Goal: Task Accomplishment & Management: Manage account settings

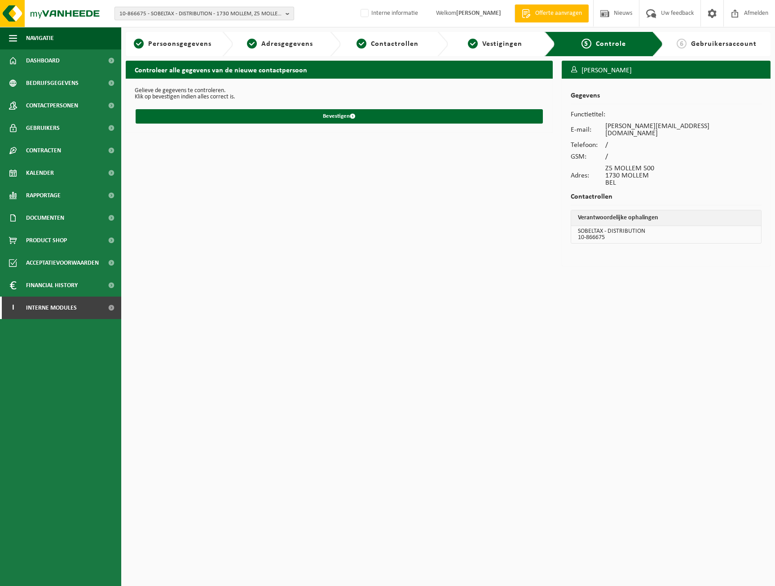
click at [216, 13] on span "10-866675 - SOBELTAX - DISTRIBUTION - 1730 MOLLEM, Z5 MOLLEM 500" at bounding box center [201, 13] width 163 height 13
type input "10-902885"
click at [223, 44] on strong "10-902885 - ABM TECNA - GAURAIN-RAMECROIX - 7530 GAURAIN-RAMECROIX, RUE DU BOIS…" at bounding box center [204, 44] width 169 height 14
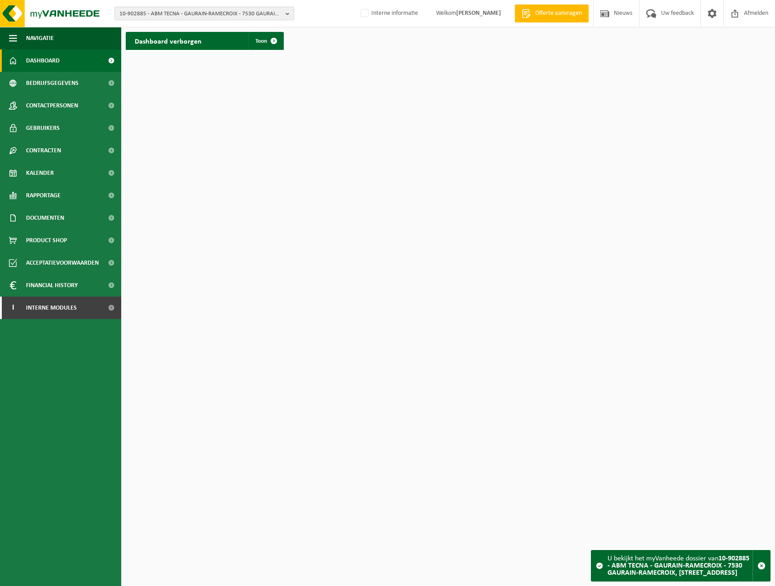
click at [132, 14] on span "10-902885 - ABM TECNA - GAURAIN-RAMECROIX - 7530 GAURAIN-RAMECROIX, RUE DU BOIS…" at bounding box center [201, 13] width 163 height 13
type input "01-902885"
click at [175, 43] on strong "01-902885 - ONESPAN NV - 1831 DIEGEM, DE KLEETLAAN 12A" at bounding box center [190, 44] width 141 height 13
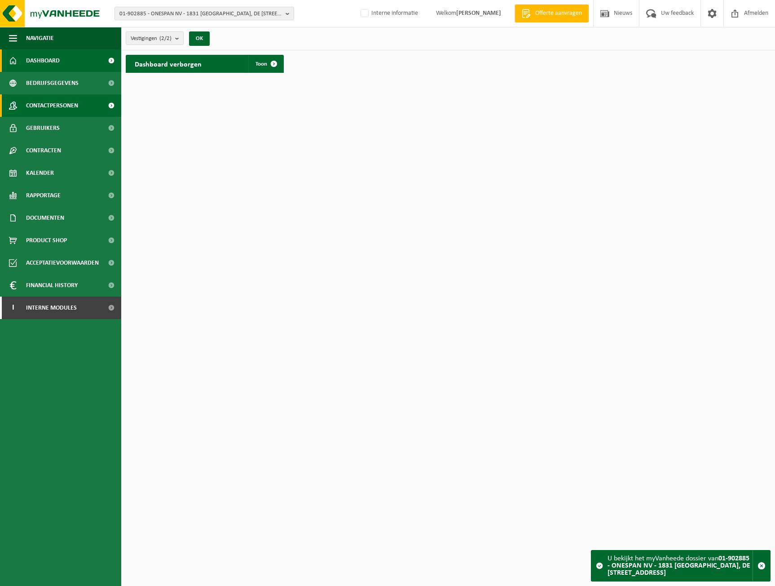
click at [67, 106] on span "Contactpersonen" at bounding box center [52, 105] width 52 height 22
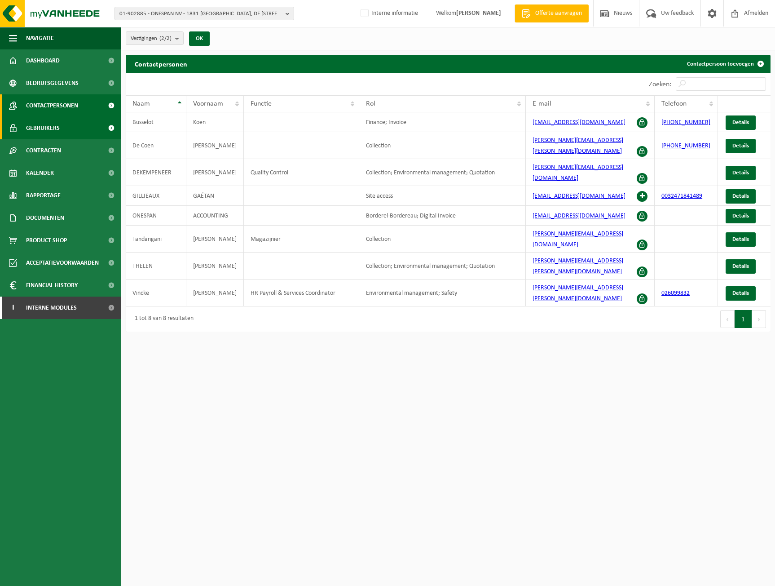
click at [45, 124] on span "Gebruikers" at bounding box center [43, 128] width 34 height 22
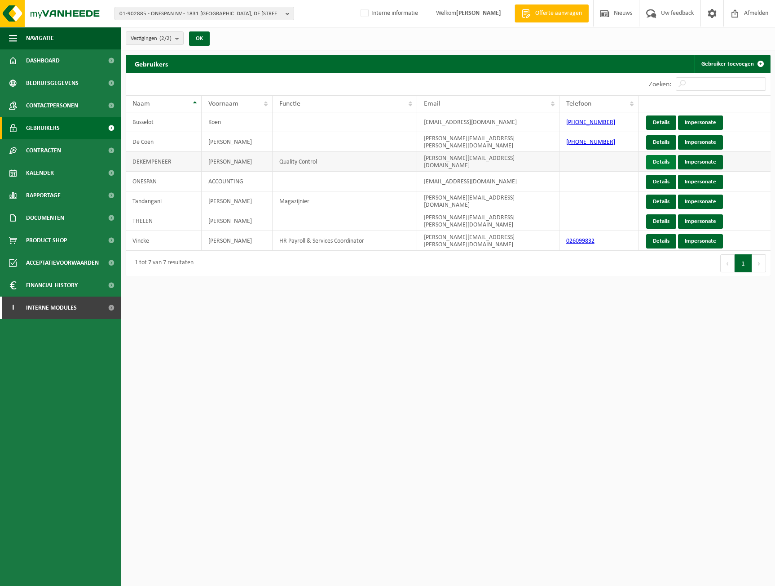
click at [659, 163] on link "Details" at bounding box center [662, 162] width 30 height 14
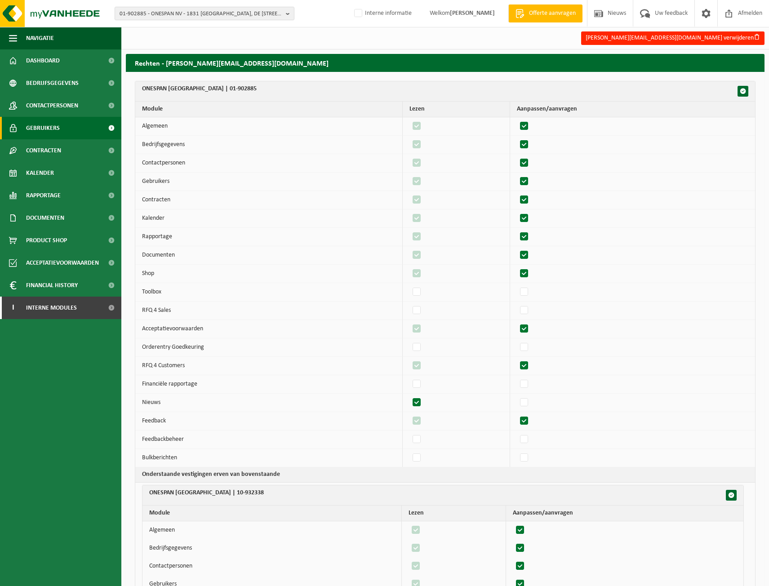
click at [51, 128] on span "Gebruikers" at bounding box center [43, 128] width 34 height 22
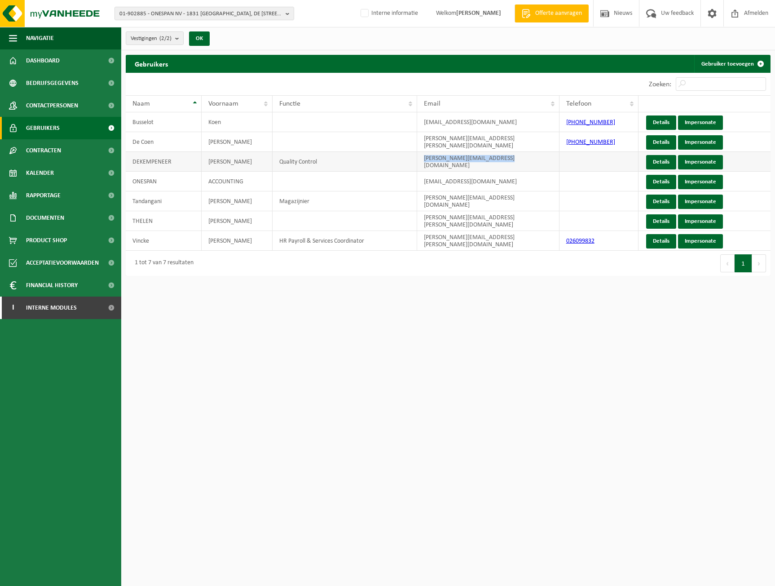
drag, startPoint x: 526, startPoint y: 160, endPoint x: 423, endPoint y: 158, distance: 102.9
click at [423, 158] on td "[PERSON_NAME][EMAIL_ADDRESS][DOMAIN_NAME]" at bounding box center [488, 162] width 142 height 20
copy td "[PERSON_NAME][EMAIL_ADDRESS][DOMAIN_NAME]"
click at [696, 159] on link "Impersonate" at bounding box center [700, 162] width 45 height 14
click at [83, 80] on link "Bedrijfsgegevens" at bounding box center [60, 83] width 121 height 22
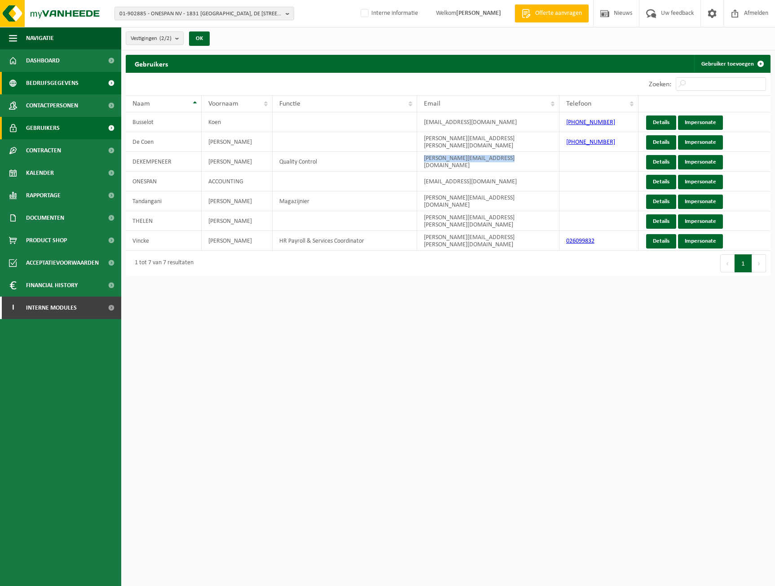
click at [51, 86] on span "Bedrijfsgegevens" at bounding box center [52, 83] width 53 height 22
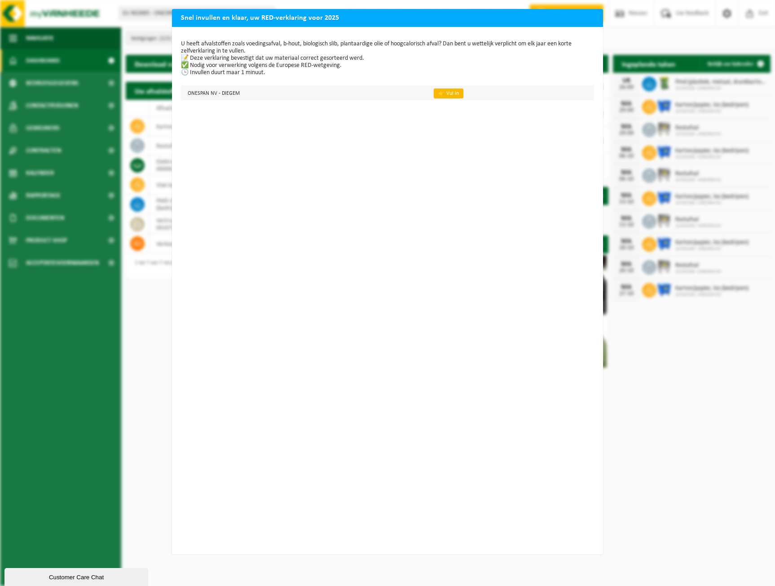
click at [448, 93] on link "👉 Vul in" at bounding box center [449, 94] width 30 height 10
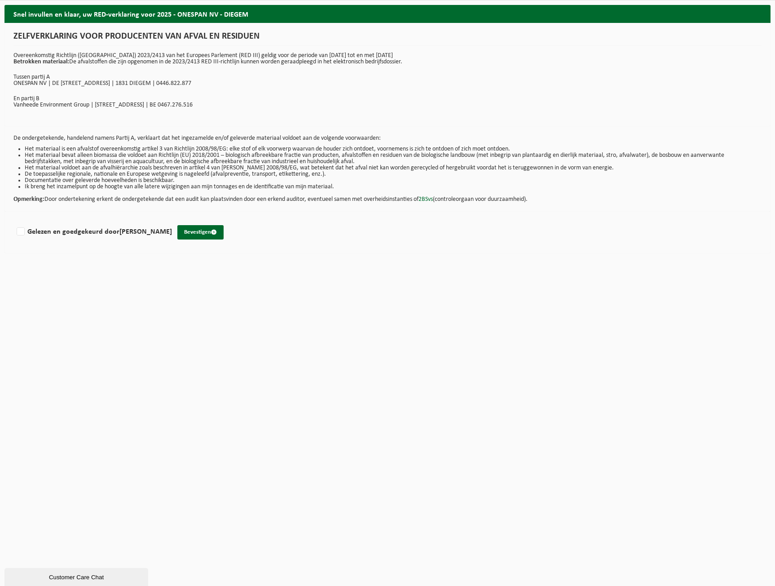
click at [759, 3] on div "Snel invullen en klaar, uw RED-verklaring voor 2025 - ONESPAN NV - DIEGEM ZELFV…" at bounding box center [387, 128] width 775 height 257
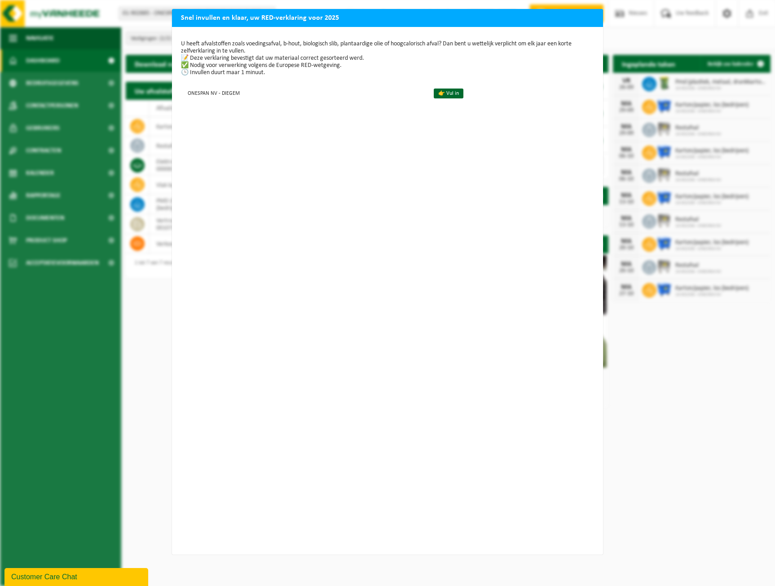
click at [676, 25] on div "Snel invullen en klaar, uw RED-verklaring voor 2025 U heeft afvalstoffen zoals …" at bounding box center [387, 293] width 775 height 586
click at [637, 437] on div "Snel invullen en klaar, uw RED-verklaring voor 2025 U heeft afvalstoffen zoals …" at bounding box center [387, 293] width 775 height 586
click at [692, 452] on div "Snel invullen en klaar, uw RED-verklaring voor 2025 U heeft afvalstoffen zoals …" at bounding box center [387, 293] width 775 height 586
click at [694, 326] on div "Snel invullen en klaar, uw RED-verklaring voor 2025 U heeft afvalstoffen zoals …" at bounding box center [387, 293] width 775 height 586
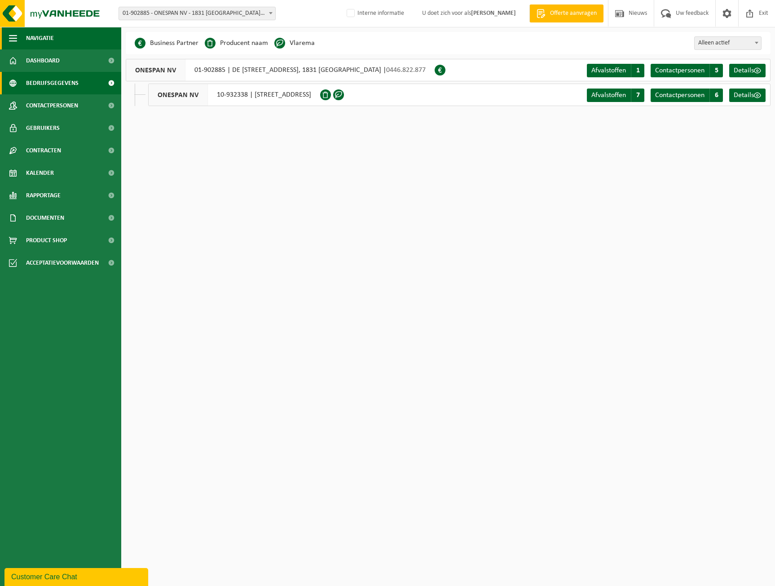
click at [86, 48] on button "Navigatie" at bounding box center [60, 38] width 121 height 22
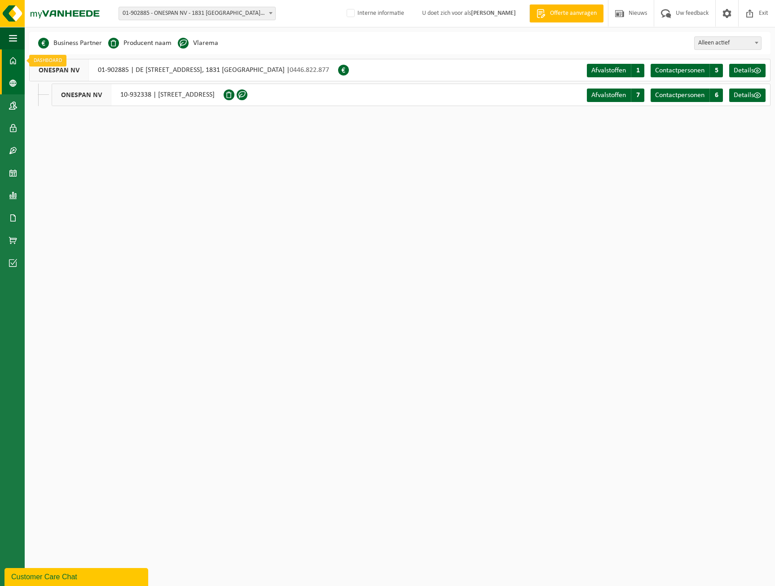
click at [17, 55] on link "Dashboard" at bounding box center [12, 60] width 25 height 22
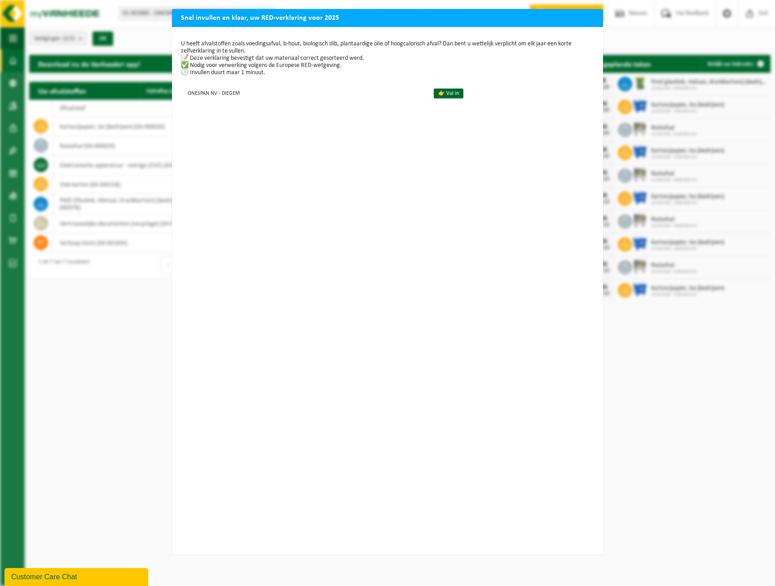
click at [475, 73] on p "U heeft afvalstoffen zoals voedingsafval, b-hout, biologisch slib, plantaardige…" at bounding box center [387, 58] width 413 height 36
click at [691, 405] on div "Snel invullen en klaar, uw RED-verklaring voor 2025 U heeft afvalstoffen zoals …" at bounding box center [387, 293] width 775 height 586
click at [518, 4] on div "Snel invullen en klaar, uw RED-verklaring voor 2025 U heeft afvalstoffen zoals …" at bounding box center [387, 293] width 775 height 586
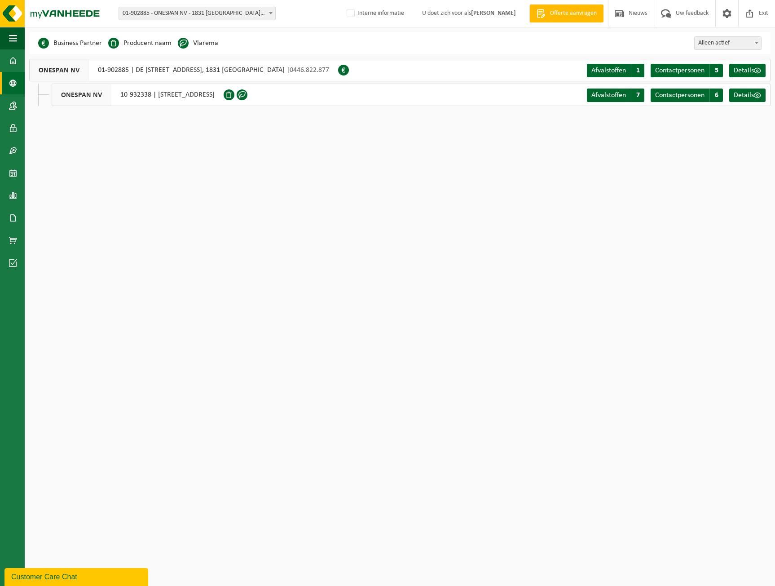
click at [237, 266] on html "Vestiging: 01-902885 - ONESPAN [GEOGRAPHIC_DATA] - 1831 DIEGEM, DE [STREET_ADDR…" at bounding box center [387, 293] width 775 height 586
click at [52, 97] on div "ONESPAN NV 10-932338 | [STREET_ADDRESS] Afvalstoffen A 7 Contactpersonen C 6 De…" at bounding box center [411, 95] width 719 height 22
click at [14, 54] on span at bounding box center [13, 60] width 8 height 22
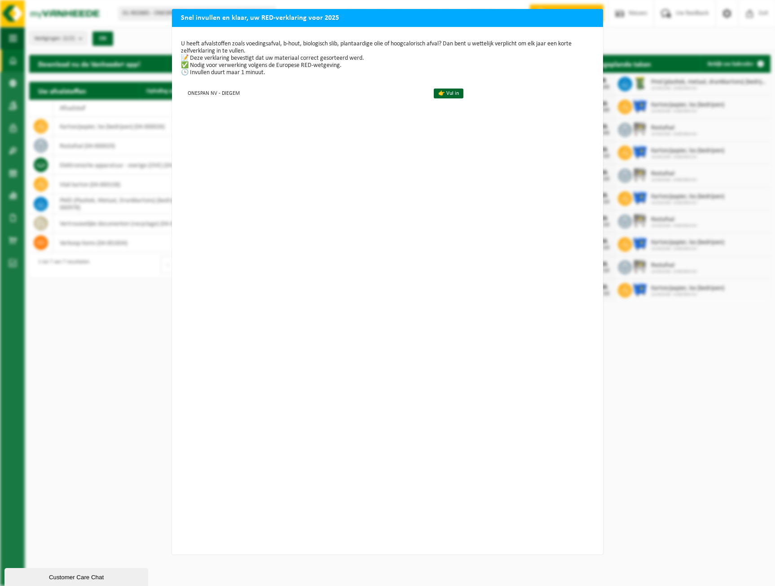
click at [618, 199] on div "Snel invullen en klaar, uw RED-verklaring voor 2025 U heeft afvalstoffen zoals …" at bounding box center [387, 293] width 775 height 586
click at [641, 83] on div "Snel invullen en klaar, uw RED-verklaring voor 2025 U heeft afvalstoffen zoals …" at bounding box center [387, 293] width 775 height 586
click at [706, 375] on div "Snel invullen en klaar, uw RED-verklaring voor 2025 U heeft afvalstoffen zoals …" at bounding box center [387, 293] width 775 height 586
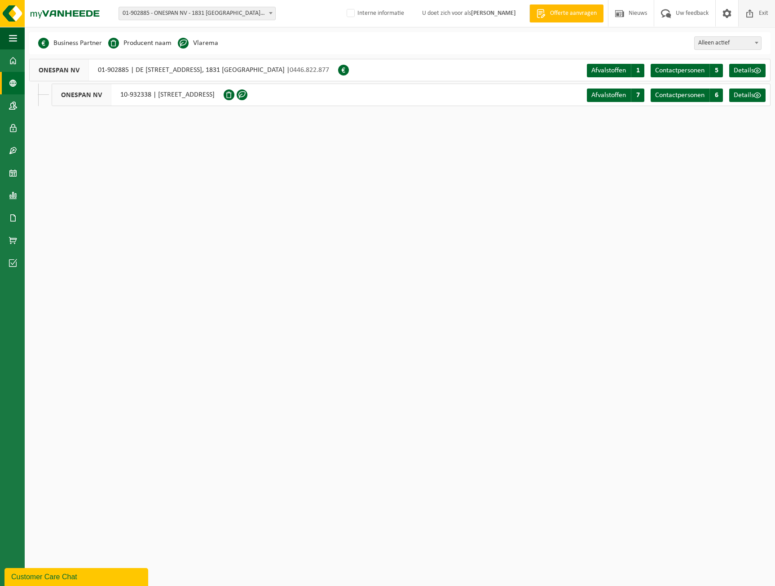
click at [753, 15] on span at bounding box center [750, 13] width 13 height 27
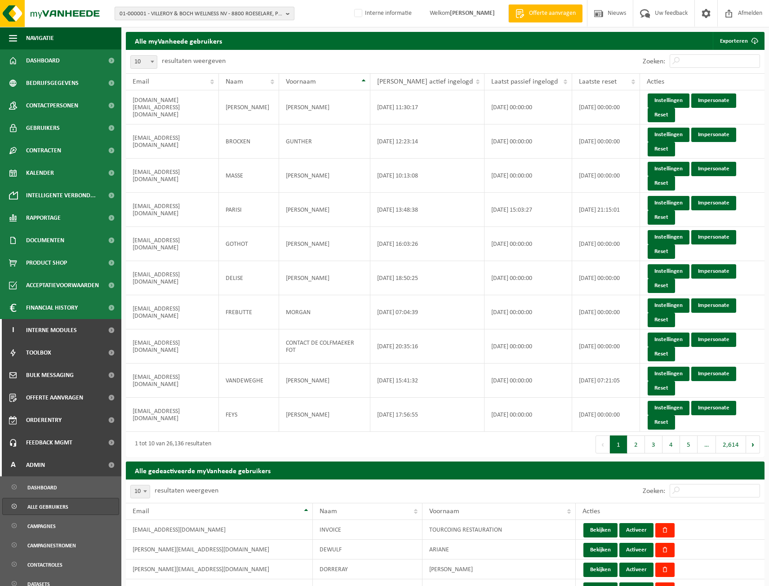
click at [162, 7] on div "01-000001 - VILLEROY & BOCH WELLNESS NV - 8800 ROESELARE, POPULIERSTRAAT 1 01-0…" at bounding box center [384, 13] width 769 height 27
click at [162, 13] on span "01-000001 - VILLEROY & BOCH WELLNESS NV - 8800 ROESELARE, POPULIERSTRAAT 1" at bounding box center [201, 13] width 163 height 13
type input "01-902885"
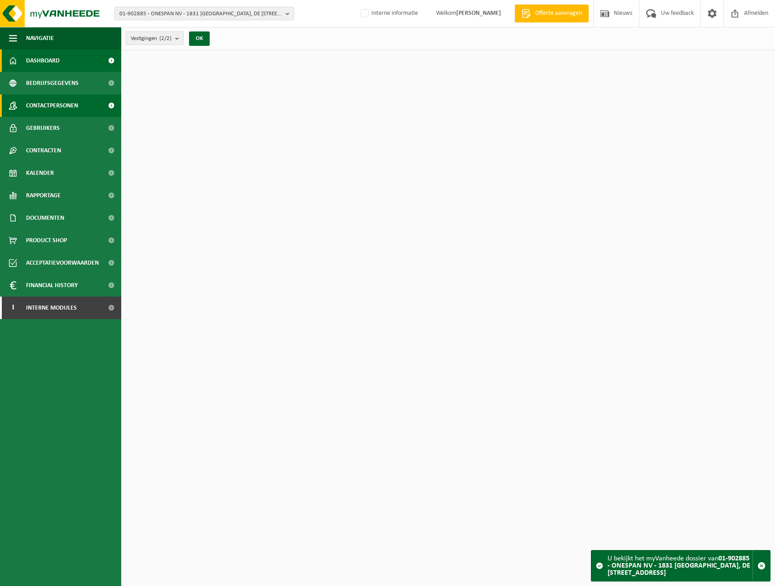
click at [81, 97] on link "Contactpersonen" at bounding box center [60, 105] width 121 height 22
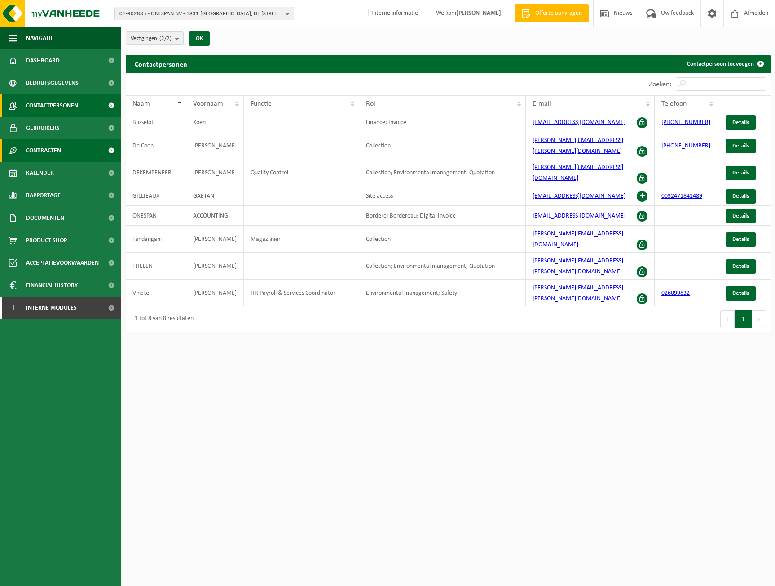
click at [66, 145] on link "Contracten" at bounding box center [60, 150] width 121 height 22
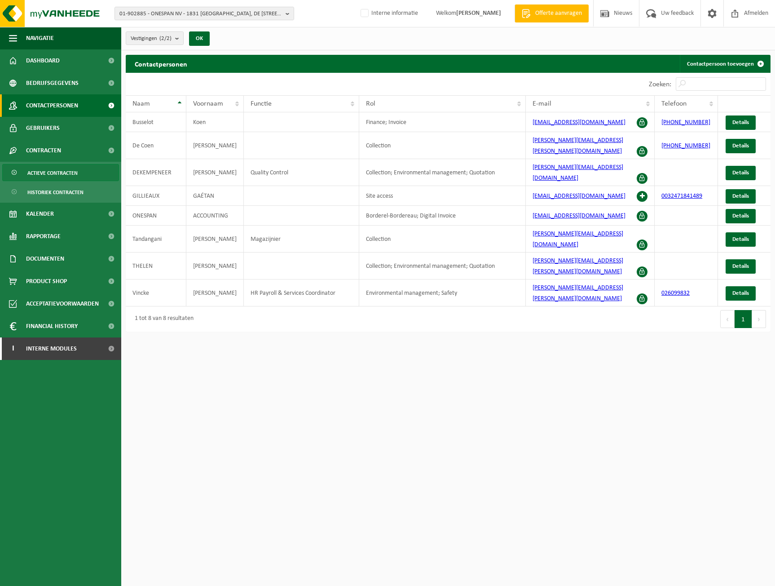
click at [75, 168] on span "Actieve contracten" at bounding box center [52, 172] width 50 height 17
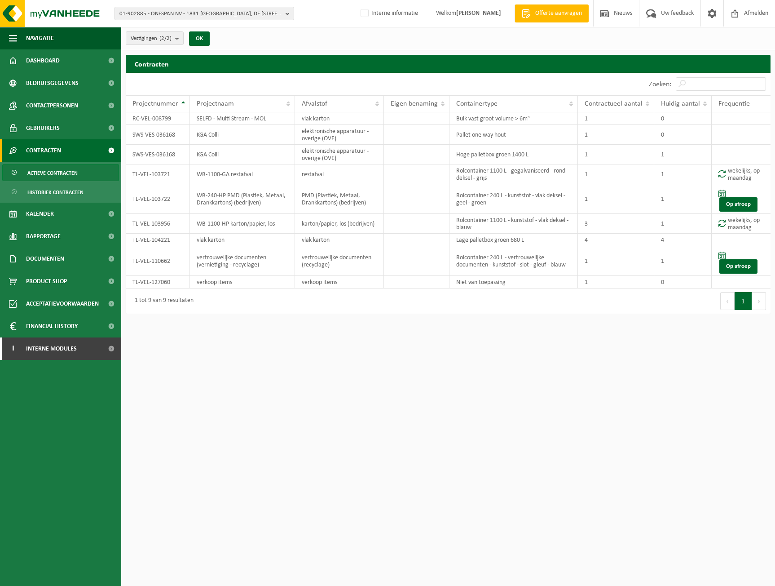
click at [753, 301] on button "Volgende" at bounding box center [760, 301] width 14 height 18
click at [367, 366] on html "01-902885 - ONESPAN NV - 1831 DIEGEM, DE KLEETLAAN 12A 01-902885 - ONESPAN NV -…" at bounding box center [386, 293] width 772 height 586
click at [471, 156] on td "Hoge palletbox groen 1400 L" at bounding box center [510, 155] width 127 height 20
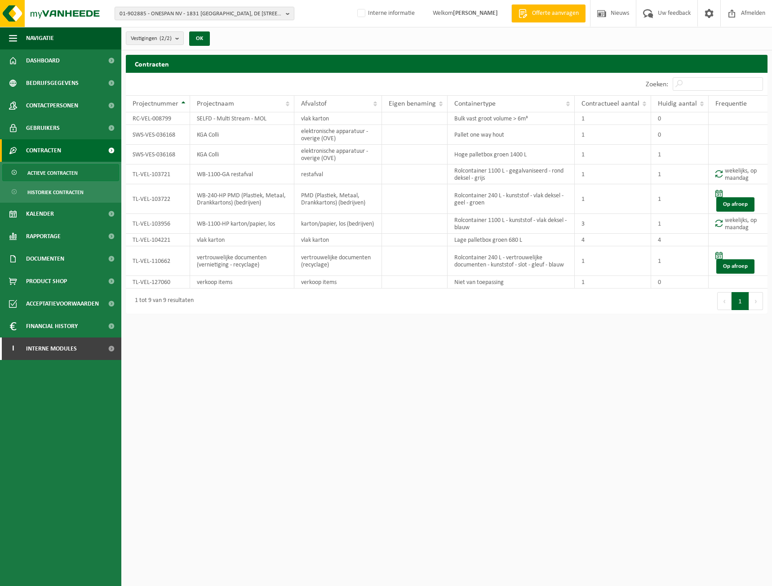
click at [510, 295] on div "Eerste Vorige 1 Volgende Laatste" at bounding box center [607, 300] width 321 height 25
click at [413, 153] on td at bounding box center [415, 155] width 66 height 20
click at [58, 102] on span "Contactpersonen" at bounding box center [52, 105] width 52 height 22
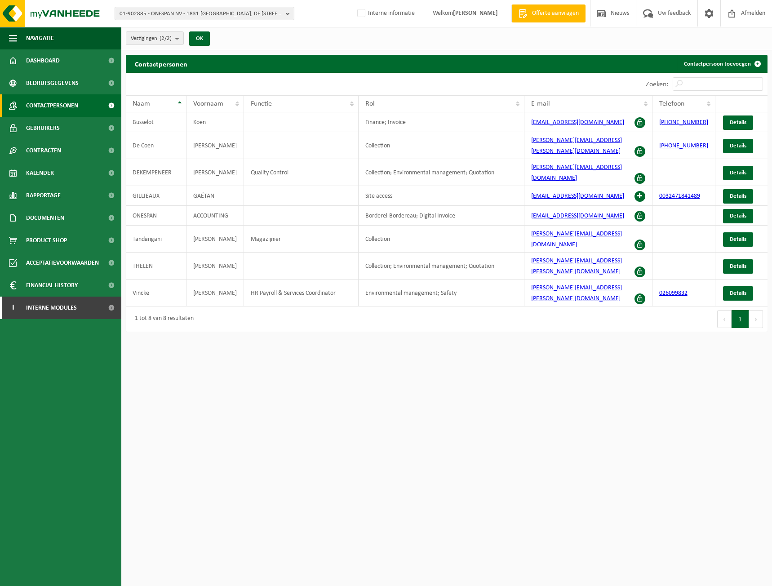
drag, startPoint x: 563, startPoint y: 460, endPoint x: 542, endPoint y: 458, distance: 21.7
click at [563, 460] on html "01-902885 - ONESPAN NV - 1831 DIEGEM, DE KLEETLAAN 12A 01-902885 - ONESPAN NV -…" at bounding box center [386, 293] width 772 height 586
click at [49, 81] on span "Bedrijfsgegevens" at bounding box center [52, 83] width 53 height 22
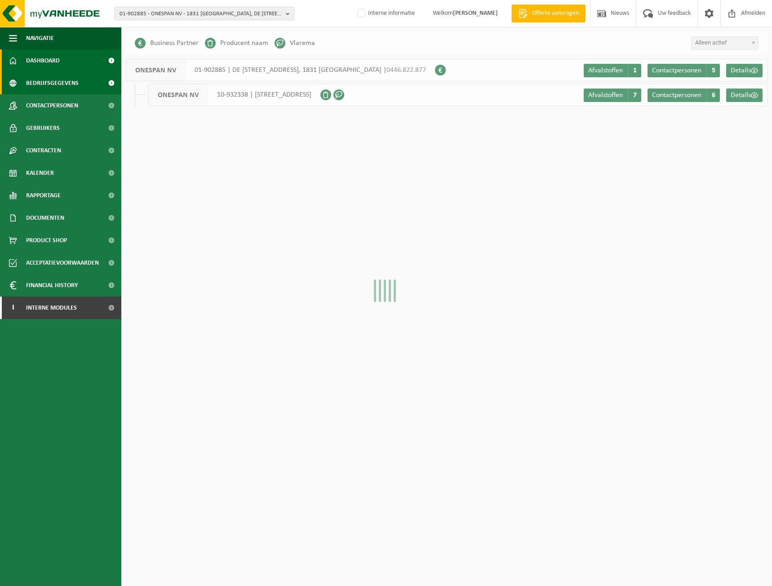
click at [60, 56] on link "Dashboard" at bounding box center [60, 60] width 121 height 22
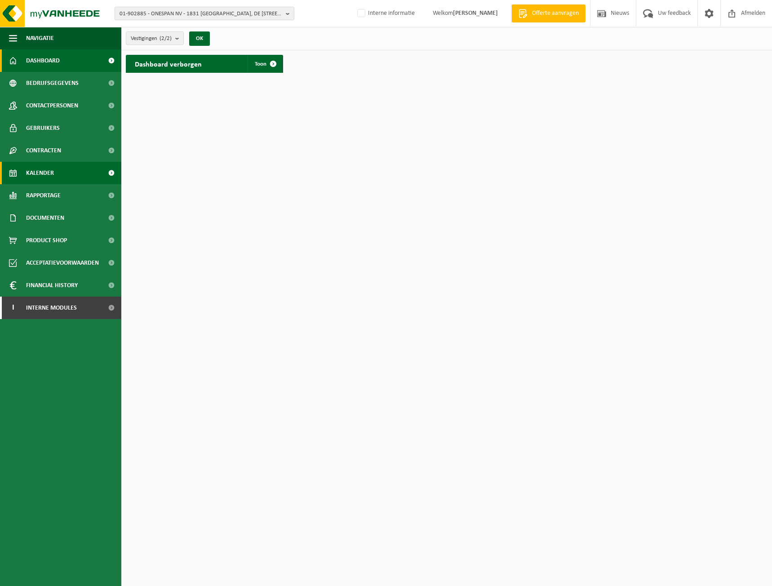
click at [64, 182] on link "Kalender" at bounding box center [60, 173] width 121 height 22
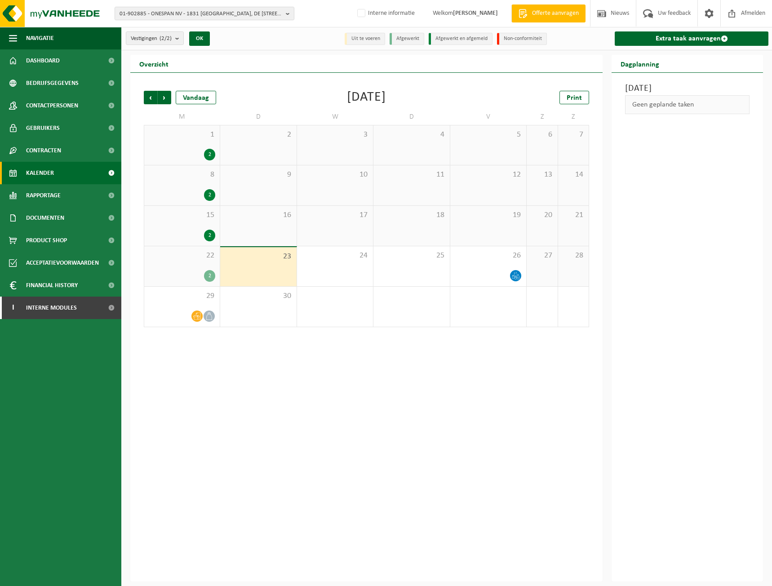
click at [290, 423] on div "Vorige Volgende Vandaag September 2025 Print M D W D V Z Z 1 2 2 3 4 5 6 7 8 2 …" at bounding box center [366, 327] width 472 height 509
click at [203, 13] on span "01-902885 - ONESPAN NV - 1831 DIEGEM, DE KLEETLAAN 12A" at bounding box center [201, 13] width 163 height 13
paste input "01-003817"
type input "01-003817"
click at [196, 42] on strong "01-003817 - ROULARTA MEDIA GROUP NV - 8800 ROESELARE, MEIBOOMLAAN 33" at bounding box center [194, 44] width 149 height 13
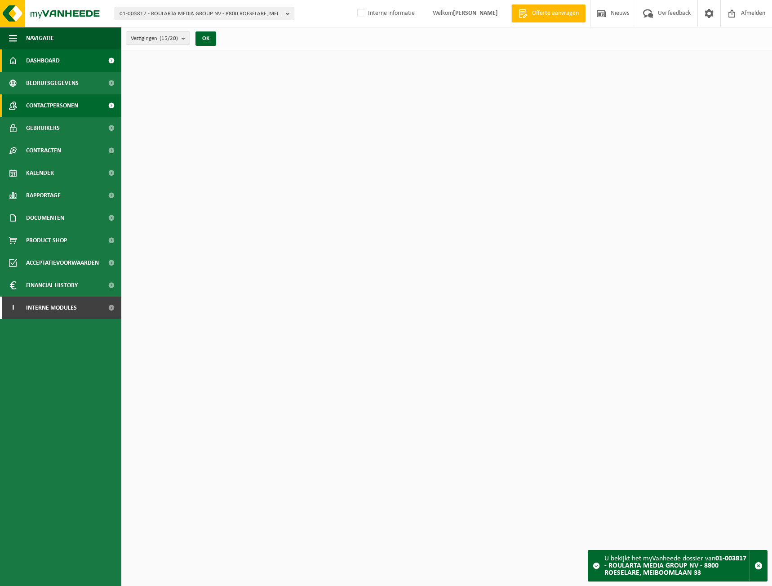
click at [45, 105] on span "Contactpersonen" at bounding box center [52, 105] width 52 height 22
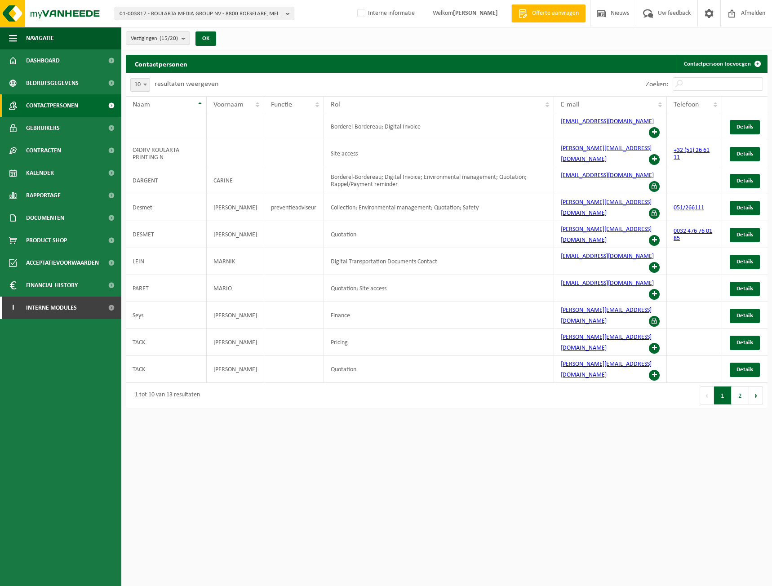
click at [709, 76] on div "Zoeken:" at bounding box center [704, 84] width 126 height 23
click at [712, 82] on input "Zoeken:" at bounding box center [718, 83] width 90 height 13
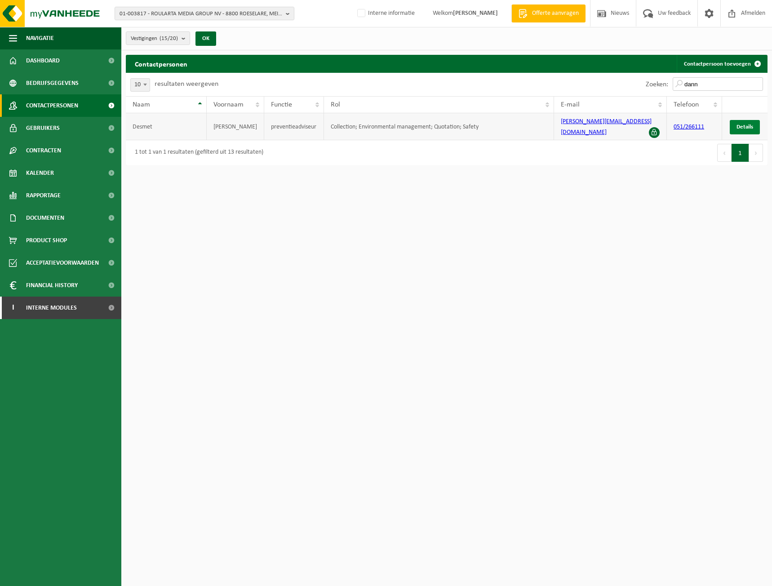
type input "dann"
click at [741, 125] on span "Details" at bounding box center [744, 127] width 17 height 6
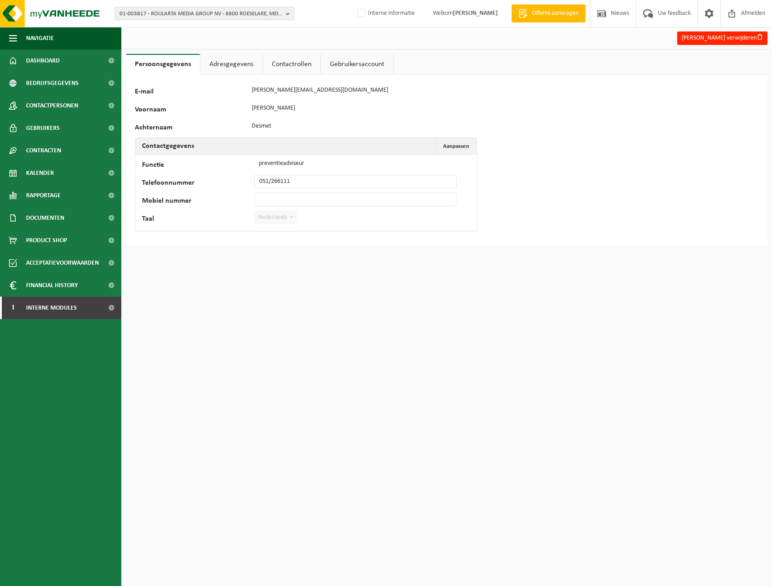
click at [297, 64] on link "Contactrollen" at bounding box center [292, 64] width 58 height 21
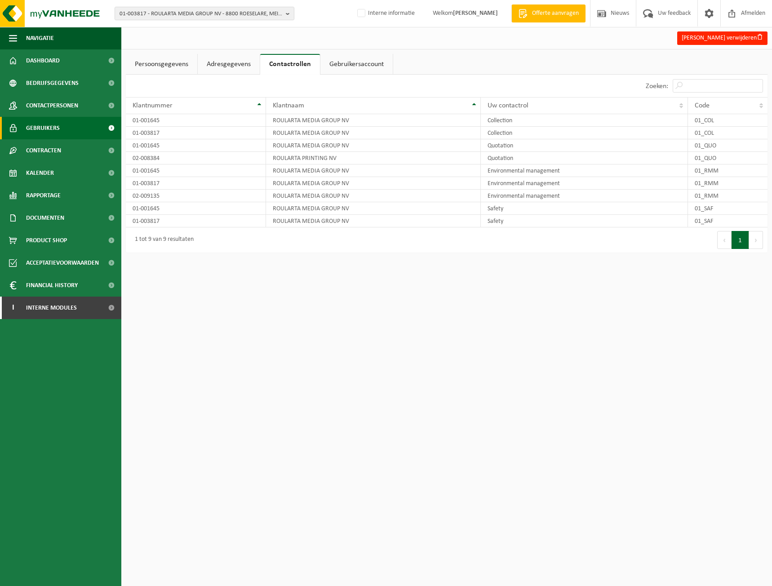
click at [53, 123] on span "Gebruikers" at bounding box center [43, 128] width 34 height 22
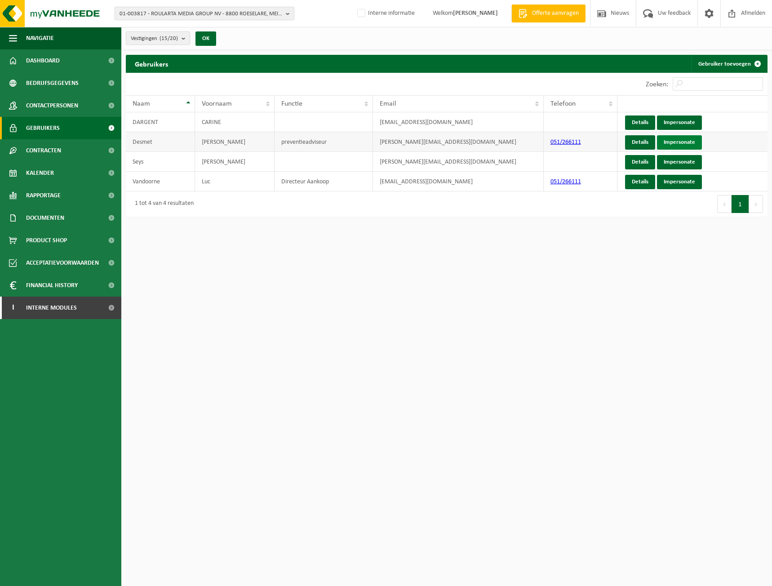
click at [675, 141] on link "Impersonate" at bounding box center [679, 142] width 45 height 14
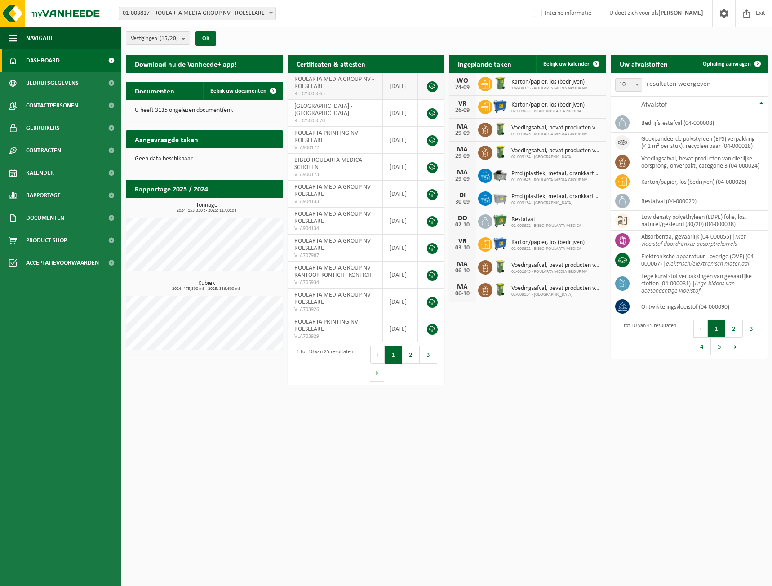
click at [407, 83] on td "[DATE]" at bounding box center [400, 86] width 35 height 27
click at [407, 83] on td "2025-07-01" at bounding box center [400, 86] width 35 height 27
click at [340, 84] on td "ROULARTA MEDIA GROUP NV - ROESELARE RED25005065" at bounding box center [336, 86] width 96 height 27
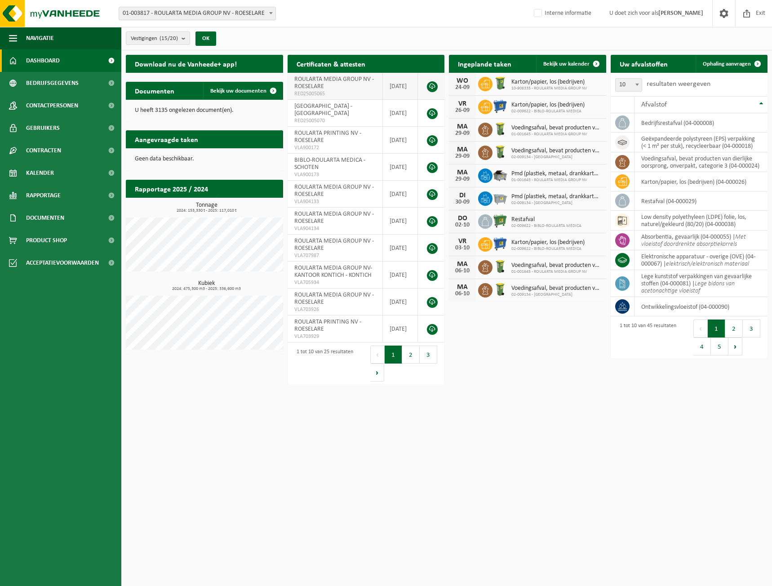
click at [344, 80] on span "ROULARTA MEDIA GROUP NV - ROESELARE" at bounding box center [334, 83] width 80 height 14
click at [345, 80] on span "ROULARTA MEDIA GROUP NV - ROESELARE" at bounding box center [334, 83] width 80 height 14
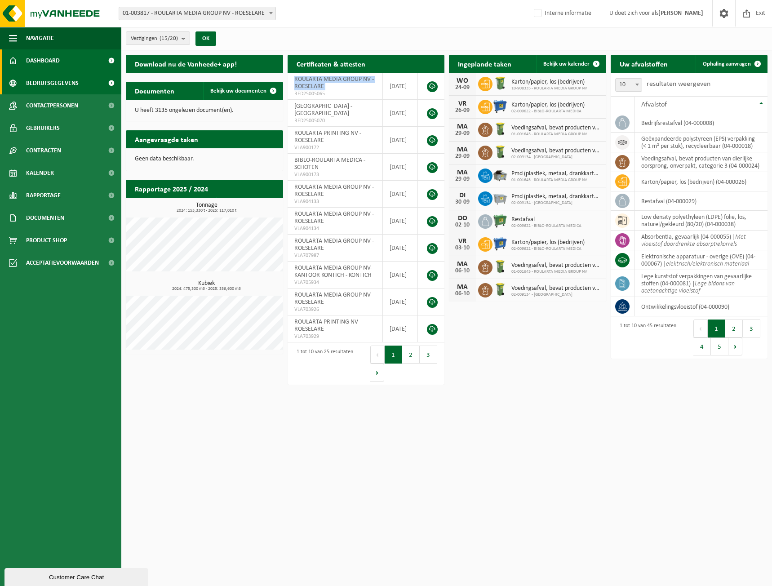
click at [76, 77] on span "Bedrijfsgegevens" at bounding box center [52, 83] width 53 height 22
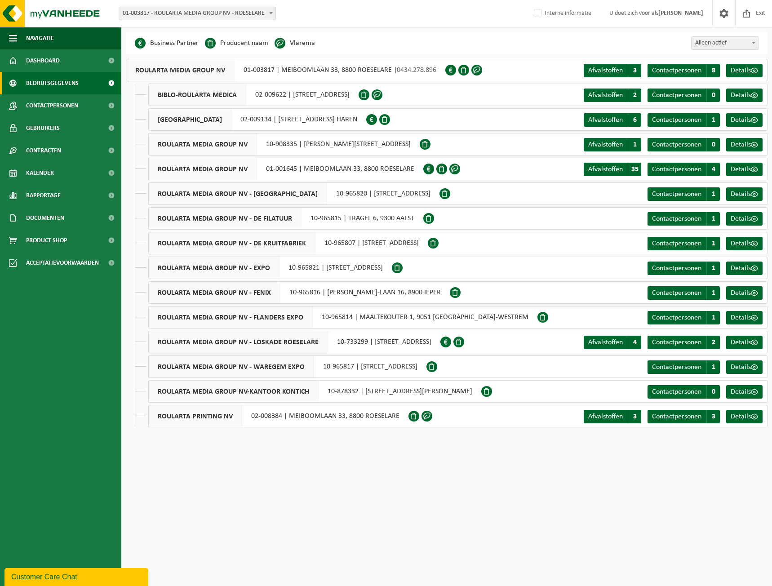
click at [367, 340] on div "ROULARTA MEDIA GROUP NV - LOSKADE ROESELARE 10-733299 | [STREET_ADDRESS]" at bounding box center [294, 342] width 292 height 22
click at [367, 340] on div "ROULARTA MEDIA GROUP NV - LOSKADE ROESELARE 10-733299 | MEENSESTEENWEG 300, 880…" at bounding box center [294, 342] width 292 height 22
click at [379, 340] on div "ROULARTA MEDIA GROUP NV - LOSKADE ROESELARE 10-733299 | MEENSESTEENWEG 300, 880…" at bounding box center [294, 342] width 292 height 22
click at [54, 59] on span "Dashboard" at bounding box center [43, 60] width 34 height 22
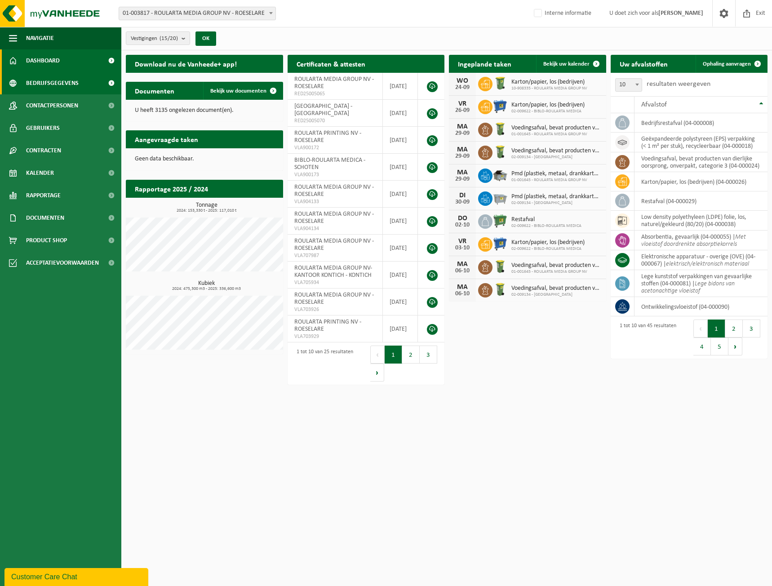
click at [67, 87] on span "Bedrijfsgegevens" at bounding box center [52, 83] width 53 height 22
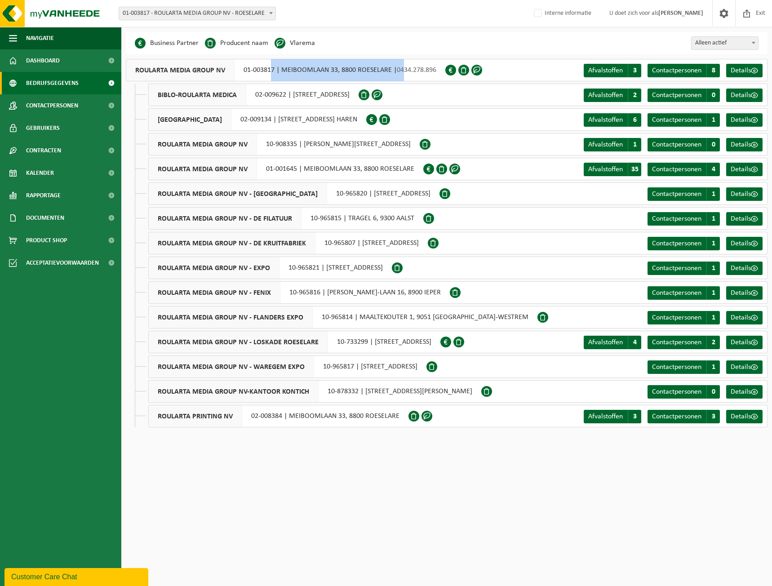
drag, startPoint x: 271, startPoint y: 67, endPoint x: 403, endPoint y: 73, distance: 132.2
click at [403, 73] on div "ROULARTA MEDIA GROUP NV 01-003817 | MEIBOOMLAAN 33, 8800 ROESELARE | 0434.278.8…" at bounding box center [285, 70] width 319 height 22
click at [408, 75] on div "ROULARTA MEDIA GROUP NV 01-003817 | MEIBOOMLAAN 33, 8800 ROESELARE | 0434.278.8…" at bounding box center [285, 70] width 319 height 22
click at [213, 13] on span "01-003817 - ROULARTA MEDIA GROUP NV - ROESELARE" at bounding box center [197, 13] width 156 height 13
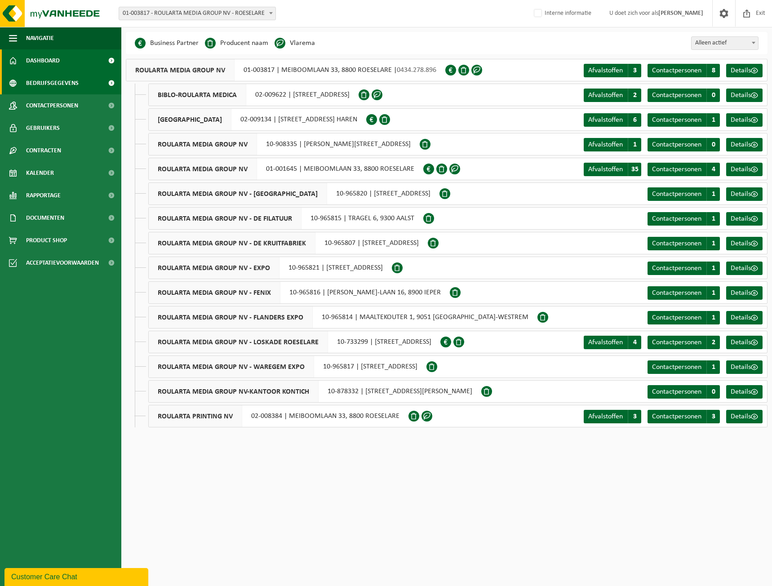
click at [71, 57] on link "Dashboard" at bounding box center [60, 60] width 121 height 22
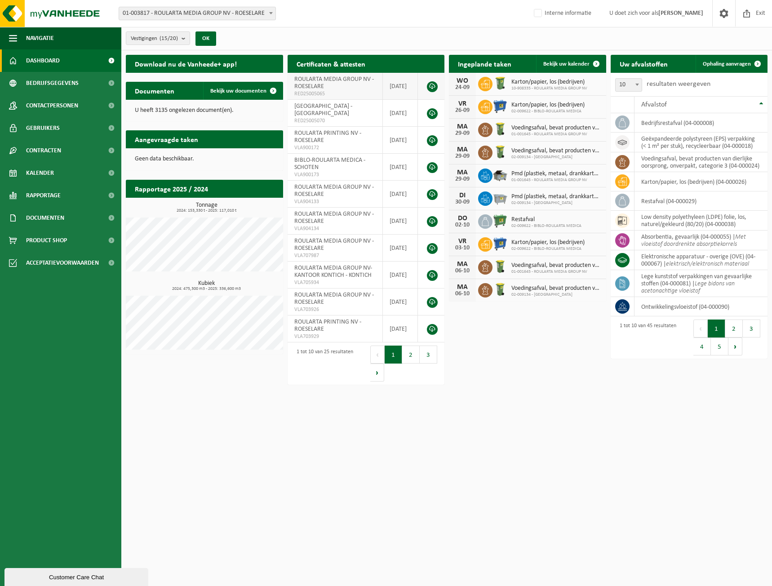
click at [438, 84] on td at bounding box center [431, 86] width 27 height 27
click at [432, 86] on link at bounding box center [432, 86] width 11 height 11
click at [431, 114] on link at bounding box center [432, 113] width 11 height 11
click at [41, 73] on span "Bedrijfsgegevens" at bounding box center [52, 83] width 53 height 22
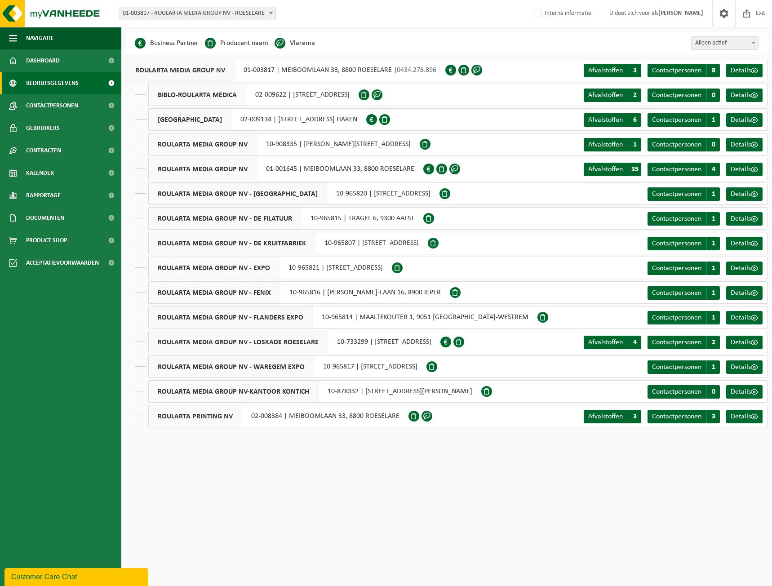
click at [323, 71] on div "ROULARTA MEDIA GROUP NV 01-003817 | MEIBOOMLAAN 33, 8800 ROESELARE | 0434.278.8…" at bounding box center [285, 70] width 319 height 22
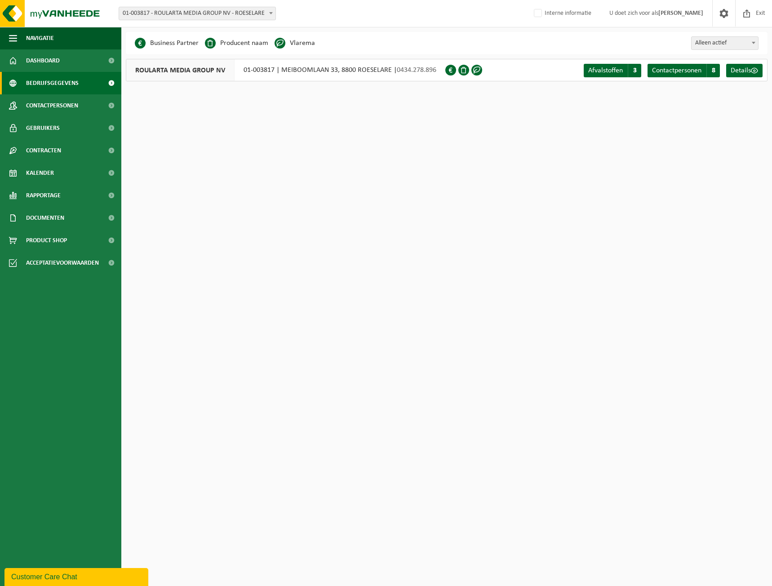
click at [181, 62] on span "ROULARTA MEDIA GROUP NV" at bounding box center [180, 70] width 108 height 22
click at [175, 70] on span "ROULARTA MEDIA GROUP NV" at bounding box center [180, 70] width 108 height 22
click at [367, 77] on div "ROULARTA MEDIA GROUP NV 01-003817 | MEIBOOMLAAN 33, 8800 ROESELARE | 0434.278.8…" at bounding box center [285, 70] width 319 height 22
click at [417, 70] on span "0434.278.896" at bounding box center [417, 69] width 40 height 7
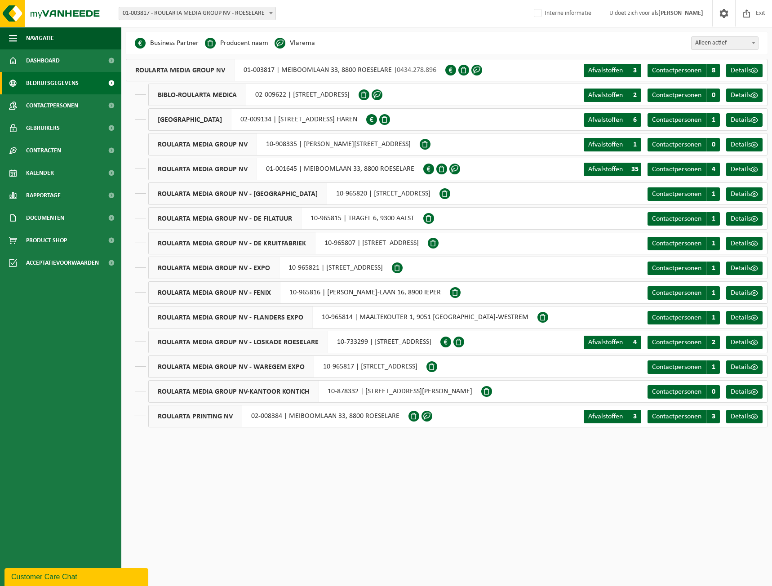
click at [353, 340] on div "ROULARTA MEDIA GROUP NV - LOSKADE ROESELARE 10-733299 | [STREET_ADDRESS]" at bounding box center [294, 342] width 292 height 22
drag, startPoint x: 329, startPoint y: 341, endPoint x: 365, endPoint y: 340, distance: 36.4
click at [365, 340] on div "ROULARTA MEDIA GROUP NV - LOSKADE ROESELARE 10-733299 | [STREET_ADDRESS]" at bounding box center [294, 342] width 292 height 22
copy div "10-733299"
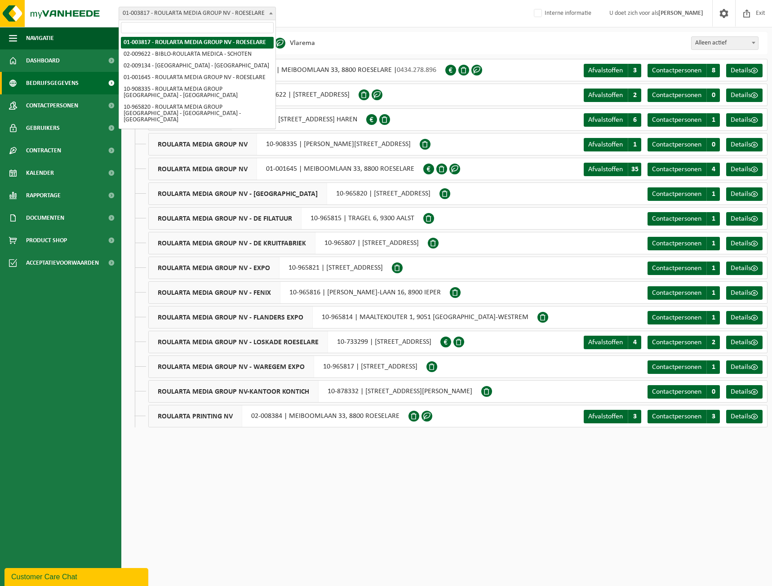
click at [173, 11] on span "01-003817 - ROULARTA MEDIA GROUP NV - ROESELARE" at bounding box center [197, 13] width 156 height 13
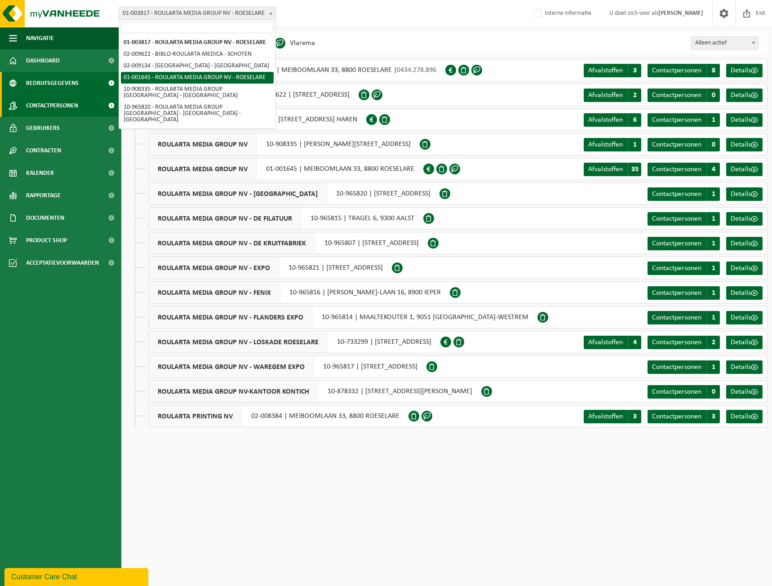
click at [48, 103] on span "Contactpersonen" at bounding box center [52, 105] width 52 height 22
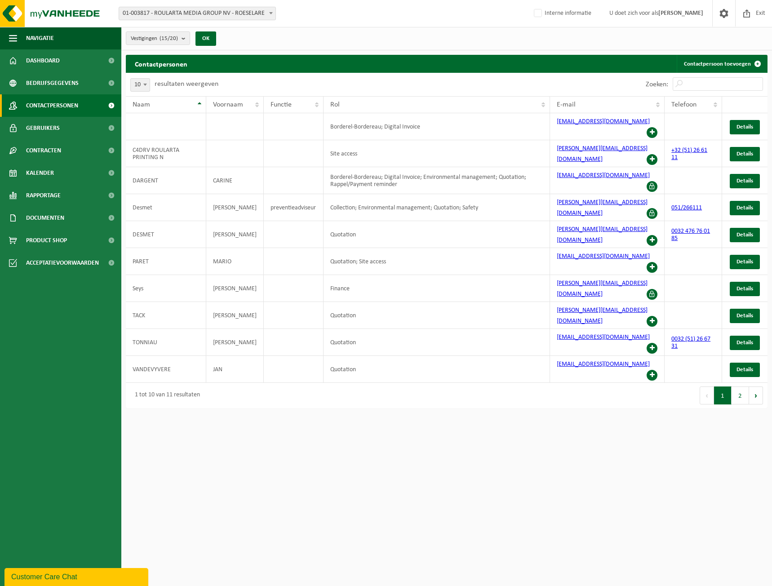
click at [73, 116] on span "Contactpersonen" at bounding box center [52, 105] width 52 height 22
click at [61, 125] on link "Gebruikers" at bounding box center [60, 128] width 121 height 22
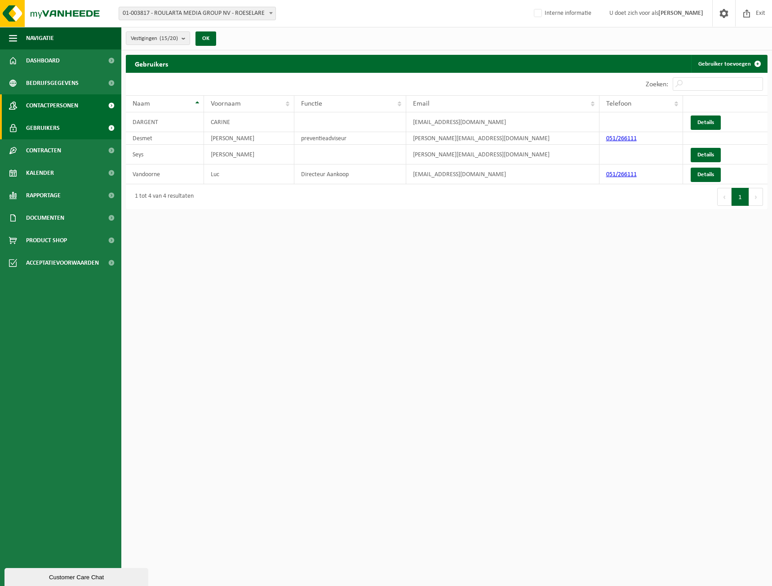
click at [55, 102] on span "Contactpersonen" at bounding box center [52, 105] width 52 height 22
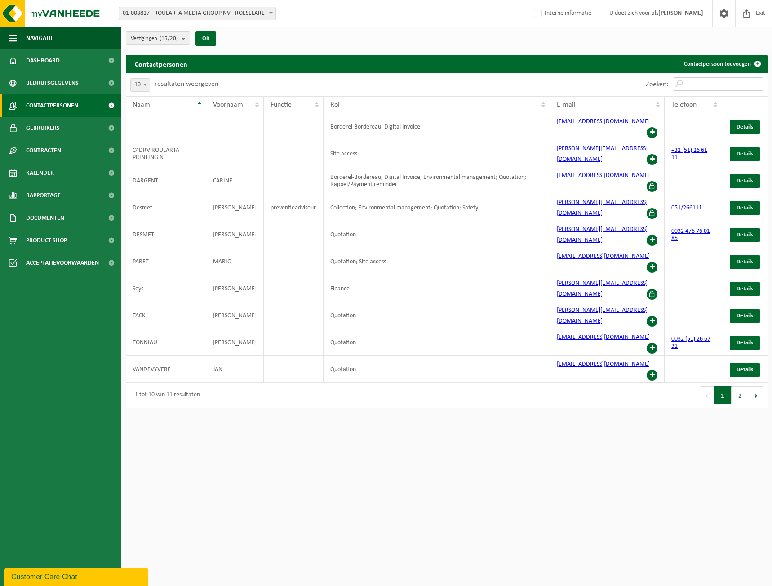
click at [691, 86] on input "Zoeken:" at bounding box center [718, 83] width 90 height 13
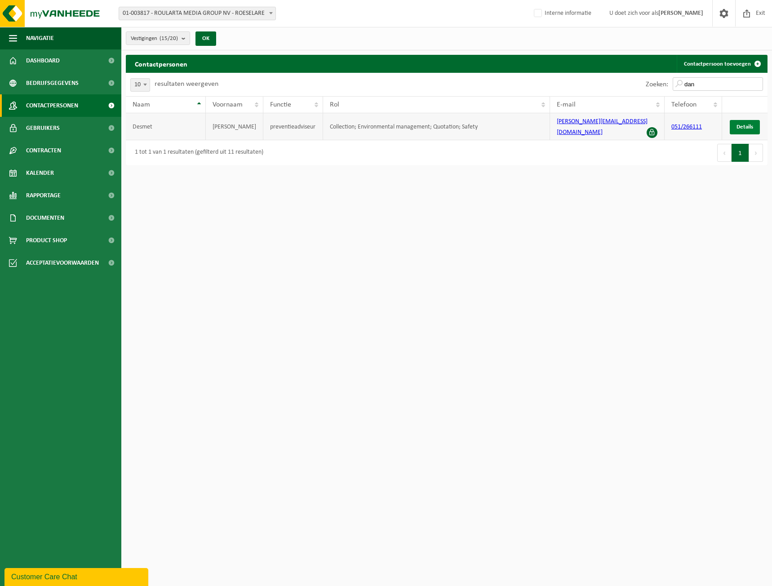
type input "dan"
click at [738, 125] on span "Details" at bounding box center [744, 127] width 17 height 6
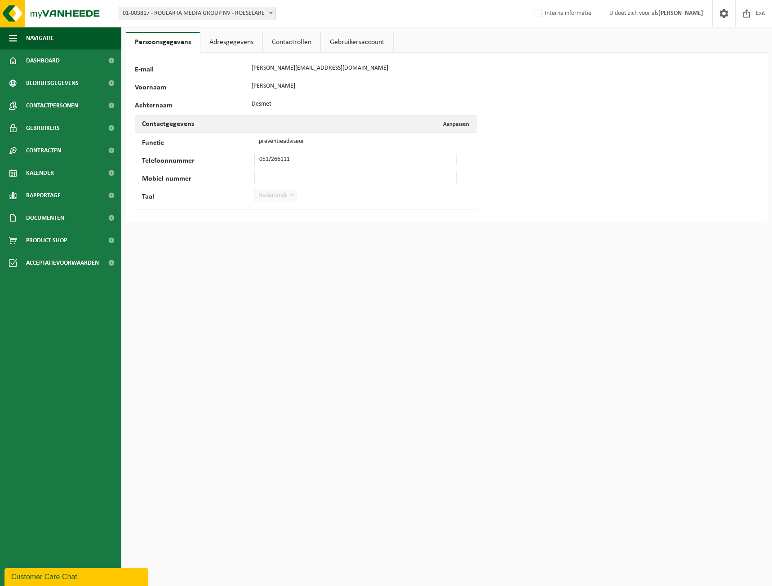
click at [286, 42] on link "Contactrollen" at bounding box center [292, 42] width 58 height 21
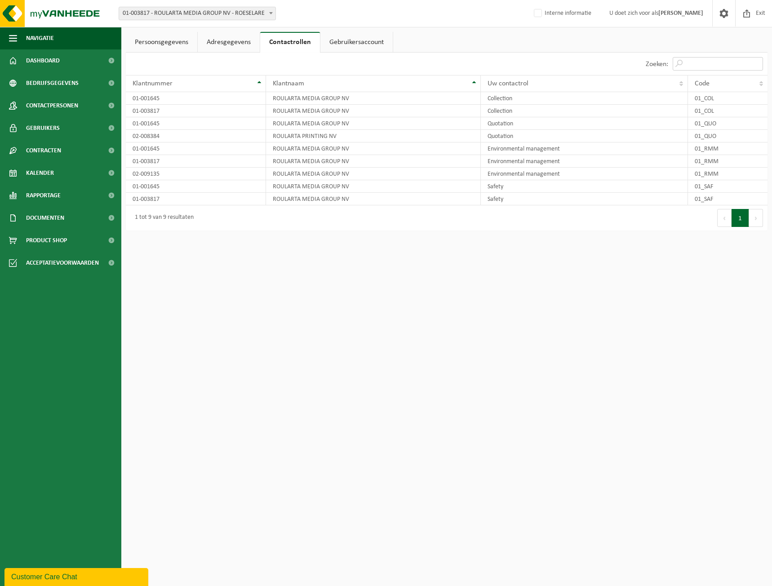
click at [718, 66] on input "Zoeken:" at bounding box center [718, 63] width 90 height 13
paste input "10-733299"
type input "10-733299"
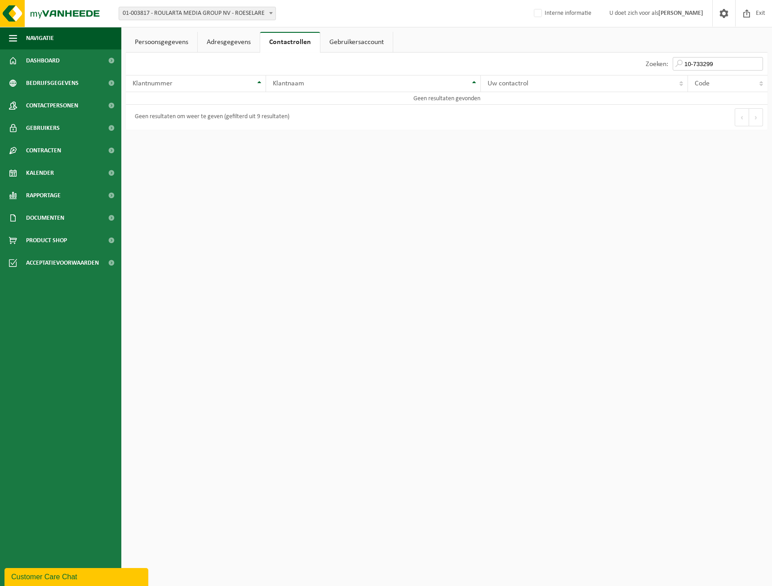
drag, startPoint x: 718, startPoint y: 66, endPoint x: 647, endPoint y: 55, distance: 72.6
click at [647, 55] on div "Zoeken: 10-733299" at bounding box center [704, 64] width 126 height 22
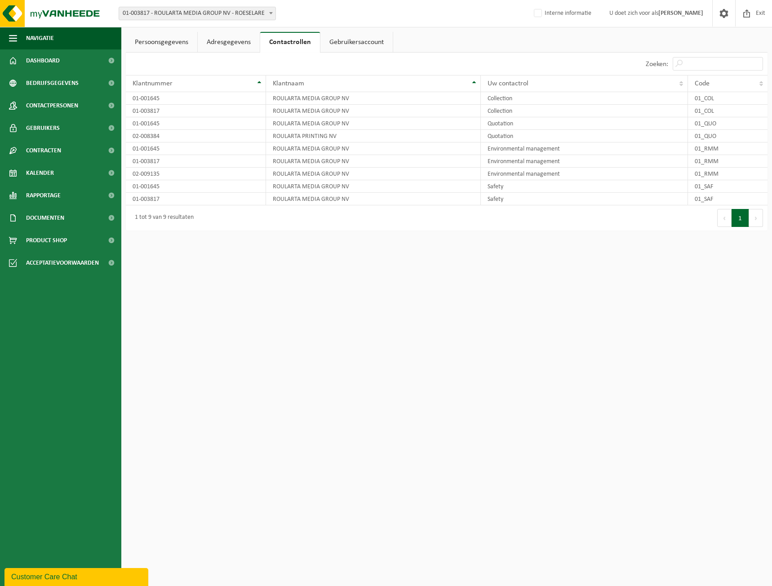
click at [139, 13] on span "01-003817 - ROULARTA MEDIA GROUP NV - ROESELARE" at bounding box center [197, 13] width 156 height 13
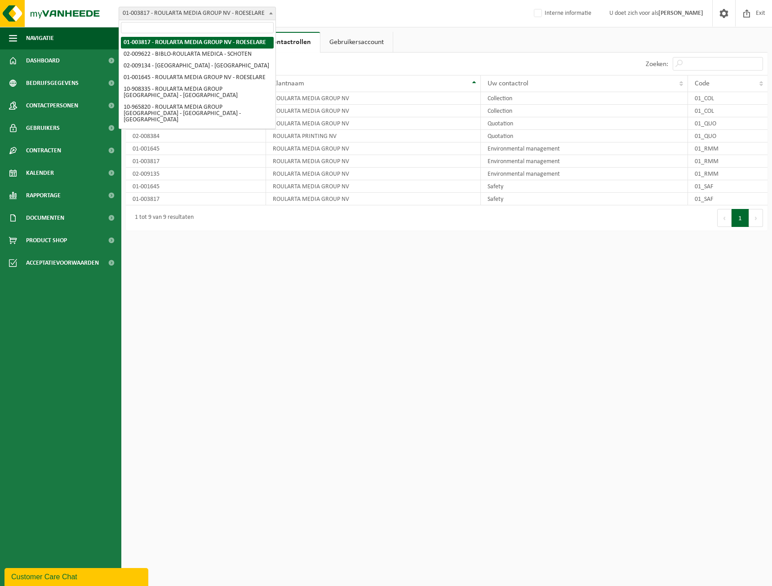
click at [146, 26] on input "search" at bounding box center [197, 27] width 153 height 11
paste input "10-733299"
type input "10-733299"
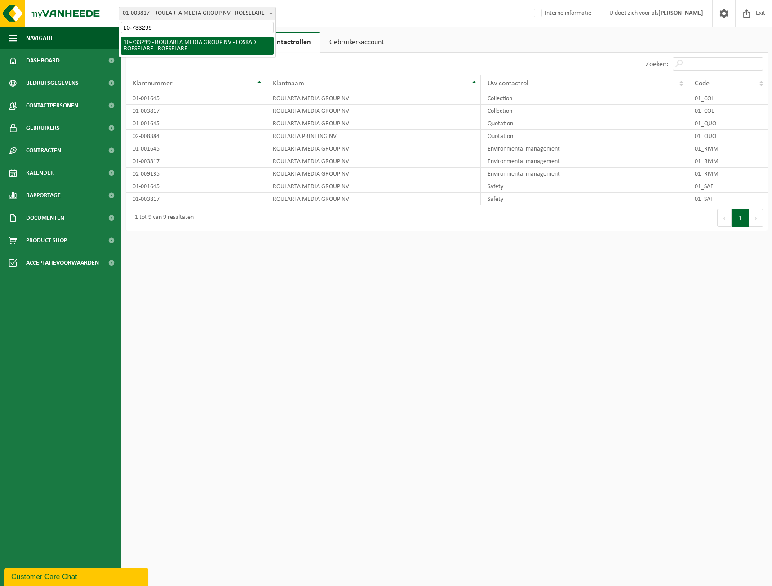
select select "3434"
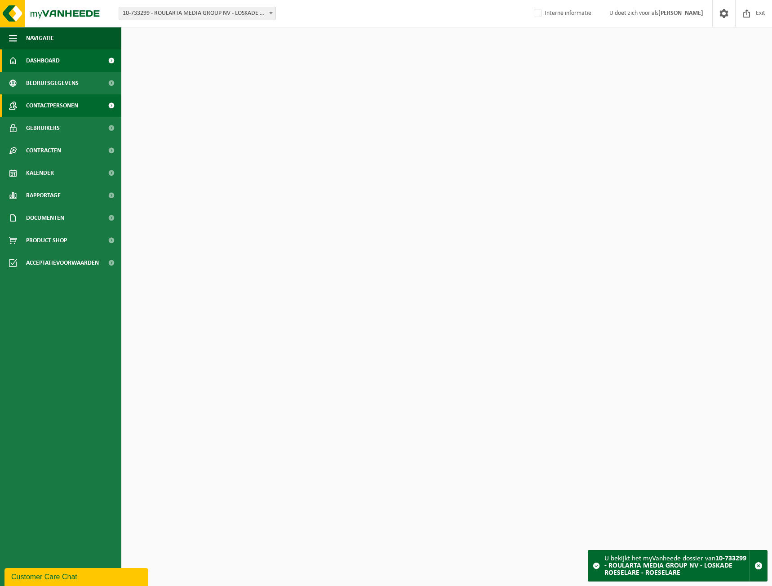
click at [59, 96] on span "Contactpersonen" at bounding box center [52, 105] width 52 height 22
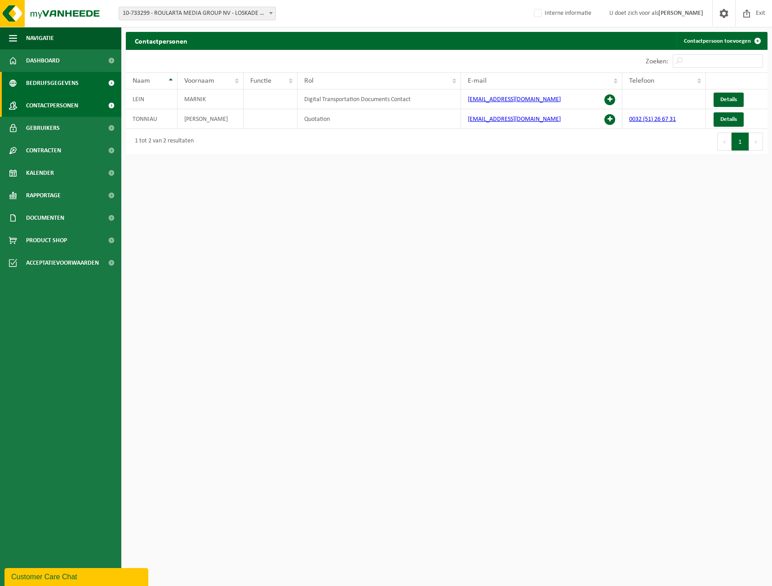
click at [61, 78] on span "Bedrijfsgegevens" at bounding box center [52, 83] width 53 height 22
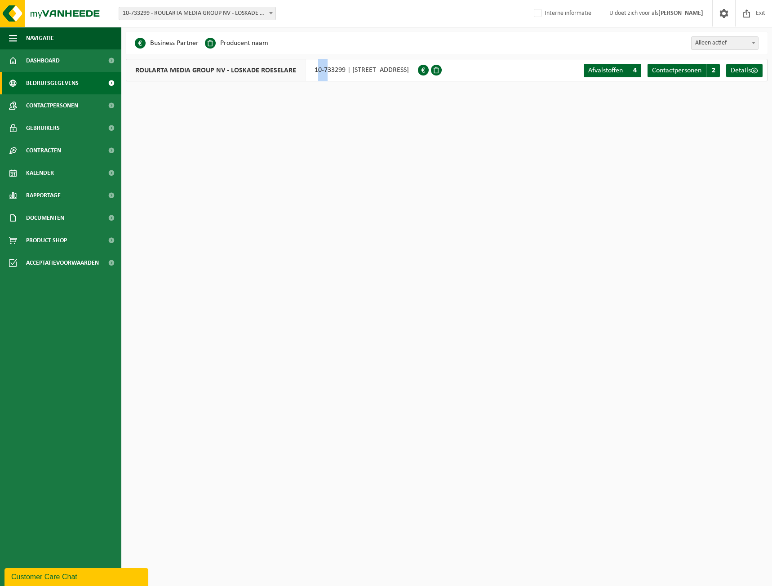
click at [339, 67] on div "ROULARTA MEDIA GROUP NV - LOSKADE ROESELARE 10-733299 | [STREET_ADDRESS]" at bounding box center [272, 70] width 292 height 22
drag, startPoint x: 360, startPoint y: 67, endPoint x: 470, endPoint y: 72, distance: 110.2
click at [418, 72] on div "ROULARTA MEDIA GROUP NV - LOSKADE ROESELARE 10-733299 | [STREET_ADDRESS]" at bounding box center [272, 70] width 292 height 22
click at [239, 18] on span "10-733299 - ROULARTA MEDIA GROUP NV - LOSKADE ROESELARE - ROESELARE" at bounding box center [197, 13] width 156 height 13
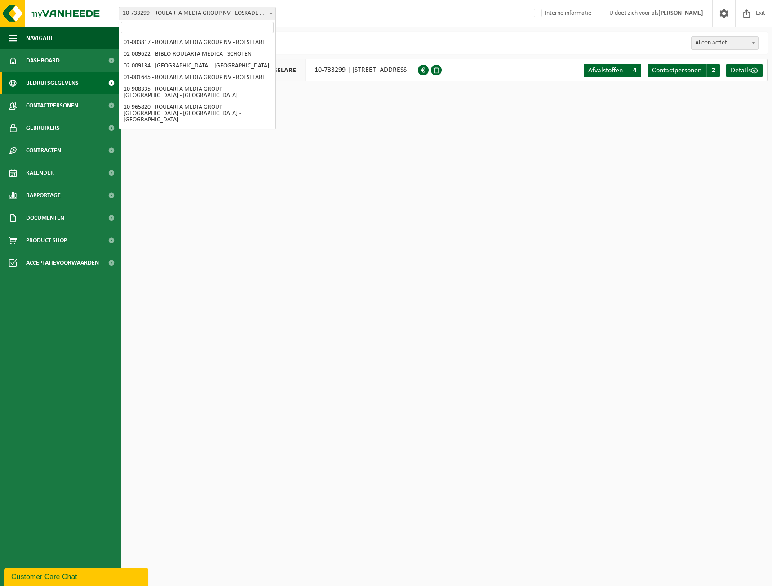
scroll to position [143, 0]
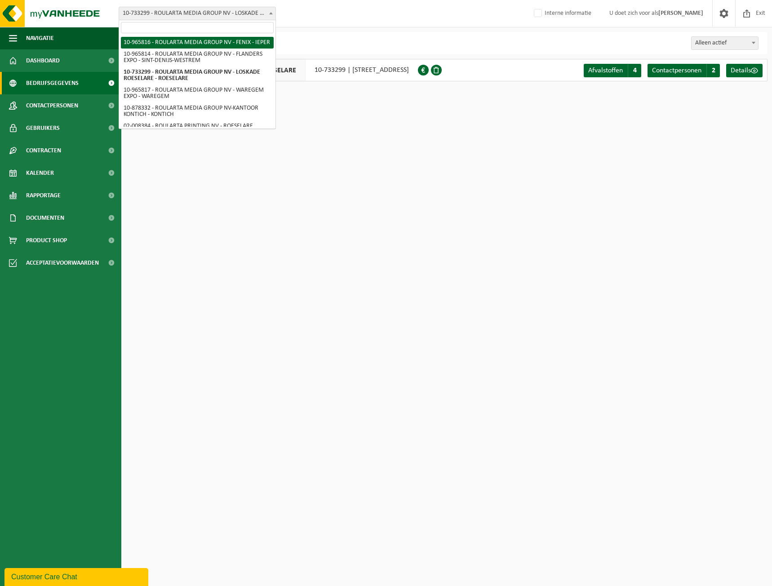
select select "152574"
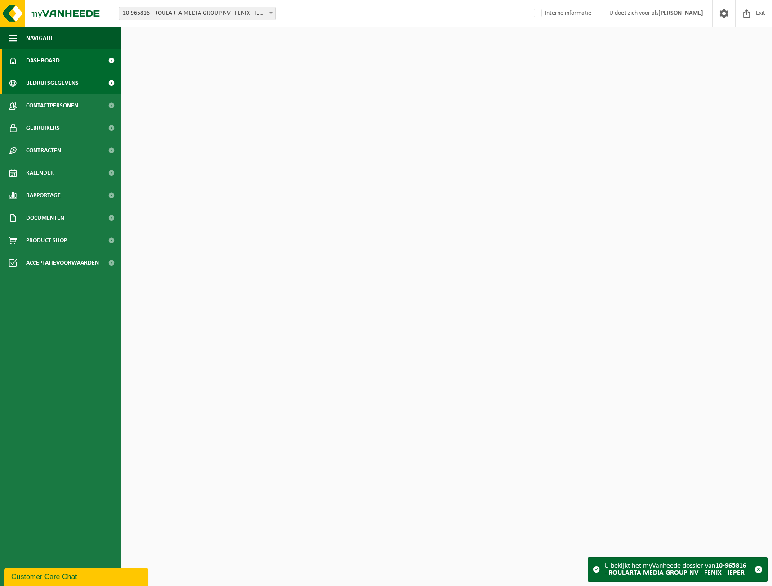
click at [56, 86] on span "Bedrijfsgegevens" at bounding box center [52, 83] width 53 height 22
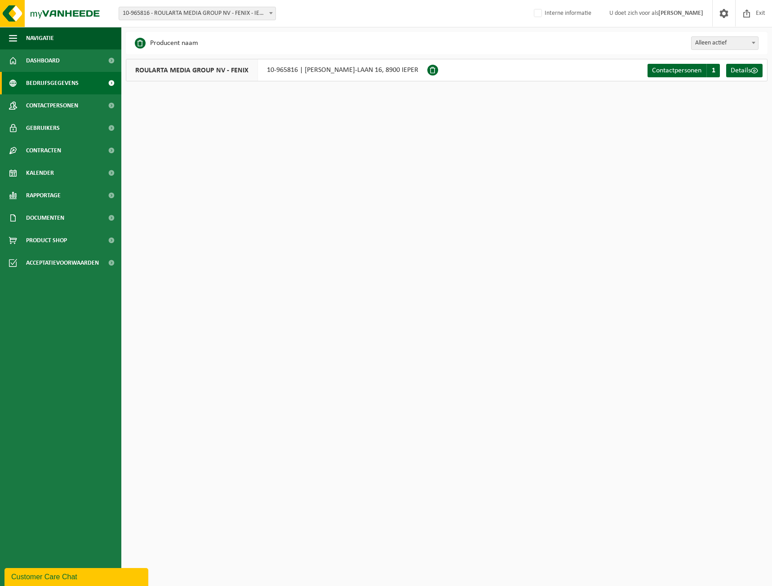
click at [226, 78] on span "ROULARTA MEDIA GROUP NV - FENIX" at bounding box center [192, 70] width 132 height 22
click at [232, 75] on span "ROULARTA MEDIA GROUP NV - FENIX" at bounding box center [192, 70] width 132 height 22
click at [274, 75] on div "ROULARTA MEDIA GROUP NV - FENIX 10-965816 | LEOPOLD III-LAAN 16, 8900 IEPER" at bounding box center [276, 70] width 301 height 22
click at [280, 71] on div "ROULARTA MEDIA GROUP NV - FENIX 10-965816 | LEOPOLD III-LAAN 16, 8900 IEPER" at bounding box center [276, 70] width 301 height 22
click at [238, 10] on span "10-965816 - ROULARTA MEDIA GROUP NV - FENIX - IEPER" at bounding box center [197, 13] width 156 height 13
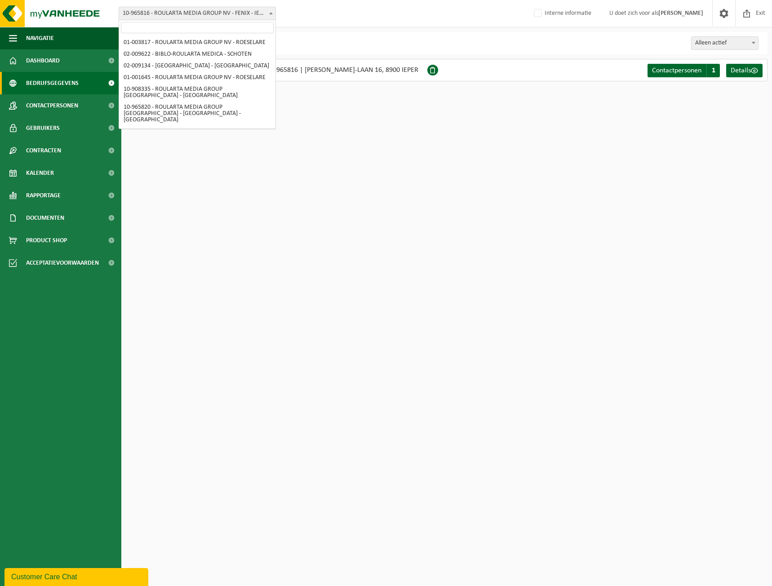
scroll to position [107, 0]
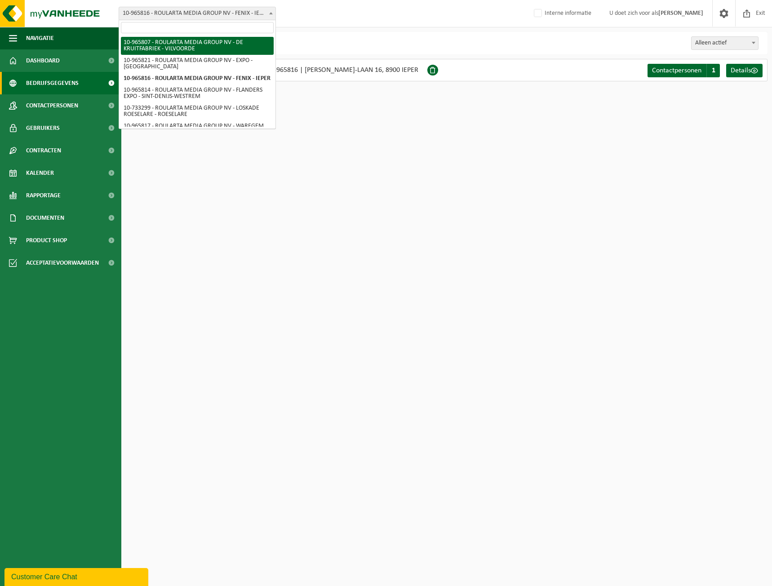
select select "152566"
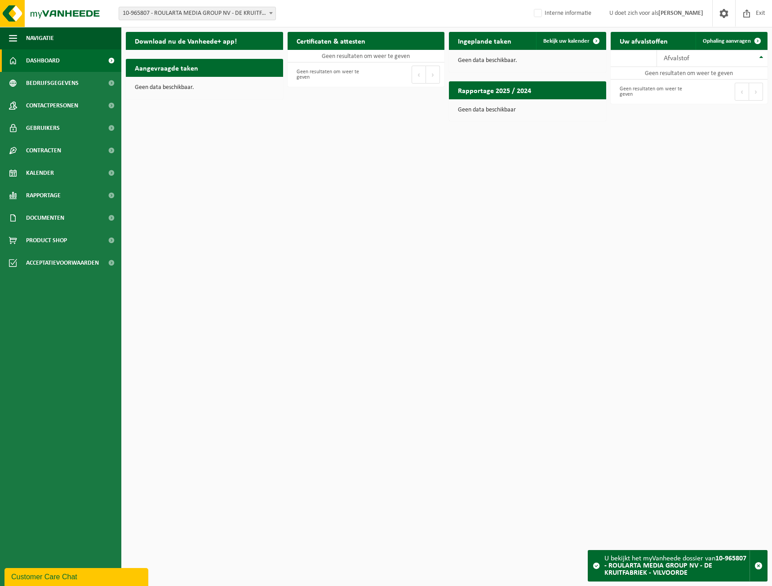
click at [38, 71] on span "Dashboard" at bounding box center [43, 60] width 34 height 22
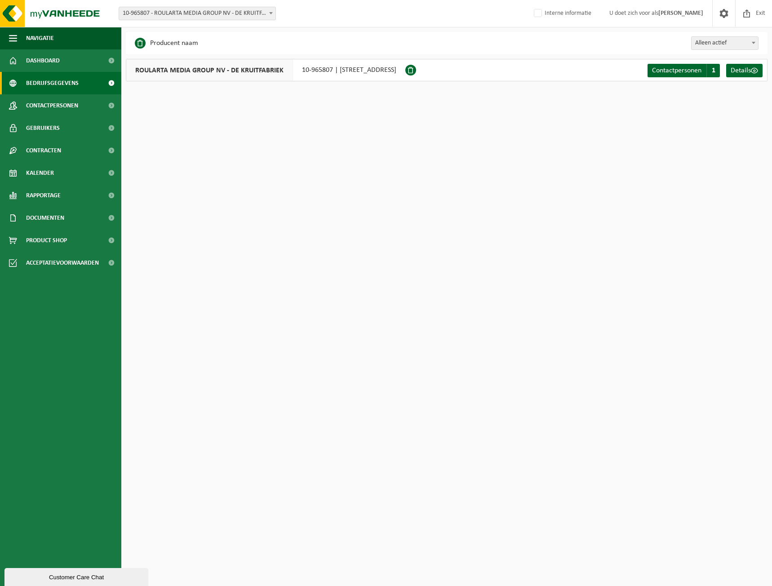
click at [257, 63] on span "ROULARTA MEDIA GROUP NV - DE KRUITFABRIEK" at bounding box center [209, 70] width 167 height 22
click at [361, 75] on div "ROULARTA MEDIA GROUP NV - DE KRUITFABRIEK 10-965807 | STEENKAAI 44D, 1800 VILVO…" at bounding box center [265, 70] width 279 height 22
click at [240, 13] on span "10-965807 - ROULARTA MEDIA GROUP NV - DE KRUITFABRIEK - VILVOORDE" at bounding box center [197, 13] width 156 height 13
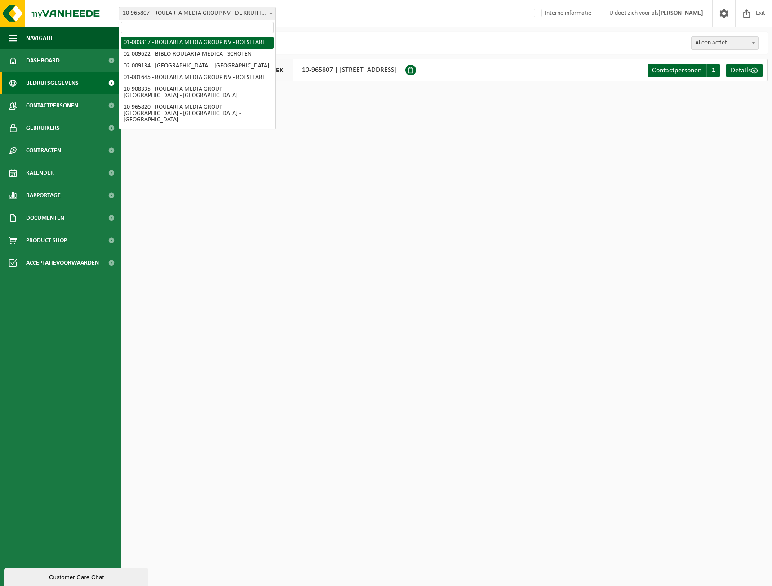
select select "184"
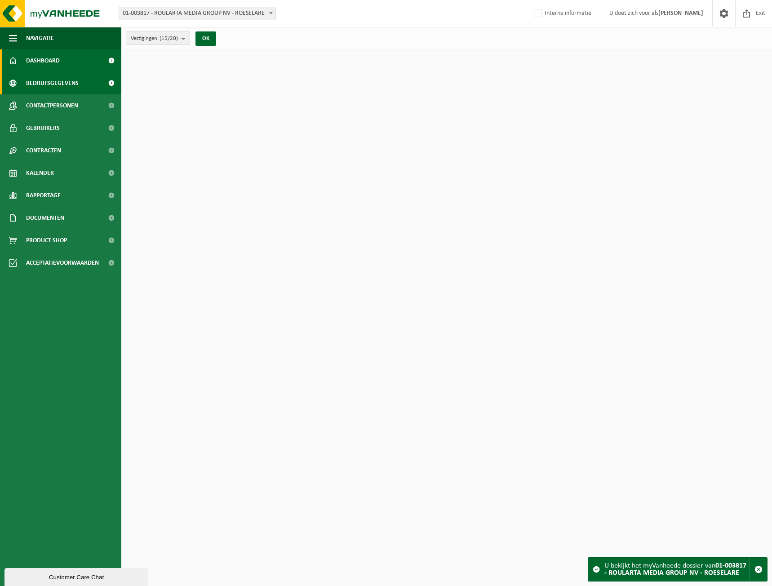
click at [76, 81] on span "Bedrijfsgegevens" at bounding box center [52, 83] width 53 height 22
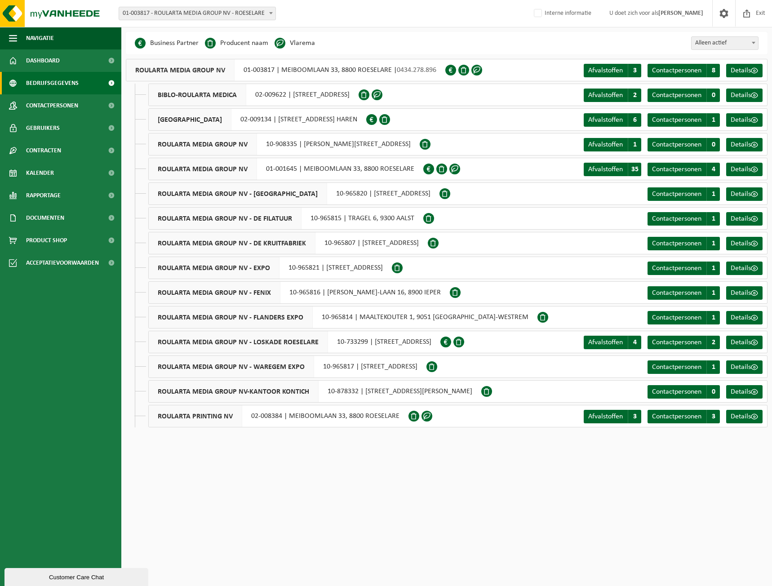
click at [239, 68] on div "ROULARTA MEDIA GROUP NV 01-003817 | MEIBOOMLAAN 33, 8800 ROESELARE | 0434.278.8…" at bounding box center [285, 70] width 319 height 22
drag, startPoint x: 241, startPoint y: 68, endPoint x: 272, endPoint y: 72, distance: 31.3
click at [272, 72] on div "ROULARTA MEDIA GROUP NV 01-003817 | MEIBOOMLAAN 33, 8800 ROESELARE | 0434.278.8…" at bounding box center [285, 70] width 319 height 22
copy div "01-003817"
click at [44, 107] on span "Contactpersonen" at bounding box center [52, 105] width 52 height 22
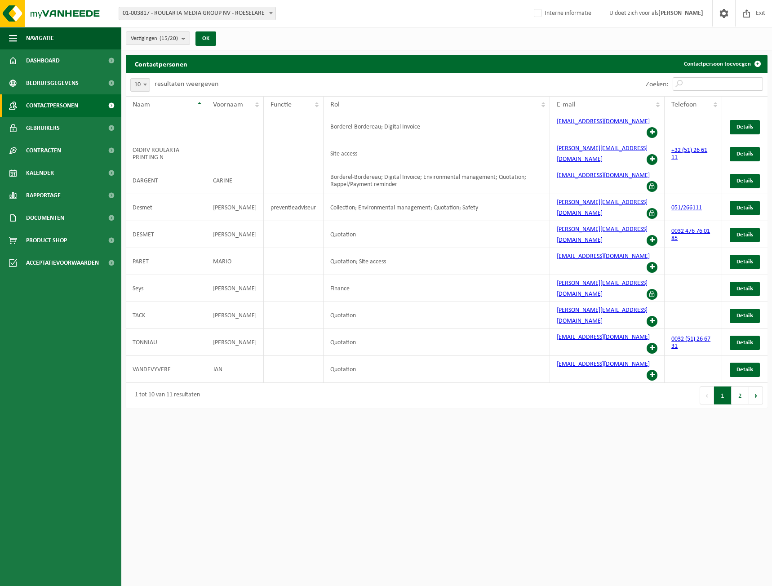
click at [701, 83] on input "Zoeken:" at bounding box center [718, 83] width 90 height 13
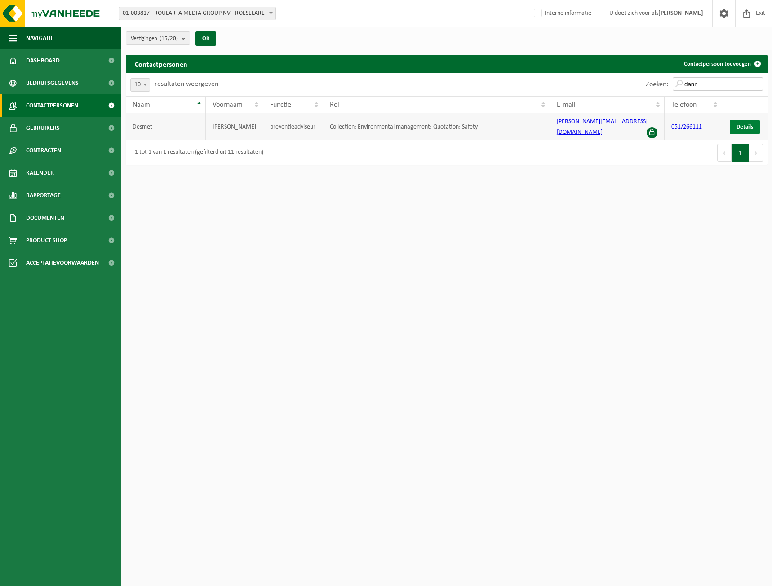
type input "dann"
click at [743, 124] on span "Details" at bounding box center [744, 127] width 17 height 6
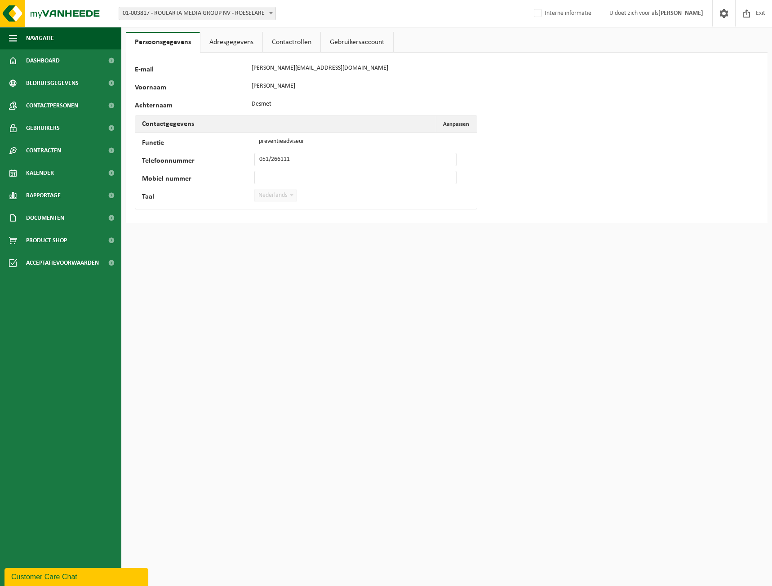
click at [221, 34] on link "Adresgegevens" at bounding box center [231, 42] width 62 height 21
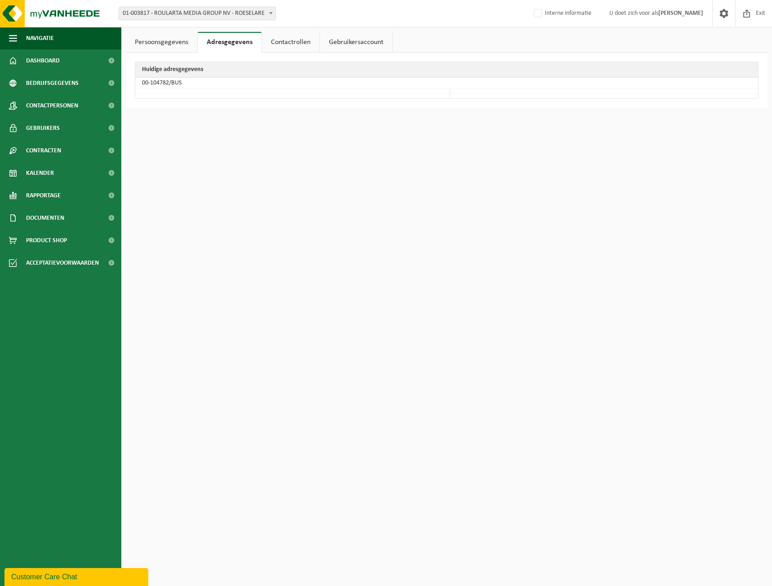
click at [298, 48] on link "Contactrollen" at bounding box center [291, 42] width 58 height 21
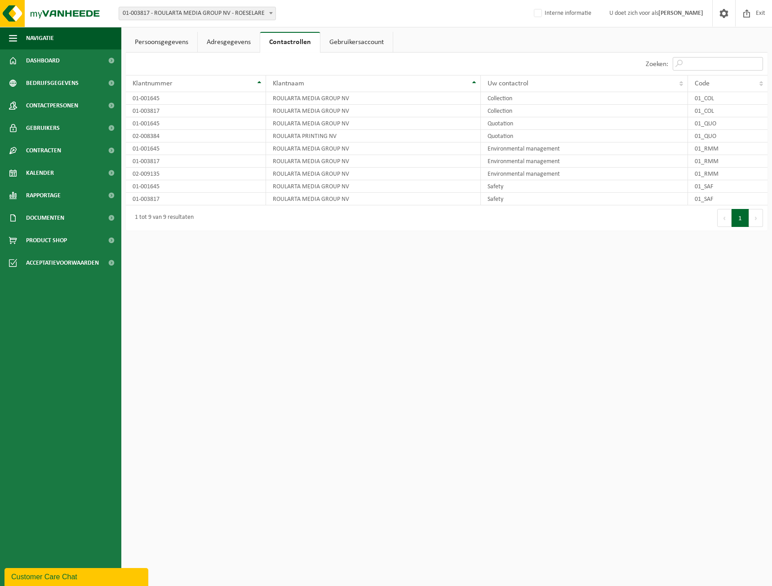
click at [695, 60] on input "Zoeken:" at bounding box center [718, 63] width 90 height 13
paste input "01-003817"
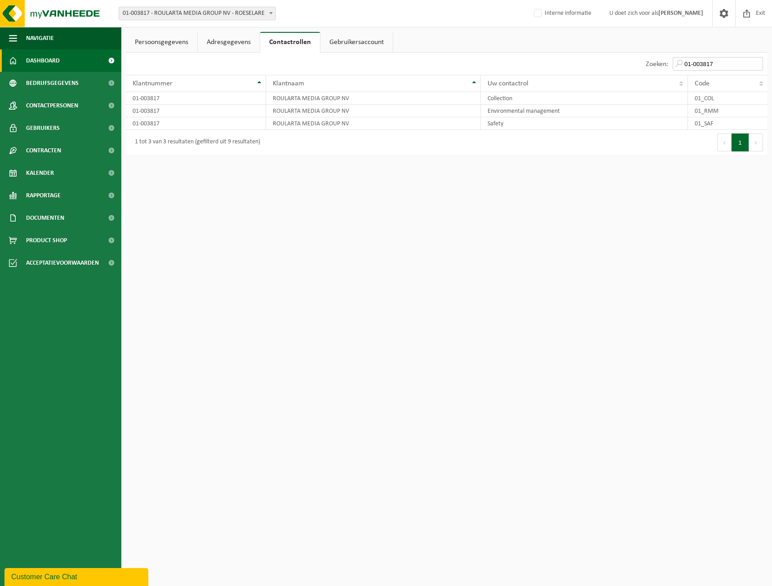
type input "01-003817"
click at [20, 58] on link "Dashboard" at bounding box center [60, 60] width 121 height 22
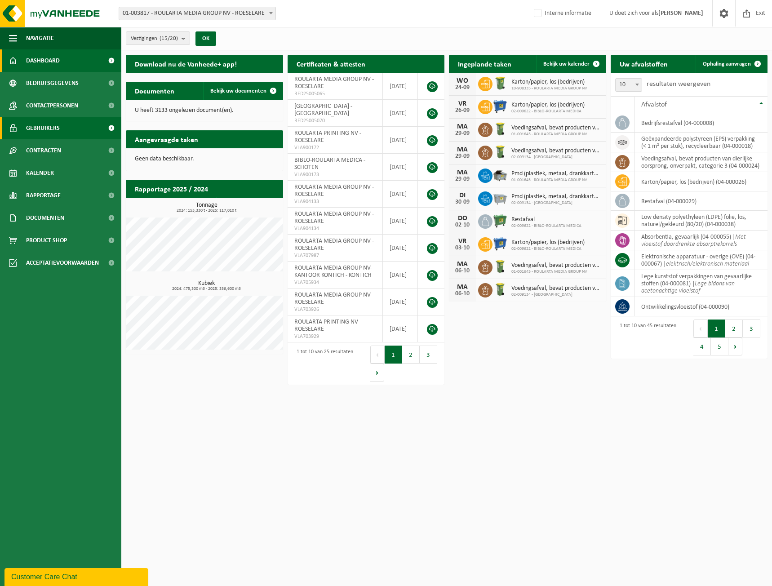
click at [53, 124] on span "Gebruikers" at bounding box center [43, 128] width 34 height 22
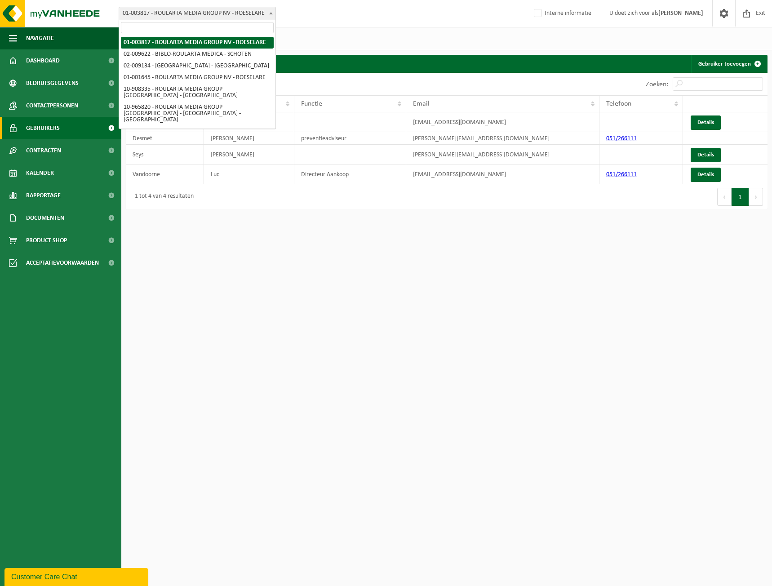
click at [240, 12] on span "01-003817 - ROULARTA MEDIA GROUP NV - ROESELARE" at bounding box center [197, 13] width 156 height 13
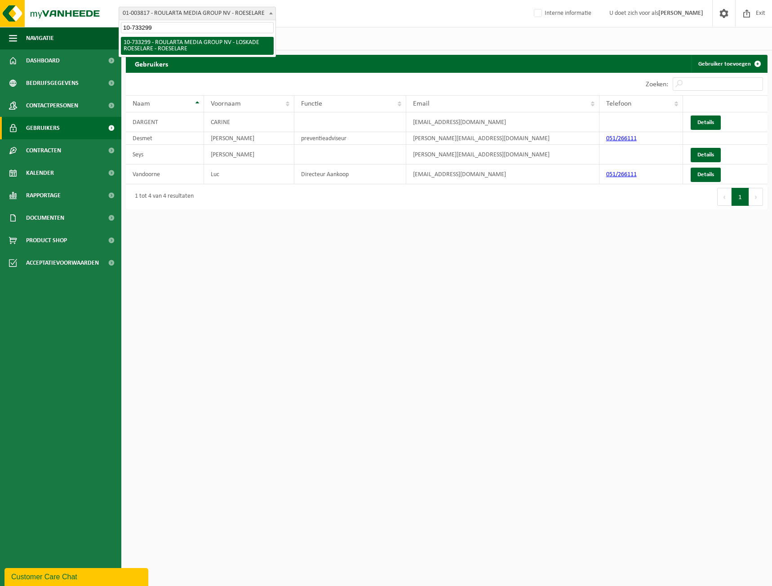
type input "10-733299"
select select "3434"
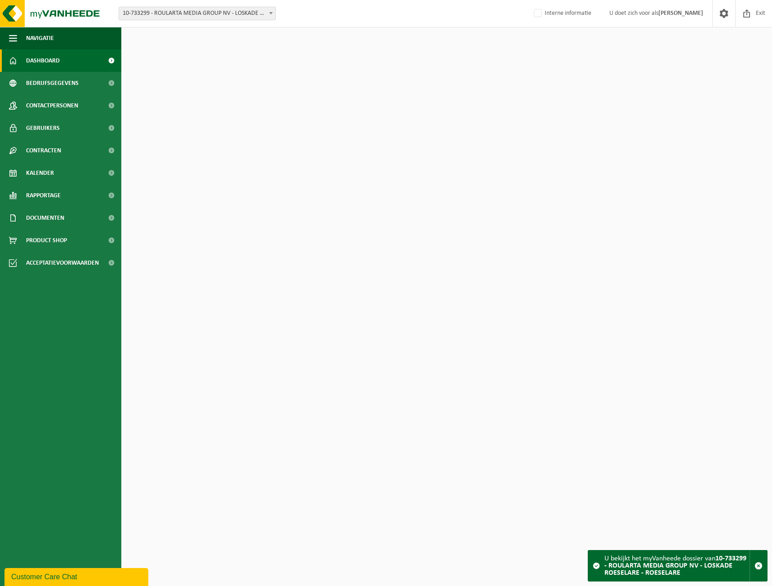
click at [91, 53] on link "Dashboard" at bounding box center [60, 60] width 121 height 22
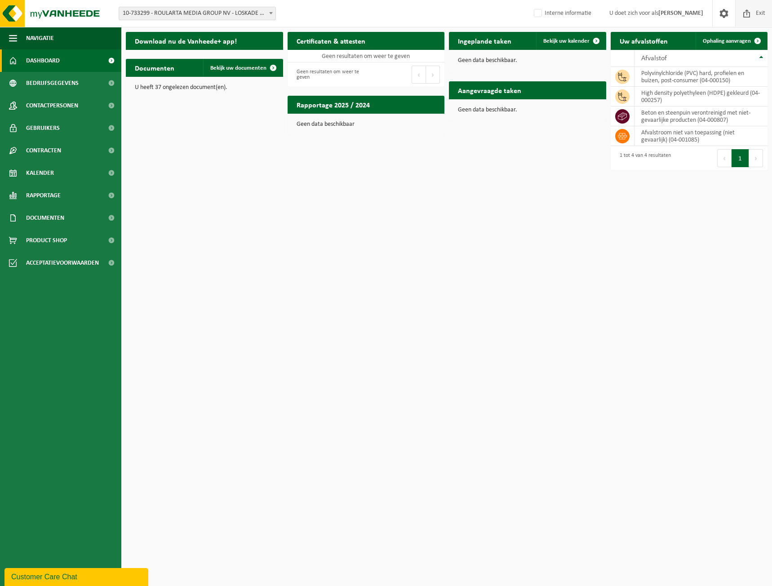
click at [754, 10] on span "Exit" at bounding box center [760, 13] width 14 height 27
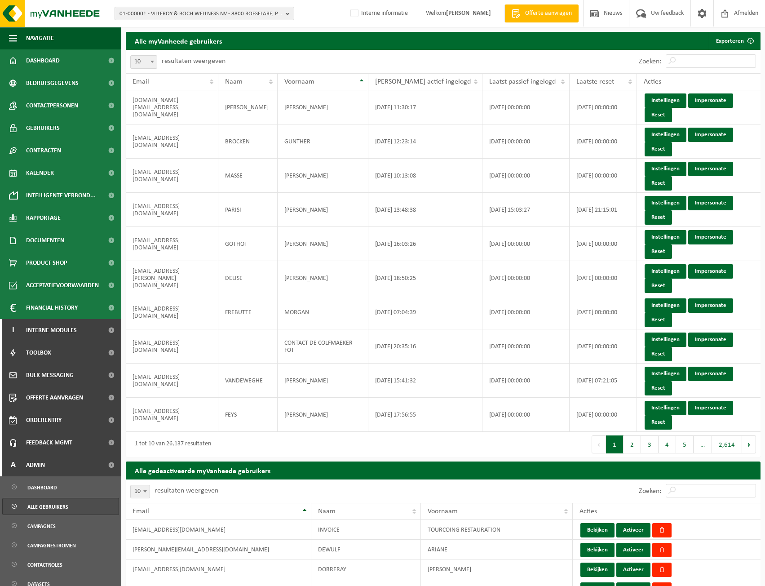
click at [235, 13] on span "01-000001 - VILLEROY & BOCH WELLNESS NV - 8800 ROESELARE, POPULIERSTRAAT 1" at bounding box center [201, 13] width 163 height 13
paste input "01-003817"
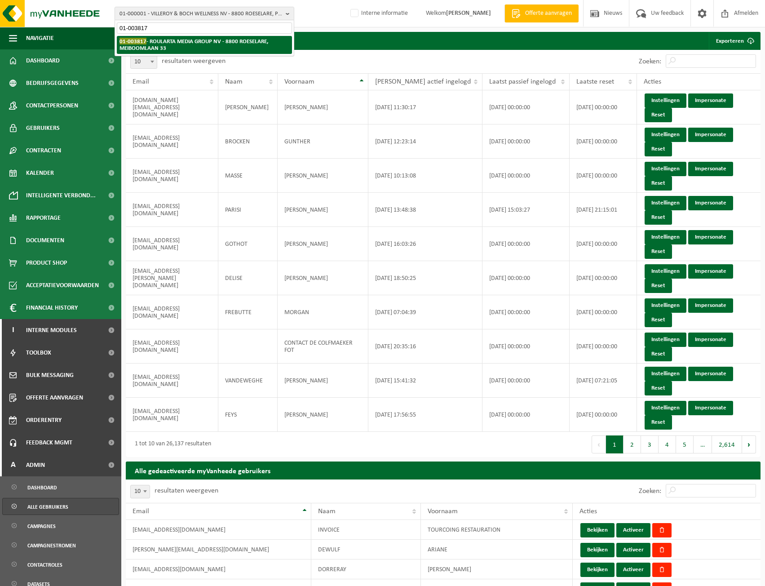
type input "01-003817"
click at [229, 41] on strong "01-003817 - ROULARTA MEDIA GROUP NV - 8800 ROESELARE, MEIBOOMLAAN 33" at bounding box center [194, 44] width 149 height 13
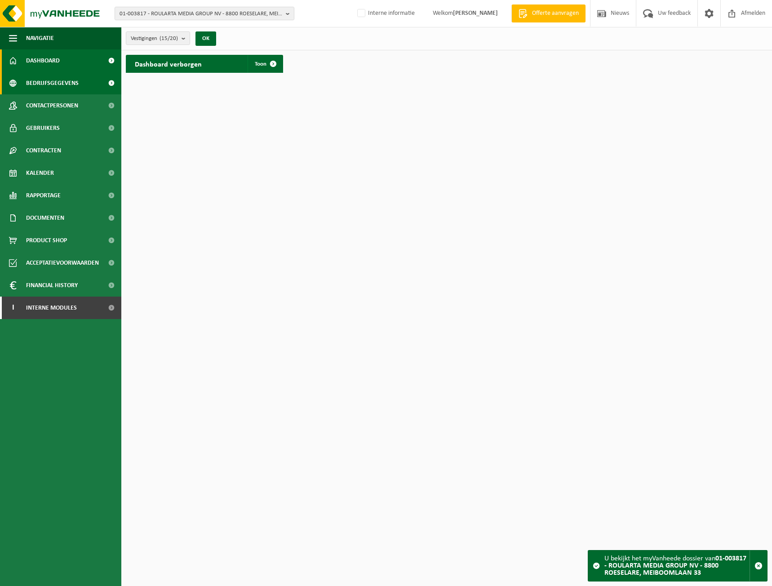
click at [76, 80] on span "Bedrijfsgegevens" at bounding box center [52, 83] width 53 height 22
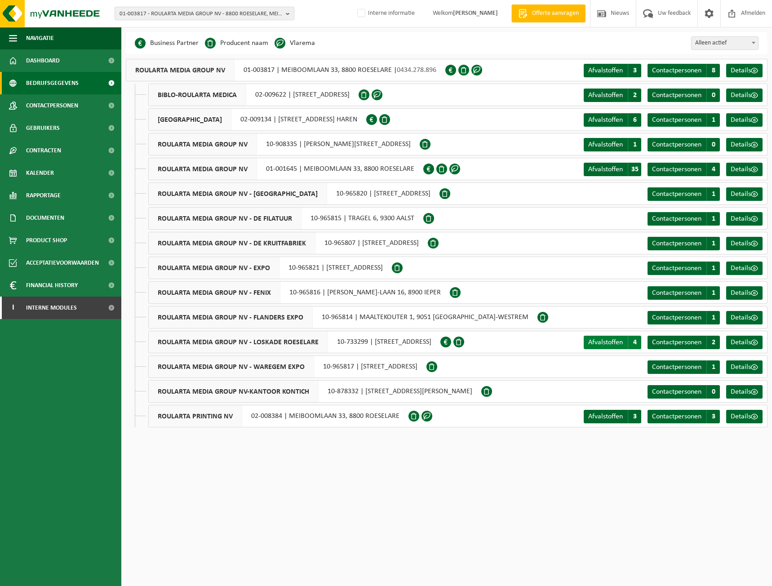
click at [611, 344] on span "Afvalstoffen" at bounding box center [605, 342] width 35 height 7
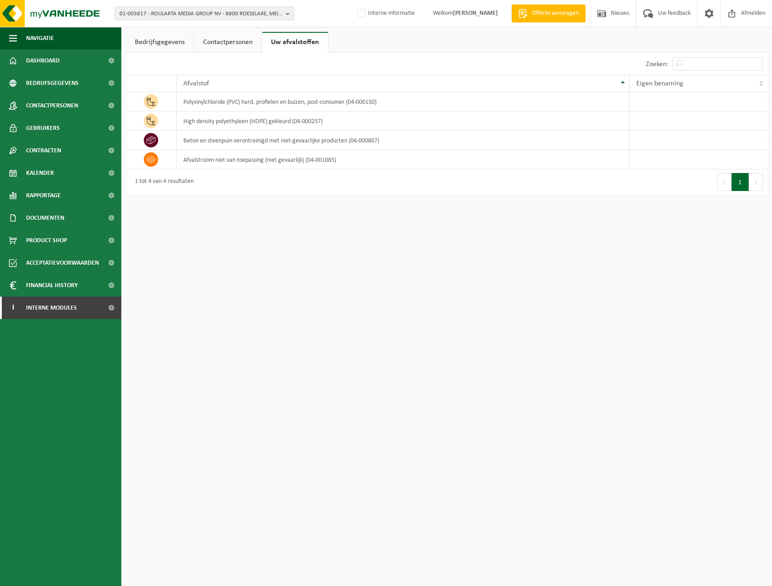
click at [185, 36] on link "Bedrijfsgegevens" at bounding box center [160, 42] width 68 height 21
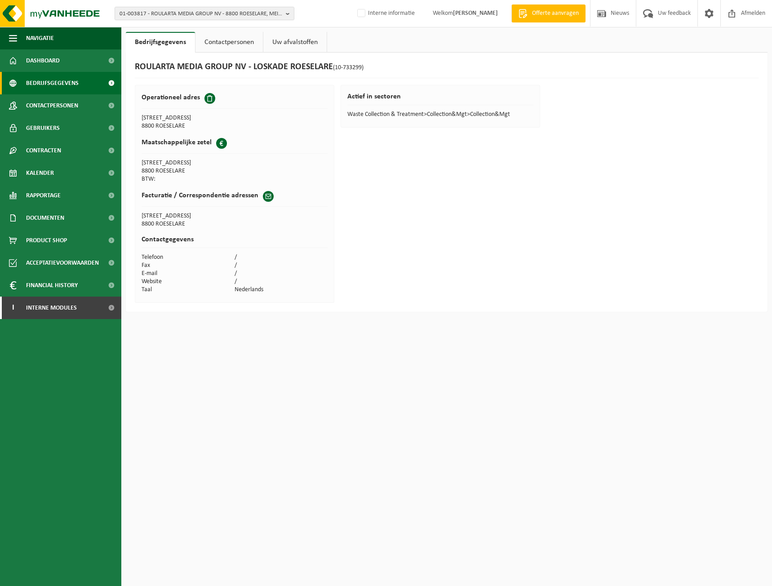
click at [69, 79] on span "Bedrijfsgegevens" at bounding box center [52, 83] width 53 height 22
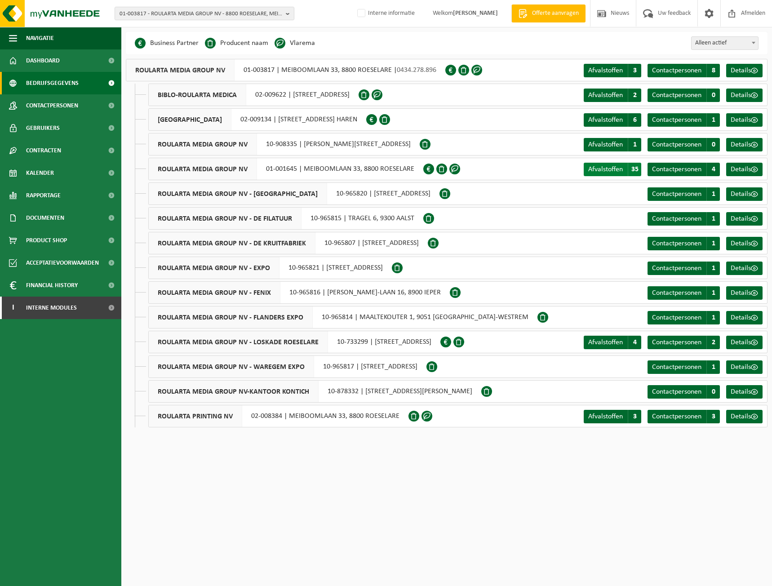
click at [610, 168] on span "Afvalstoffen" at bounding box center [605, 169] width 35 height 7
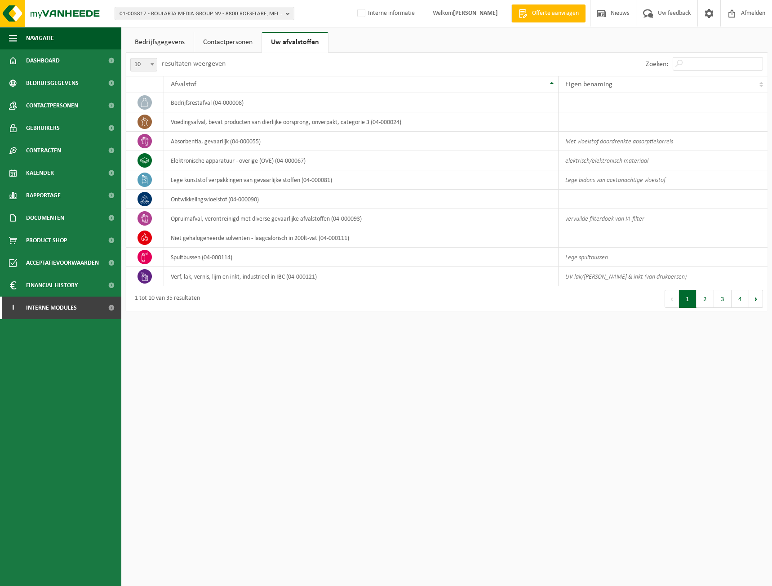
click at [138, 35] on link "Bedrijfsgegevens" at bounding box center [160, 42] width 68 height 21
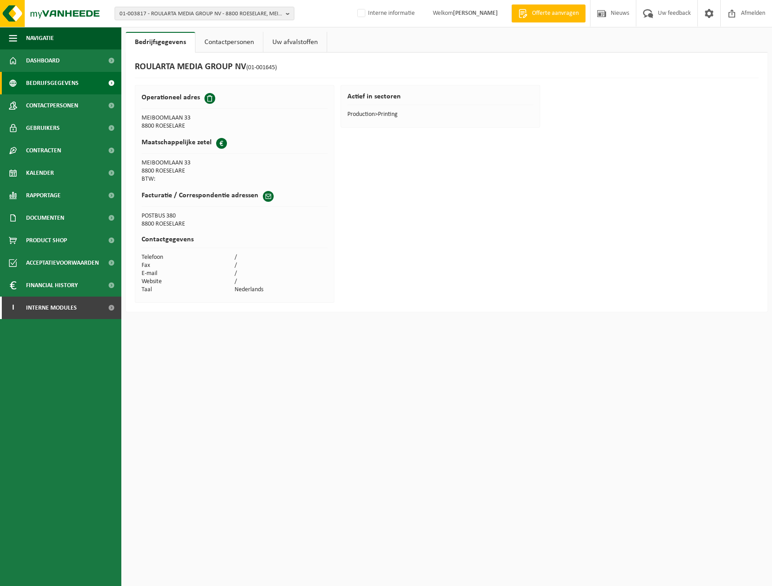
click at [96, 81] on link "Bedrijfsgegevens" at bounding box center [60, 83] width 121 height 22
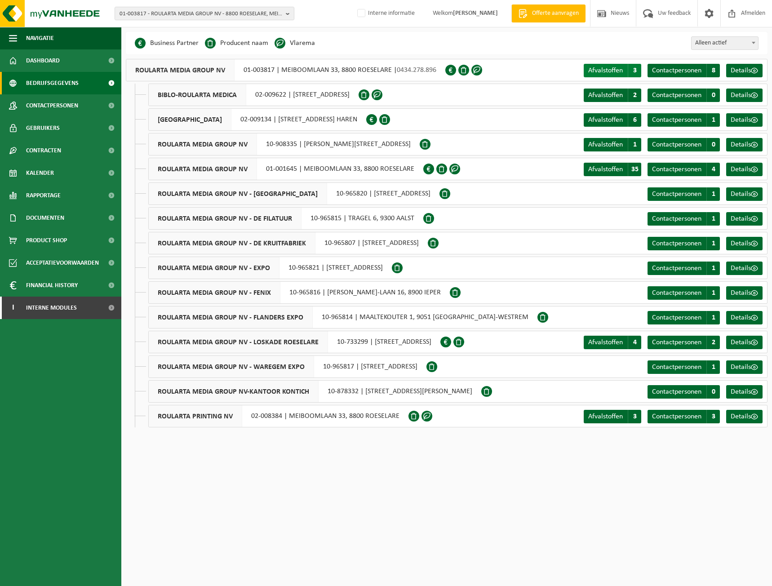
click at [589, 68] on span "Afvalstoffen" at bounding box center [605, 70] width 35 height 7
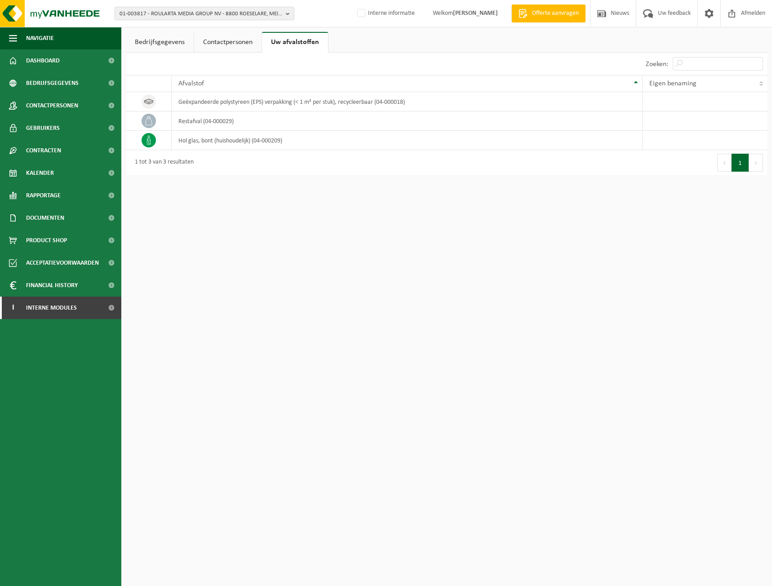
click link "Contactpersonen"
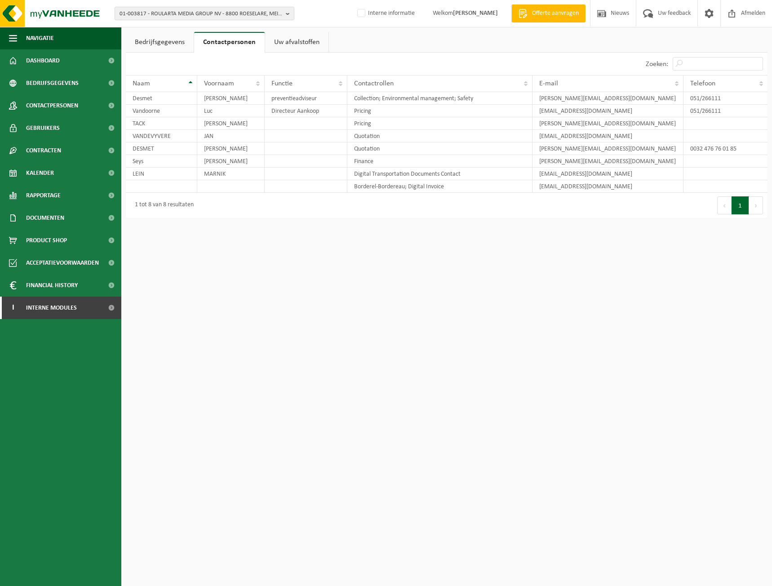
click link "Bedrijfsgegevens"
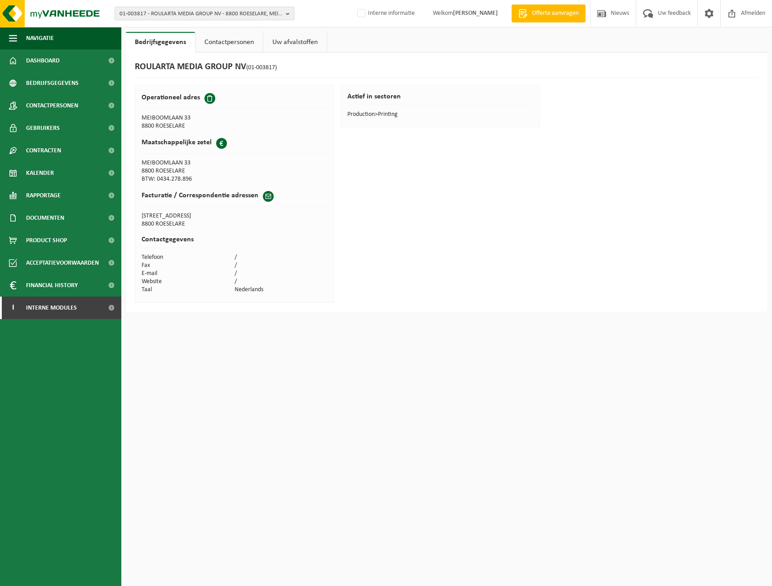
click span "01-003817 - ROULARTA MEDIA GROUP NV - 8800 ROESELARE, MEIBOOMLAAN 33"
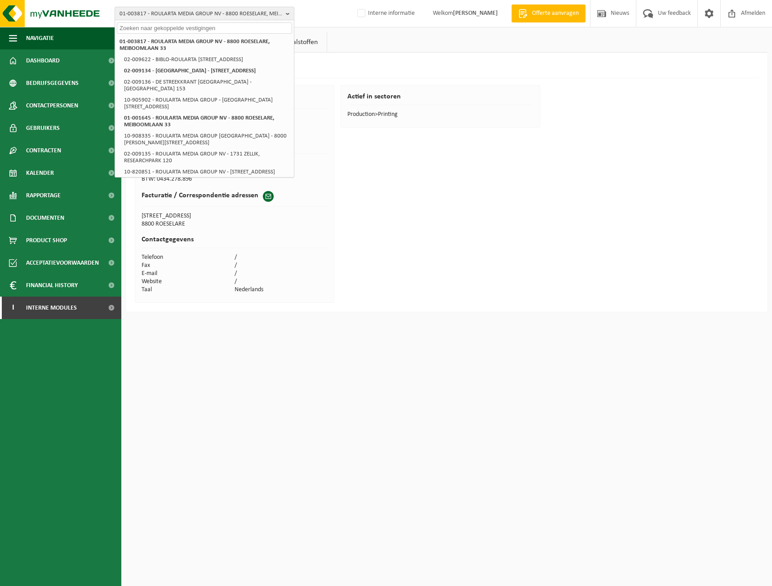
paste input "10-831260"
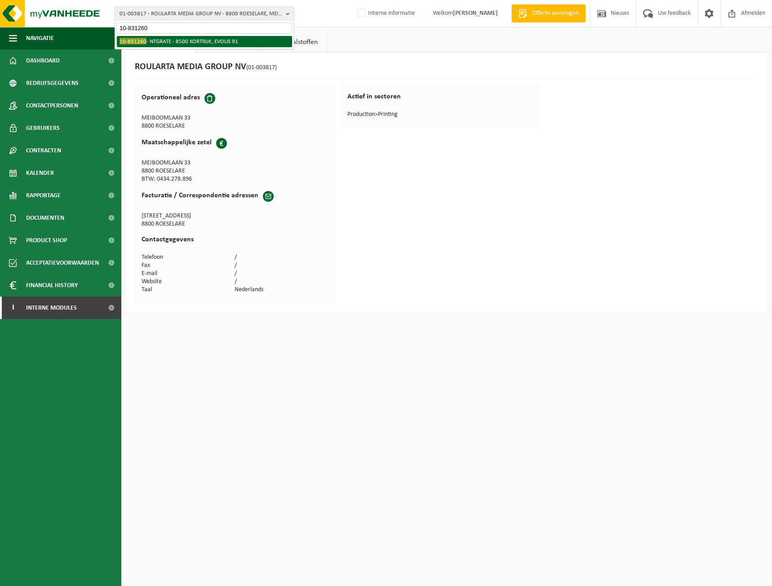
type input "10-831260"
click li "10-831260 - NTGRATE - 8500 KORTRIJK, EVOLIS 91"
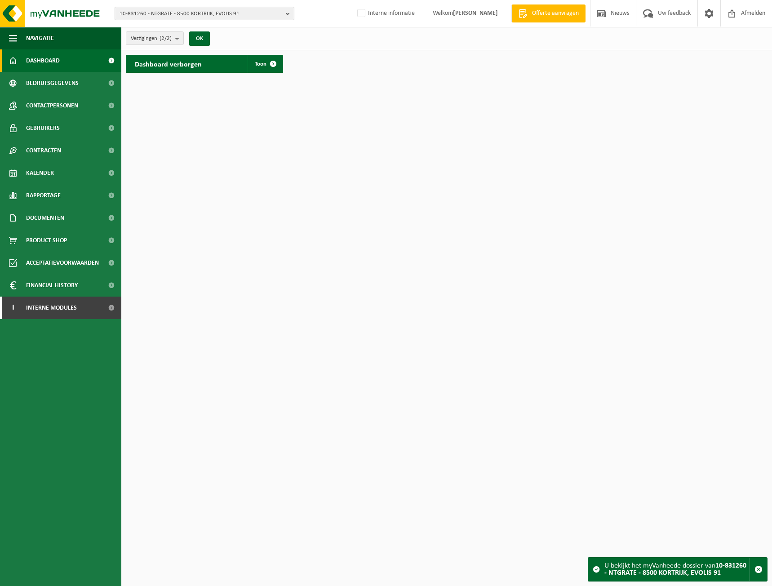
click at [159, 13] on span "10-831260 - NTGRATE - 8500 KORTRIJK, EVOLIS 91" at bounding box center [201, 13] width 163 height 13
type input "01-000234"
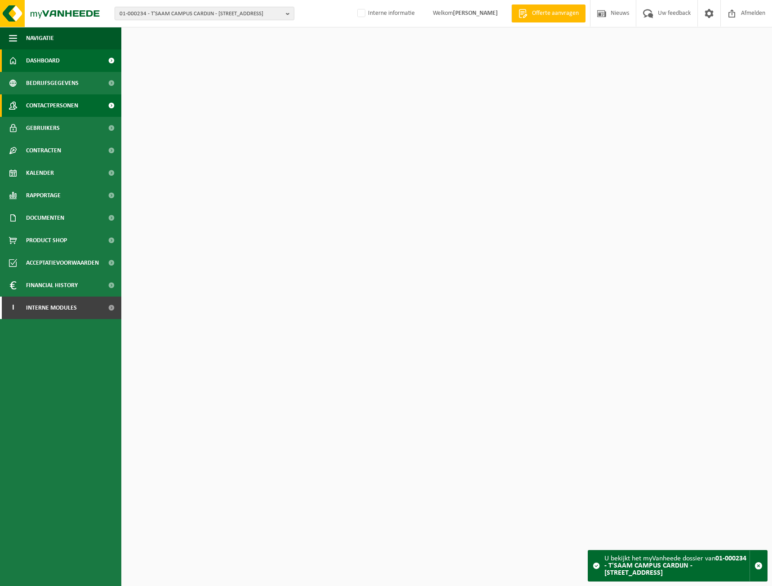
click at [66, 111] on span "Contactpersonen" at bounding box center [52, 105] width 52 height 22
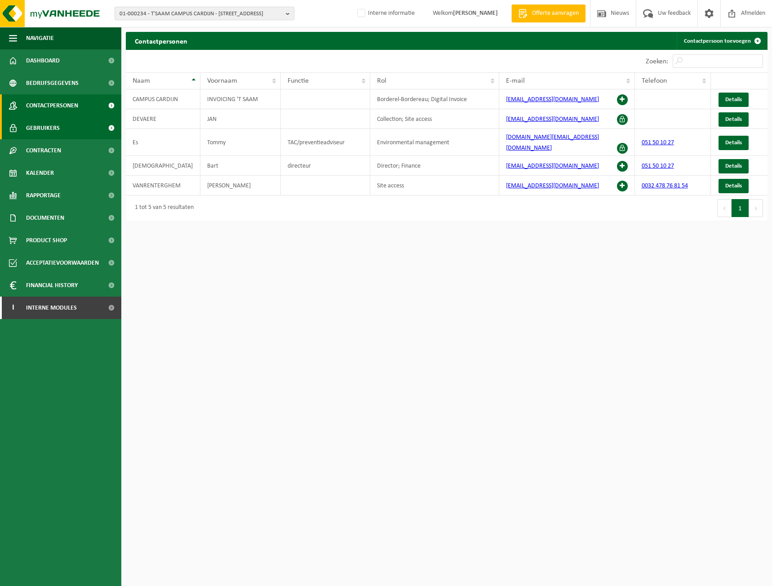
click at [25, 124] on link "Gebruikers" at bounding box center [60, 128] width 121 height 22
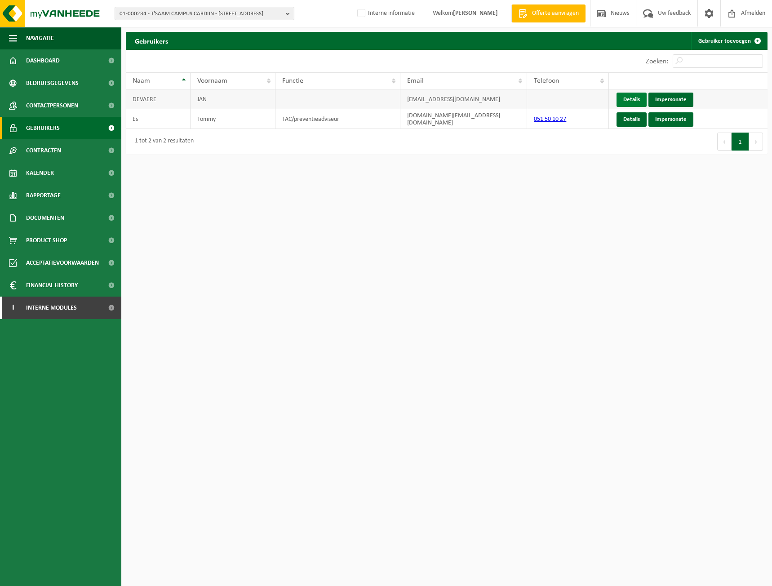
click at [635, 99] on link "Details" at bounding box center [631, 100] width 30 height 14
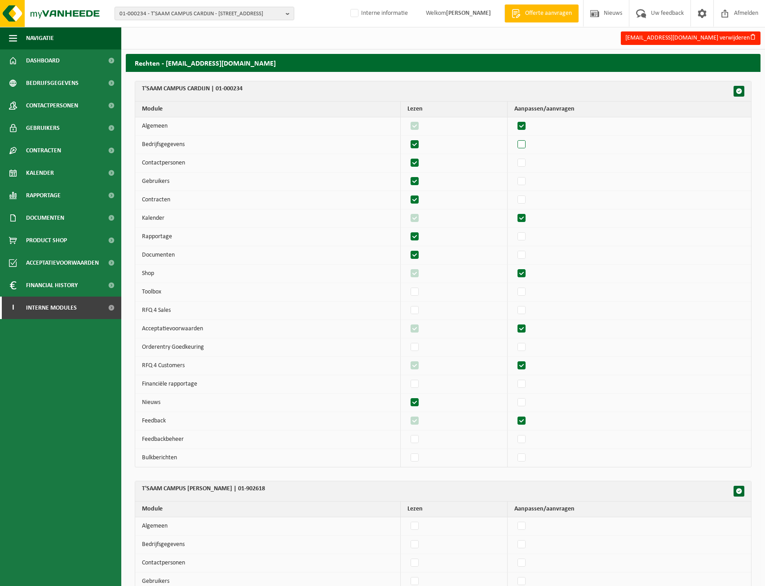
click at [528, 140] on label"] at bounding box center [522, 144] width 13 height 13
click at [514, 138] on input "checkbox" at bounding box center [514, 137] width 0 height 0
checkbox input "true"
click at [527, 162] on label"] at bounding box center [522, 162] width 13 height 13
click at [514, 156] on input "checkbox" at bounding box center [514, 156] width 0 height 0
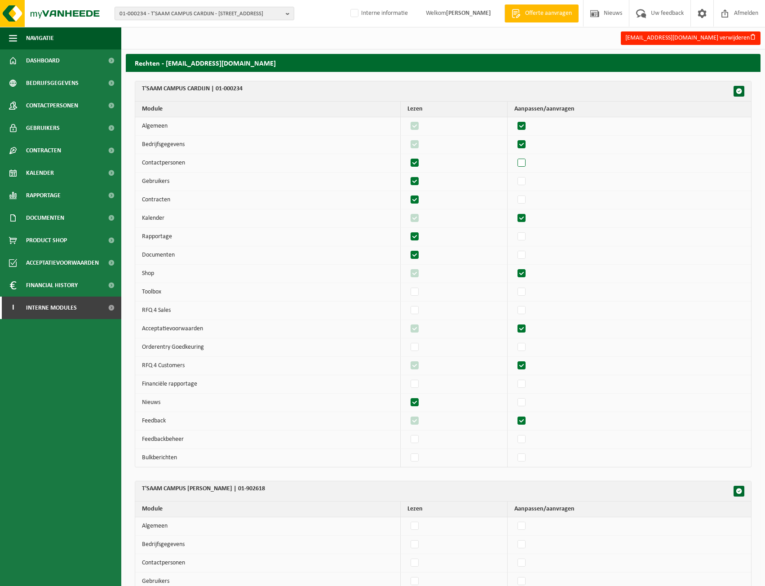
checkbox input "true"
click at [527, 179] on label"] at bounding box center [522, 181] width 13 height 13
click at [514, 175] on input "checkbox" at bounding box center [514, 174] width 0 height 0
checkbox input "true"
click at [527, 197] on label"] at bounding box center [522, 199] width 13 height 13
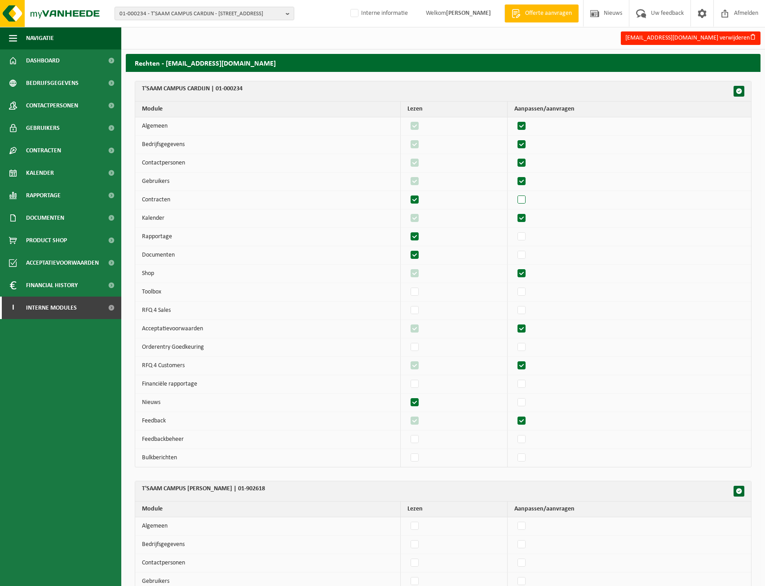
click at [514, 193] on input "checkbox" at bounding box center [514, 193] width 0 height 0
checkbox input "true"
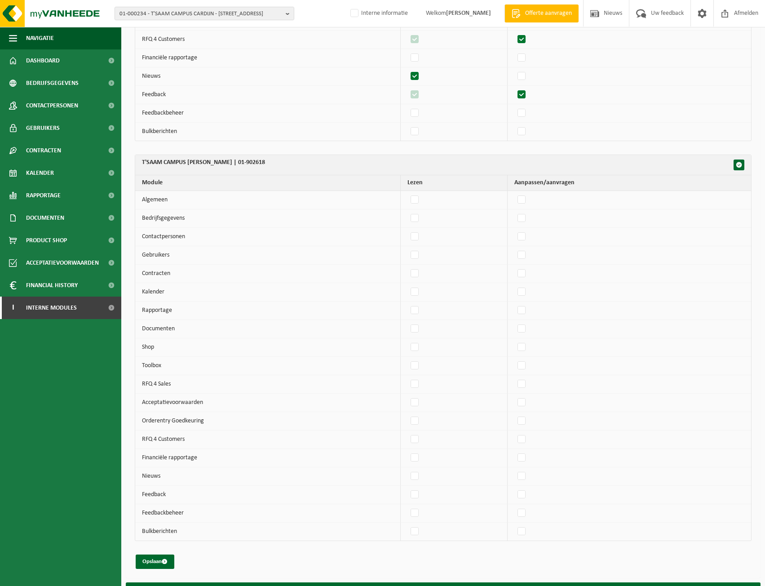
scroll to position [359, 0]
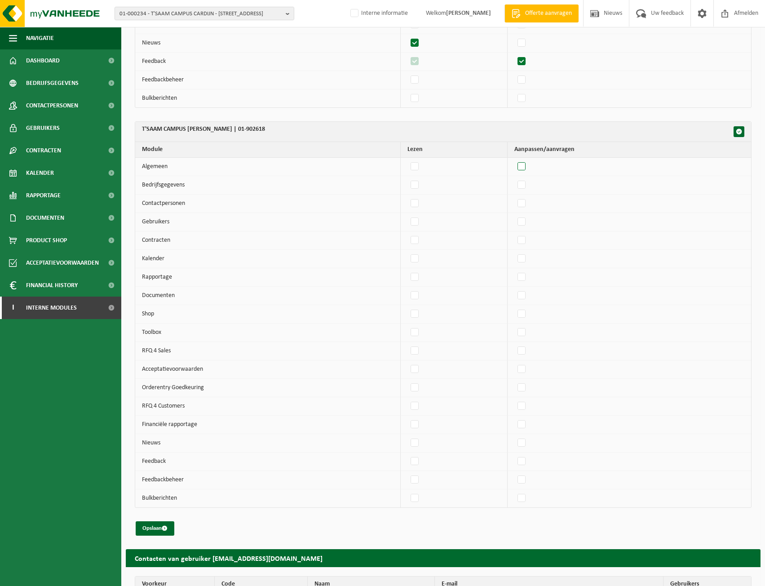
click at [528, 166] on label"] at bounding box center [522, 166] width 13 height 13
click at [514, 160] on input "checkbox" at bounding box center [514, 159] width 0 height 0
checkbox input "true"
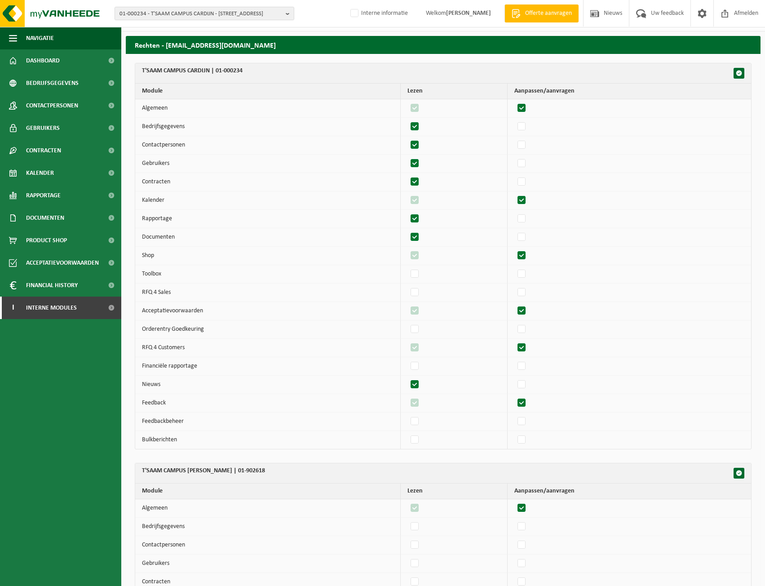
scroll to position [0, 0]
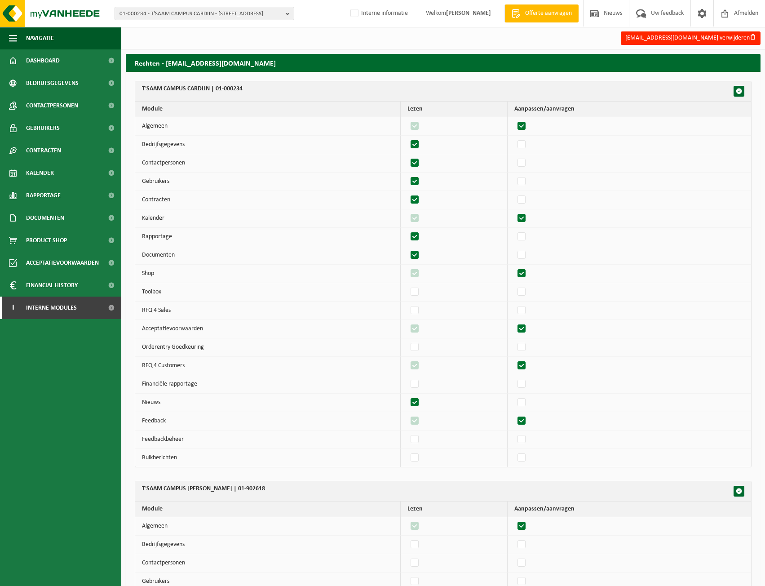
click at [525, 124] on label"] at bounding box center [522, 126] width 13 height 13
click at [514, 120] on input "checkbox" at bounding box center [514, 119] width 0 height 0
click at [525, 124] on label"] at bounding box center [522, 126] width 13 height 13
click at [514, 120] on input "checkbox" at bounding box center [514, 119] width 0 height 0
checkbox input "true"
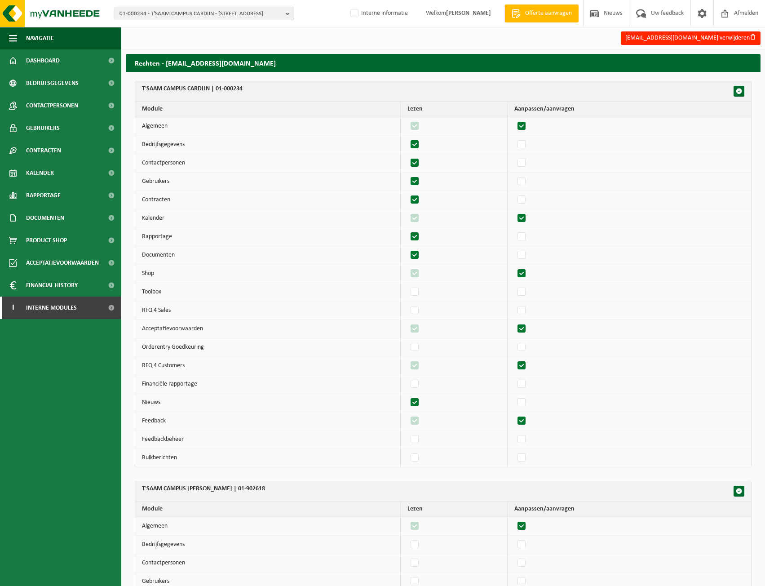
click at [421, 149] on label"] at bounding box center [415, 144] width 13 height 13
click at [408, 138] on input "checkbox" at bounding box center [407, 137] width 0 height 0
click at [419, 156] on td at bounding box center [454, 163] width 107 height 18
click at [421, 146] on label"] at bounding box center [415, 144] width 13 height 13
click at [408, 138] on input "checkbox" at bounding box center [407, 137] width 0 height 0
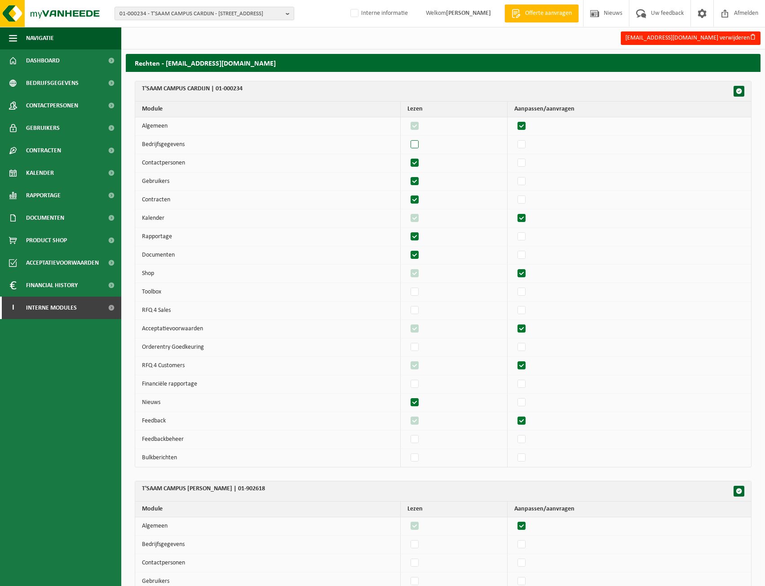
checkbox input "true"
click at [416, 162] on label"] at bounding box center [415, 162] width 13 height 13
click at [408, 156] on input "checkbox" at bounding box center [407, 156] width 0 height 0
click at [419, 160] on label"] at bounding box center [415, 162] width 13 height 13
click at [408, 156] on input "checkbox" at bounding box center [407, 156] width 0 height 0
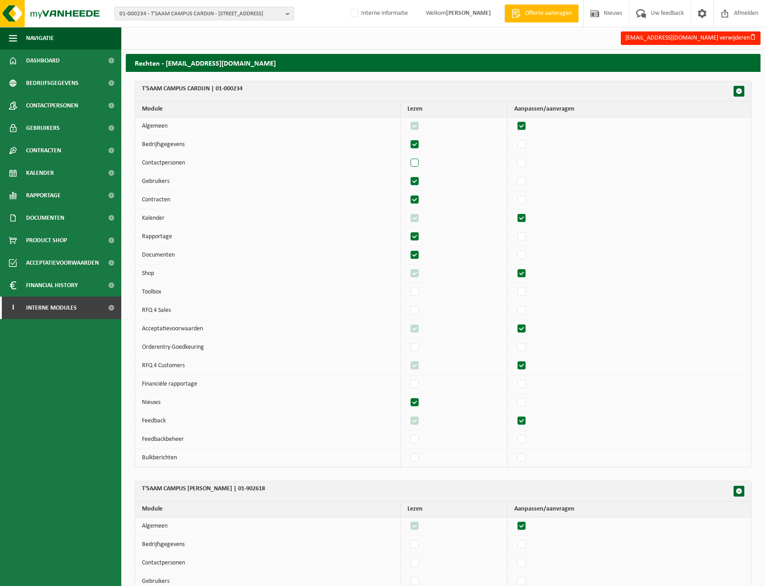
checkbox input "true"
click at [416, 182] on label"] at bounding box center [415, 181] width 13 height 13
click at [408, 175] on input "checkbox" at bounding box center [407, 174] width 0 height 0
click at [419, 186] on label"] at bounding box center [415, 181] width 13 height 13
click at [408, 175] on input "checkbox" at bounding box center [407, 174] width 0 height 0
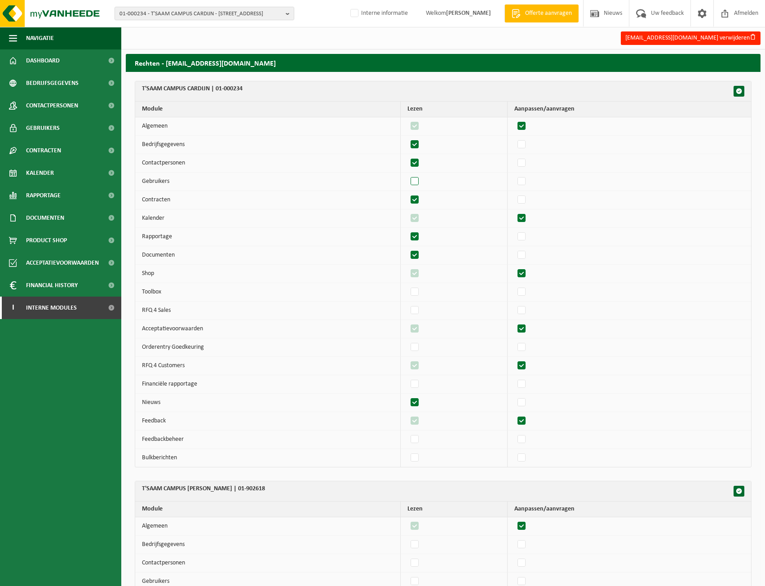
checkbox input "true"
click at [419, 199] on label"] at bounding box center [415, 199] width 13 height 13
click at [408, 193] on input "checkbox" at bounding box center [407, 193] width 0 height 0
click at [419, 199] on label"] at bounding box center [415, 199] width 13 height 13
click at [408, 193] on input "checkbox" at bounding box center [407, 193] width 0 height 0
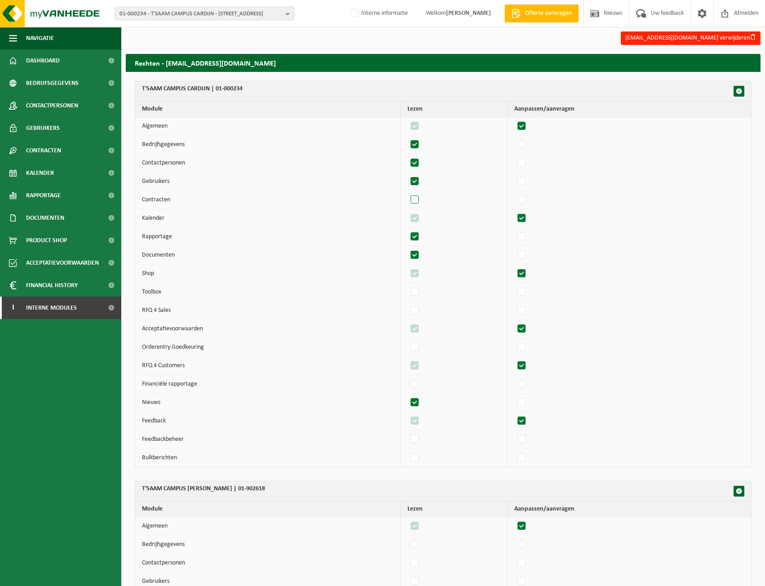
checkbox input "true"
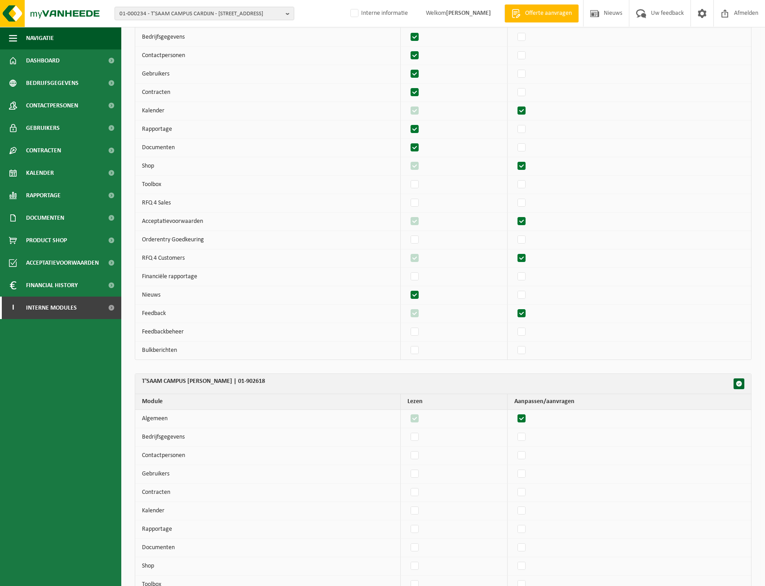
scroll to position [120, 0]
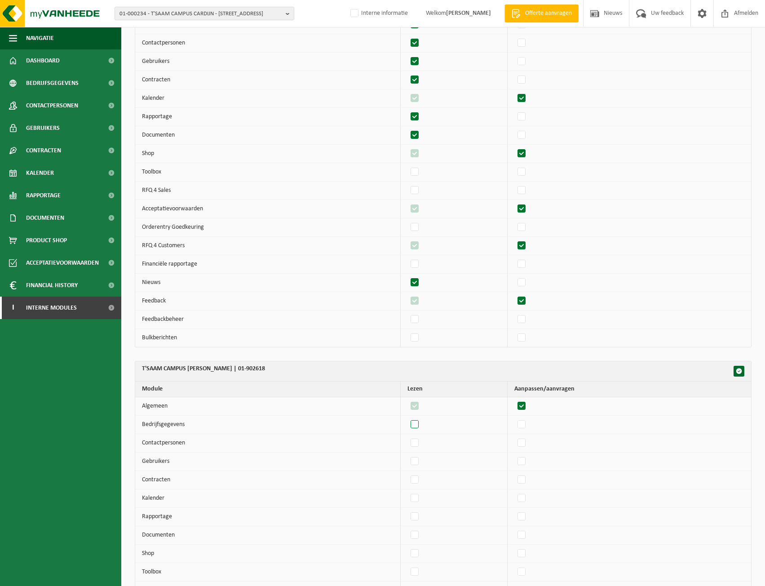
click at [420, 425] on label"] at bounding box center [415, 424] width 13 height 13
click at [408, 418] on input "checkbox" at bounding box center [407, 417] width 0 height 0
checkbox input "true"
click at [421, 440] on label"] at bounding box center [415, 442] width 13 height 13
click at [408, 436] on input "checkbox" at bounding box center [407, 436] width 0 height 0
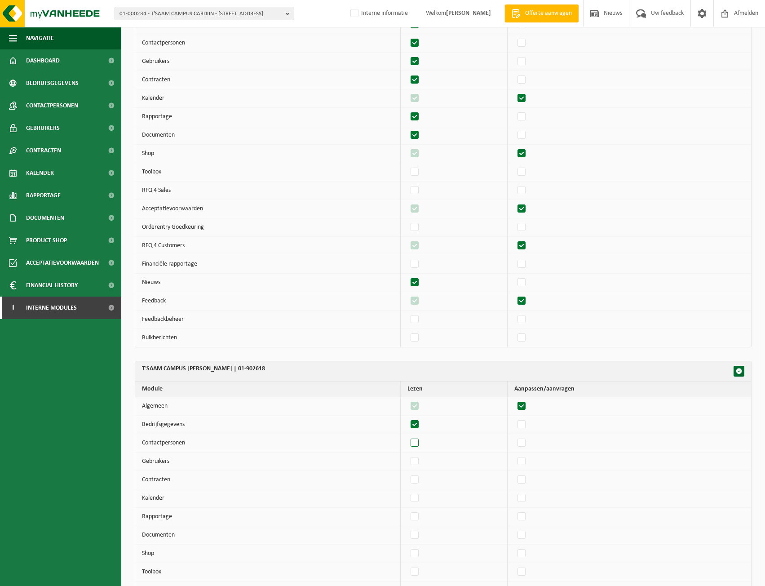
checkbox input "true"
click at [417, 456] on label"] at bounding box center [415, 461] width 13 height 13
click at [408, 455] on input "checkbox" at bounding box center [407, 454] width 0 height 0
click at [418, 468] on label"] at bounding box center [415, 461] width 13 height 13
click at [408, 455] on input "checkbox" at bounding box center [407, 454] width 0 height 0
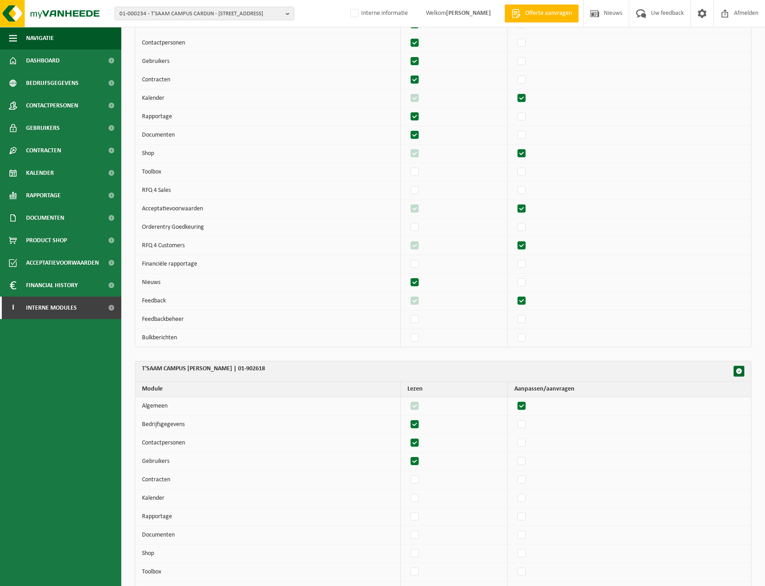
checkbox input "false"
drag, startPoint x: 419, startPoint y: 475, endPoint x: 419, endPoint y: 487, distance: 12.1
click at [419, 475] on label"] at bounding box center [415, 479] width 13 height 13
click at [408, 473] on input "checkbox" at bounding box center [407, 473] width 0 height 0
checkbox input "true"
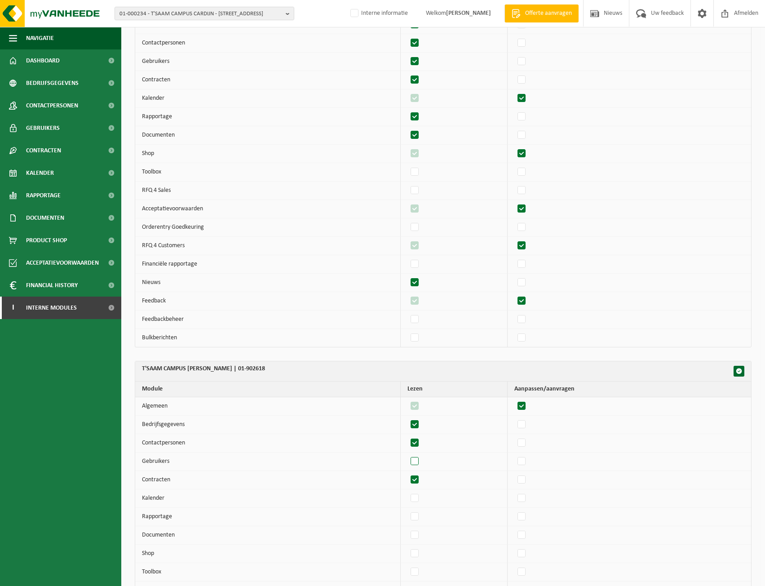
click at [419, 463] on label"] at bounding box center [415, 461] width 13 height 13
click at [408, 455] on input "checkbox" at bounding box center [407, 454] width 0 height 0
checkbox input "true"
click at [420, 494] on label"] at bounding box center [415, 498] width 13 height 13
click at [408, 492] on input "checkbox" at bounding box center [407, 491] width 0 height 0
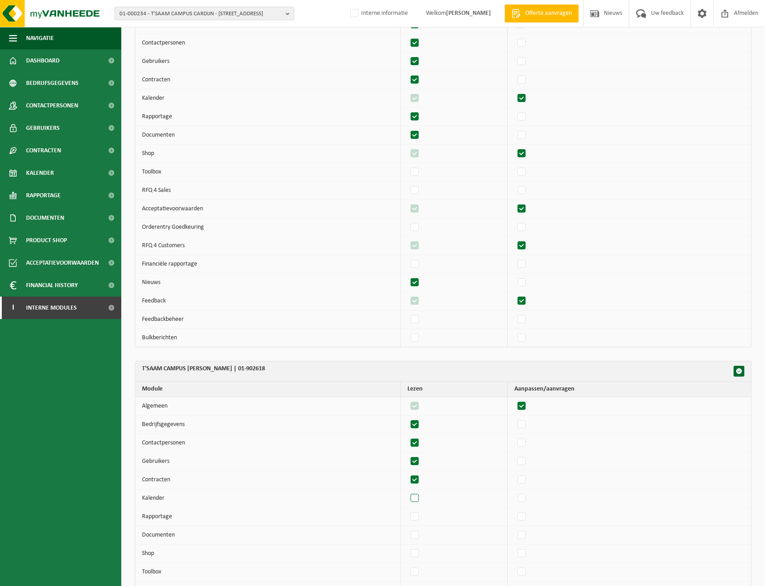
checkbox input "true"
click at [419, 516] on label"] at bounding box center [415, 516] width 13 height 13
click at [408, 510] on input "checkbox" at bounding box center [407, 509] width 0 height 0
checkbox input "true"
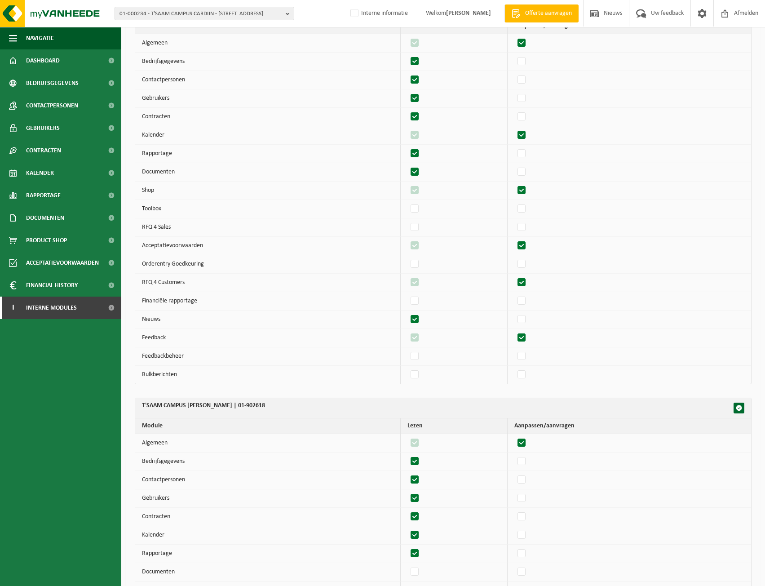
scroll to position [239, 0]
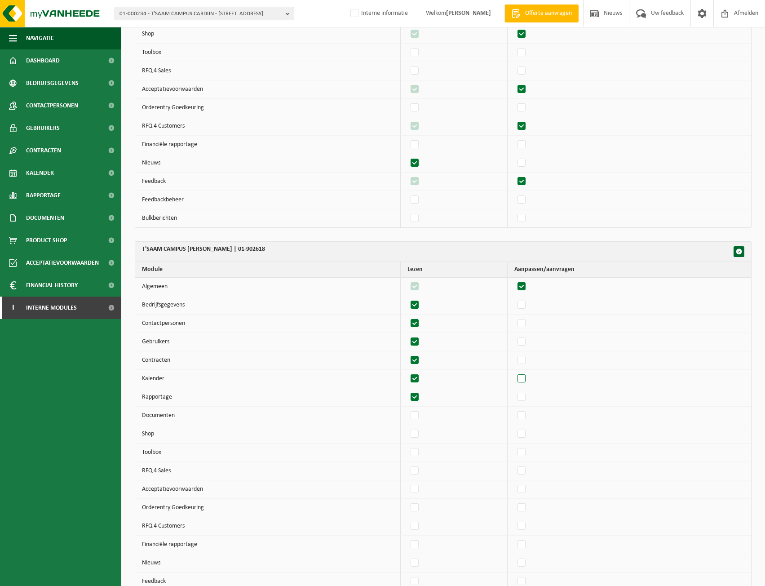
click at [528, 380] on label"] at bounding box center [522, 378] width 13 height 13
click at [514, 372] on input "checkbox" at bounding box center [514, 372] width 0 height 0
checkbox input "true"
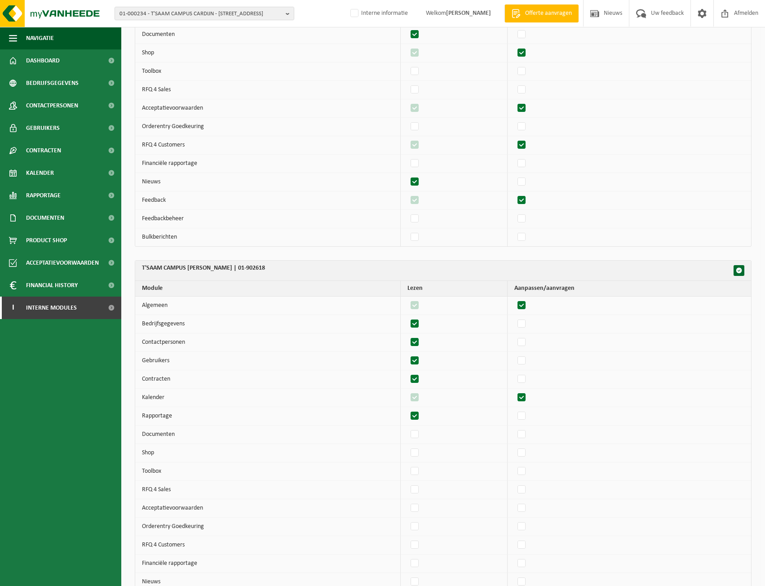
scroll to position [359, 0]
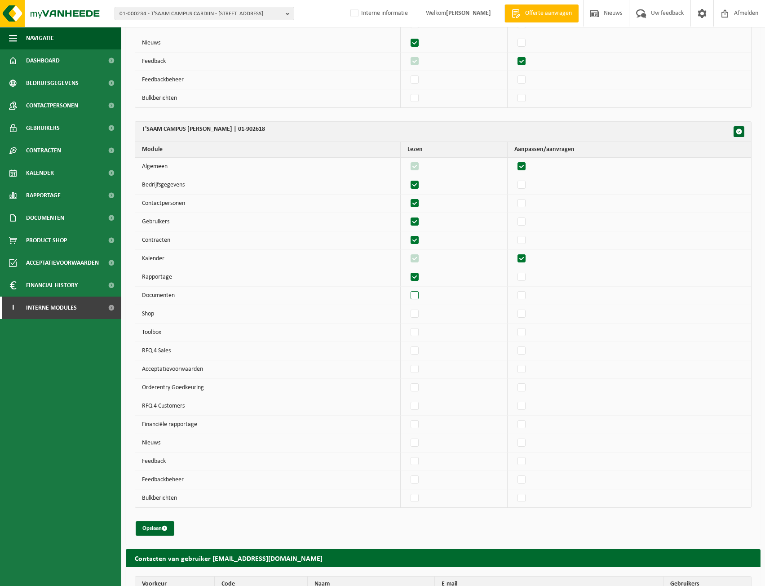
click at [416, 294] on label"] at bounding box center [415, 295] width 13 height 13
click at [408, 289] on input "checkbox" at bounding box center [407, 288] width 0 height 0
checkbox input "true"
click at [417, 310] on label"] at bounding box center [415, 313] width 13 height 13
click at [408, 307] on input "checkbox" at bounding box center [407, 307] width 0 height 0
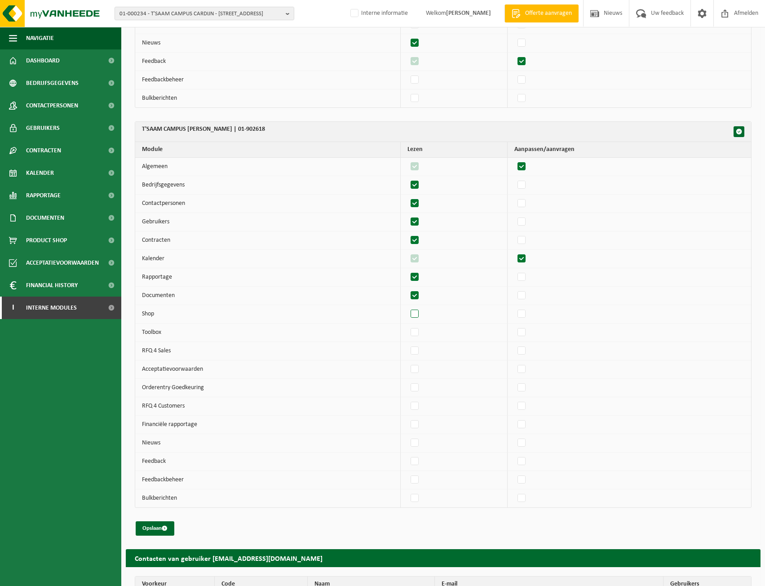
checkbox input "true"
click at [521, 368] on label"] at bounding box center [522, 369] width 13 height 13
click at [514, 363] on input "checkbox" at bounding box center [514, 362] width 0 height 0
checkbox input "true"
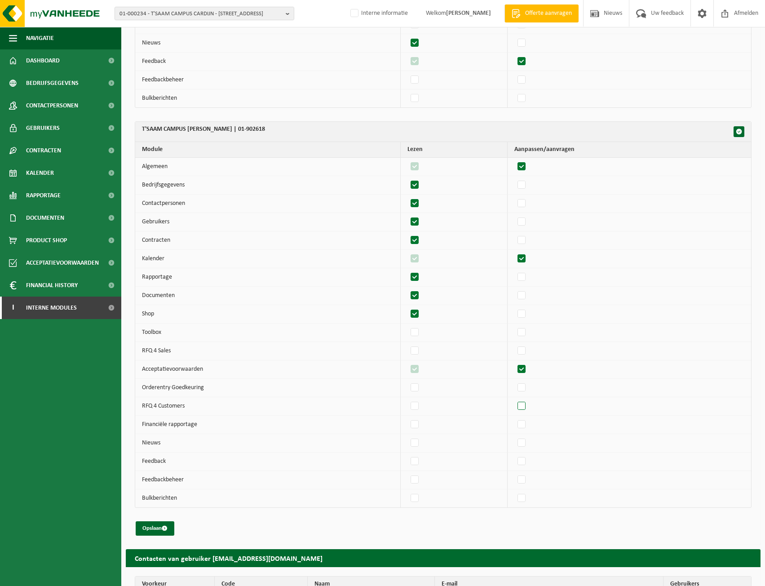
click at [528, 410] on label"] at bounding box center [522, 405] width 13 height 13
click at [514, 399] on input "checkbox" at bounding box center [514, 399] width 0 height 0
checkbox input "true"
click at [420, 443] on label"] at bounding box center [415, 442] width 13 height 13
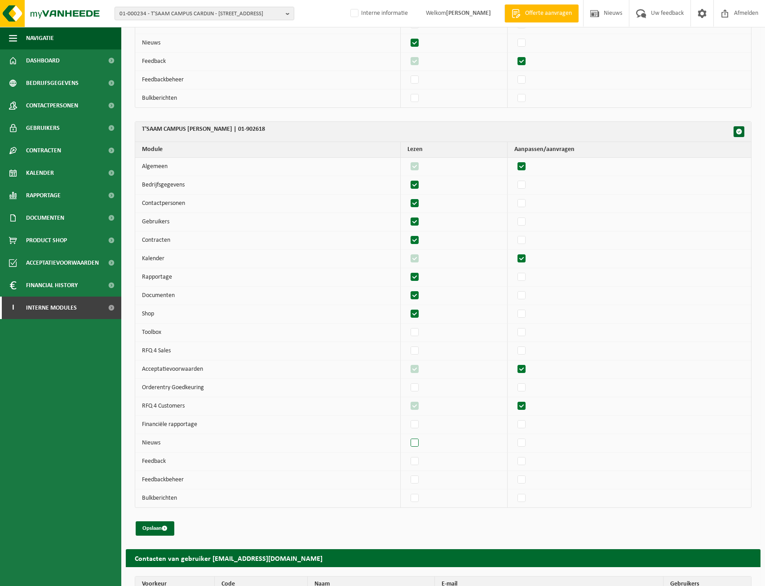
click at [408, 436] on input "checkbox" at bounding box center [407, 436] width 0 height 0
checkbox input "true"
click at [526, 461] on label"] at bounding box center [522, 461] width 13 height 13
click at [514, 455] on input "checkbox" at bounding box center [514, 454] width 0 height 0
checkbox input "true"
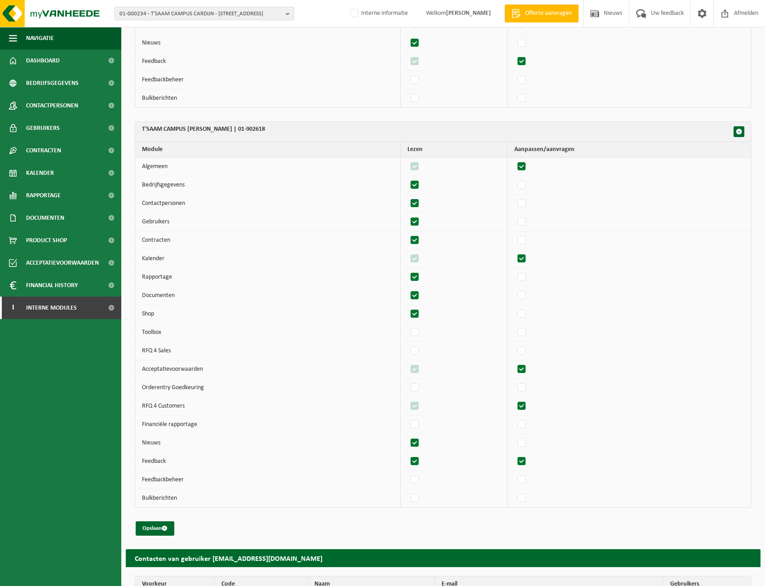
checkbox input "true"
click at [158, 528] on button "Opslaan" at bounding box center [155, 528] width 39 height 14
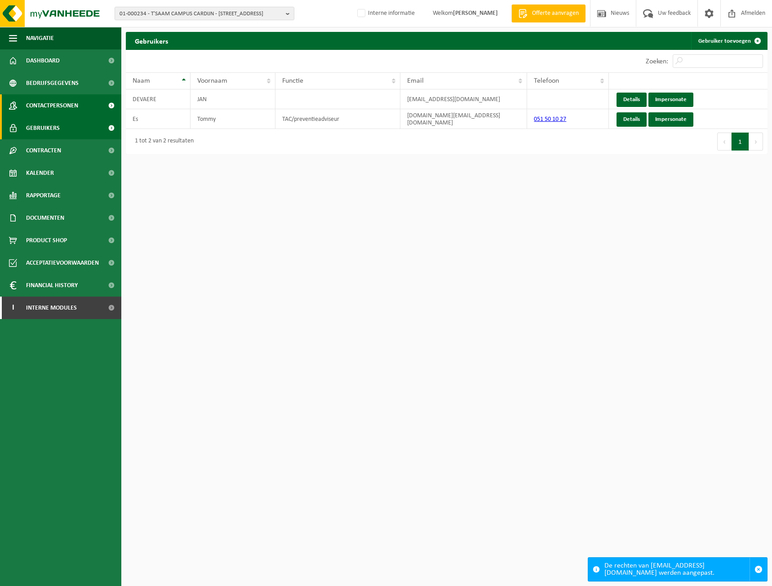
click at [66, 109] on span "Contactpersonen" at bounding box center [52, 105] width 52 height 22
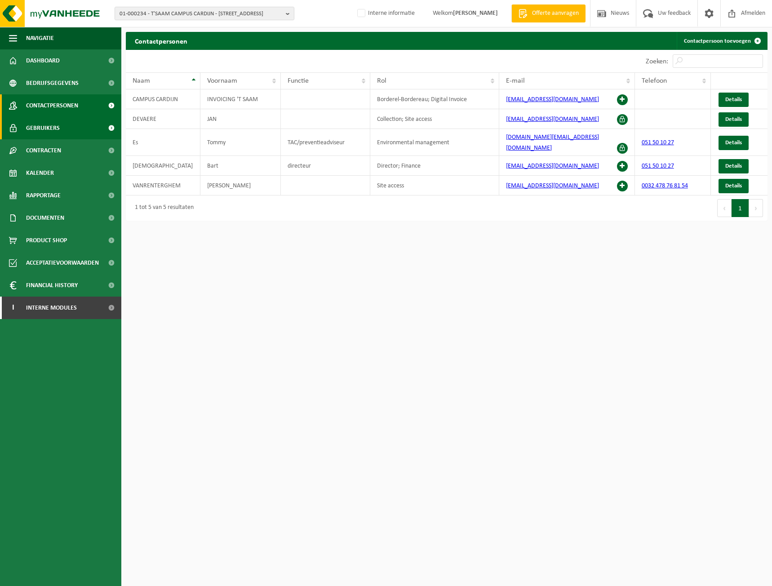
click at [35, 127] on span "Gebruikers" at bounding box center [43, 128] width 34 height 22
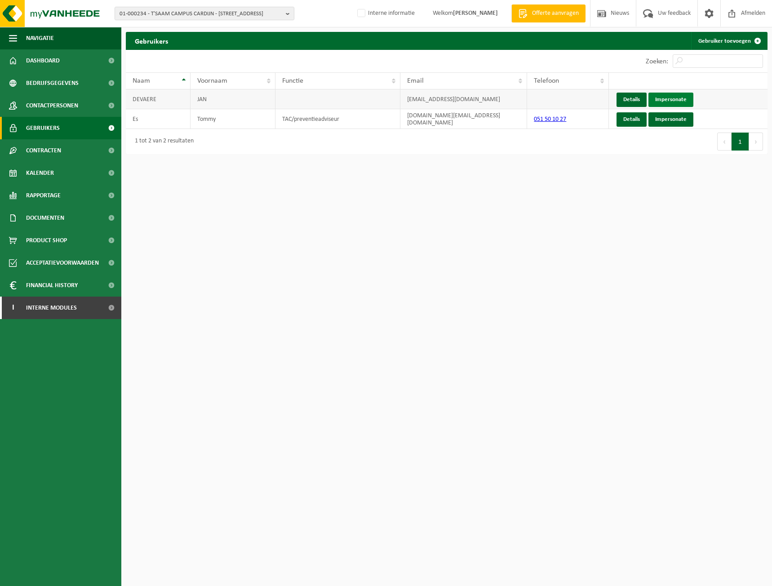
click at [657, 98] on link "Impersonate" at bounding box center [670, 100] width 45 height 14
click at [156, 13] on span "01-000234 - T'SAAM CAMPUS CARDIJN - [STREET_ADDRESS]" at bounding box center [201, 13] width 163 height 13
paste input "10-946185"
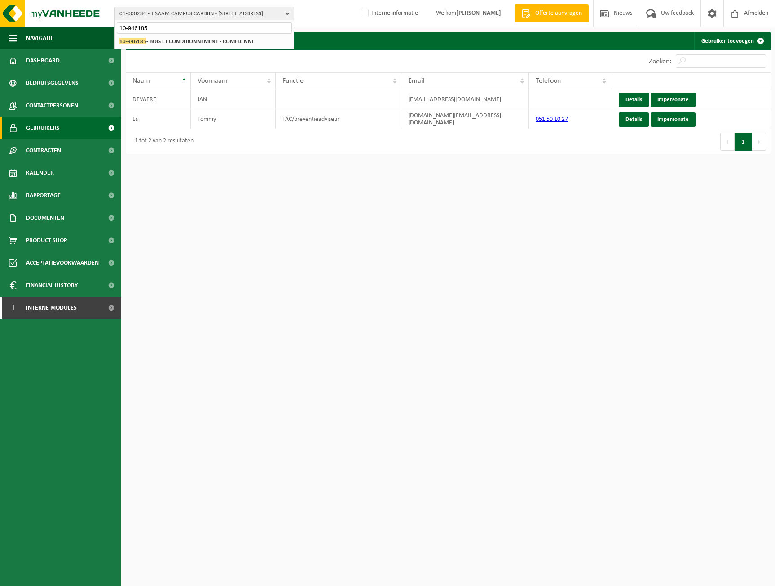
type input "10-946185"
click at [184, 44] on strong "10-946185 - BOIS ET CONDITIONNEMENT - ROMEDENNE" at bounding box center [187, 41] width 135 height 7
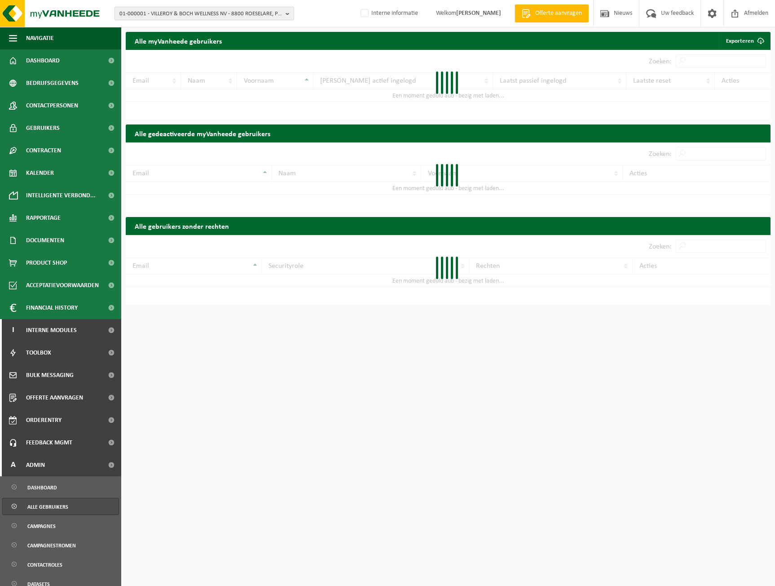
click at [238, 13] on span "01-000001 - VILLEROY & BOCH WELLNESS NV - 8800 ROESELARE, POPULIERSTRAAT 1" at bounding box center [201, 13] width 163 height 13
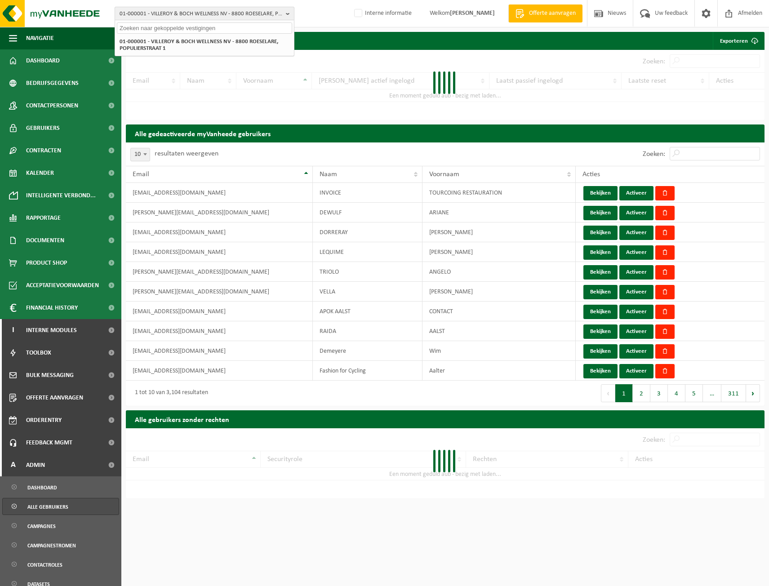
paste input "10-946185"
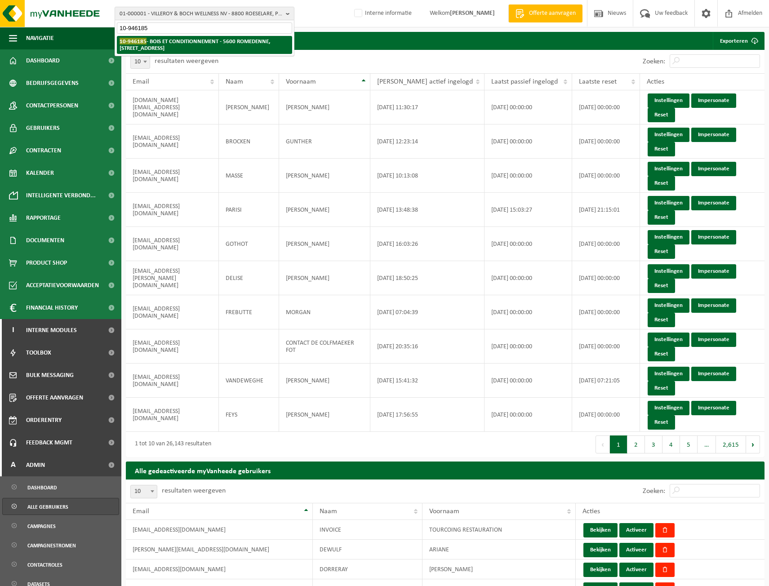
type input "10-946185"
click at [165, 44] on strong "10-946185 - BOIS ET CONDITIONNEMENT - [GEOGRAPHIC_DATA][STREET_ADDRESS]" at bounding box center [195, 44] width 151 height 13
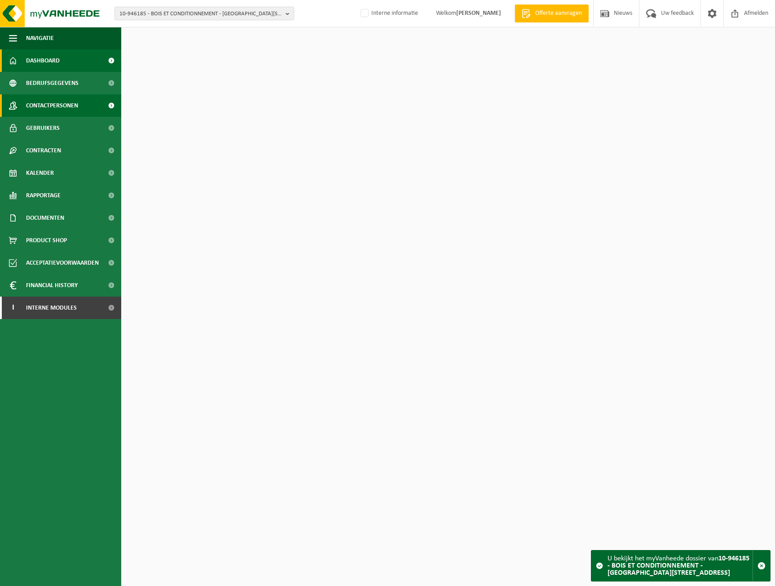
click at [49, 102] on span "Contactpersonen" at bounding box center [52, 105] width 52 height 22
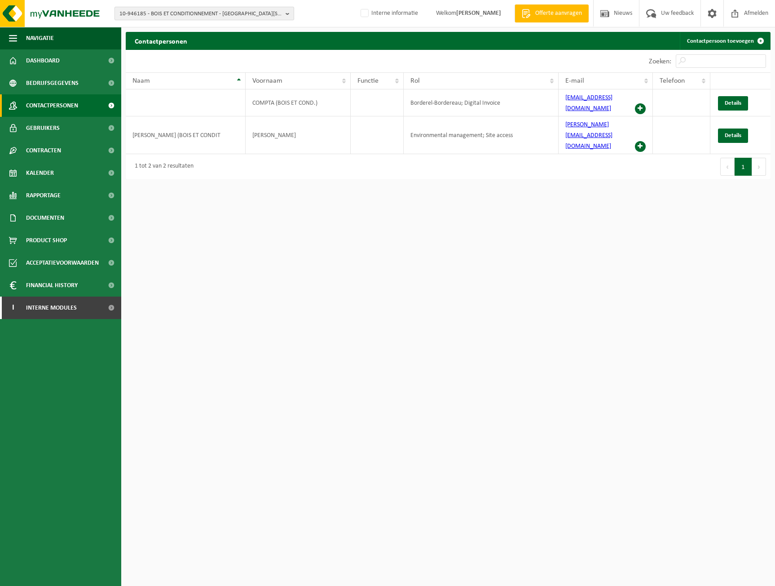
click at [153, 18] on span "10-946185 - BOIS ET CONDITIONNEMENT - 5600 ROMEDENNE, RUE GRANDE PHILIPEVILLE 94" at bounding box center [201, 13] width 163 height 13
paste input "10-918063"
type input "10-918063"
click at [155, 44] on strong "10-918063 - NORAUTO WASH - LAMBERSART - 59130 LAMBERSART, ROND POIND DE L INGEN…" at bounding box center [201, 44] width 163 height 13
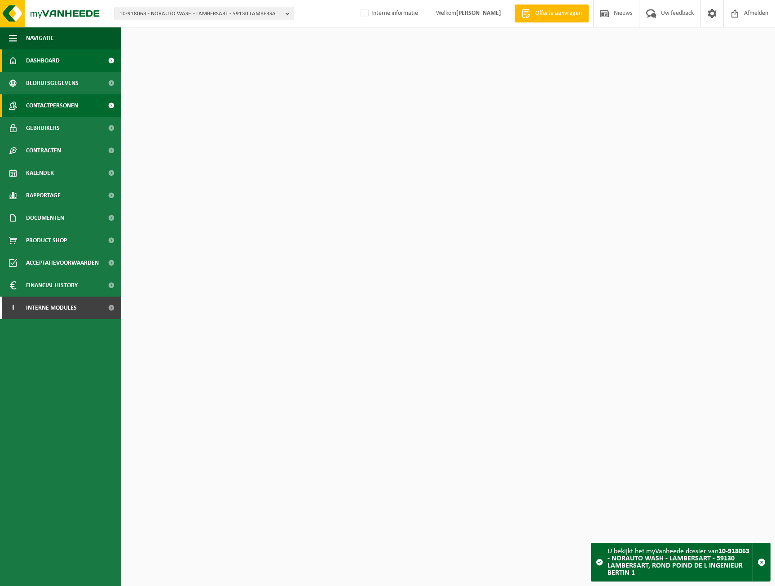
click at [61, 106] on span "Contactpersonen" at bounding box center [52, 105] width 52 height 22
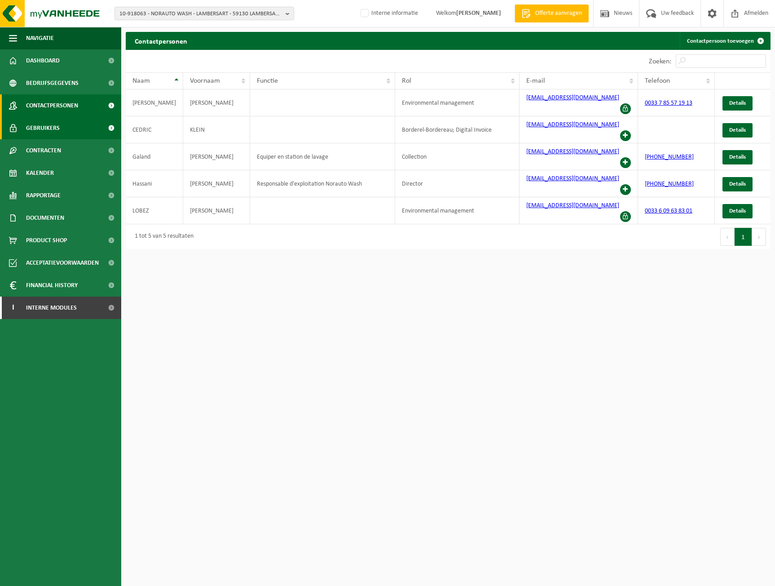
click at [68, 122] on link "Gebruikers" at bounding box center [60, 128] width 121 height 22
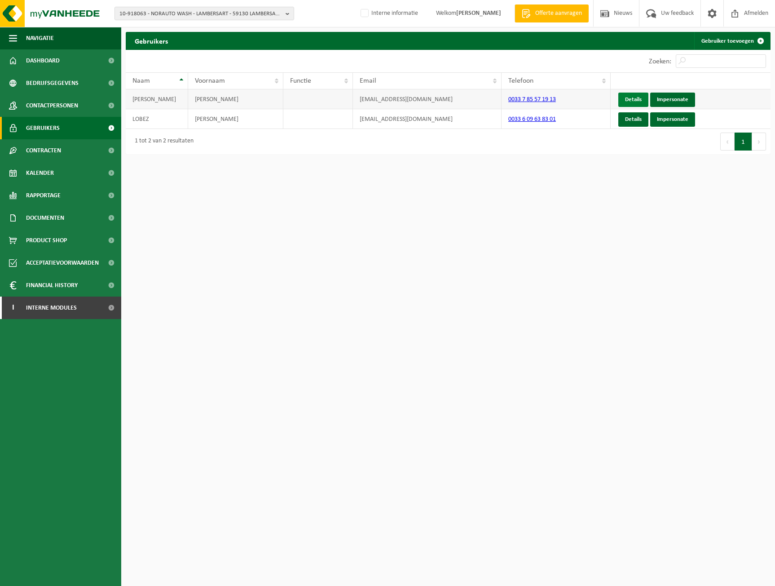
click at [632, 100] on link "Details" at bounding box center [634, 100] width 30 height 14
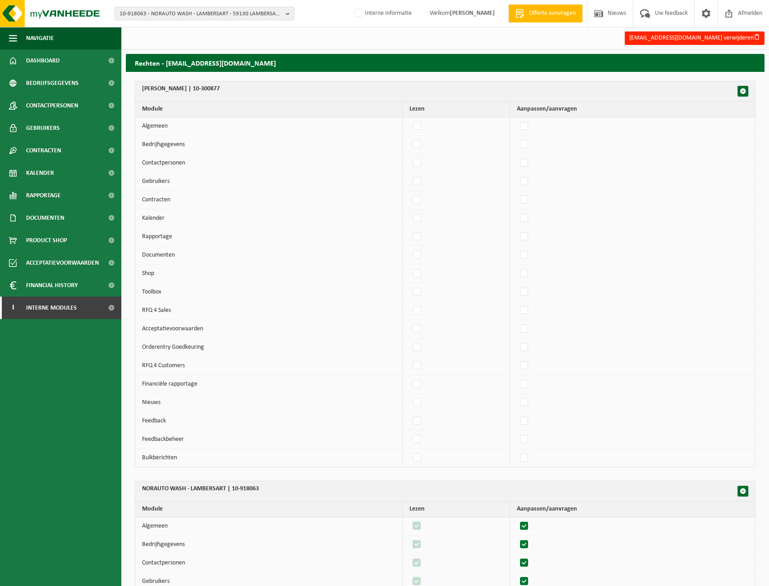
click at [521, 125] on td at bounding box center [632, 126] width 245 height 18
click at [526, 127] on label"] at bounding box center [524, 126] width 13 height 13
click at [517, 120] on input "checkbox" at bounding box center [516, 119] width 0 height 0
checkbox input "true"
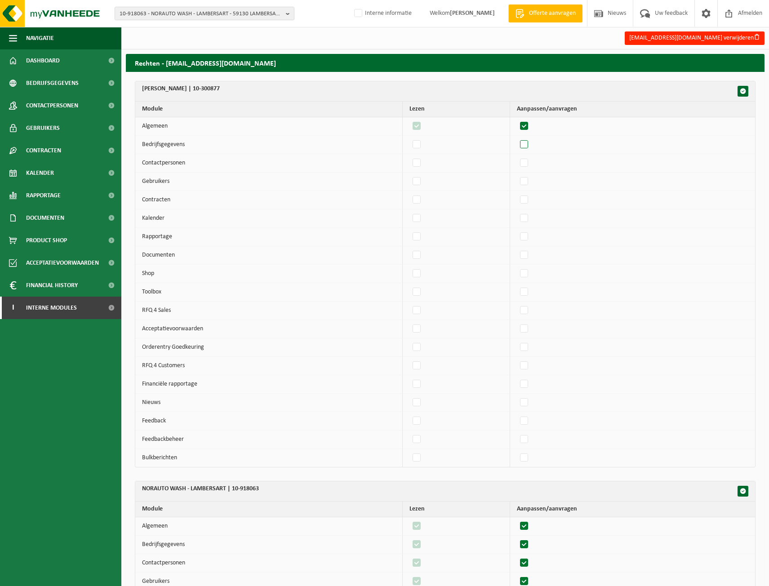
click at [527, 144] on label"] at bounding box center [524, 144] width 13 height 13
click at [517, 138] on input "checkbox" at bounding box center [516, 137] width 0 height 0
checkbox input "true"
drag, startPoint x: 529, startPoint y: 162, endPoint x: 531, endPoint y: 171, distance: 8.6
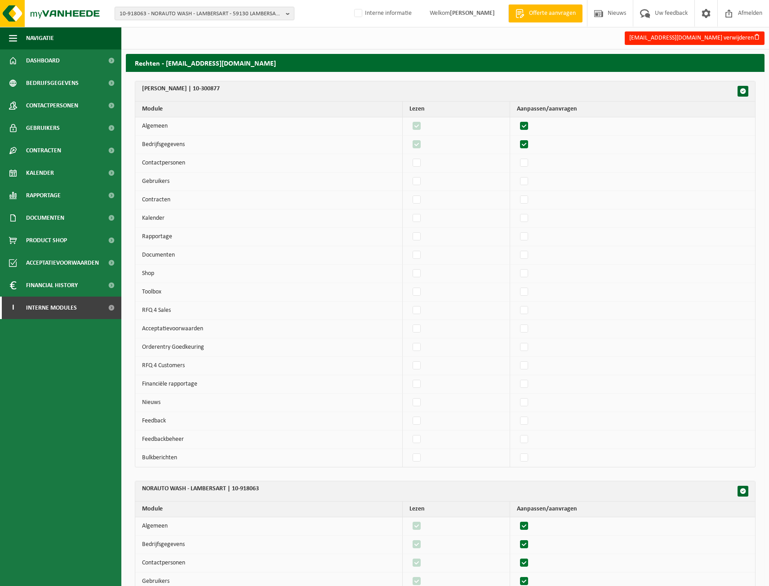
click at [530, 163] on label"] at bounding box center [524, 162] width 13 height 13
click at [517, 156] on input "checkbox" at bounding box center [516, 156] width 0 height 0
checkbox input "true"
click at [530, 177] on label"] at bounding box center [524, 181] width 13 height 13
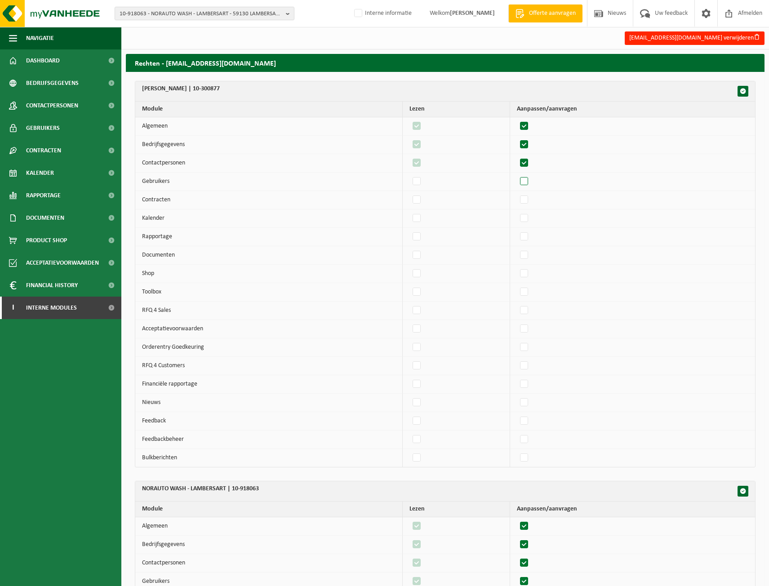
click at [517, 175] on input "checkbox" at bounding box center [516, 174] width 0 height 0
checkbox input "true"
click at [527, 193] on label"] at bounding box center [524, 199] width 13 height 13
click at [517, 193] on input "checkbox" at bounding box center [516, 193] width 0 height 0
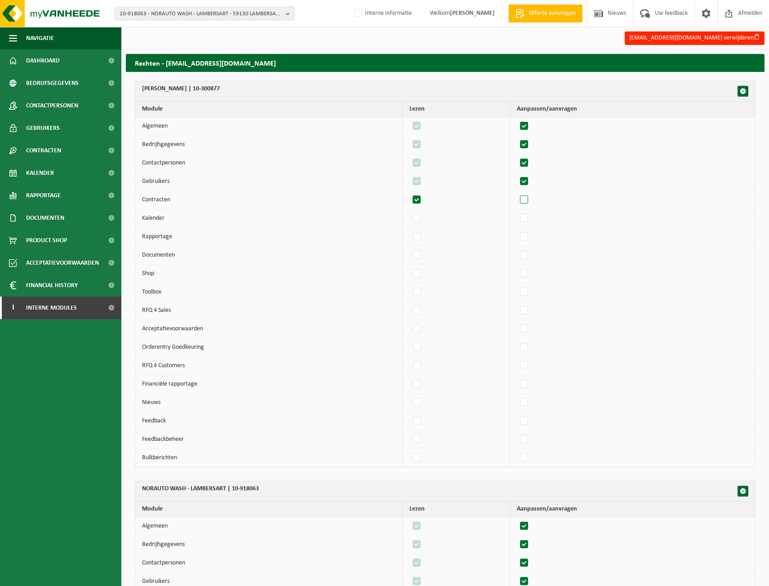
checkbox input "true"
click at [529, 217] on label"] at bounding box center [524, 218] width 13 height 13
click at [517, 212] on input "checkbox" at bounding box center [516, 211] width 0 height 0
checkbox input "true"
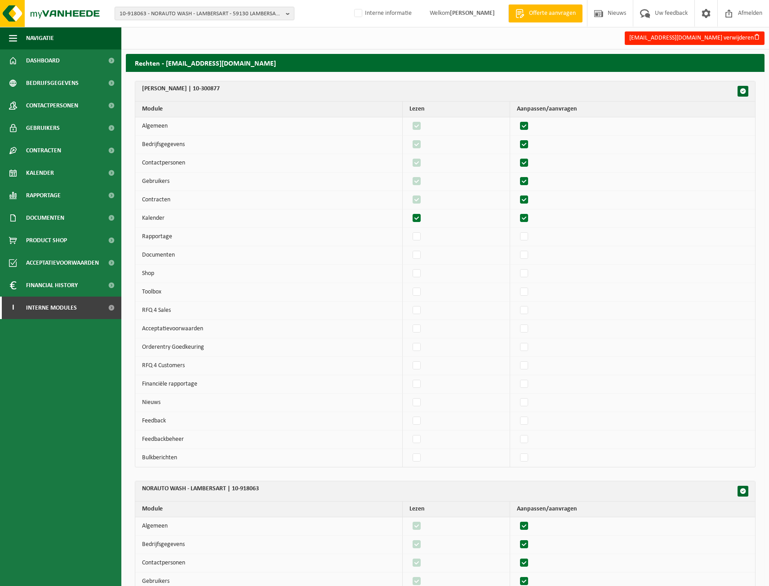
checkbox input "true"
click at [530, 236] on label"] at bounding box center [524, 236] width 13 height 13
click at [517, 230] on input "checkbox" at bounding box center [516, 230] width 0 height 0
checkbox input "true"
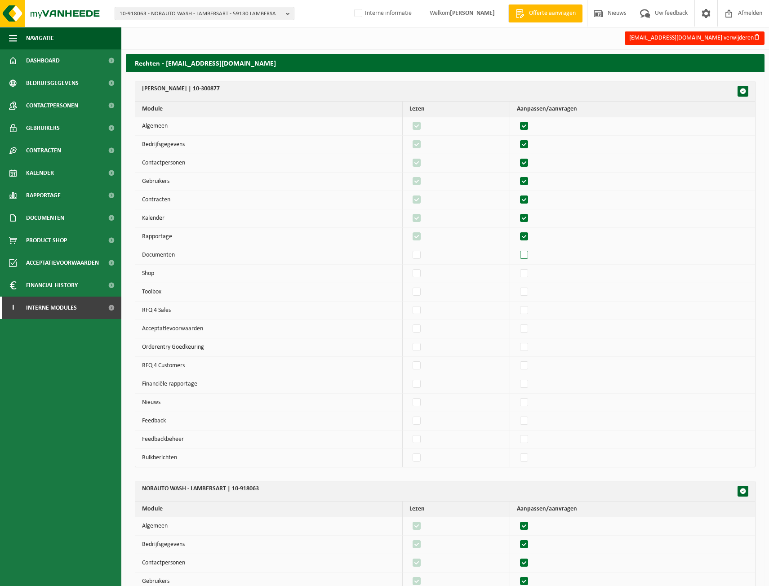
click at [530, 259] on label"] at bounding box center [524, 254] width 13 height 13
click at [517, 248] on input "checkbox" at bounding box center [516, 248] width 0 height 0
checkbox input "true"
click at [531, 325] on label"] at bounding box center [524, 328] width 13 height 13
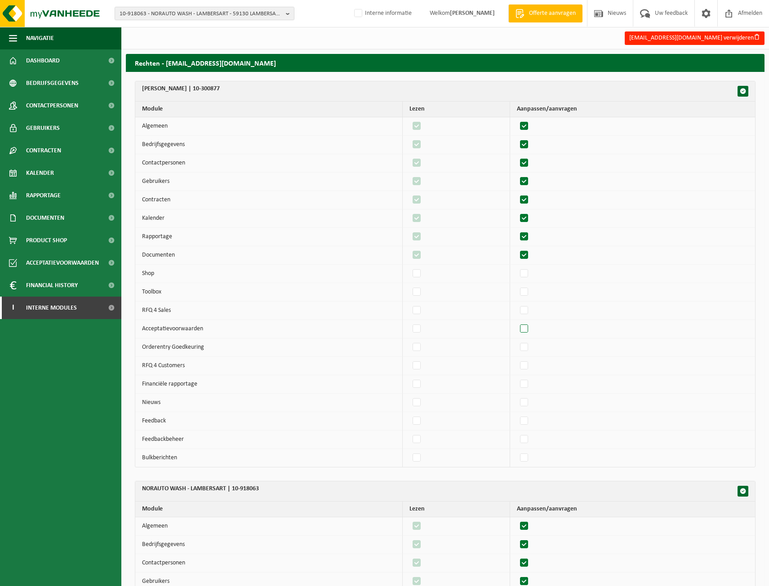
click at [517, 322] on input "checkbox" at bounding box center [516, 322] width 0 height 0
checkbox input "true"
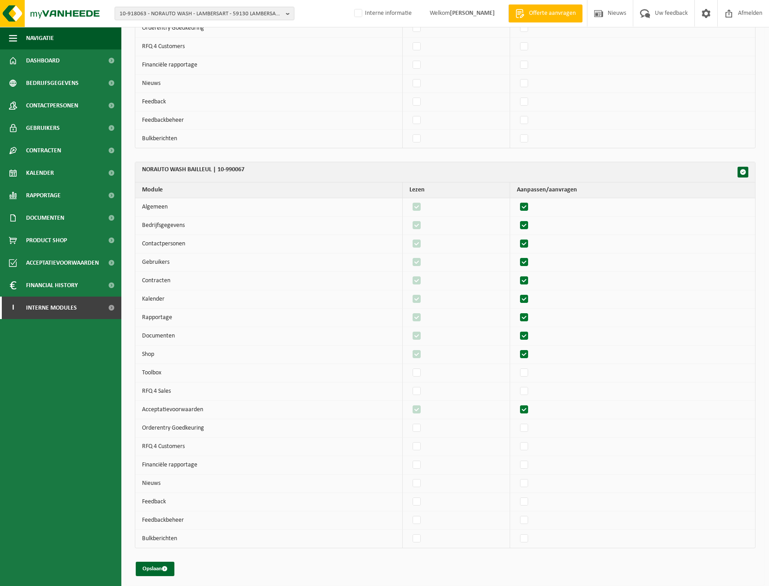
scroll to position [804, 0]
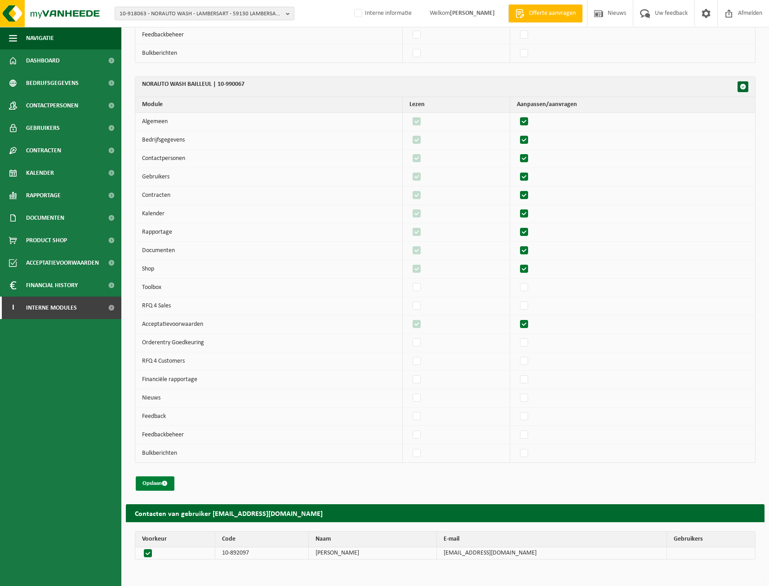
click at [151, 485] on button "Opslaan" at bounding box center [155, 483] width 39 height 14
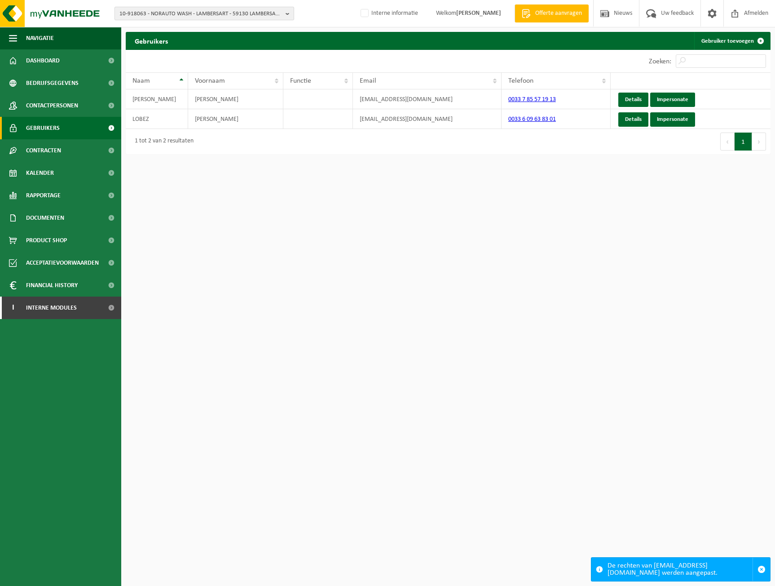
click at [245, 17] on span "10-918063 - NORAUTO WASH - LAMBERSART - 59130 LAMBERSART, ROND POIND DE L INGEN…" at bounding box center [201, 13] width 163 height 13
paste input "10-918063"
type input "10-918063"
click at [205, 44] on strong "10-918063 - NORAUTO WASH - LAMBERSART - 59130 LAMBERSART, ROND POIND DE L INGEN…" at bounding box center [201, 44] width 163 height 13
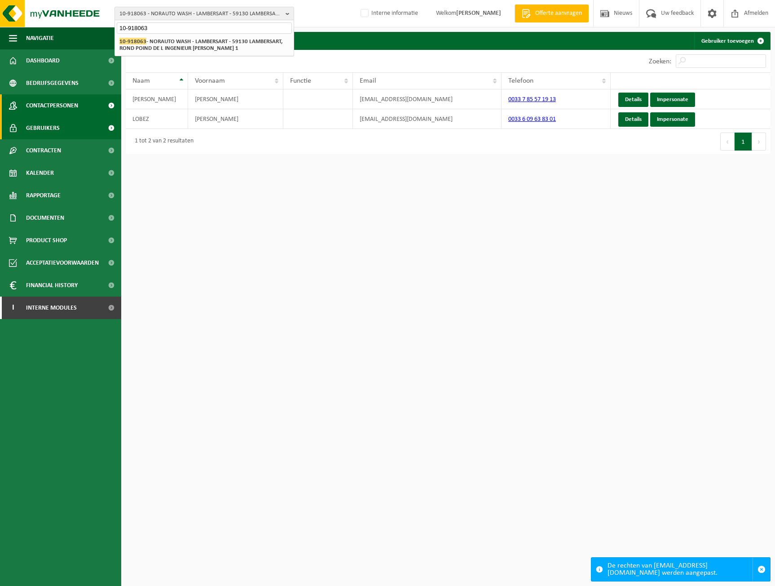
click at [59, 106] on span "Contactpersonen" at bounding box center [52, 105] width 52 height 22
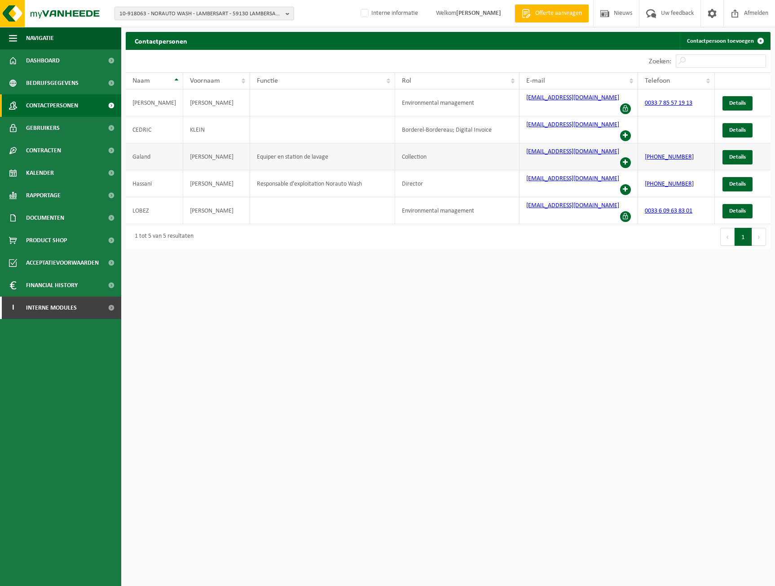
click at [625, 157] on span at bounding box center [625, 162] width 11 height 11
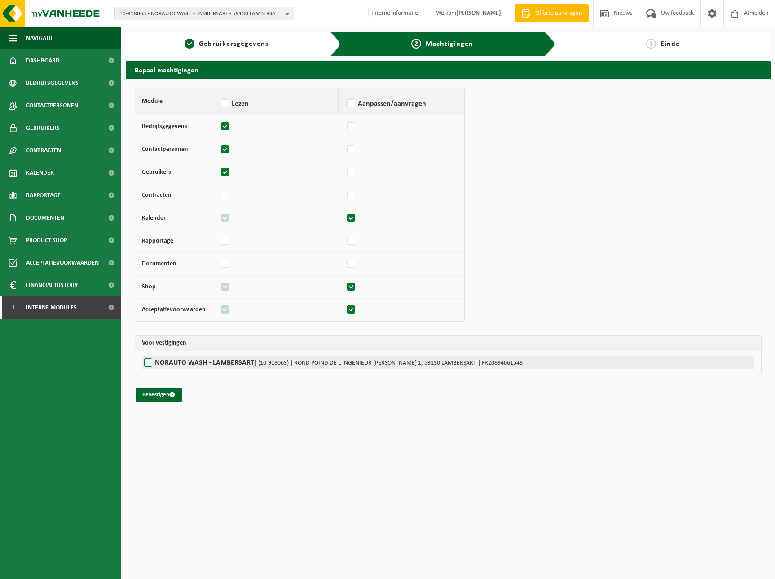
click at [158, 357] on label"] "NORAUTO WASH - LAMBERSART | (10-918063) | ROND POIND DE L [STREET_ADDRESS] | FR…" at bounding box center [448, 362] width 613 height 13
click at [149, 366] on label"] "NORAUTO WASH - LAMBERSART | (10-918063) | ROND POIND DE L [STREET_ADDRESS] | FR…" at bounding box center [448, 362] width 613 height 13
click at [149, 366] on input "NORAUTO WASH - LAMBERSART | (10-918063) | ROND POIND DE L [STREET_ADDRESS] | FR…" at bounding box center [529, 362] width 775 height 13
checkbox input "true"
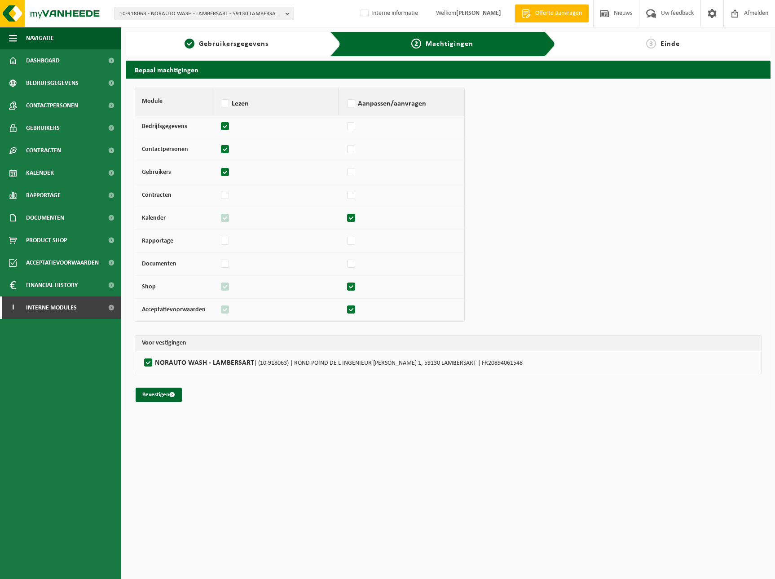
drag, startPoint x: 153, startPoint y: 396, endPoint x: 40, endPoint y: 333, distance: 129.9
click at [154, 396] on button "Bevestigen" at bounding box center [159, 395] width 46 height 14
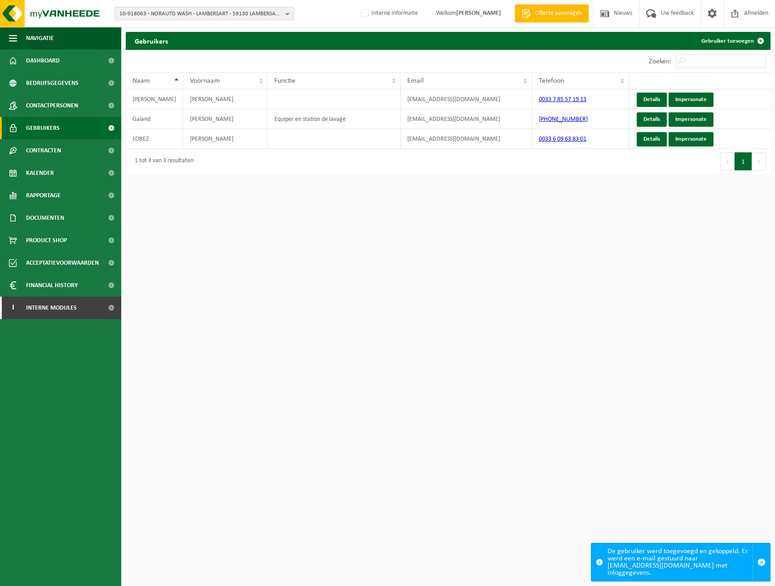
click at [250, 2] on div "10-918063 - NORAUTO WASH - LAMBERSART - 59130 LAMBERSART, ROND POIND DE L INGEN…" at bounding box center [387, 13] width 775 height 27
click at [237, 12] on span "10-918063 - NORAUTO WASH - LAMBERSART - 59130 LAMBERSART, ROND POIND DE L INGEN…" at bounding box center [201, 13] width 163 height 13
paste input "01-074334"
type input "01-074334"
click at [207, 44] on strong "01-074334 - EURO USED CLOTHING - 4761 RK ZEVENBERGEN, MARK S. CLARKELAAN 15" at bounding box center [195, 44] width 151 height 13
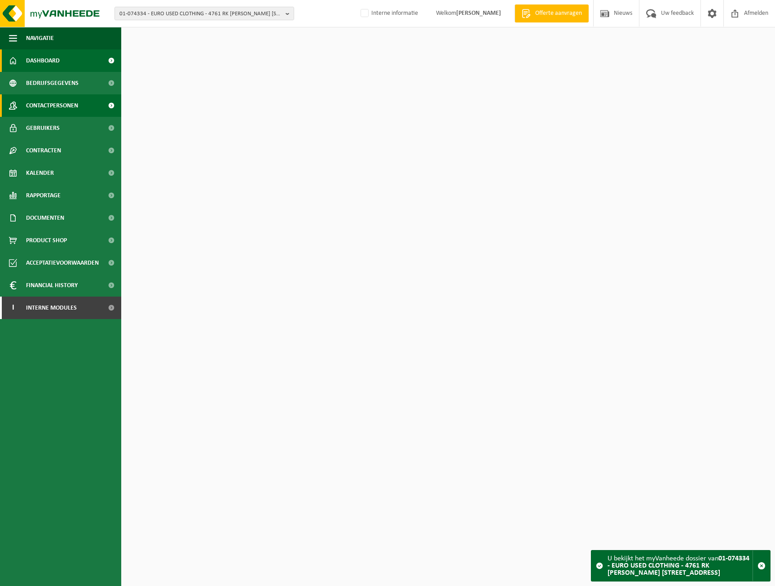
click at [57, 108] on span "Contactpersonen" at bounding box center [52, 105] width 52 height 22
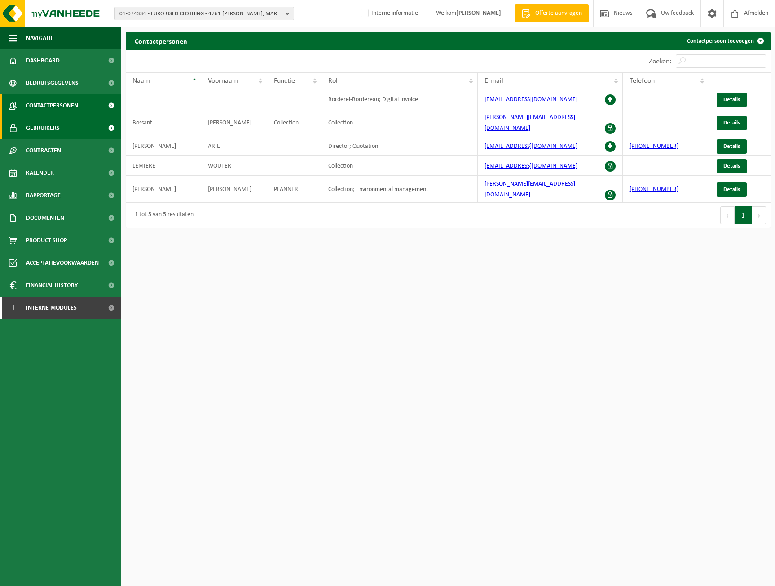
click at [57, 125] on span "Gebruikers" at bounding box center [43, 128] width 34 height 22
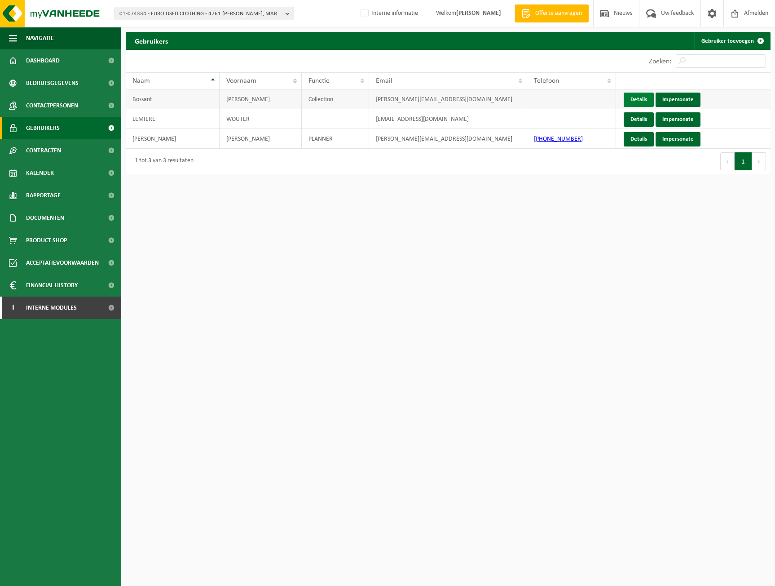
click at [629, 102] on link "Details" at bounding box center [639, 100] width 30 height 14
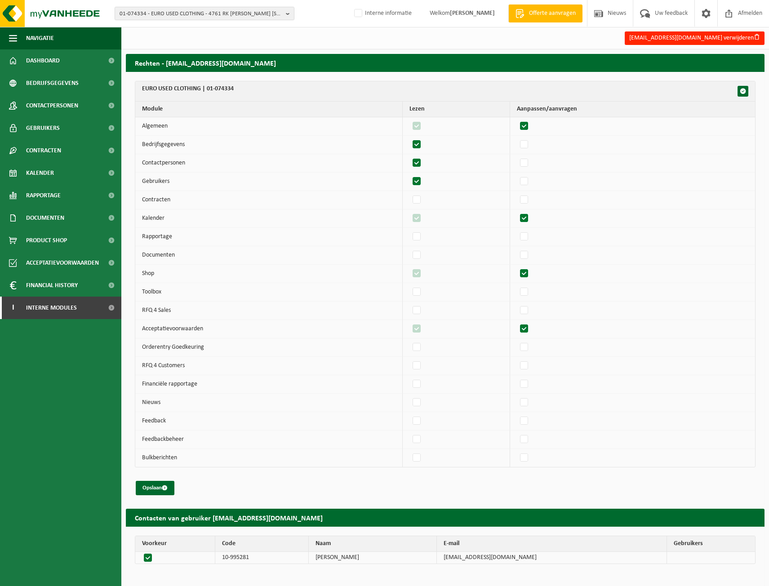
scroll to position [4, 0]
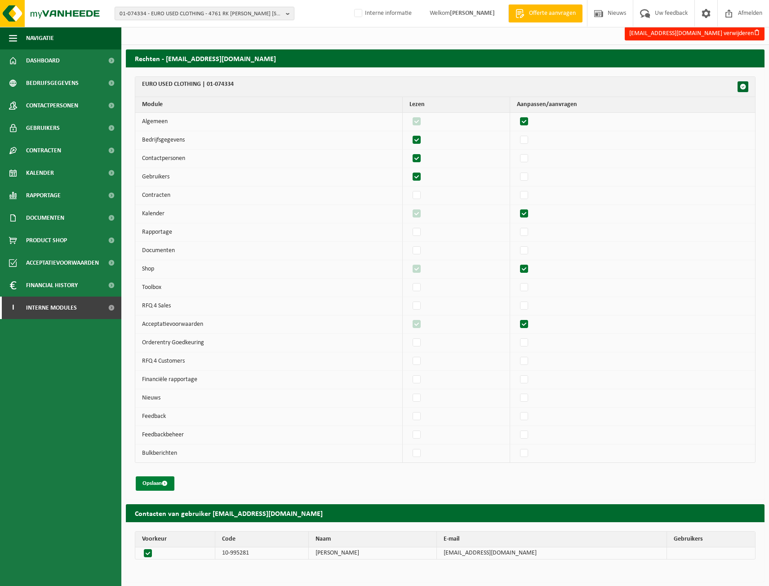
click at [161, 485] on button "Opslaan" at bounding box center [155, 483] width 39 height 14
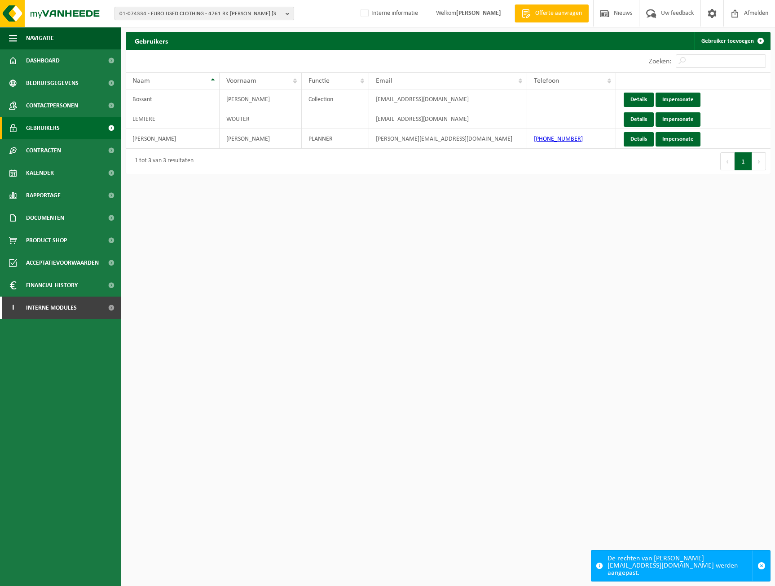
click at [184, 16] on span "01-074334 - EURO USED CLOTHING - 4761 RK ZEVENBERGEN, MARK S. CLARKELAAN 15" at bounding box center [201, 13] width 163 height 13
paste input "01-001049"
type input "01-001049"
click at [175, 44] on strong "01-001049 - SIX BV - 8870 IZEGEM, SCHARDOUWSTRAAT 31" at bounding box center [188, 41] width 136 height 7
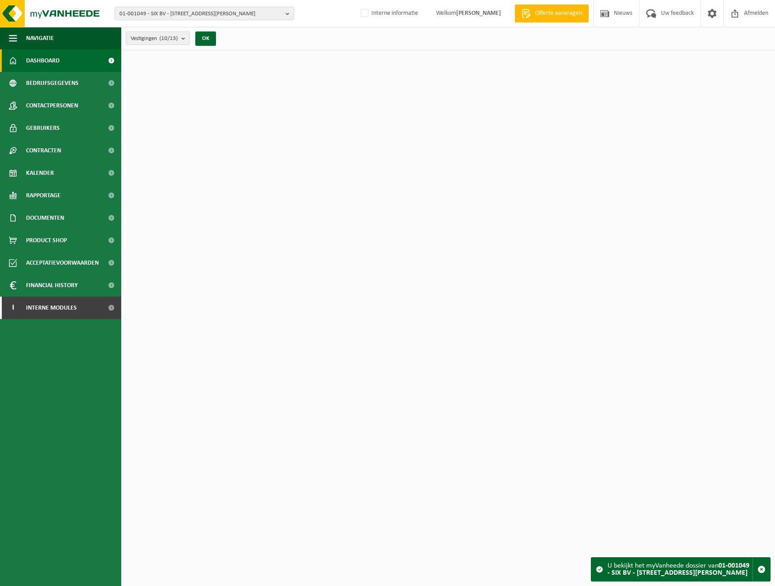
click at [78, 113] on span "Contactpersonen" at bounding box center [52, 105] width 52 height 22
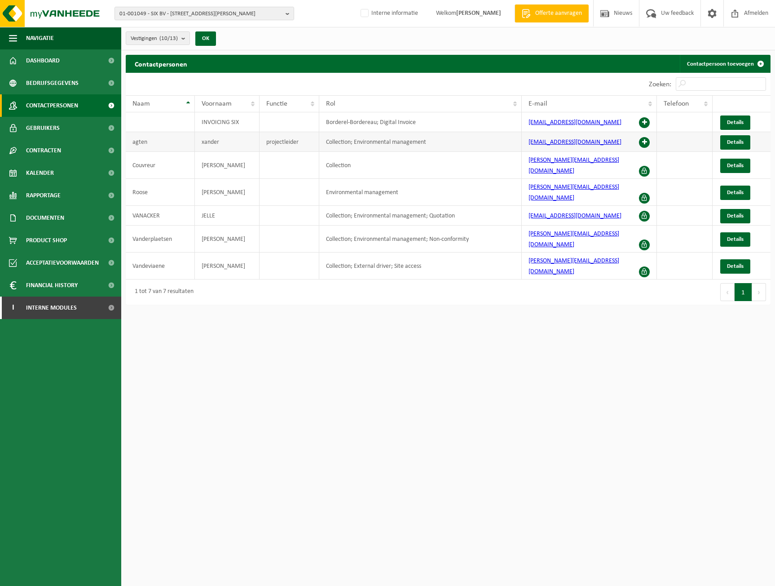
click at [645, 143] on span at bounding box center [644, 142] width 11 height 11
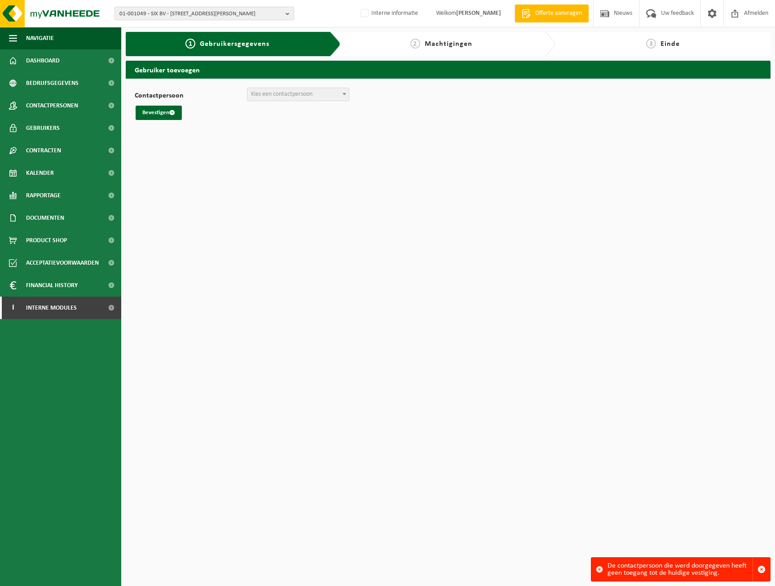
click at [139, 10] on span "01-001049 - SIX BV - [STREET_ADDRESS][PERSON_NAME]" at bounding box center [201, 13] width 163 height 13
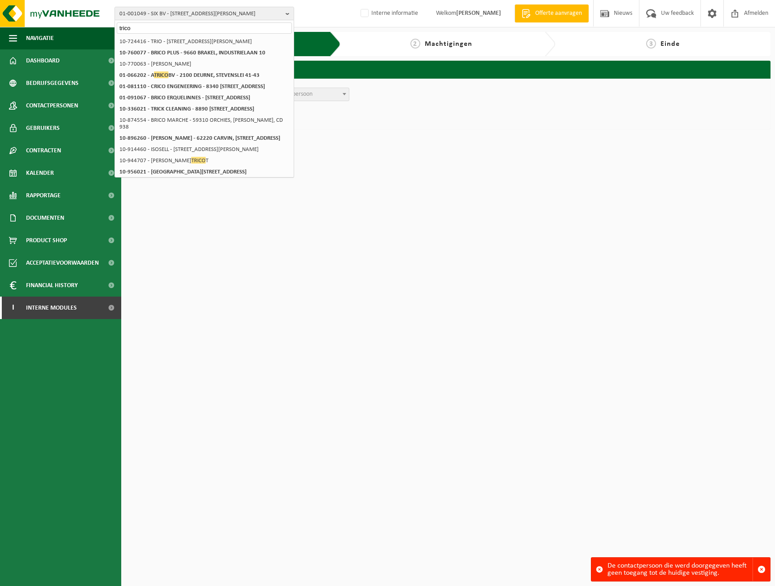
click at [207, 25] on input "trico" at bounding box center [204, 27] width 175 height 11
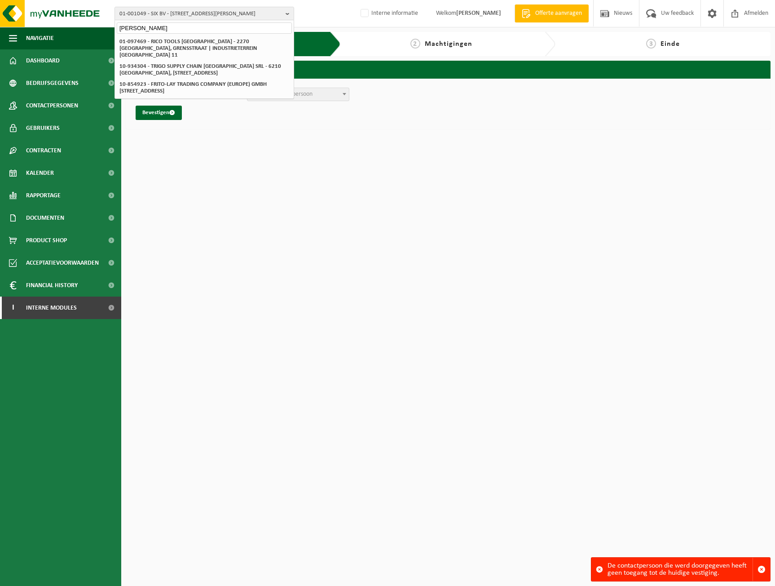
type input "[PERSON_NAME]"
drag, startPoint x: 164, startPoint y: 24, endPoint x: 156, endPoint y: 23, distance: 7.7
click at [156, 23] on input "[PERSON_NAME]" at bounding box center [204, 27] width 175 height 11
click at [171, 15] on span "01-001049 - SIX BV - [STREET_ADDRESS][PERSON_NAME]" at bounding box center [201, 13] width 163 height 13
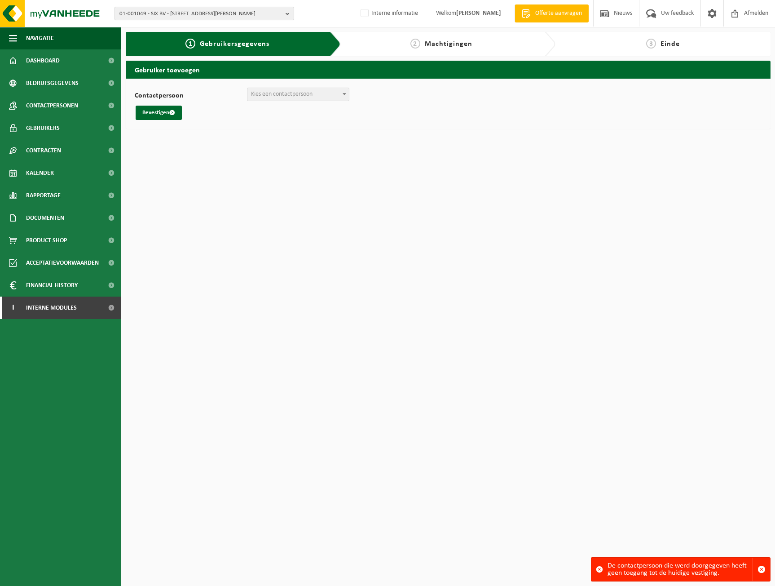
click at [184, 14] on span "01-001049 - SIX BV - [STREET_ADDRESS][PERSON_NAME]" at bounding box center [201, 13] width 163 height 13
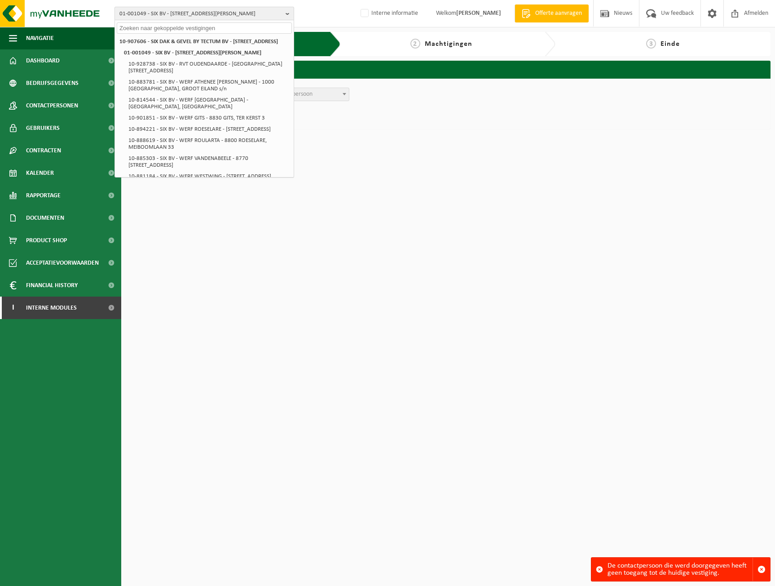
paste input "10-935652"
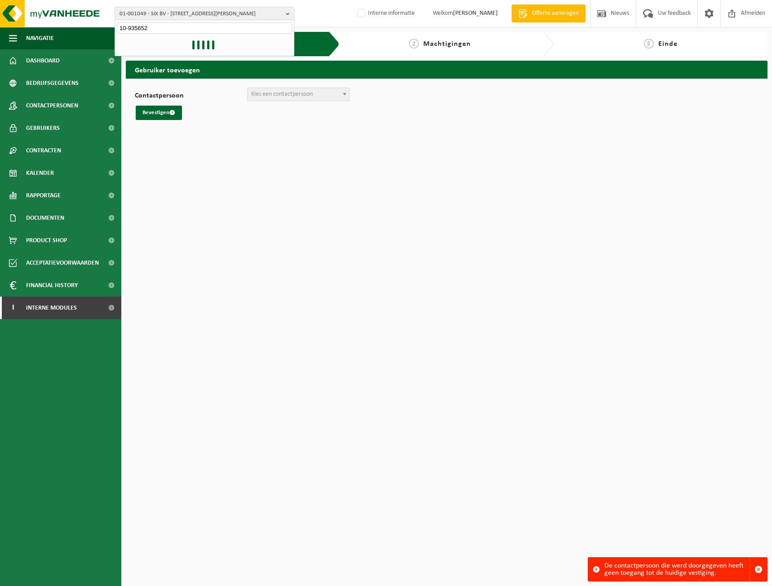
type input "10-935652"
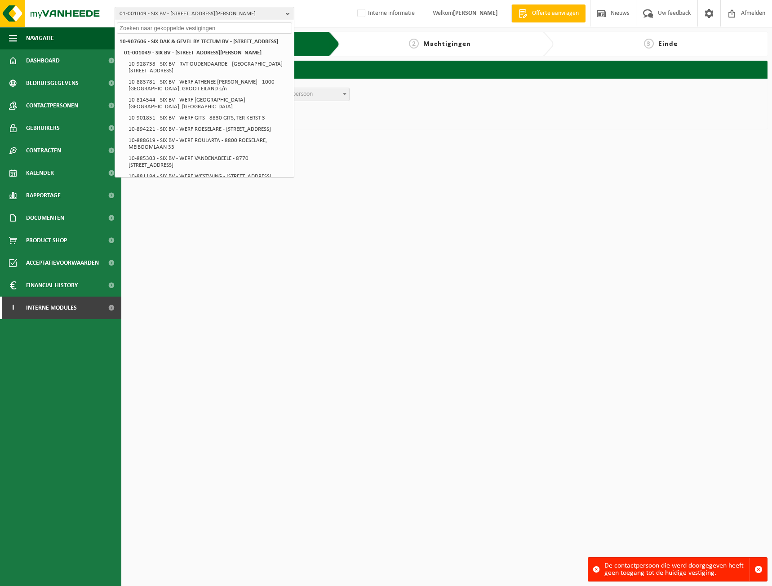
drag, startPoint x: 504, startPoint y: 307, endPoint x: 179, endPoint y: 425, distance: 345.2
click at [504, 307] on html "01-001049 - SIX BV - 8870 IZEGEM, [STREET_ADDRESS] DAK & GEVEL BY TECTUM BV - 3…" at bounding box center [386, 293] width 772 height 586
click at [259, 27] on input "text" at bounding box center [204, 27] width 175 height 11
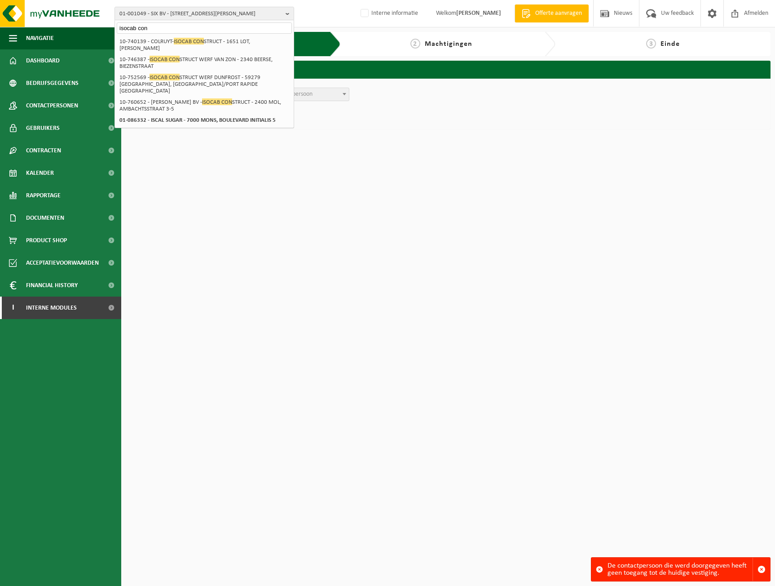
click at [168, 24] on input "isocab con" at bounding box center [204, 27] width 175 height 11
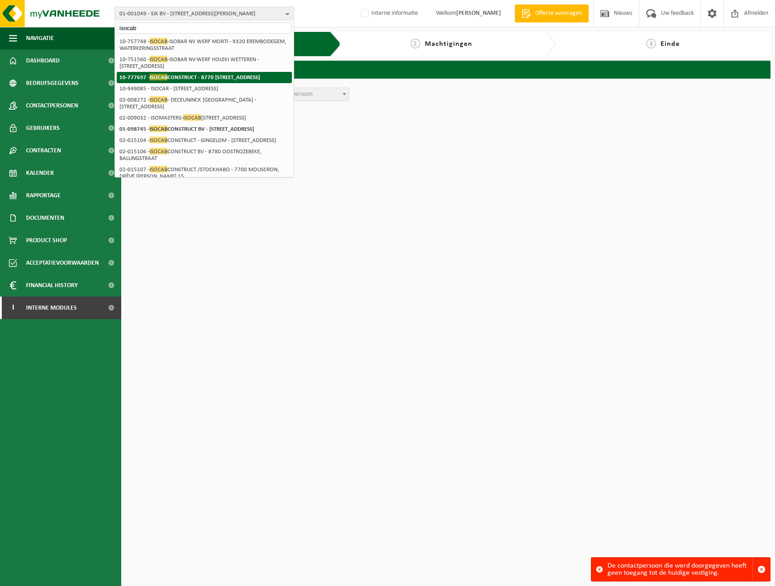
type input "isocab"
click at [250, 81] on li "10-777697 - ISOCAB CONSTRUCT - 8770 [STREET_ADDRESS]" at bounding box center [204, 77] width 175 height 11
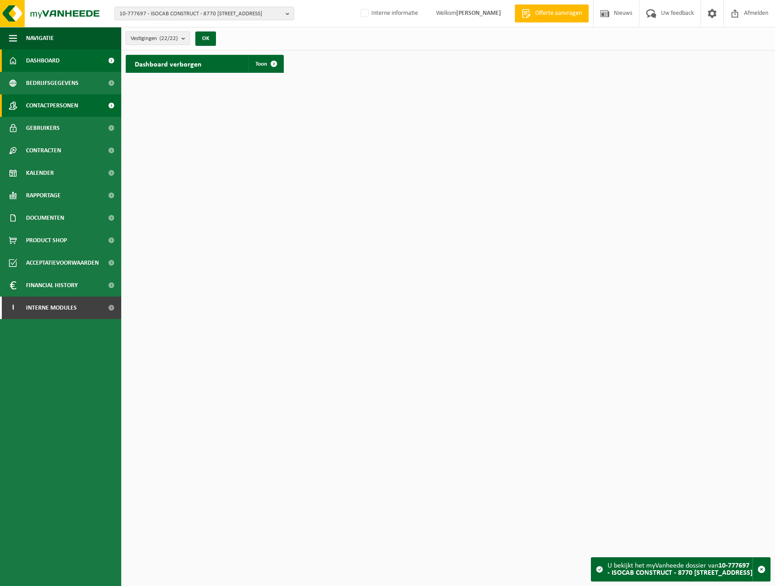
click at [41, 102] on span "Contactpersonen" at bounding box center [52, 105] width 52 height 22
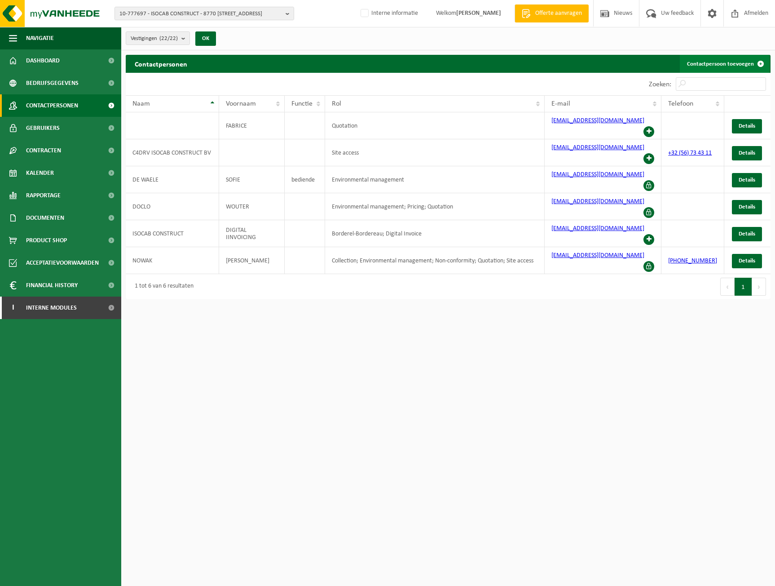
click at [752, 64] on link "Contactpersoon toevoegen" at bounding box center [725, 64] width 90 height 18
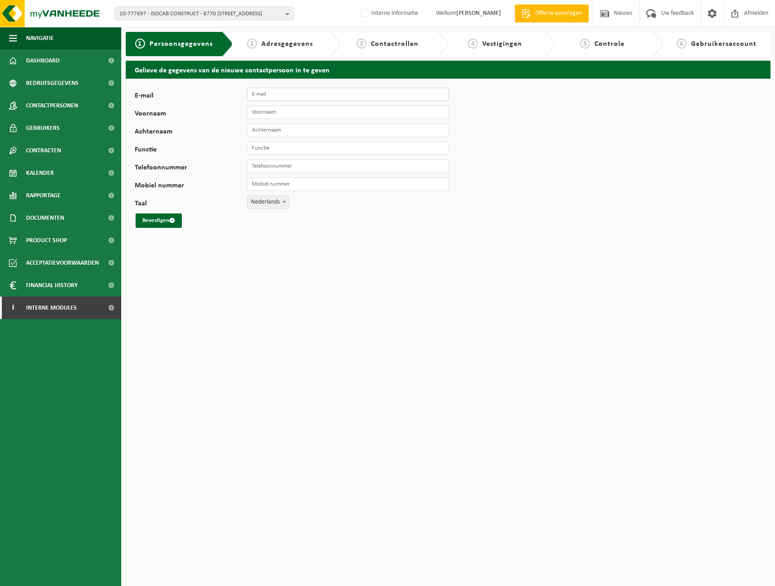
click at [303, 94] on input "E-mail" at bounding box center [348, 94] width 202 height 13
paste input "[PERSON_NAME][EMAIL_ADDRESS][DOMAIN_NAME]"
type input "[PERSON_NAME][EMAIL_ADDRESS][DOMAIN_NAME]"
click at [265, 114] on input "Voornaam" at bounding box center [348, 112] width 202 height 13
type input "[PERSON_NAME]"
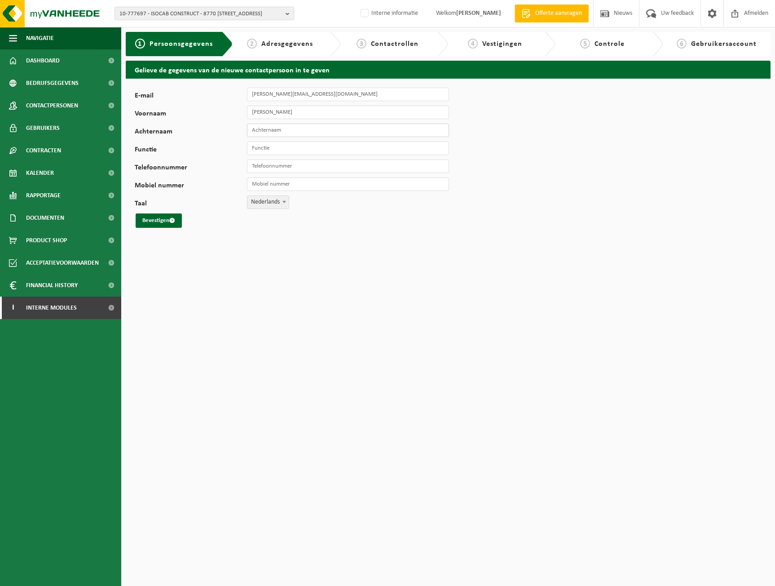
type input "M"
type input "Lobbens"
click at [296, 145] on input "Functie" at bounding box center [348, 148] width 202 height 13
type input "magazijjn"
click at [287, 155] on div "E-mail [PERSON_NAME][EMAIL_ADDRESS][DOMAIN_NAME] Voornaam [PERSON_NAME] Lobbens…" at bounding box center [281, 158] width 292 height 140
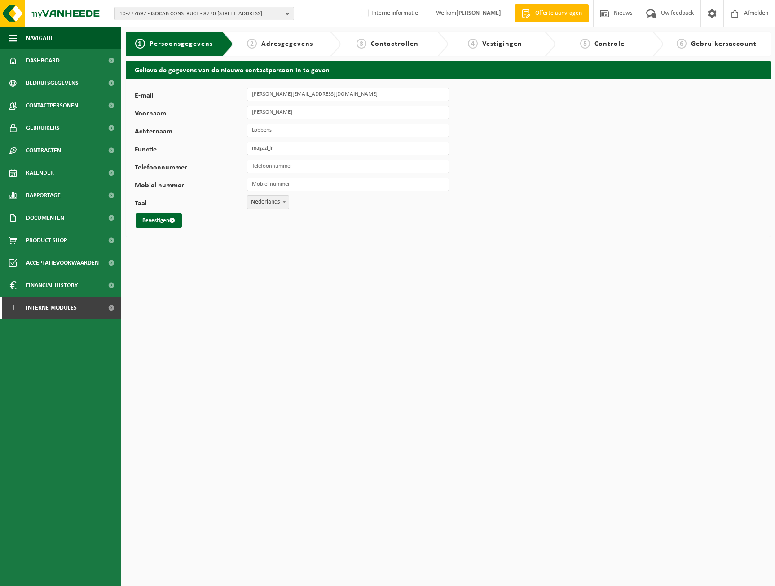
drag, startPoint x: 297, startPoint y: 152, endPoint x: 209, endPoint y: 150, distance: 87.6
click at [209, 150] on div "Functie magazijjn" at bounding box center [296, 148] width 323 height 13
click at [244, 260] on html "10-777697 - ISOCAB CONSTRUCT - 8770 INGELMUNSTER, [STREET_ADDRESS] CONSTRUCT - …" at bounding box center [387, 293] width 775 height 586
click at [173, 220] on span "submit" at bounding box center [172, 220] width 6 height 6
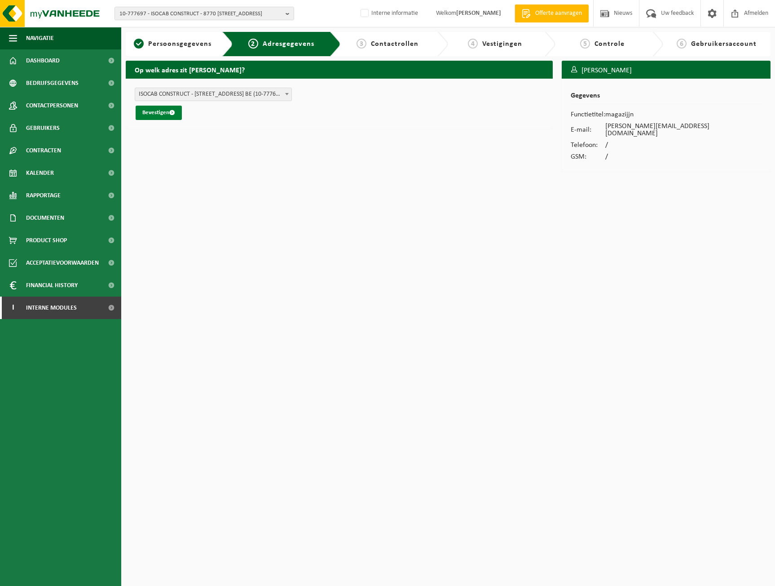
click at [175, 115] on span "submit" at bounding box center [172, 113] width 6 height 6
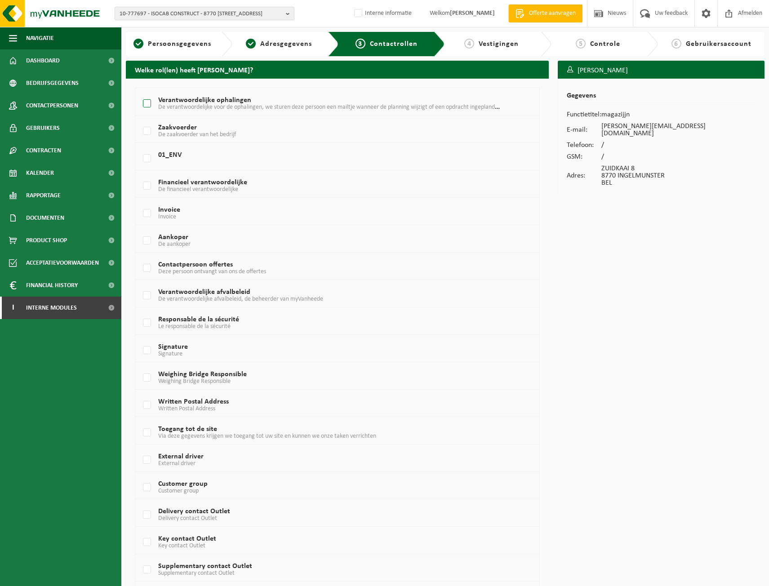
click at [156, 110] on label "Verantwoordelijke ophalingen De verantwoordelijke voor de ophalingen, we sturen…" at bounding box center [320, 103] width 359 height 13
click at [140, 93] on input "Verantwoordelijke ophalingen De verantwoordelijke voor de ophalingen, we sturen…" at bounding box center [139, 92] width 0 height 0
click at [150, 103] on label "Verantwoordelijke ophalingen De verantwoordelijke voor de ophalingen, we sturen…" at bounding box center [320, 103] width 359 height 13
click at [140, 93] on input "Verantwoordelijke ophalingen De verantwoordelijke voor de ophalingen, we sturen…" at bounding box center [139, 92] width 0 height 0
click at [158, 110] on span "De verantwoordelijke voor de ophalingen, we sturen deze persoon een mailtje wan…" at bounding box center [334, 106] width 353 height 7
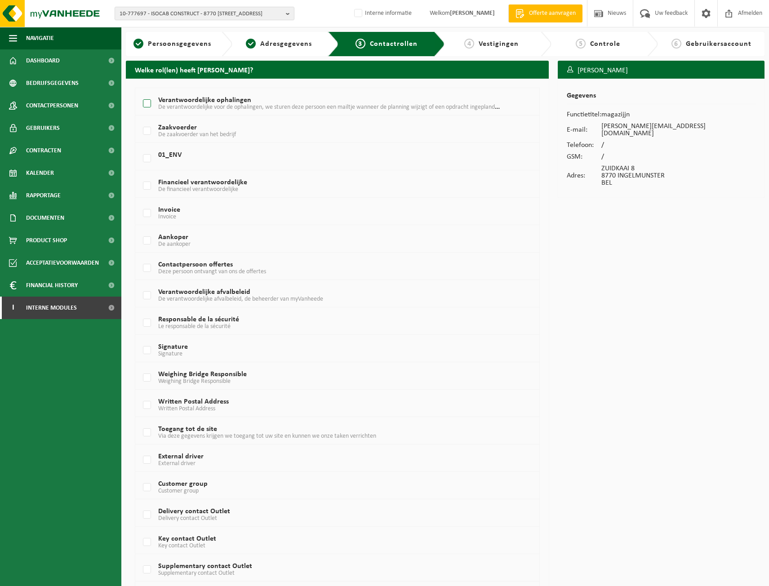
click at [140, 93] on input "Verantwoordelijke ophalingen De verantwoordelijke voor de ophalingen, we sturen…" at bounding box center [139, 92] width 0 height 0
checkbox input "true"
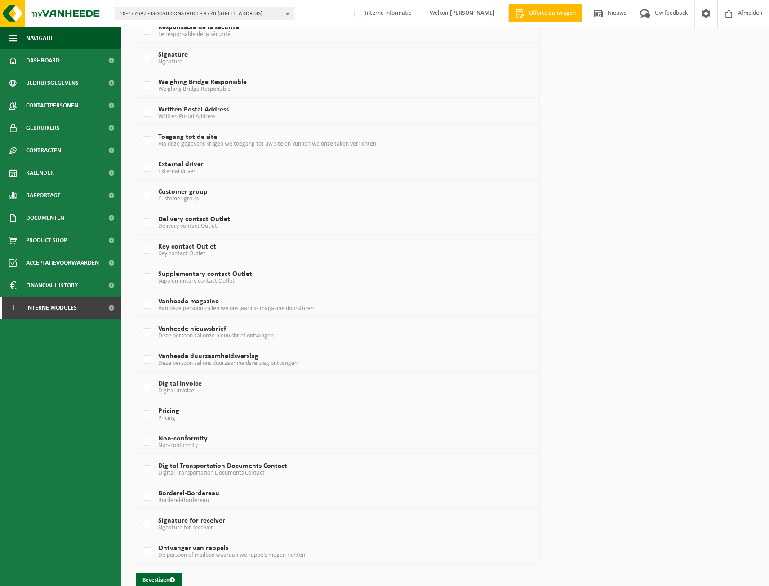
scroll to position [306, 0]
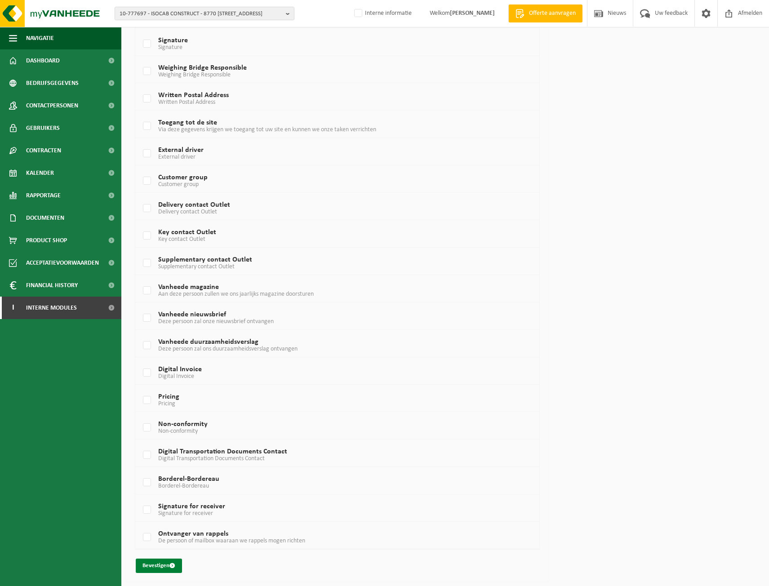
click at [161, 566] on button "Bevestigen" at bounding box center [159, 565] width 46 height 14
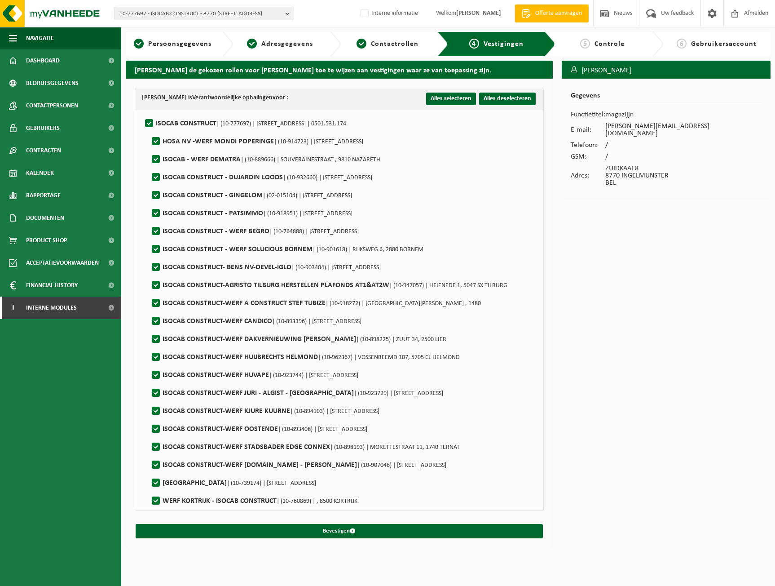
click at [157, 339] on label"] "ISOCAB CONSTRUCT-WERF DAKVERNIEUWING ROEL WINTERS | (10-898225) | ZUUT 34, 2500…" at bounding box center [298, 338] width 297 height 13
click at [149, 328] on input "ISOCAB CONSTRUCT-WERF DAKVERNIEUWING ROEL WINTERS | (10-898225) | ZUUT 34, 2500…" at bounding box center [148, 328] width 0 height 0
checkbox input "false"
click at [153, 360] on label"] "ISOCAB CONSTRUCT-WERF HUIJBRECHTS HELMOND | (10-962367) | VOSSENBEEMD 107, 5705…" at bounding box center [305, 356] width 310 height 13
click at [149, 346] on input "ISOCAB CONSTRUCT-WERF HUIJBRECHTS HELMOND | (10-962367) | VOSSENBEEMD 107, 5705…" at bounding box center [148, 345] width 0 height 0
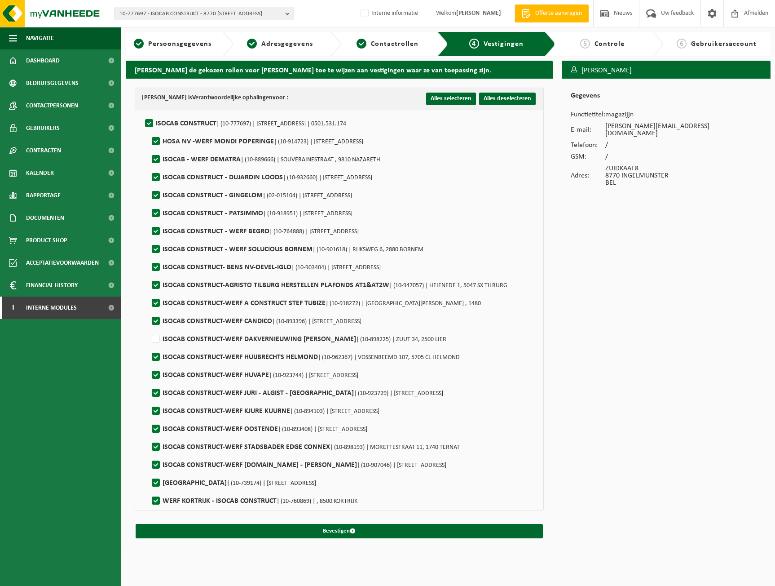
checkbox input "false"
click at [157, 370] on label"] "ISOCAB CONSTRUCT-WERF HUVAPE | (10-923744) | WESTLAAN 286, 8800 ROESELARE" at bounding box center [254, 374] width 208 height 13
click at [149, 364] on input "ISOCAB CONSTRUCT-WERF HUVAPE | (10-923744) | WESTLAAN 286, 8800 ROESELARE" at bounding box center [148, 363] width 0 height 0
checkbox input "false"
click at [155, 390] on label"] "ISOCAB CONSTRUCT-WERF JURI - ALGIST - GENT | (10-923729) | LANGERBRUGGEKAAI 37,…" at bounding box center [296, 392] width 293 height 13
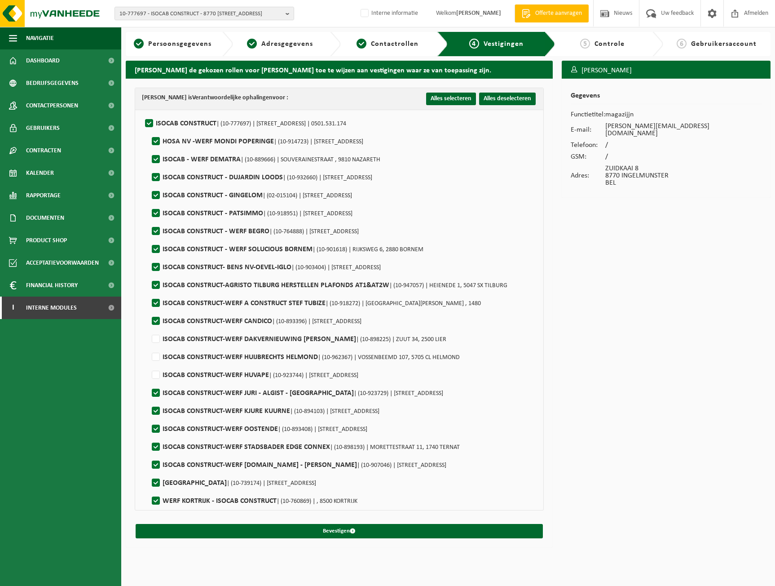
click at [149, 382] on input "ISOCAB CONSTRUCT-WERF JURI - ALGIST - GENT | (10-923729) | LANGERBRUGGEKAAI 37,…" at bounding box center [148, 381] width 0 height 0
checkbox input "false"
click at [152, 409] on label"] "ISOCAB CONSTRUCT-WERF KJURE KUURNE | (10-894103) | WATERTORENSTRAAT 10, 8520 KU…" at bounding box center [265, 410] width 230 height 13
click at [149, 400] on input "ISOCAB CONSTRUCT-WERF KJURE KUURNE | (10-894103) | WATERTORENSTRAAT 10, 8520 KU…" at bounding box center [148, 399] width 0 height 0
checkbox input "false"
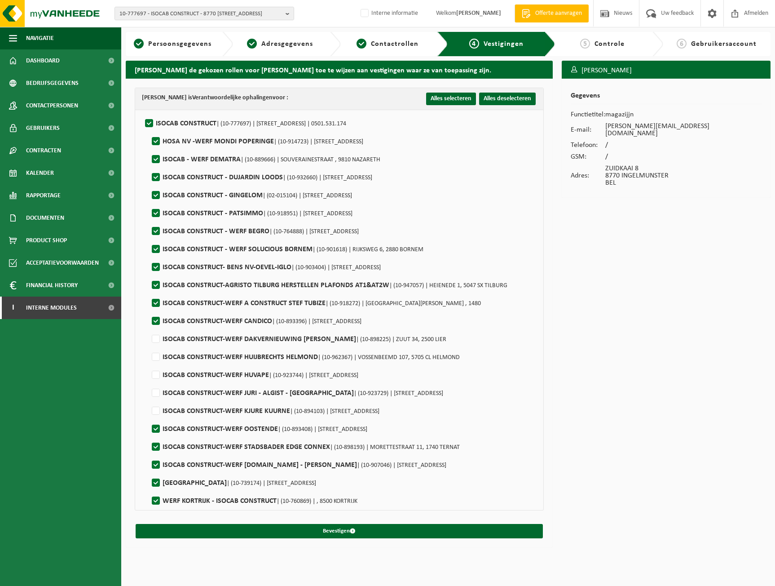
click at [154, 422] on label"] "ISOCAB CONSTRUCT-WERF OOSTENDE | (10-893408) | ZANDVOORDESTRAAT 370, 8400 OOSTE…" at bounding box center [258, 428] width 217 height 13
click at [149, 418] on input "ISOCAB CONSTRUCT-WERF OOSTENDE | (10-893408) | ZANDVOORDESTRAAT 370, 8400 OOSTE…" at bounding box center [148, 417] width 0 height 0
checkbox input "false"
click at [155, 439] on li "ISOCAB CONSTRUCT-WERF STADSBADER EDGE CONNEX | (10-898193) | MORETTESTRAAT 11, …" at bounding box center [341, 445] width 384 height 18
click at [154, 446] on label"] "ISOCAB CONSTRUCT-WERF STADSBADER EDGE CONNEX | (10-898193) | MORETTESTRAAT 11, …" at bounding box center [305, 446] width 310 height 13
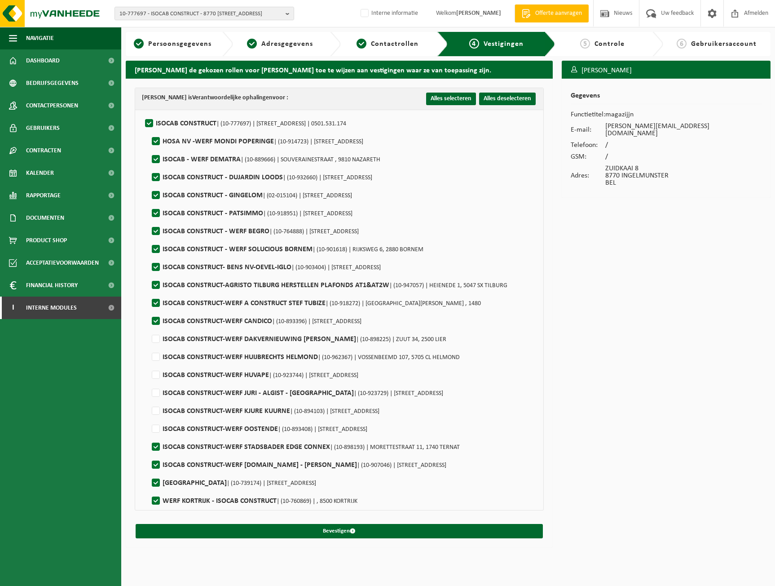
click at [149, 436] on input "ISOCAB CONSTRUCT-WERF STADSBADER EDGE CONNEX | (10-898193) | MORETTESTRAAT 11, …" at bounding box center [148, 435] width 0 height 0
click at [157, 453] on label"] "ISOCAB CONSTRUCT-WERF STADSBADER EDGE CONNEX | (10-898193) | MORETTESTRAAT 11, …" at bounding box center [305, 446] width 310 height 13
click at [149, 436] on input "ISOCAB CONSTRUCT-WERF STADSBADER EDGE CONNEX | (10-898193) | MORETTESTRAAT 11, …" at bounding box center [148, 435] width 0 height 0
click at [161, 448] on label"] "ISOCAB CONSTRUCT-WERF STADSBADER EDGE CONNEX | (10-898193) | MORETTESTRAAT 11, …" at bounding box center [305, 446] width 310 height 13
click at [149, 436] on input "ISOCAB CONSTRUCT-WERF STADSBADER EDGE CONNEX | (10-898193) | MORETTESTRAAT 11, …" at bounding box center [148, 435] width 0 height 0
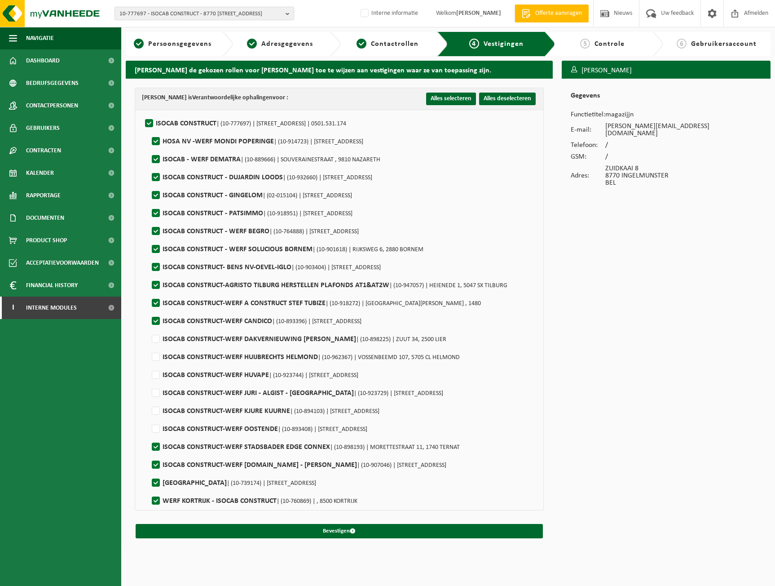
checkbox input "false"
click at [158, 463] on label"] "ISOCAB CONSTRUCT-WERF VANHOUT.PRO - JACQUES IJS - WESTERLO | (10-907046) | NIJV…" at bounding box center [298, 464] width 297 height 13
click at [149, 454] on input "ISOCAB CONSTRUCT-WERF VANHOUT.PRO - JACQUES IJS - WESTERLO | (10-907046) | NIJV…" at bounding box center [148, 453] width 0 height 0
checkbox input "false"
click at [156, 477] on label"] "UNIVERSITEIT ANTWERPEN | (10-739174) | UNIVERSITEITSPLEIN 1, 2610 WILRIJK" at bounding box center [233, 482] width 166 height 13
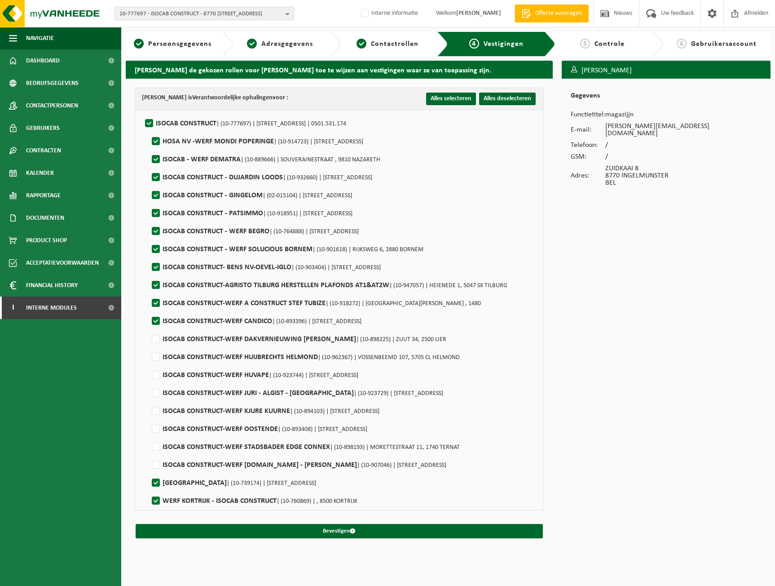
click at [149, 472] on input "UNIVERSITEIT ANTWERPEN | (10-739174) | UNIVERSITEITSPLEIN 1, 2610 WILRIJK" at bounding box center [148, 471] width 0 height 0
checkbox input "false"
click at [155, 494] on label"] "WERF KORTRIJK - ISOCAB CONSTRUCT | (10-760869) | , 8500 KORTRIJK" at bounding box center [254, 500] width 208 height 13
click at [149, 490] on input "WERF KORTRIJK - ISOCAB CONSTRUCT | (10-760869) | , 8500 KORTRIJK" at bounding box center [148, 489] width 0 height 0
checkbox input "false"
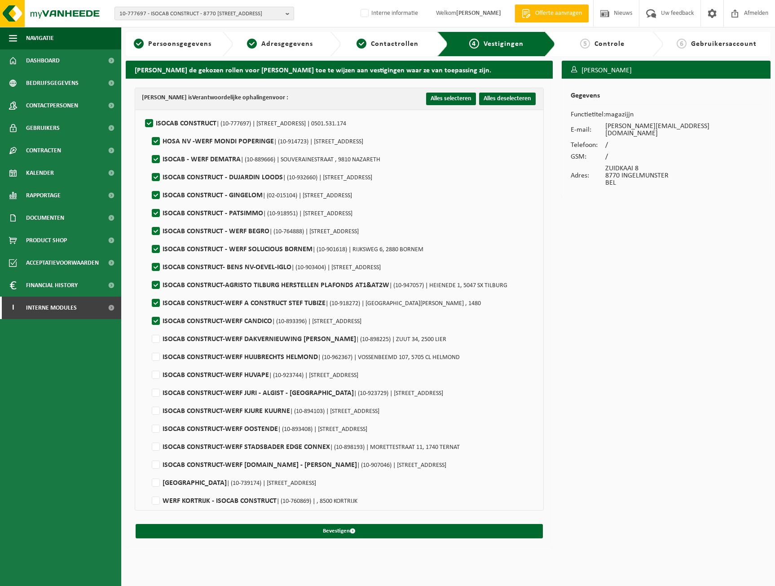
click at [164, 327] on label"] "ISOCAB CONSTRUCT-WERF CANDICO | (10-893396) | CARRETTESTRAAT 33, 2018 ANTWERPEN" at bounding box center [256, 320] width 212 height 13
click at [149, 310] on input "ISOCAB CONSTRUCT-WERF CANDICO | (10-893396) | CARRETTESTRAAT 33, 2018 ANTWERPEN" at bounding box center [148, 310] width 0 height 0
checkbox input "false"
click at [164, 303] on label"] "ISOCAB CONSTRUCT-WERF A CONSTRUCT STEF TUBIZE | (10-918272) | RUE FRANCOIS ENGL…" at bounding box center [341, 303] width 382 height 13
click at [149, 292] on input "ISOCAB CONSTRUCT-WERF A CONSTRUCT STEF TUBIZE | (10-918272) | RUE FRANCOIS ENGL…" at bounding box center [148, 292] width 0 height 0
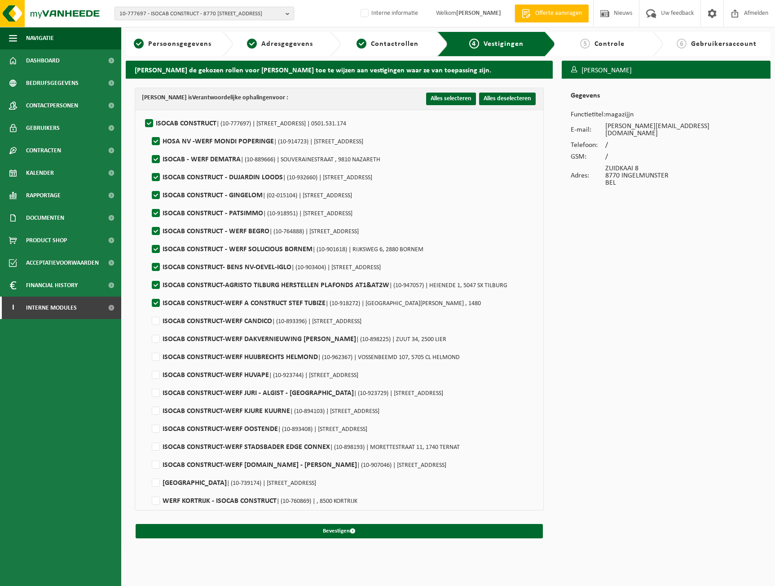
checkbox input "false"
click at [159, 283] on label"] "ISOCAB CONSTRUCT-AGRISTO TILBURG HERSTELLEN PLAFONDS AT1&AT2W | (10-947057) | H…" at bounding box center [329, 285] width 358 height 13
click at [149, 274] on input "ISOCAB CONSTRUCT-AGRISTO TILBURG HERSTELLEN PLAFONDS AT1&AT2W | (10-947057) | H…" at bounding box center [148, 274] width 0 height 0
checkbox input "false"
click at [156, 257] on li "ISOCAB CONSTRUCT- BENS NV-OEVEL-IGLO | (10-903404) | NIJVERHEIDSSTRAAT 24, 2260…" at bounding box center [341, 265] width 384 height 18
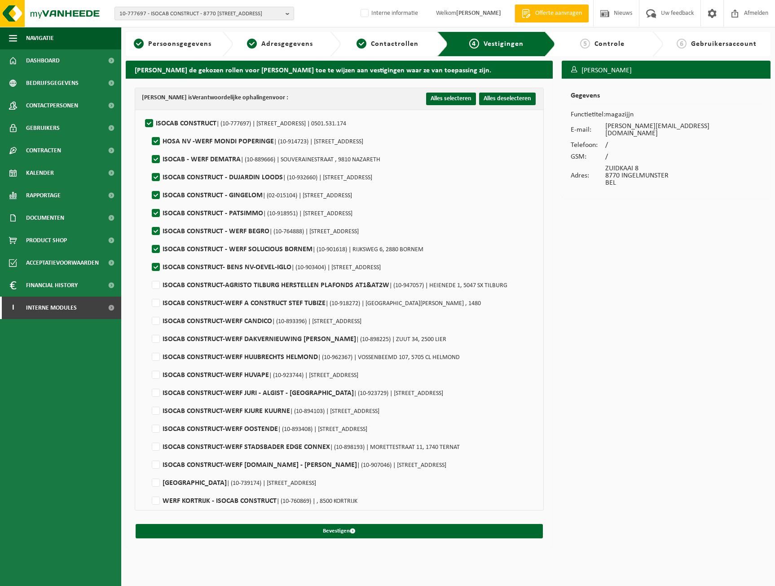
click at [154, 119] on label"] "ISOCAB CONSTRUCT | (10-777697) | ZUIDKAAI 8, 8770 INGELMUNSTER | 0501.531.174" at bounding box center [244, 123] width 203 height 13
click at [142, 112] on input "ISOCAB CONSTRUCT | (10-777697) | ZUIDKAAI 8, 8770 INGELMUNSTER | 0501.531.174" at bounding box center [142, 112] width 0 height 0
checkbox input "false"
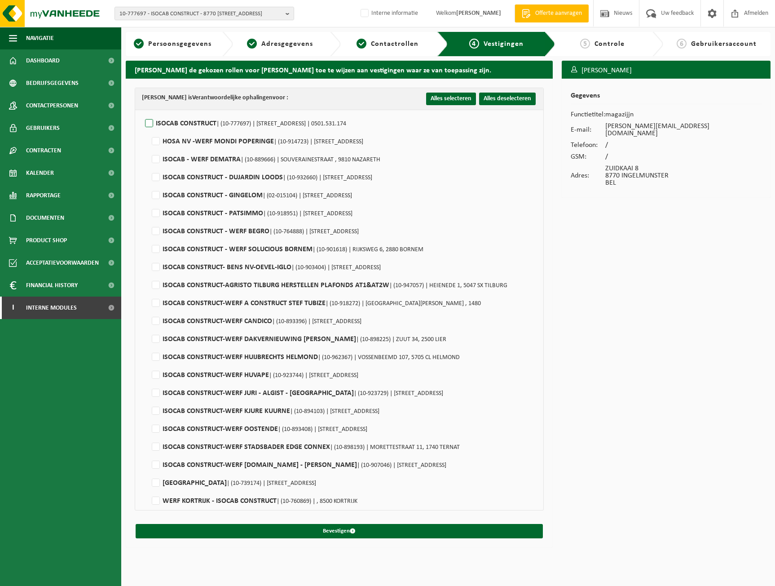
checkbox input "false"
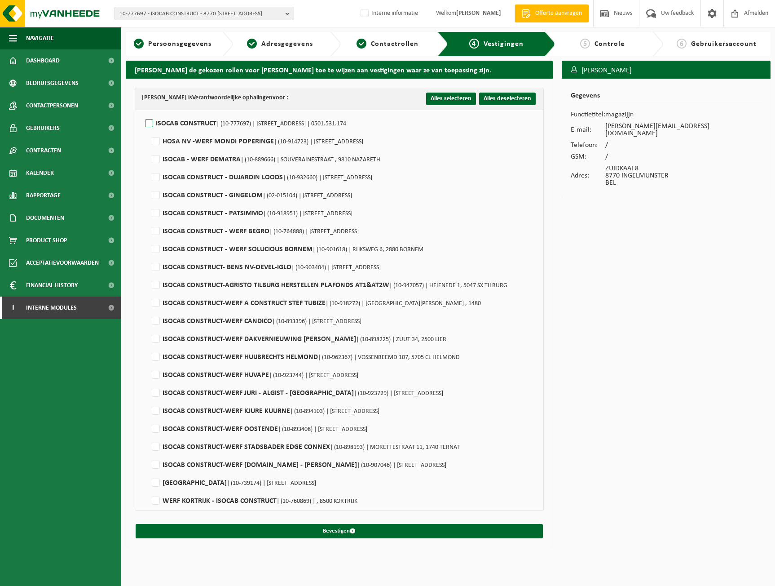
checkbox input "false"
click at [151, 119] on label"] "ISOCAB CONSTRUCT | (10-777697) | ZUIDKAAI 8, 8770 INGELMUNSTER | 0501.531.174" at bounding box center [244, 123] width 203 height 13
click at [142, 112] on input "ISOCAB CONSTRUCT | (10-777697) | ZUIDKAAI 8, 8770 INGELMUNSTER | 0501.531.174" at bounding box center [142, 112] width 0 height 0
checkbox input "true"
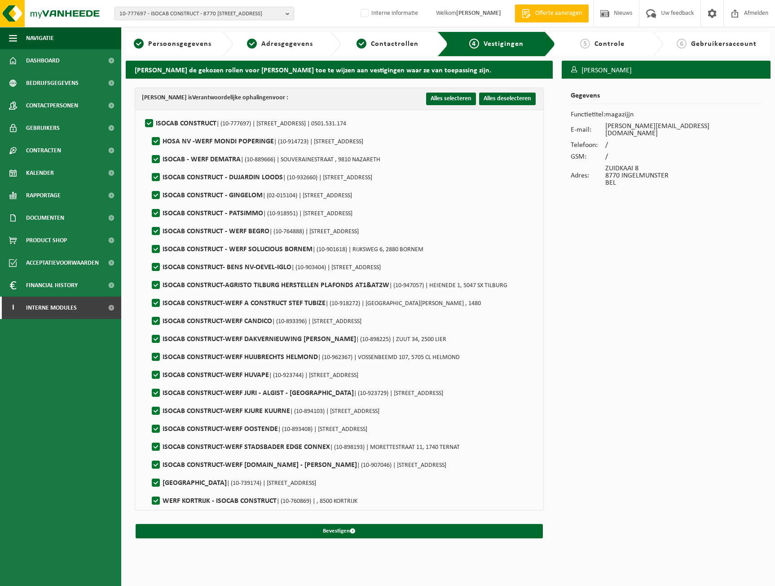
checkbox input "true"
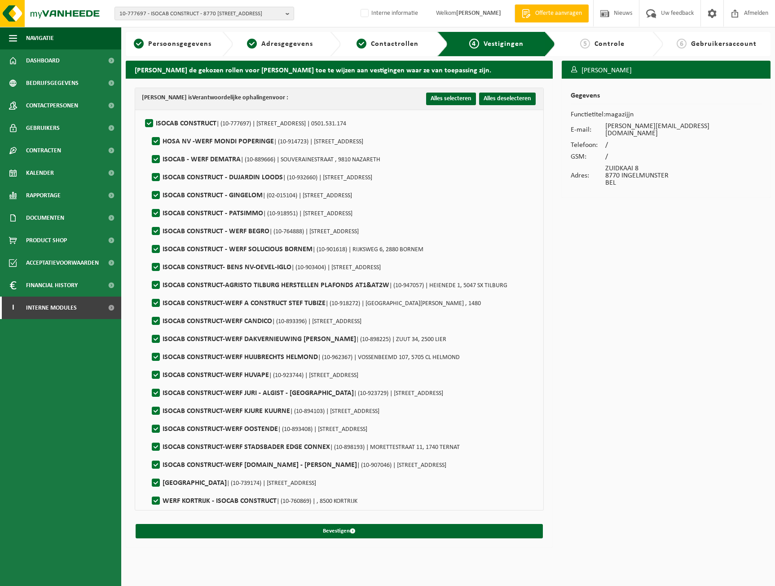
checkbox input "true"
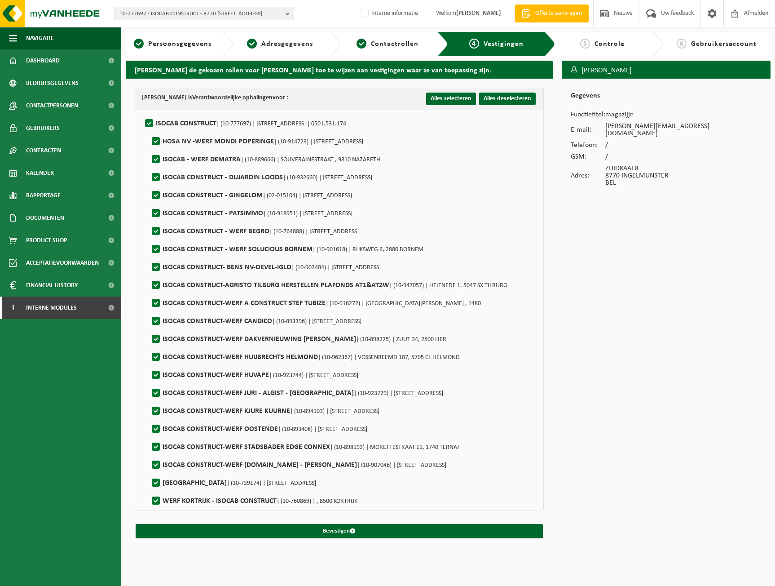
checkbox input "true"
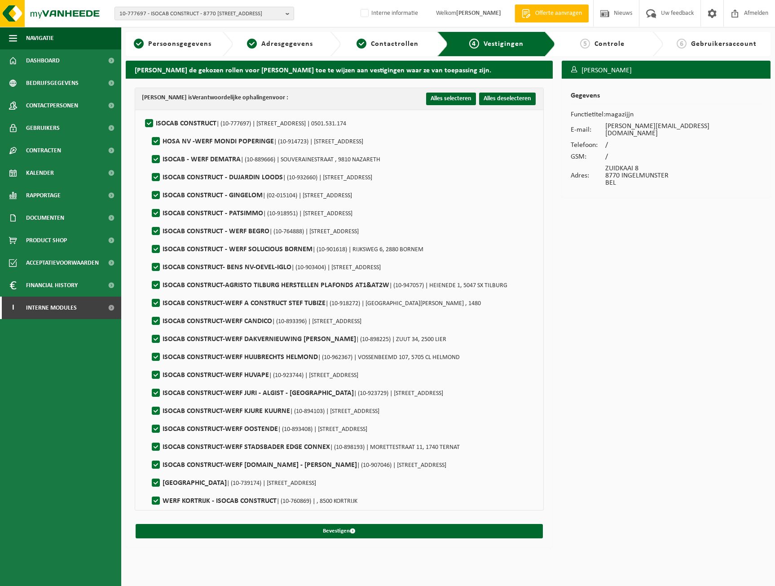
checkbox input "true"
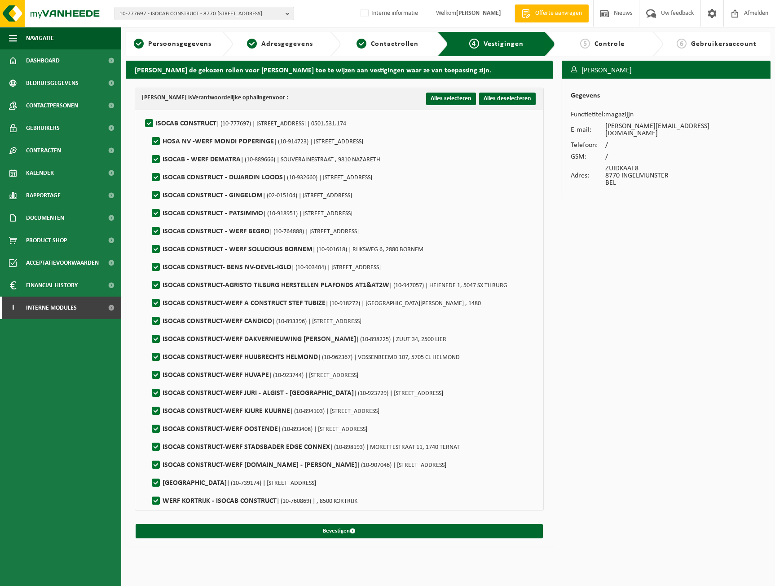
checkbox input "true"
click at [371, 530] on button "Bevestigen" at bounding box center [340, 531] width 408 height 14
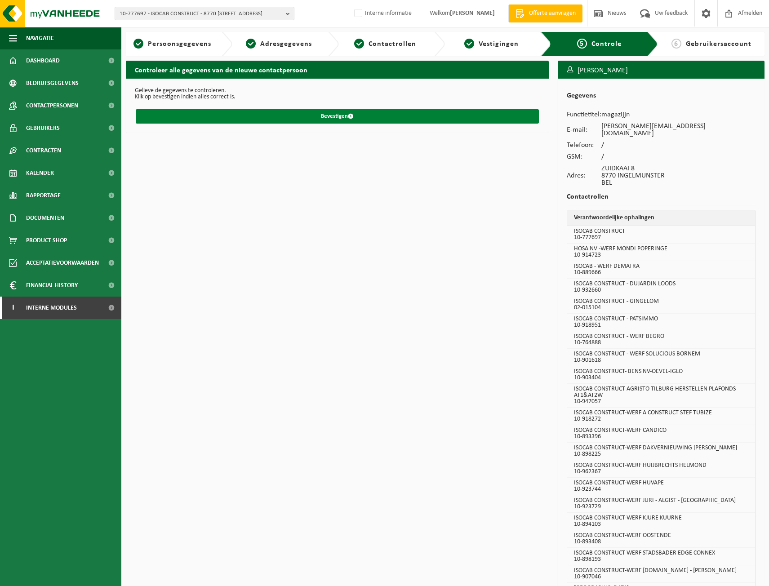
click at [358, 120] on button "Bevestigen" at bounding box center [337, 116] width 403 height 14
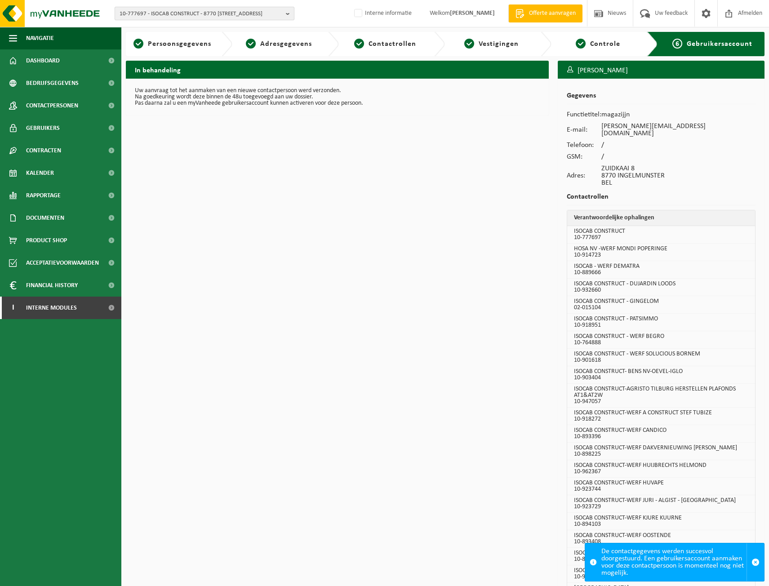
click at [136, 18] on span "10-777697 - ISOCAB CONSTRUCT - 8770 [STREET_ADDRESS]" at bounding box center [201, 13] width 163 height 13
paste input "10-994468"
type input "10-994468"
click at [178, 42] on li "10-994468 - IVES DEBO - 8760 [STREET_ADDRESS]" at bounding box center [204, 41] width 175 height 11
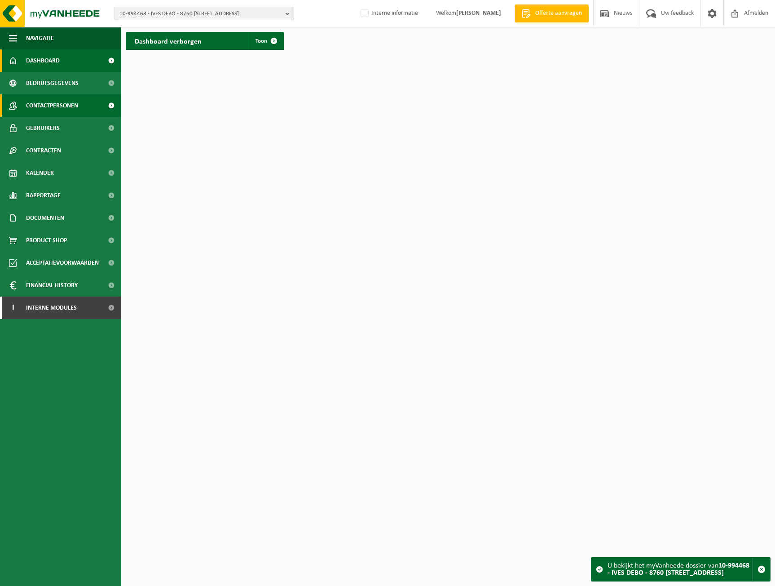
click at [61, 106] on span "Contactpersonen" at bounding box center [52, 105] width 52 height 22
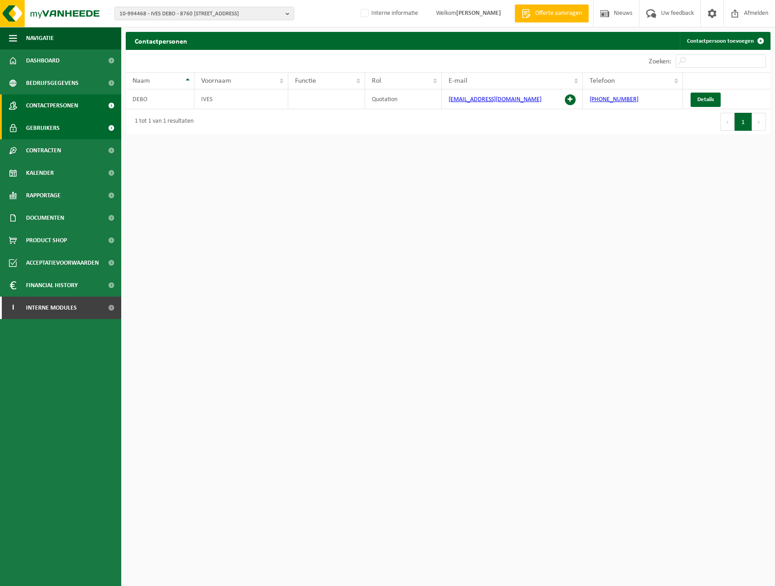
click at [77, 126] on link "Gebruikers" at bounding box center [60, 128] width 121 height 22
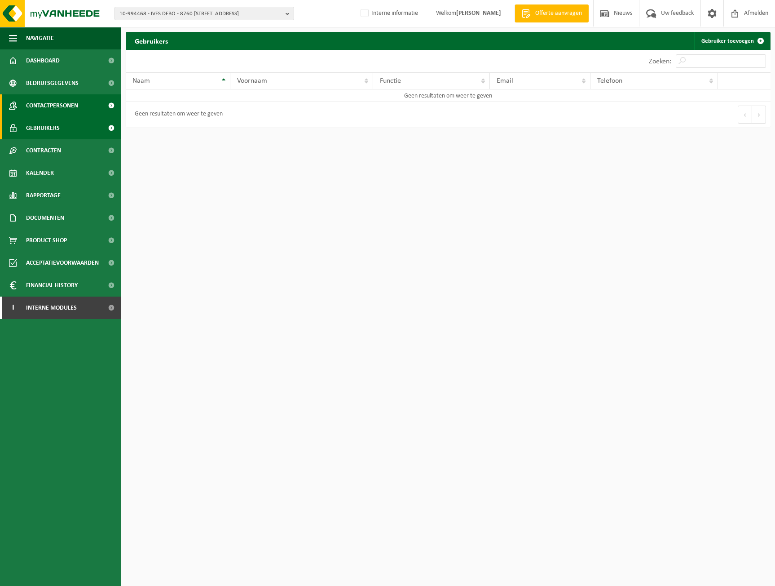
click at [78, 102] on span "Contactpersonen" at bounding box center [52, 105] width 52 height 22
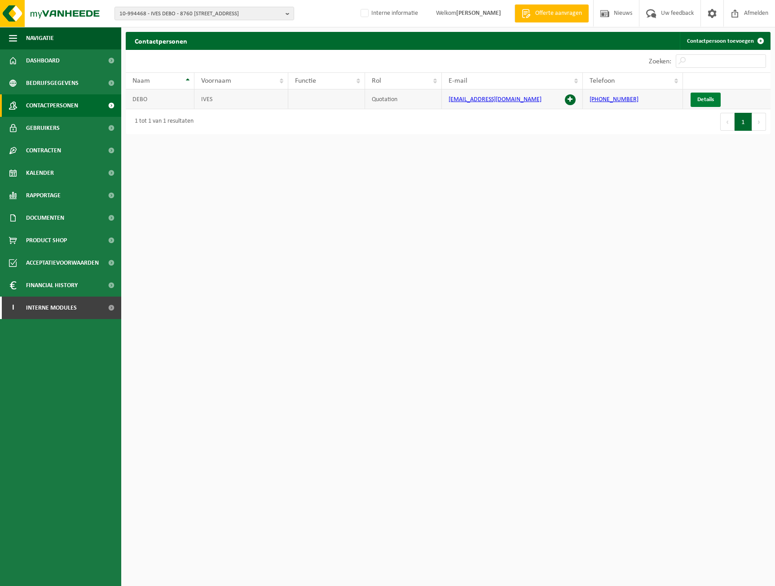
click at [703, 97] on span "Details" at bounding box center [706, 100] width 17 height 6
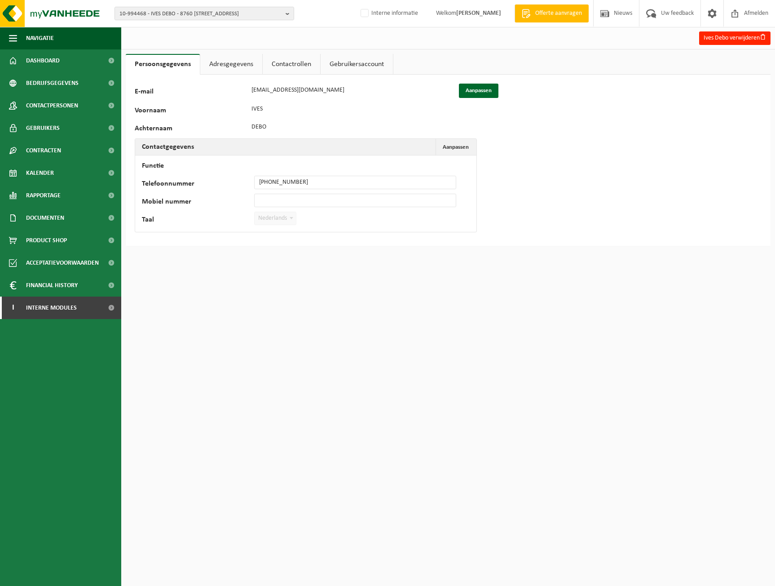
click at [229, 59] on link "Adresgegevens" at bounding box center [231, 64] width 62 height 21
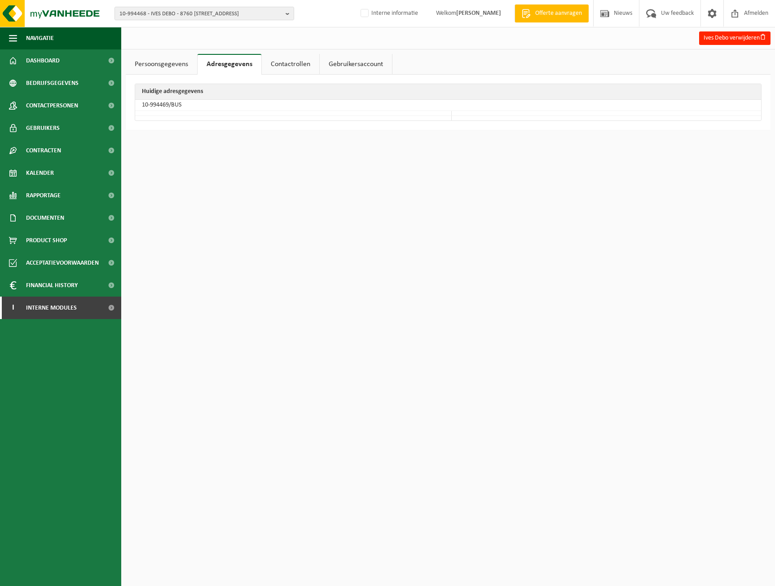
click at [315, 65] on link "Contactrollen" at bounding box center [291, 64] width 58 height 21
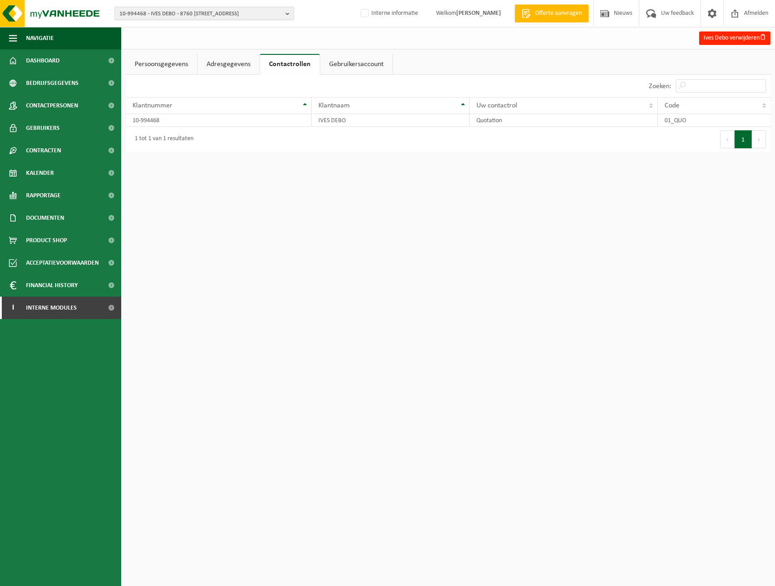
click at [164, 12] on span "10-994468 - IVES DEBO - 8760 MEULEBEKE, SPOORWEGLAAN 57" at bounding box center [201, 13] width 163 height 13
paste input "10-933387"
type input "10-933387"
click at [172, 45] on li "Geen resultaten voor " 10-933387 "." at bounding box center [204, 41] width 175 height 11
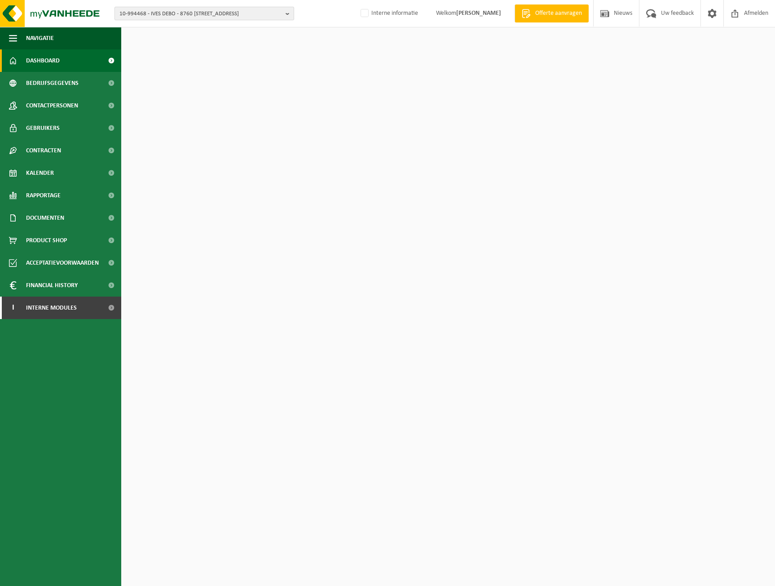
click at [183, 12] on span "10-994468 - IVES DEBO - 8760 MEULEBEKE, SPOORWEGLAAN 57" at bounding box center [201, 13] width 163 height 13
paste input "10-933387"
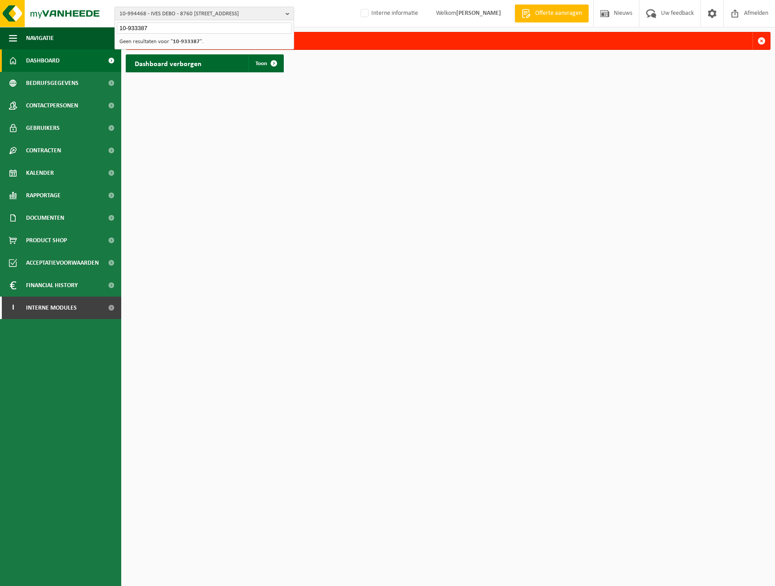
type input "10-933387"
click at [213, 28] on input "10-933387" at bounding box center [204, 27] width 175 height 11
drag, startPoint x: 219, startPoint y: 28, endPoint x: 125, endPoint y: 26, distance: 93.5
click at [125, 26] on input "10-933387" at bounding box center [204, 27] width 175 height 11
click at [194, 27] on input "10-933387" at bounding box center [204, 27] width 175 height 11
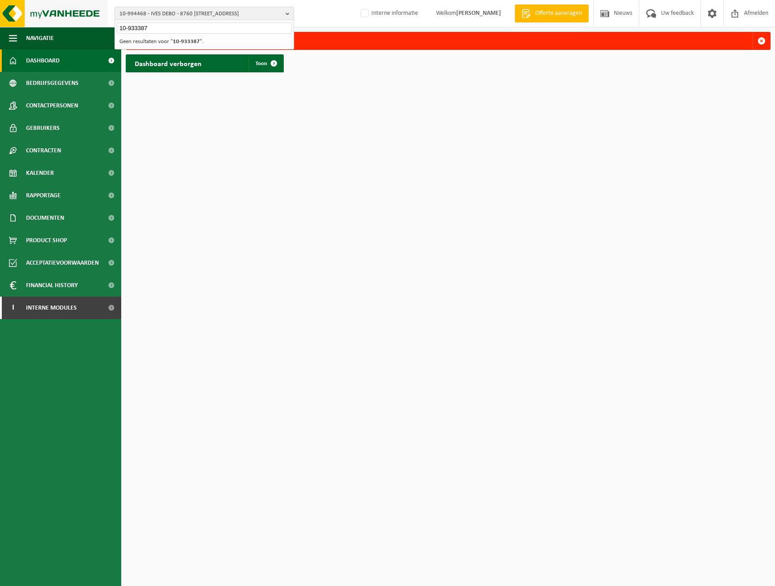
drag, startPoint x: 202, startPoint y: 24, endPoint x: 81, endPoint y: 24, distance: 120.9
click at [81, 24] on div "10-994468 - IVES DEBO - 8760 MEULEBEKE, SPOORWEGLAAN 57 10-933387 10-994468 - I…" at bounding box center [387, 13] width 775 height 27
click at [146, 6] on div "10-994468 - IVES DEBO - 8760 MEULEBEKE, SPOORWEGLAAN 57 10-994468 - IVES DEBO -…" at bounding box center [387, 13] width 775 height 27
click at [148, 11] on span "10-994468 - IVES DEBO - 8760 MEULEBEKE, SPOORWEGLAAN 57" at bounding box center [201, 13] width 163 height 13
paste input "10-933387"
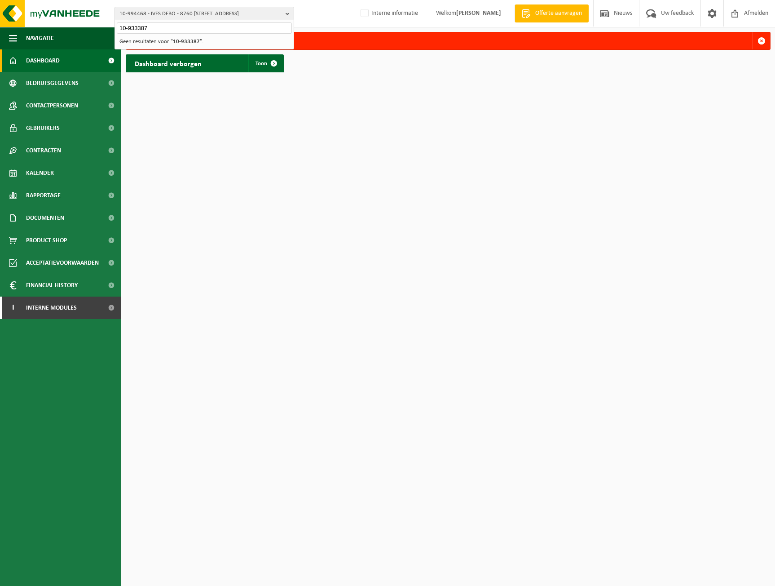
click at [174, 29] on input "10-933387" at bounding box center [204, 27] width 175 height 11
click at [185, 30] on input "10-933387" at bounding box center [204, 27] width 175 height 11
type input "10-933387"
click at [152, 14] on span "10-994468 - IVES DEBO - 8760 MEULEBEKE, SPOORWEGLAAN 57" at bounding box center [201, 13] width 163 height 13
click at [171, 15] on span "10-994468 - IVES DEBO - 8760 MEULEBEKE, SPOORWEGLAAN 57" at bounding box center [201, 13] width 163 height 13
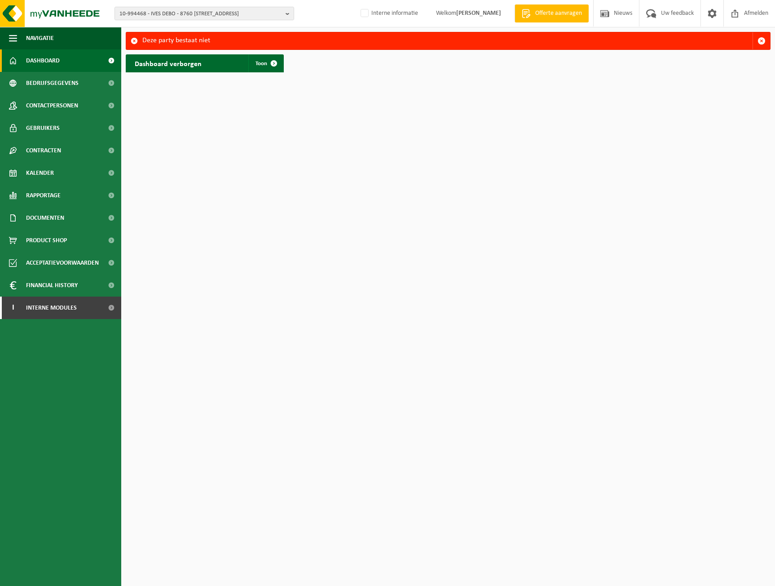
paste input "02-008380"
click at [221, 33] on input "02-008380" at bounding box center [204, 27] width 175 height 11
type input "02-008380"
click at [221, 40] on li "02-008380 - DEMEYERE BV - 8890 MOORSLEDE, BREULSTRAAT 110 A" at bounding box center [204, 41] width 175 height 11
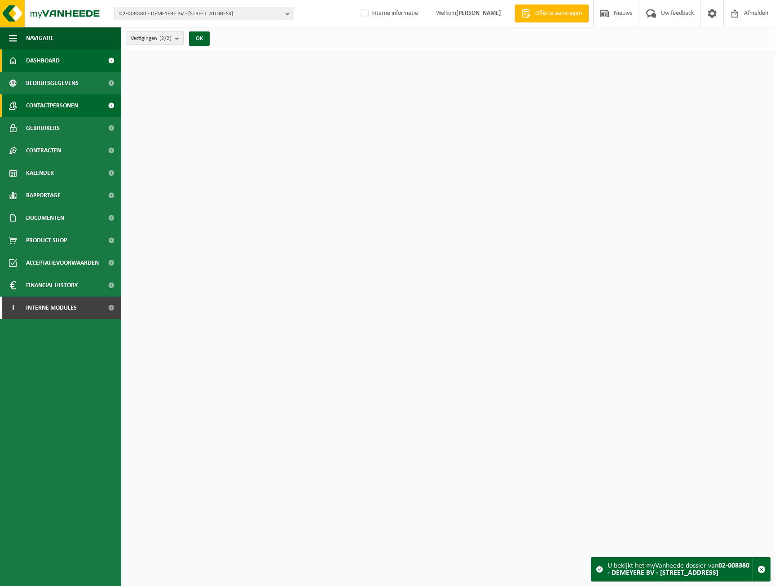
click at [82, 109] on link "Contactpersonen" at bounding box center [60, 105] width 121 height 22
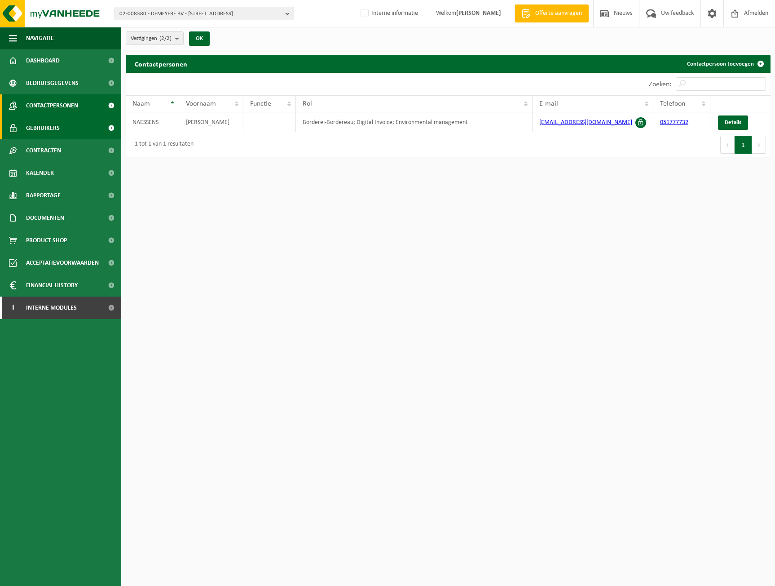
click at [43, 123] on span "Gebruikers" at bounding box center [43, 128] width 34 height 22
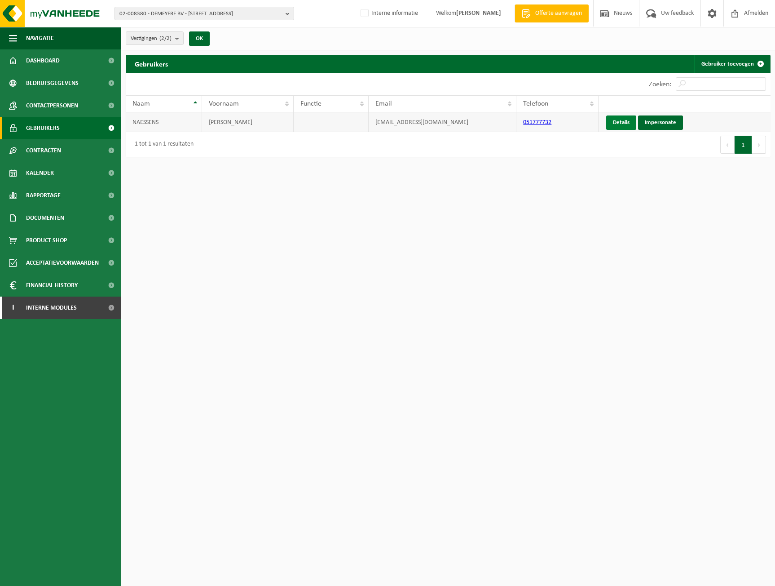
click at [627, 120] on link "Details" at bounding box center [622, 122] width 30 height 14
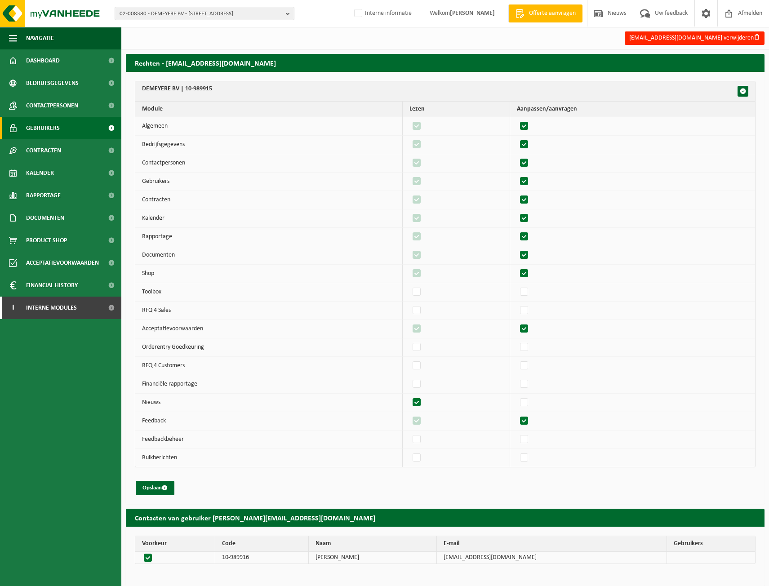
click at [70, 131] on link "Gebruikers" at bounding box center [60, 128] width 121 height 22
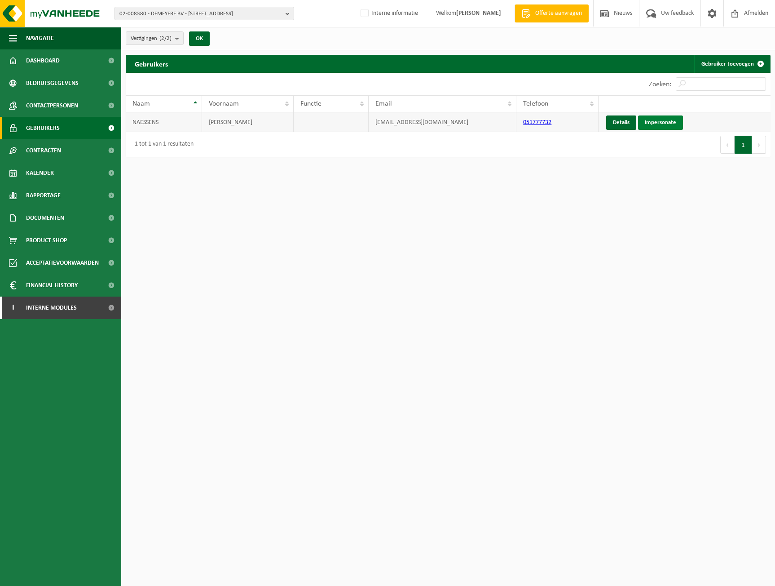
click at [656, 119] on link "Impersonate" at bounding box center [660, 122] width 45 height 14
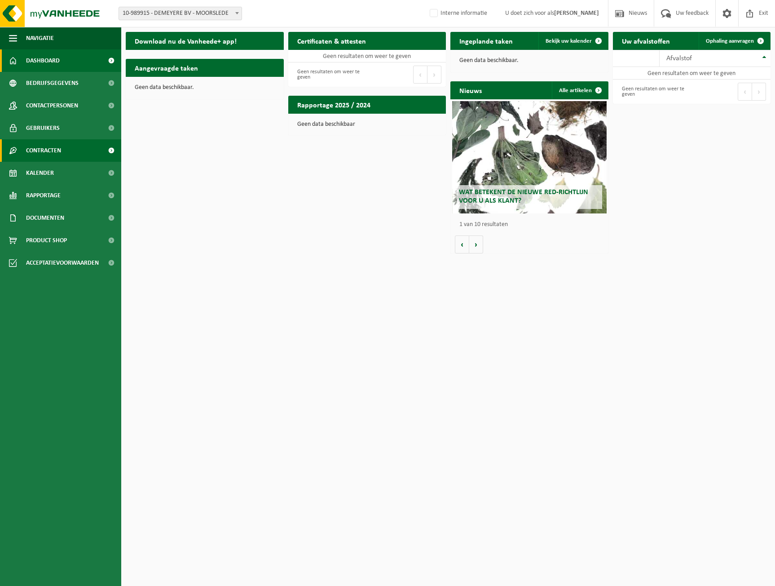
click at [76, 151] on link "Contracten" at bounding box center [60, 150] width 121 height 22
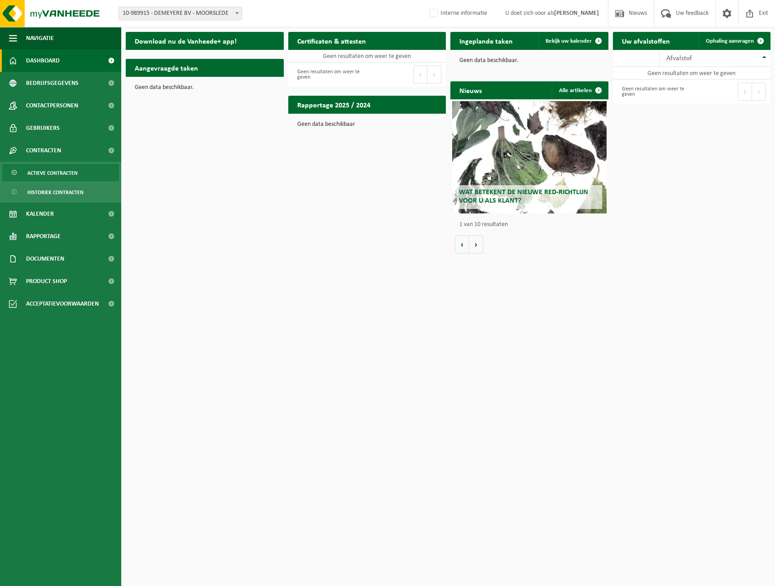
click at [72, 173] on span "Actieve contracten" at bounding box center [52, 172] width 50 height 17
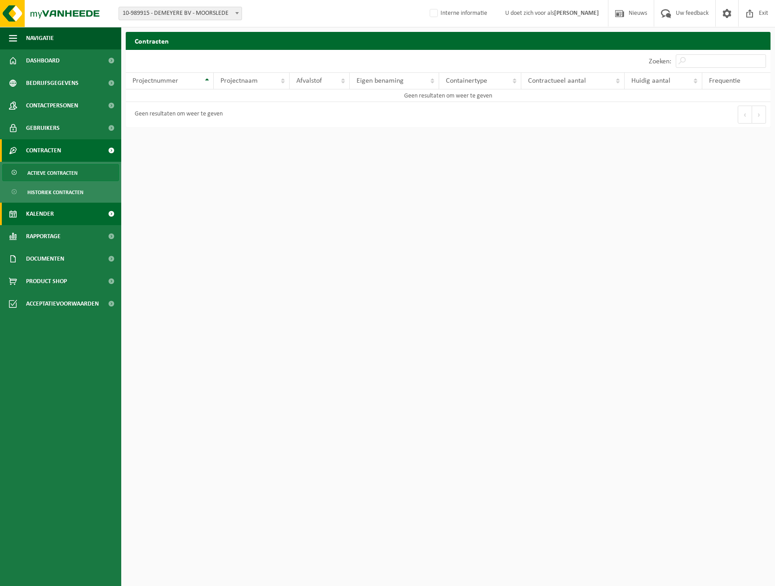
click at [80, 211] on link "Kalender" at bounding box center [60, 214] width 121 height 22
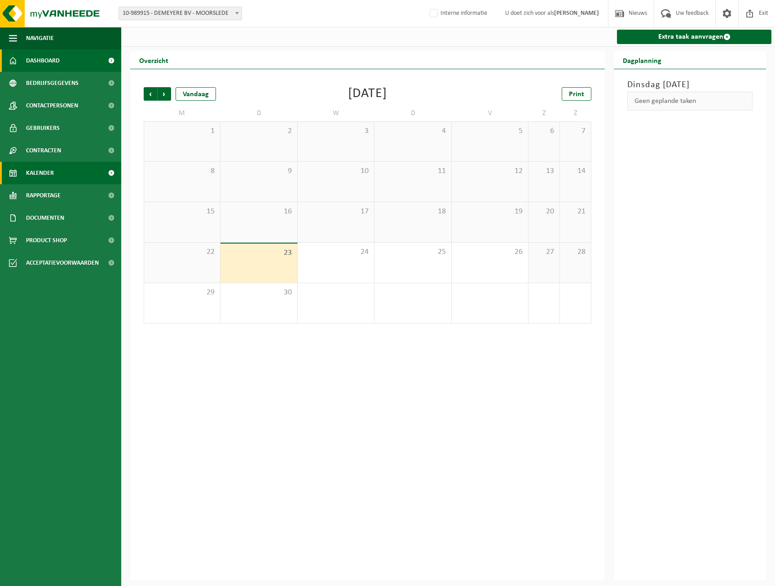
click at [60, 67] on link "Dashboard" at bounding box center [60, 60] width 121 height 22
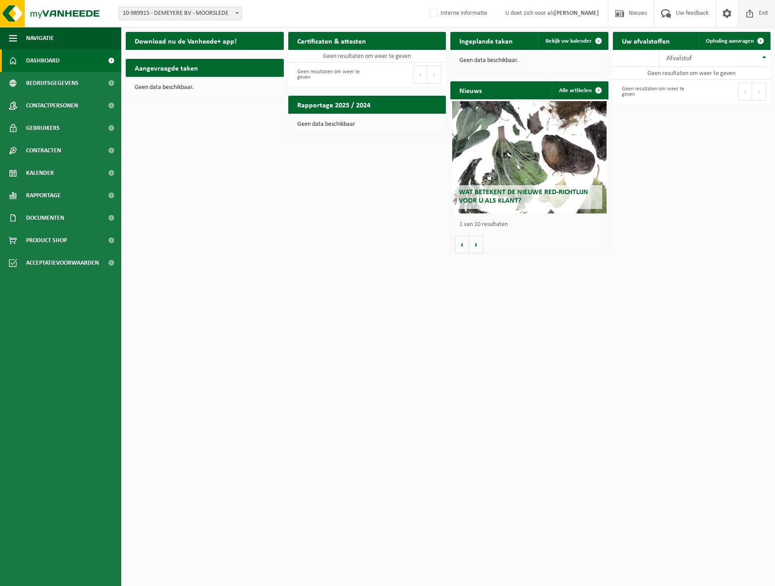
click at [754, 11] on span at bounding box center [750, 13] width 13 height 27
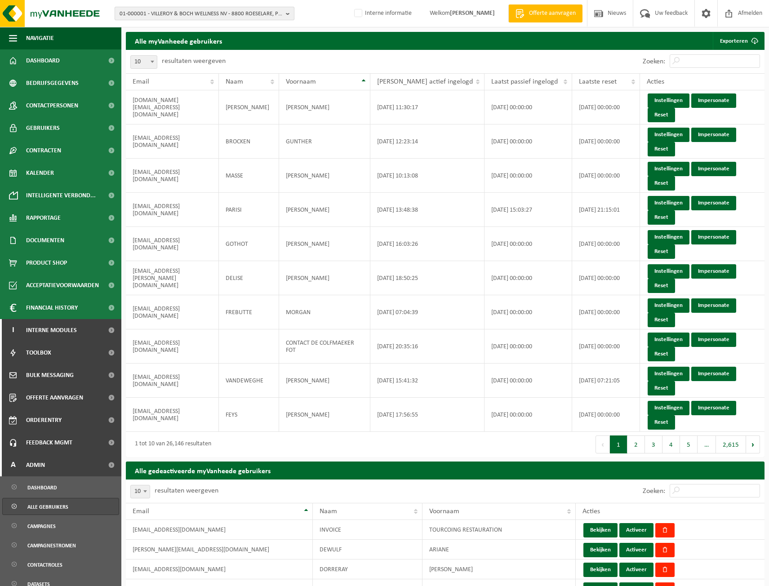
click at [175, 16] on span "01-000001 - VILLEROY & BOCH WELLNESS NV - 8800 ROESELARE, POPULIERSTRAAT 1" at bounding box center [201, 13] width 163 height 13
paste input "02-008380"
type input "02-008380"
click at [173, 38] on li "02-008380 - DEMEYERE BV - [STREET_ADDRESS]" at bounding box center [204, 41] width 175 height 11
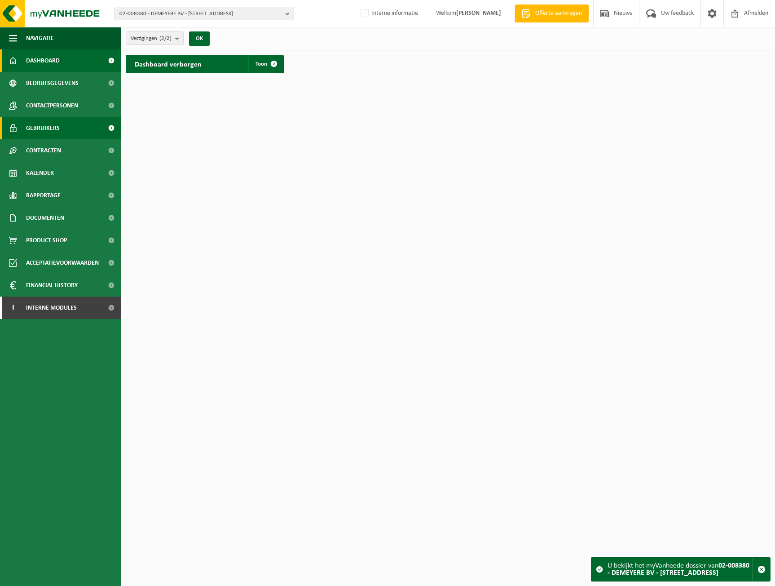
click at [64, 126] on link "Gebruikers" at bounding box center [60, 128] width 121 height 22
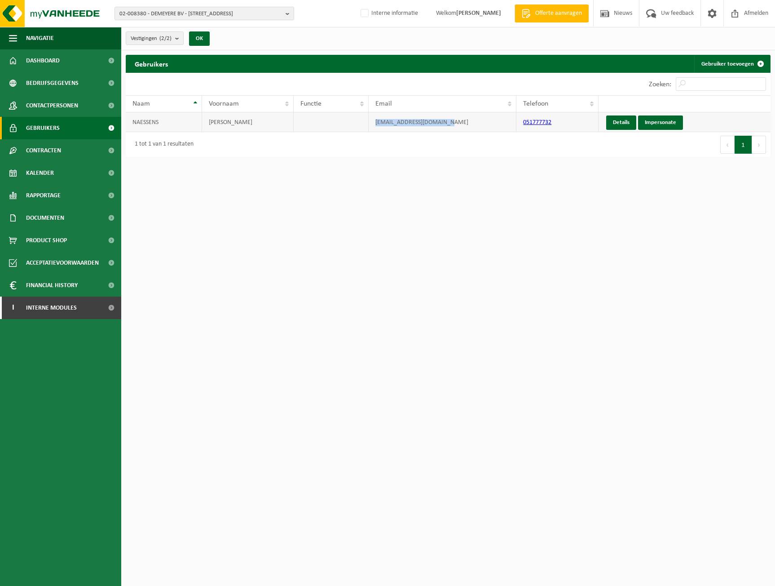
drag, startPoint x: 455, startPoint y: 125, endPoint x: 359, endPoint y: 125, distance: 95.2
click at [359, 125] on tr "NAESSENS ELISE [EMAIL_ADDRESS][DOMAIN_NAME] 051777732 Details Impersonate" at bounding box center [448, 122] width 645 height 20
click at [39, 146] on span "Contracten" at bounding box center [43, 150] width 35 height 22
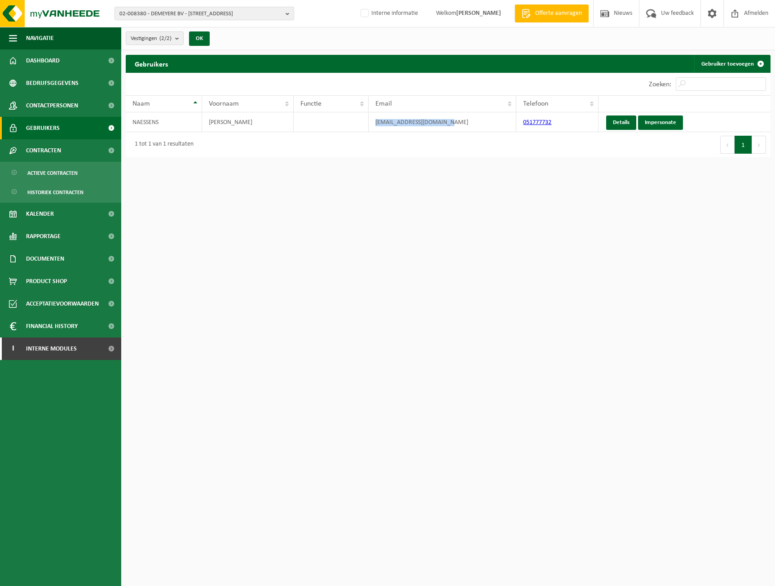
click at [53, 126] on span "Gebruikers" at bounding box center [43, 128] width 34 height 22
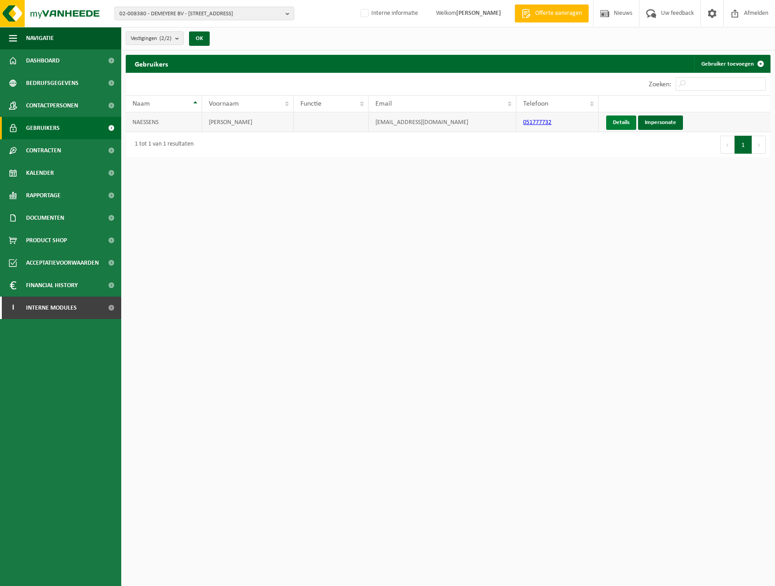
click at [623, 128] on link "Details" at bounding box center [622, 122] width 30 height 14
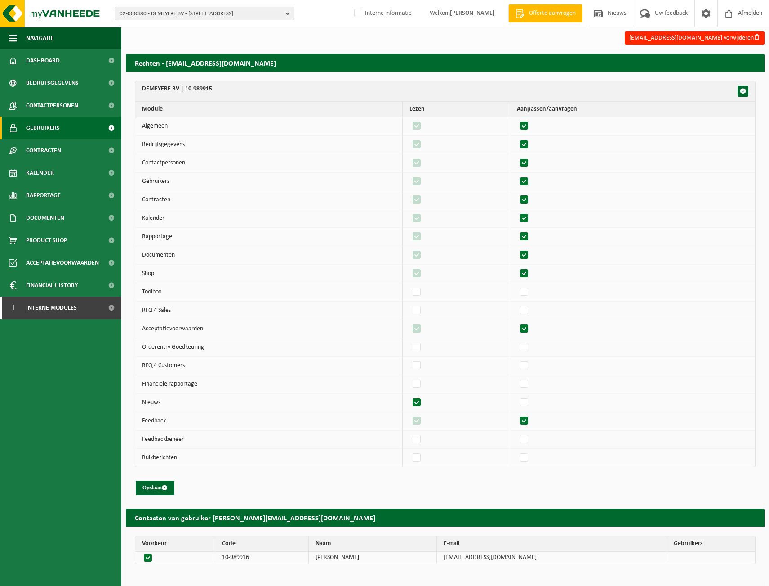
click at [79, 124] on link "Gebruikers" at bounding box center [60, 128] width 121 height 22
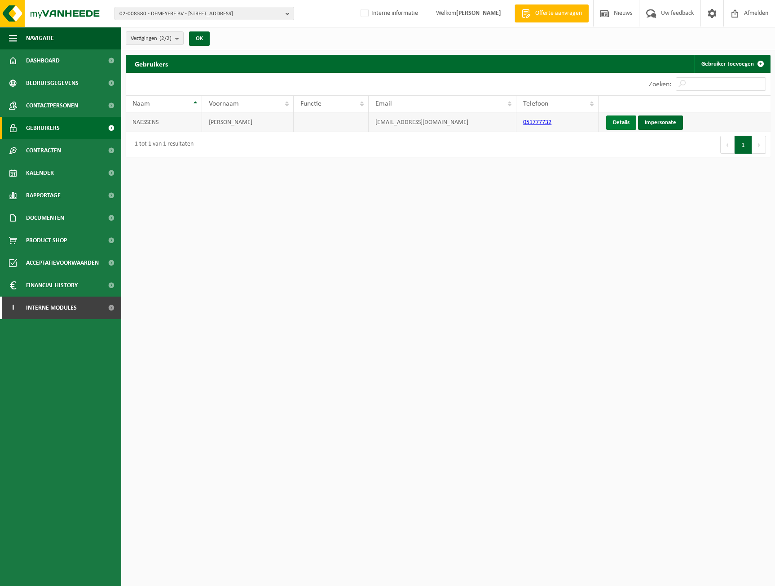
click at [625, 125] on link "Details" at bounding box center [622, 122] width 30 height 14
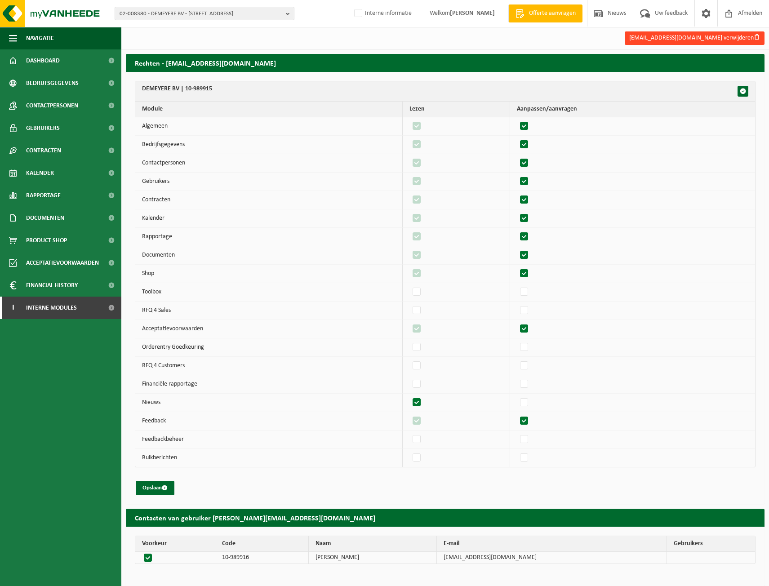
click at [738, 38] on button "[EMAIL_ADDRESS][DOMAIN_NAME] verwijderen" at bounding box center [695, 37] width 140 height 13
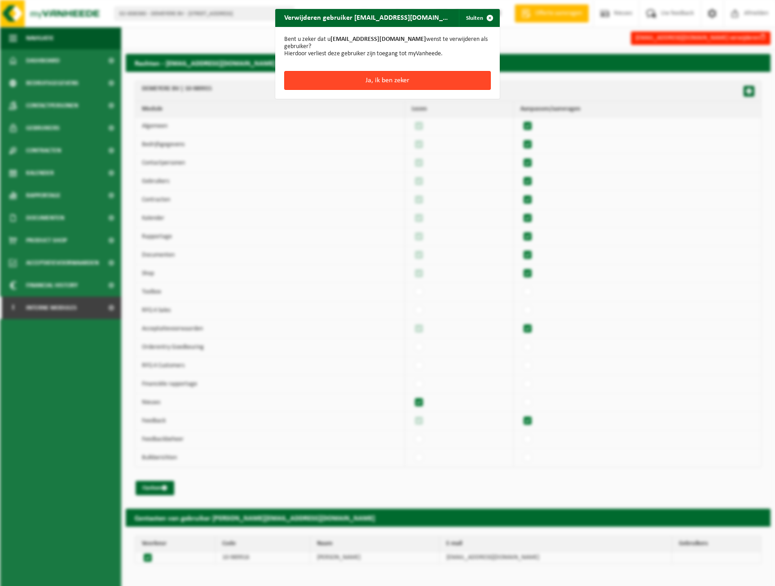
click at [433, 71] on button "Ja, ik ben zeker" at bounding box center [387, 80] width 207 height 19
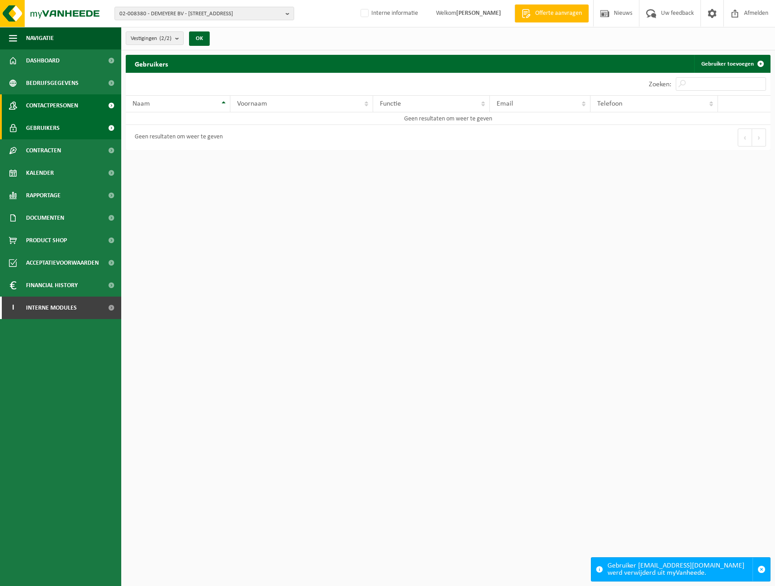
click at [42, 98] on span "Contactpersonen" at bounding box center [52, 105] width 52 height 22
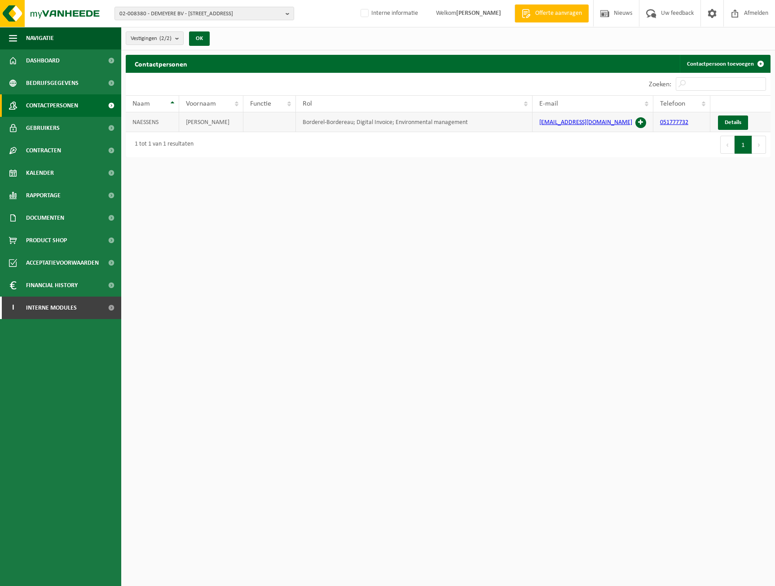
click at [643, 120] on span at bounding box center [641, 122] width 11 height 11
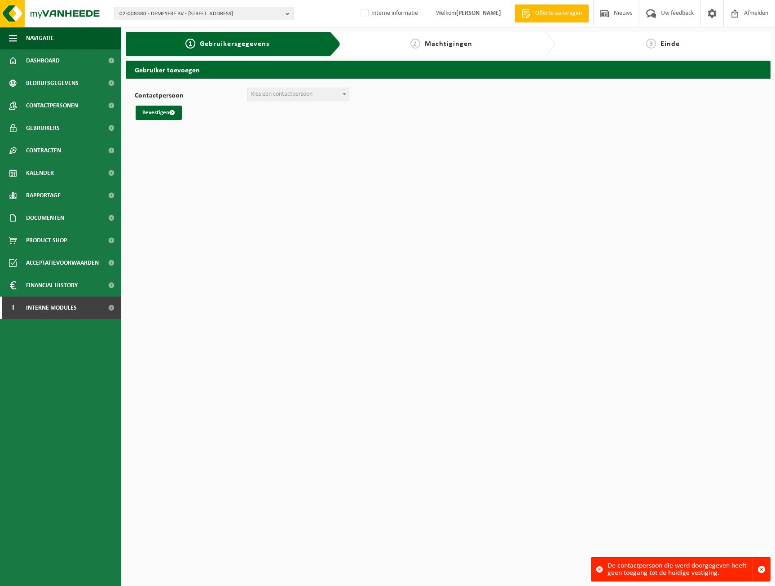
click at [334, 142] on html "02-008380 - DEMEYERE BV - 8890 MOORSLEDE, BREULSTRAAT 110 A 02-008380 - DEMEYER…" at bounding box center [387, 293] width 775 height 586
click at [91, 103] on link "Contactpersonen" at bounding box center [60, 105] width 121 height 22
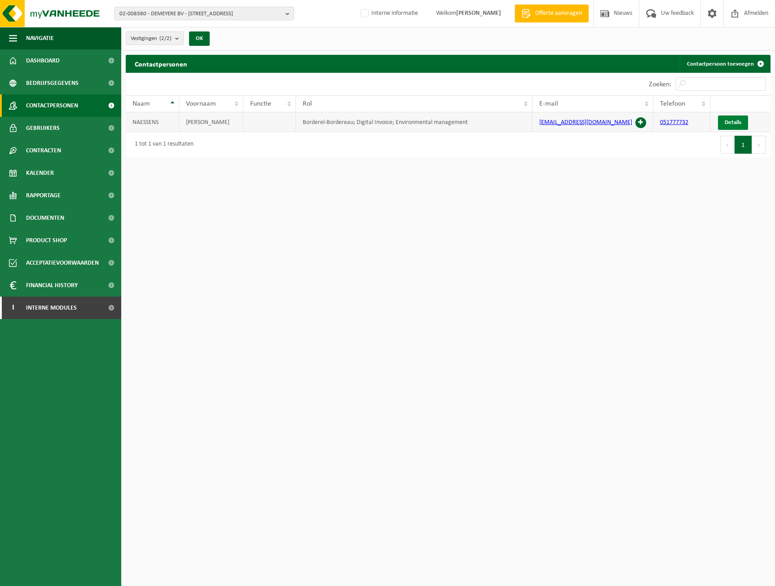
click at [727, 118] on link "Details" at bounding box center [733, 122] width 30 height 14
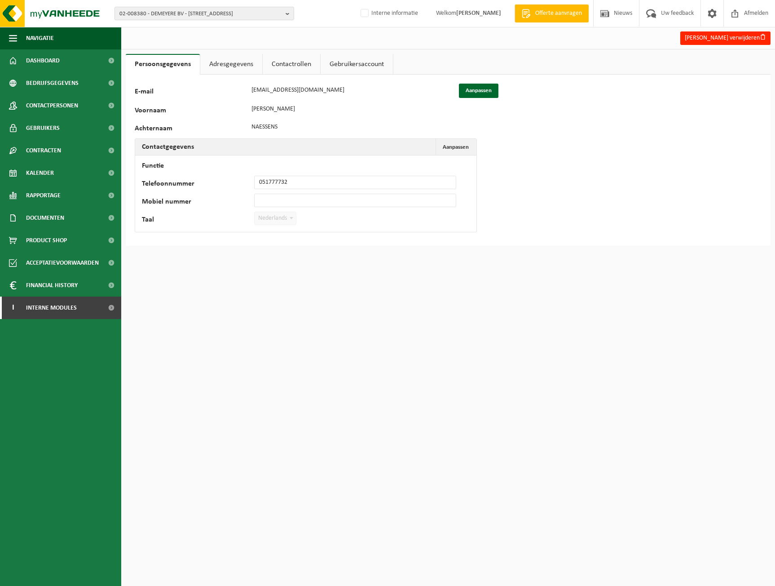
click at [229, 62] on link "Adresgegevens" at bounding box center [231, 64] width 62 height 21
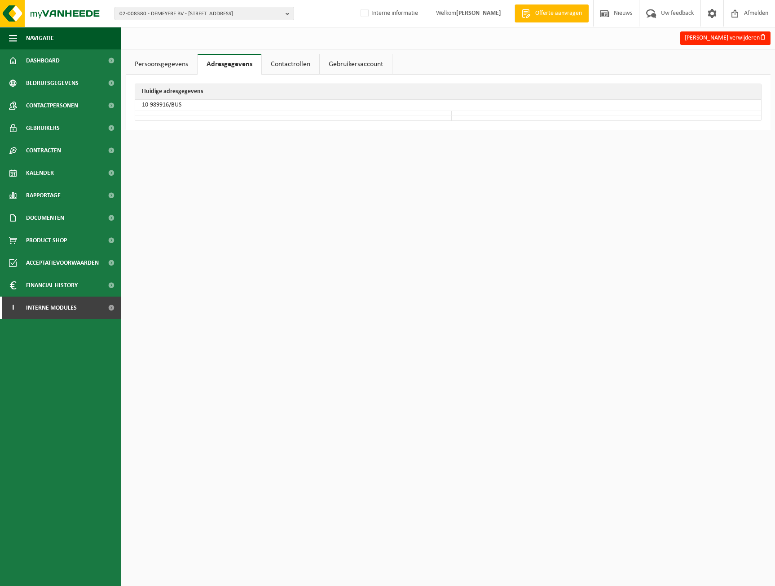
click at [281, 66] on link "Contactrollen" at bounding box center [291, 64] width 58 height 21
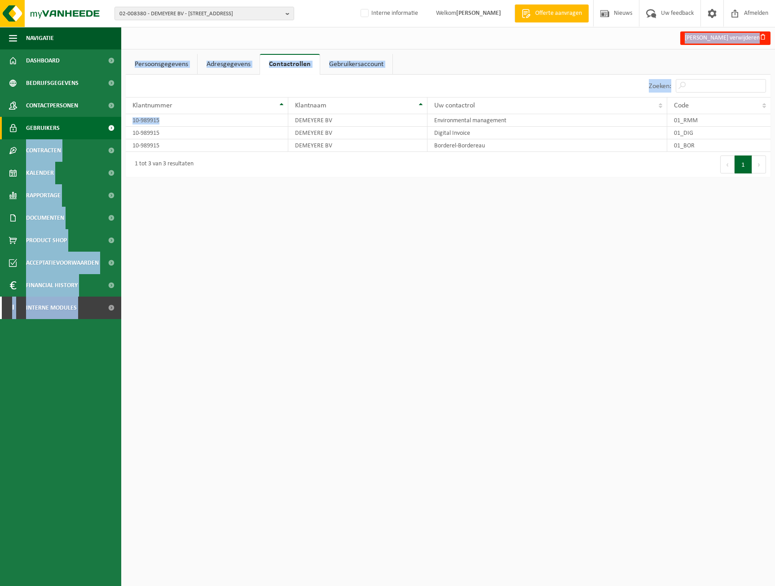
drag, startPoint x: 203, startPoint y: 118, endPoint x: 90, endPoint y: 118, distance: 112.8
click at [90, 118] on div "Navigatie Offerte aanvragen Nieuws Uw feedback Afmelden Dashboard Bedrijfsgegev…" at bounding box center [387, 93] width 775 height 186
click at [167, 118] on td "10-989915" at bounding box center [207, 120] width 163 height 13
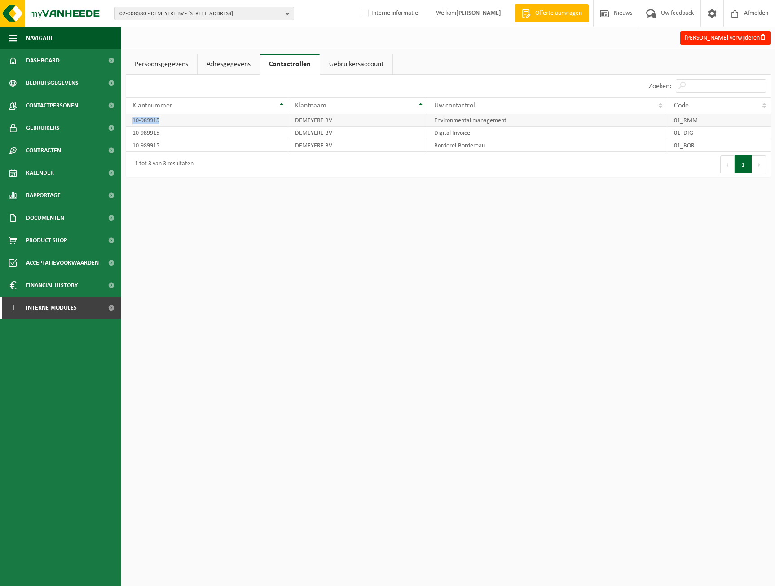
drag, startPoint x: 175, startPoint y: 123, endPoint x: 133, endPoint y: 121, distance: 42.3
click at [133, 121] on td "10-989915" at bounding box center [207, 120] width 163 height 13
copy td "10-989915"
click at [218, 16] on span "02-008380 - DEMEYERE BV - [STREET_ADDRESS]" at bounding box center [201, 13] width 163 height 13
paste input "10-989915"
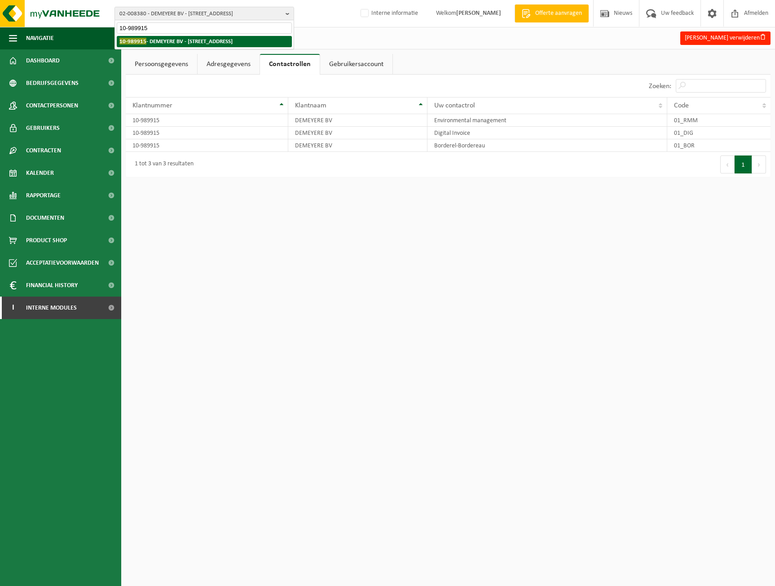
type input "10-989915"
click at [217, 40] on strong "10-989915 - DEMEYERE BV - 8890 MOORSLEDE, BREULSTRAAT 110 A" at bounding box center [176, 41] width 113 height 7
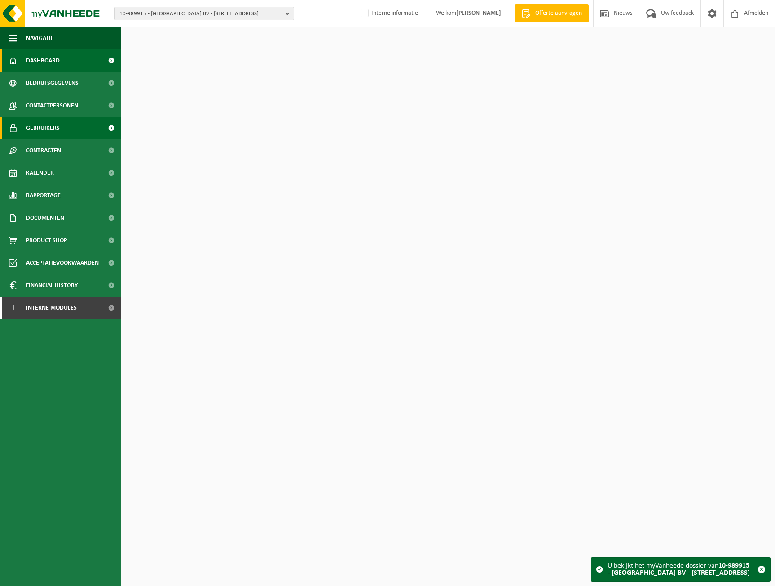
click at [59, 123] on span "Gebruikers" at bounding box center [43, 128] width 34 height 22
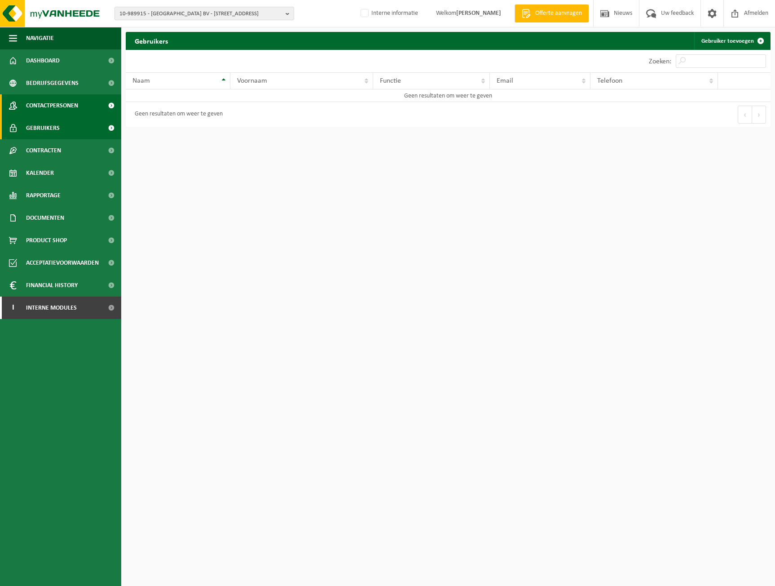
click at [77, 110] on span "Contactpersonen" at bounding box center [52, 105] width 52 height 22
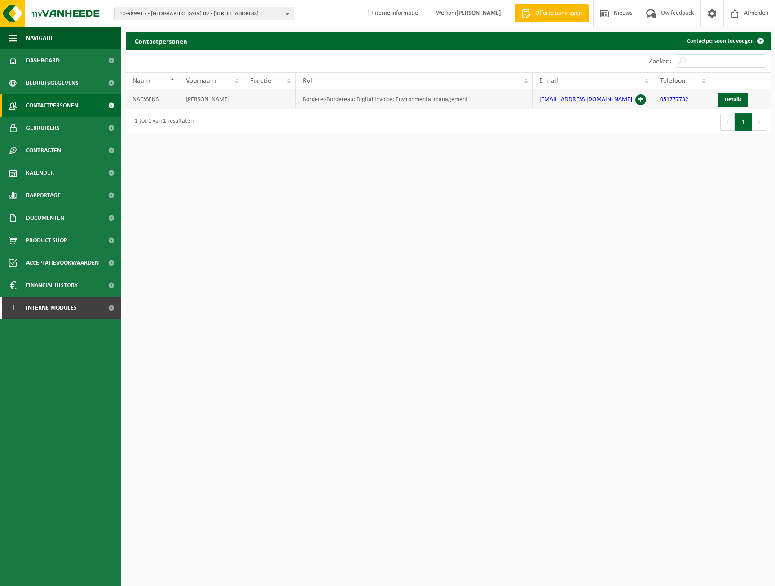
click at [642, 99] on span at bounding box center [641, 99] width 11 height 11
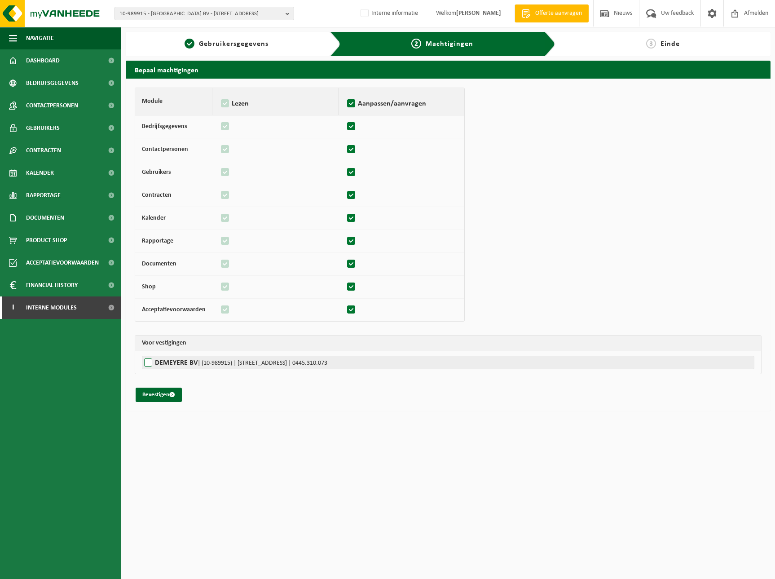
click at [152, 364] on label"] "DEMEYERE BV | (10-989915) | BREULSTRAAT 110 A, 8890 MOORSLEDE | 0445.310.073" at bounding box center [448, 362] width 613 height 13
click at [152, 364] on input "DEMEYERE BV | (10-989915) | BREULSTRAAT 110 A, 8890 MOORSLEDE | 0445.310.073" at bounding box center [529, 362] width 775 height 13
checkbox input "true"
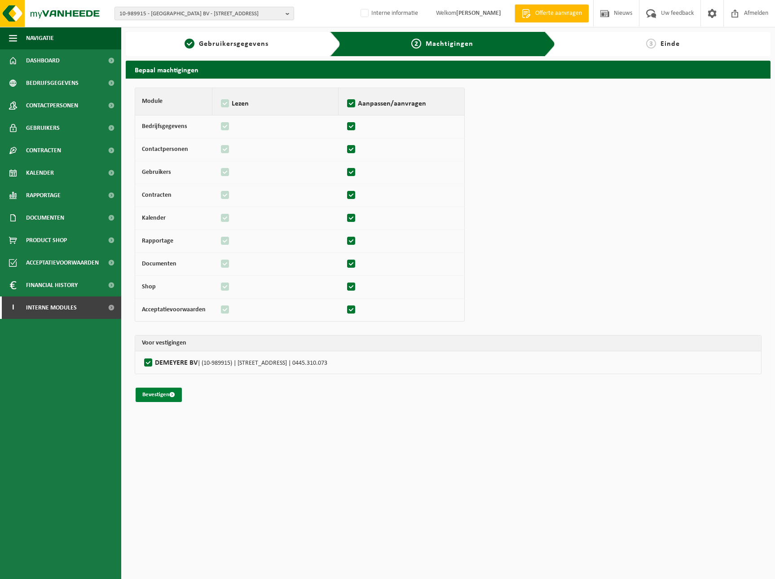
click at [152, 393] on button "Bevestigen" at bounding box center [159, 395] width 46 height 14
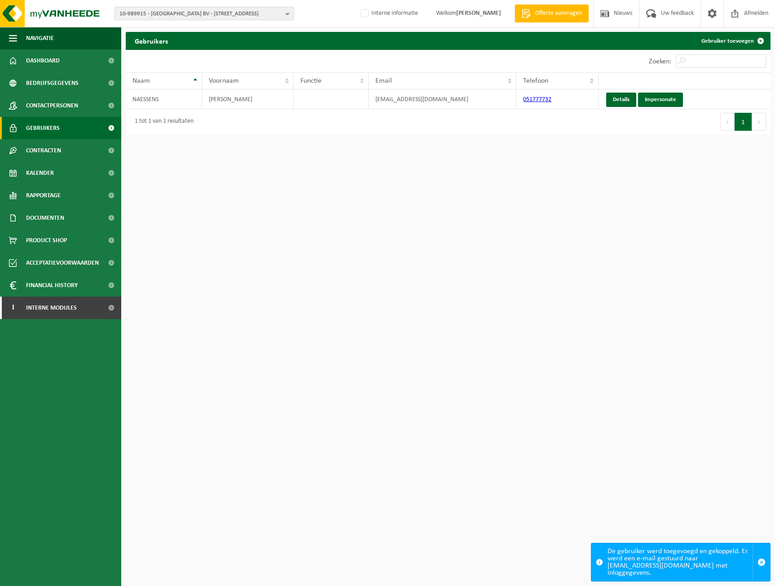
click at [55, 131] on span "Gebruikers" at bounding box center [43, 128] width 34 height 22
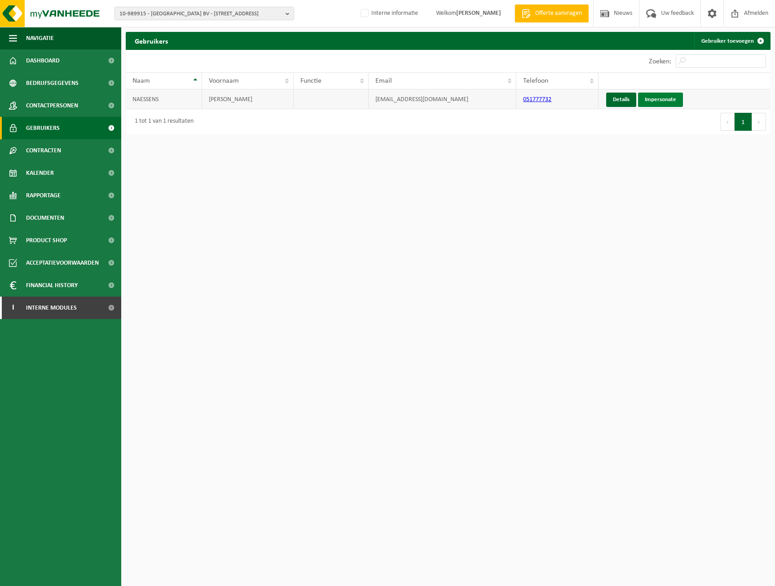
click at [663, 96] on link "Impersonate" at bounding box center [660, 100] width 45 height 14
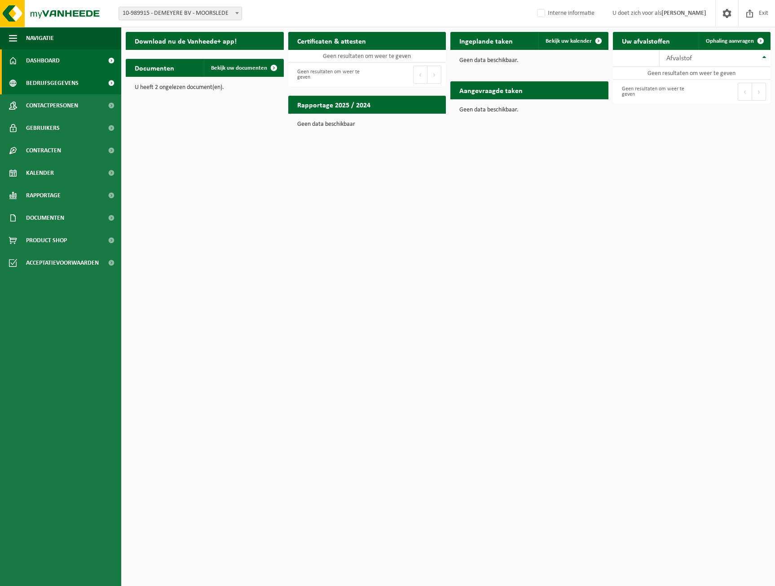
click at [63, 84] on span "Bedrijfsgegevens" at bounding box center [52, 83] width 53 height 22
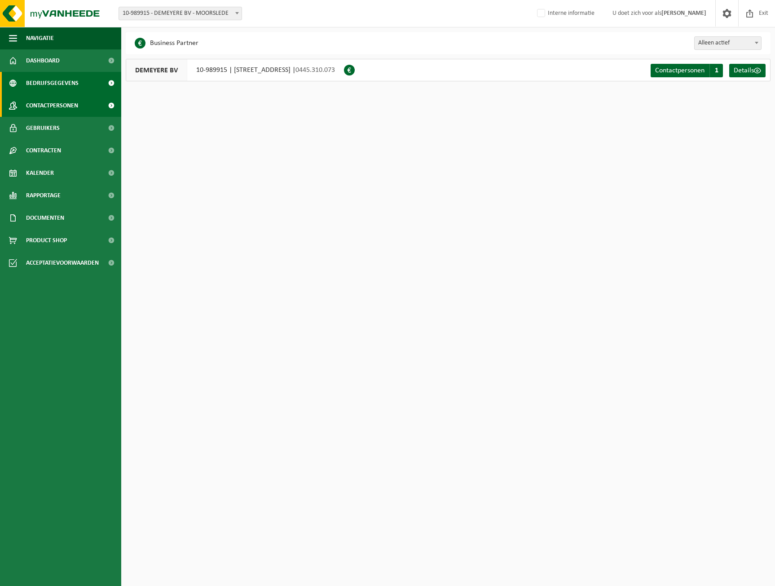
click at [62, 105] on span "Contactpersonen" at bounding box center [52, 105] width 52 height 22
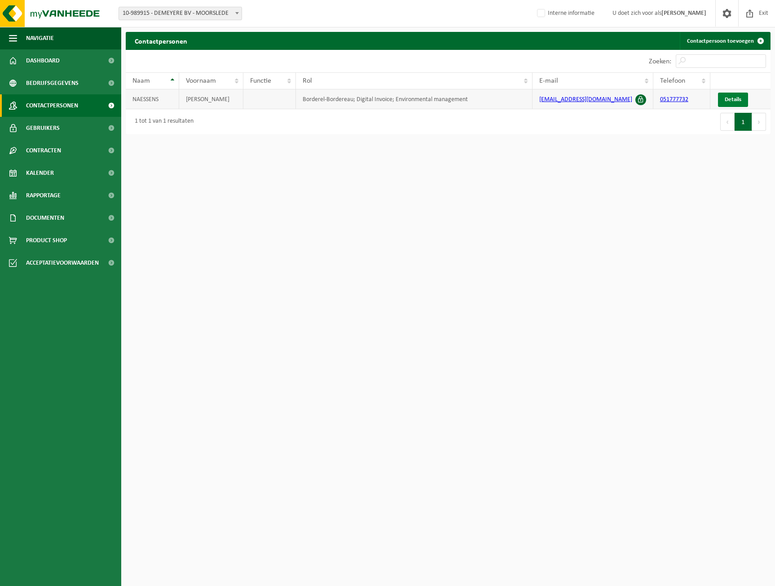
click at [742, 105] on link "Details" at bounding box center [733, 100] width 30 height 14
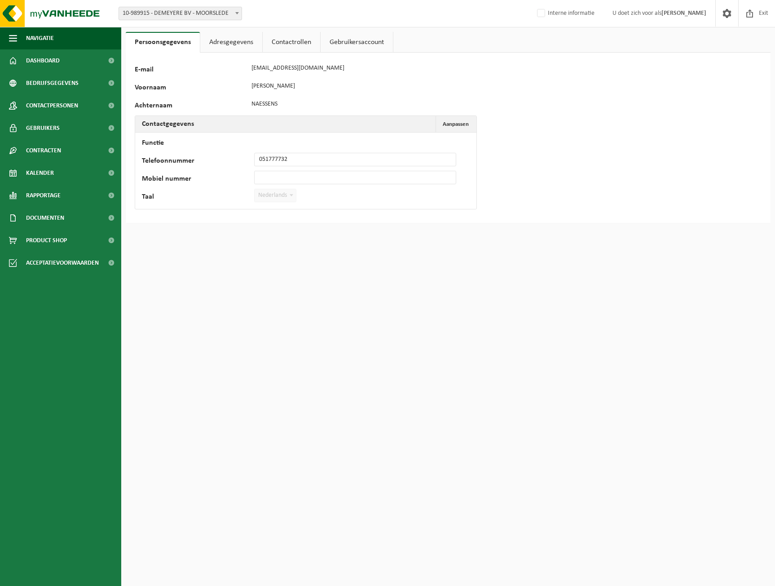
click at [232, 43] on link "Adresgegevens" at bounding box center [231, 42] width 62 height 21
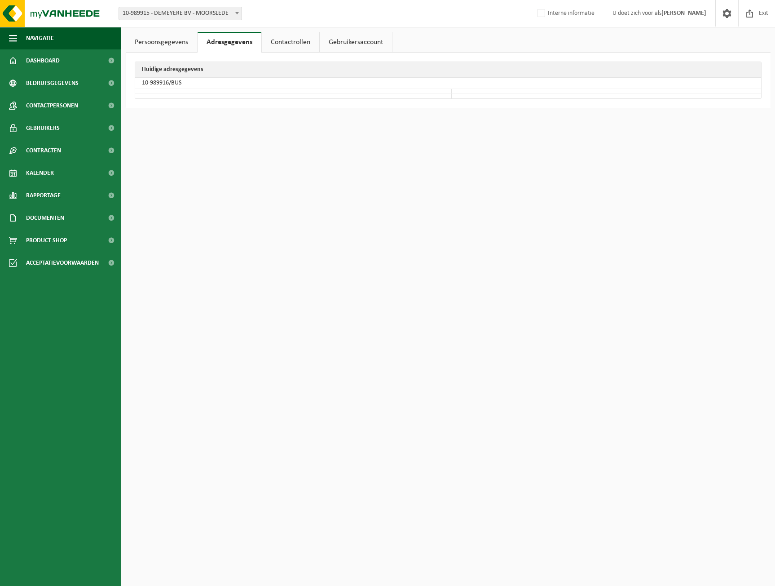
click at [290, 43] on link "Contactrollen" at bounding box center [291, 42] width 58 height 21
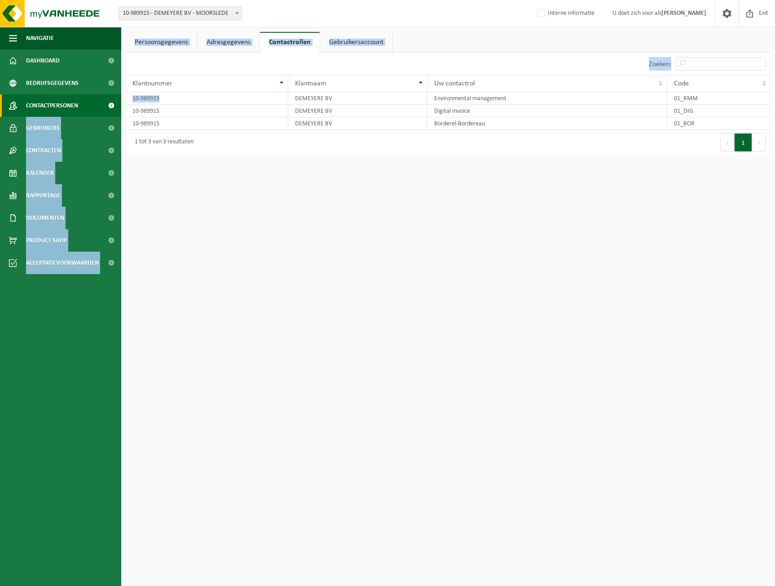
drag, startPoint x: 167, startPoint y: 96, endPoint x: 114, endPoint y: 96, distance: 53.0
click at [114, 96] on div "Navigatie Exit Dashboard Bedrijfsgegevens Contactpersonen Gebruikers Contracten…" at bounding box center [387, 82] width 775 height 164
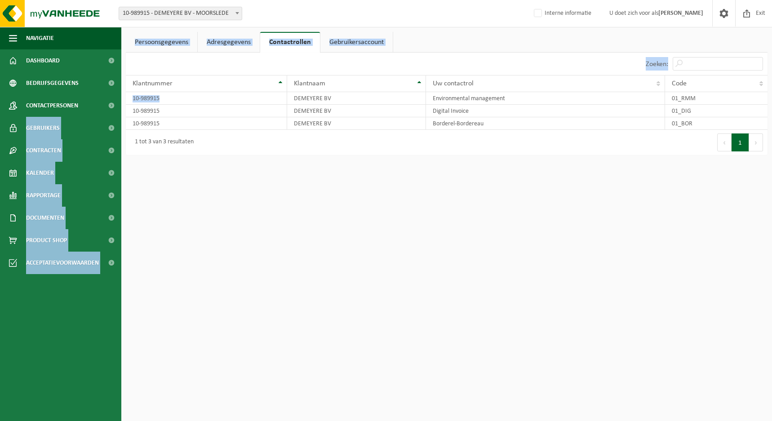
click at [222, 47] on link "Adresgegevens" at bounding box center [229, 42] width 62 height 21
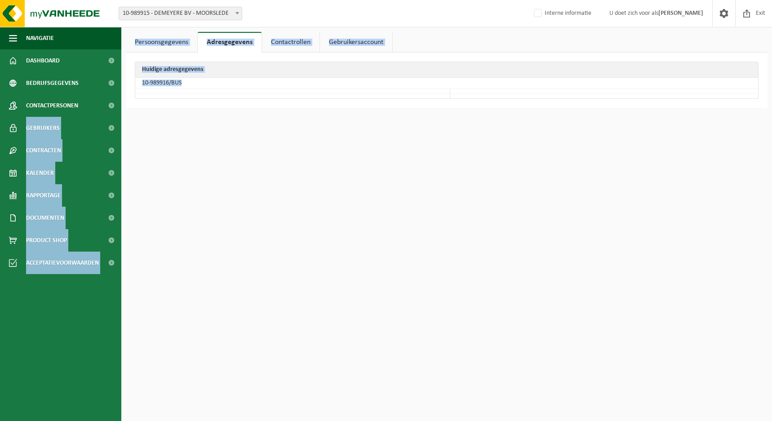
click at [177, 76] on th "Huidige adresgegevens" at bounding box center [446, 70] width 623 height 16
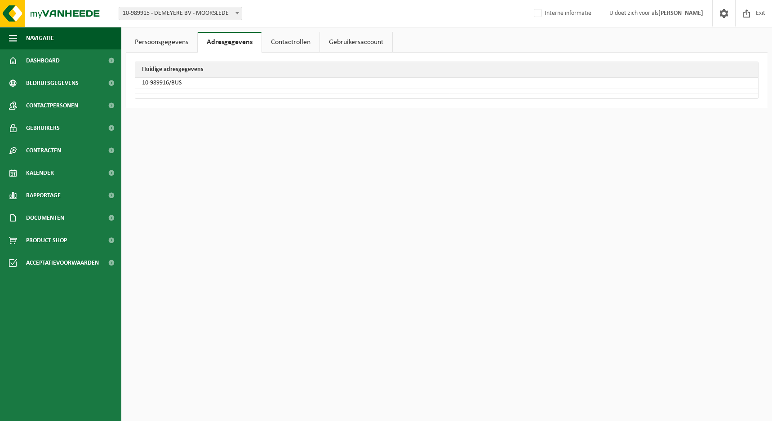
click at [166, 84] on td "10-989916/BUS" at bounding box center [446, 83] width 623 height 11
drag, startPoint x: 170, startPoint y: 82, endPoint x: 134, endPoint y: 84, distance: 35.6
click at [134, 84] on div "Huidige adresgegevens 10-989916/BUS" at bounding box center [447, 80] width 642 height 55
click at [183, 88] on td "10-989916/BUS" at bounding box center [446, 83] width 623 height 11
drag, startPoint x: 167, startPoint y: 84, endPoint x: 143, endPoint y: 84, distance: 23.8
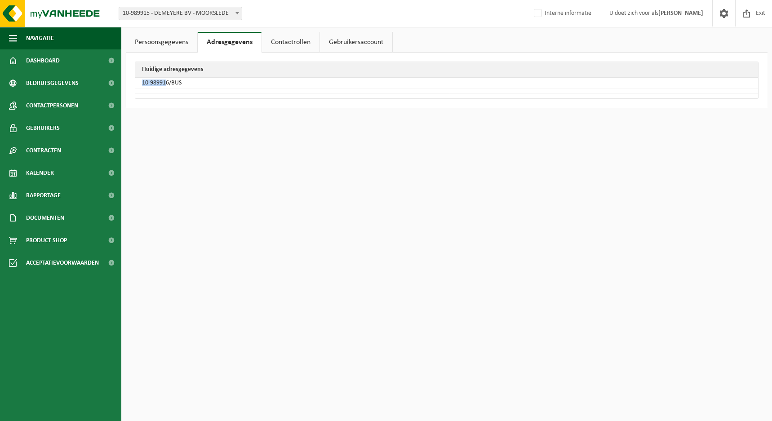
click at [143, 84] on td "10-989916/BUS" at bounding box center [446, 83] width 623 height 11
drag, startPoint x: 170, startPoint y: 80, endPoint x: 139, endPoint y: 82, distance: 31.5
click at [139, 82] on td "10-989916/BUS" at bounding box center [446, 83] width 623 height 11
copy td "10-989916"
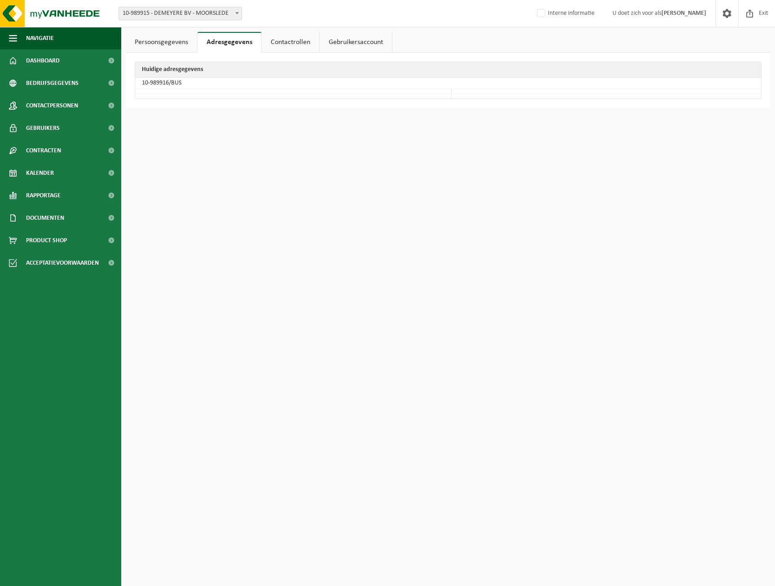
click at [184, 11] on span "10-989915 - DEMEYERE BV - MOORSLEDE" at bounding box center [180, 13] width 123 height 13
type input "01-001049"
drag, startPoint x: 174, startPoint y: 28, endPoint x: 69, endPoint y: 27, distance: 105.1
click at [69, 27] on body "Vestiging: 10-989915 - DEMEYERE BV - MOORSLEDE 10-989915 - DEMEYERE BV - MOORSL…" at bounding box center [387, 58] width 775 height 117
click at [734, 11] on span at bounding box center [727, 13] width 13 height 27
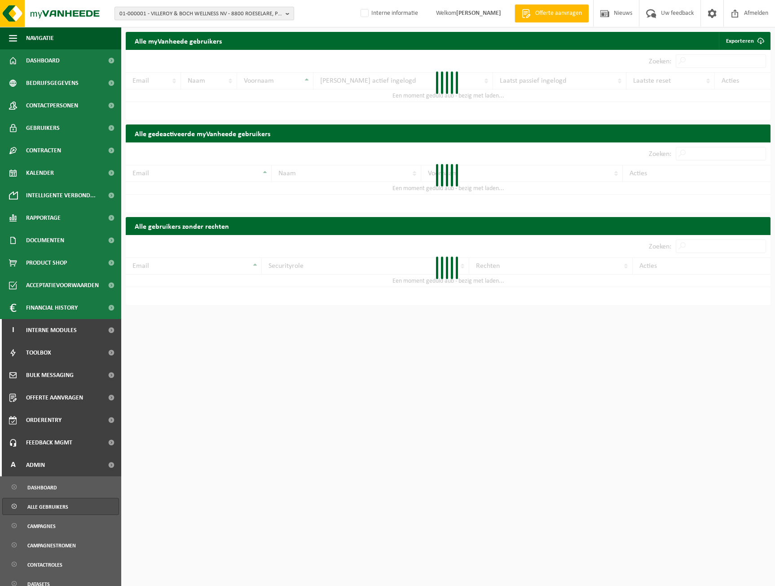
click at [192, 14] on span "01-000001 - VILLEROY & BOCH WELLNESS NV - 8800 ROESELARE, POPULIERSTRAAT 1" at bounding box center [201, 13] width 163 height 13
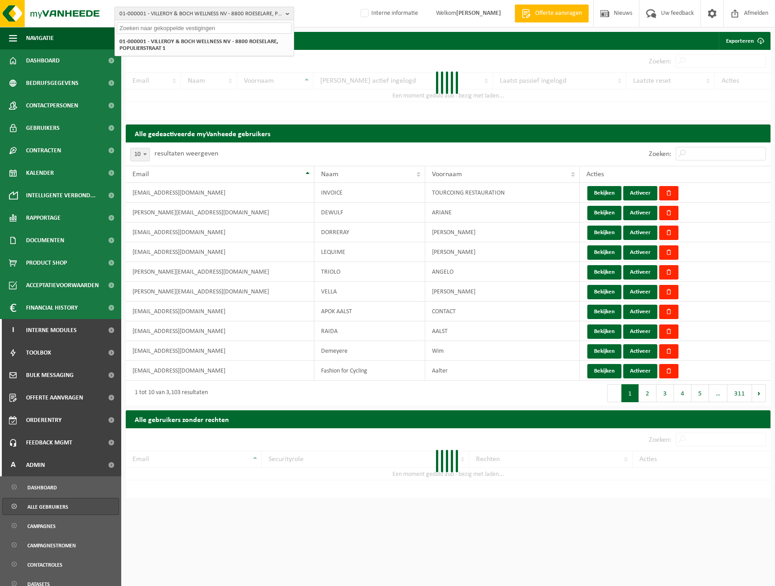
paste input "01-001049"
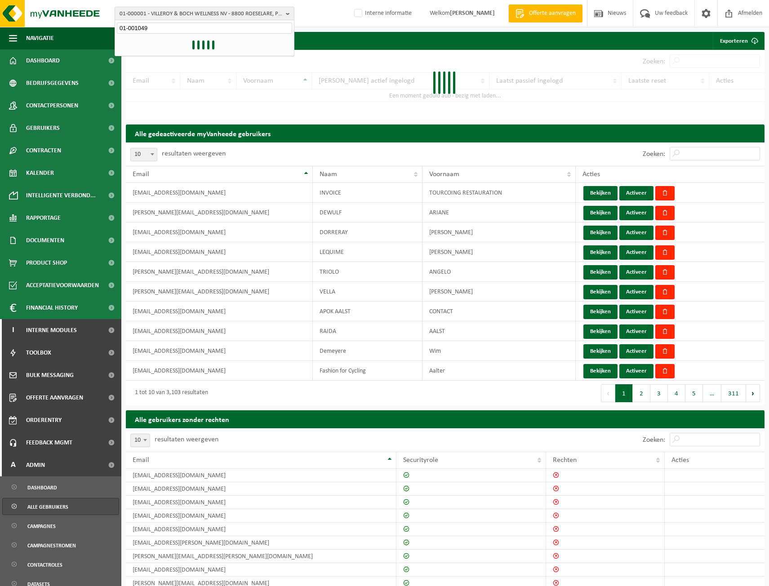
click at [193, 27] on input "01-001049" at bounding box center [204, 27] width 175 height 11
type input "01-001049"
click at [208, 44] on strong "01-001049 - SIX BV - [STREET_ADDRESS][PERSON_NAME]" at bounding box center [188, 41] width 136 height 7
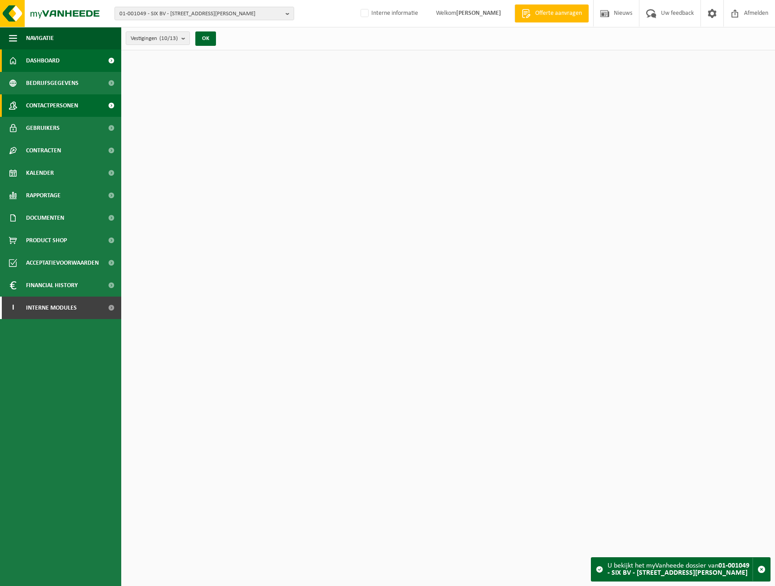
click at [55, 96] on span "Contactpersonen" at bounding box center [52, 105] width 52 height 22
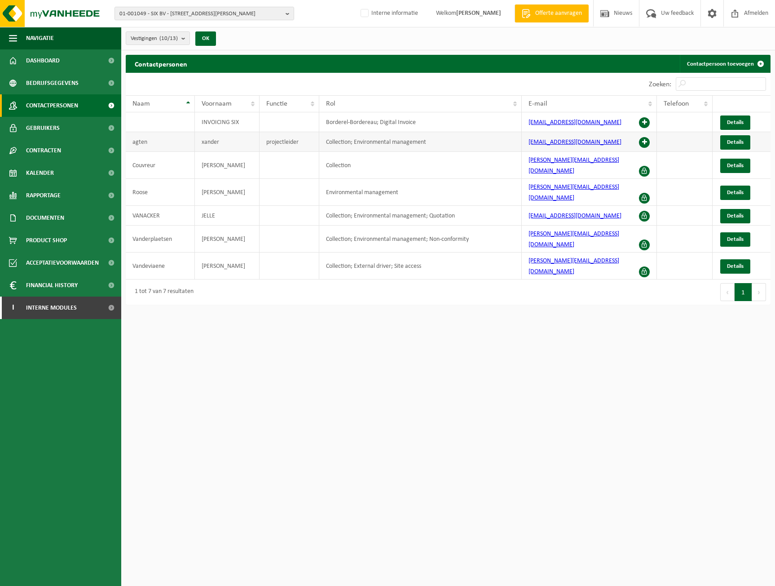
click at [647, 144] on span at bounding box center [644, 142] width 11 height 11
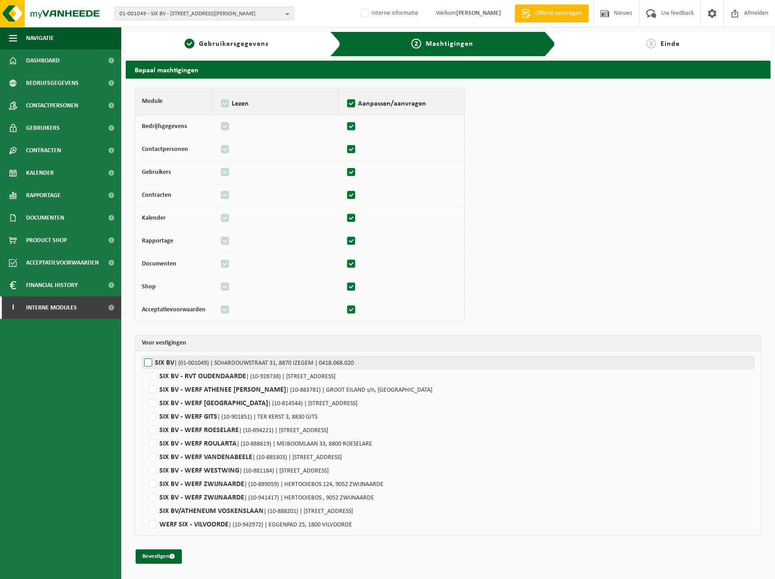
click at [188, 358] on label"] "SIX BV | (01-001049) | SCHARDOUWSTRAAT 31, 8870 IZEGEM | 0418.068.020" at bounding box center [448, 362] width 613 height 13
click at [188, 358] on input "SIX BV | (01-001049) | SCHARDOUWSTRAAT 31, 8870 IZEGEM | 0418.068.020" at bounding box center [529, 362] width 775 height 13
checkbox input "true"
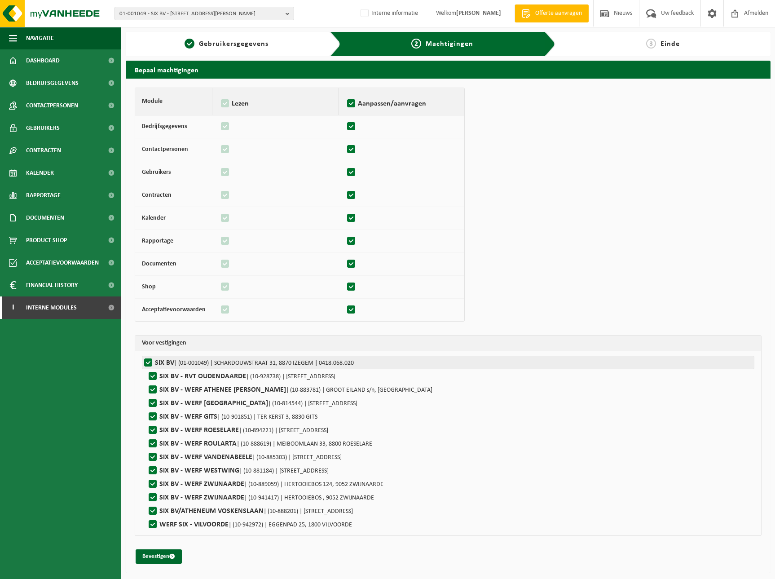
checkbox input "true"
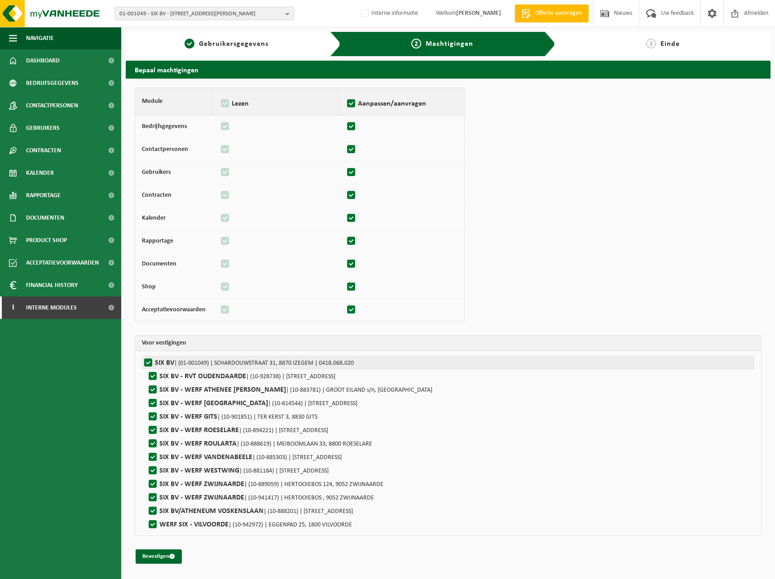
checkbox input "true"
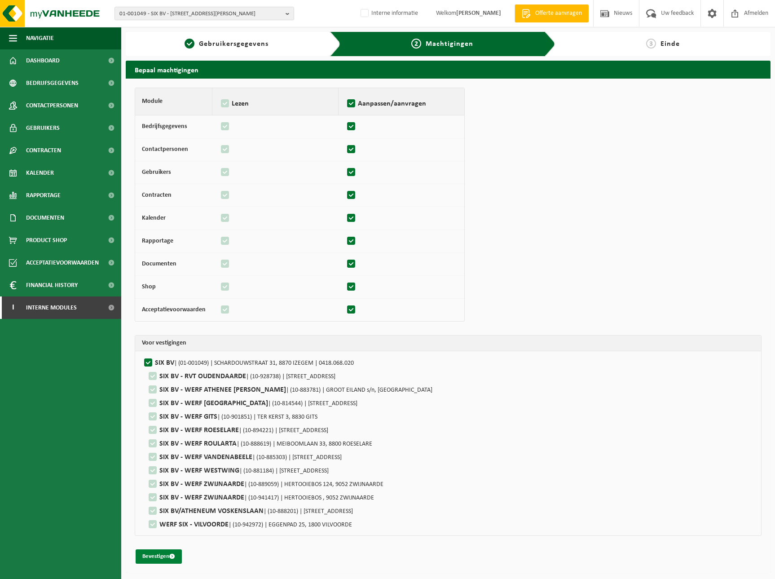
click at [161, 553] on button "Bevestigen" at bounding box center [159, 556] width 46 height 14
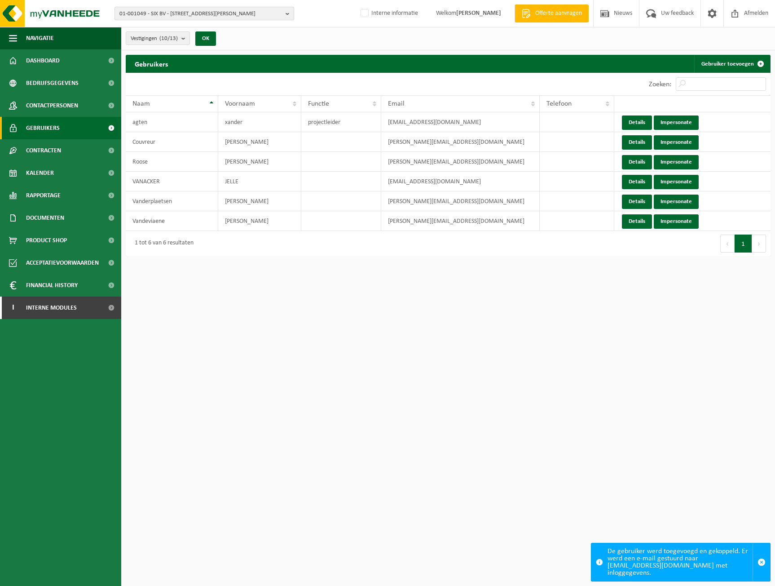
click at [145, 12] on span "01-001049 - SIX BV - [STREET_ADDRESS][PERSON_NAME]" at bounding box center [201, 13] width 163 height 13
paste input "10-777697"
type input "10-777697"
click at [235, 38] on li "10-777697 - ISOCAB CONSTRUCT - 8770 [STREET_ADDRESS]" at bounding box center [204, 41] width 175 height 11
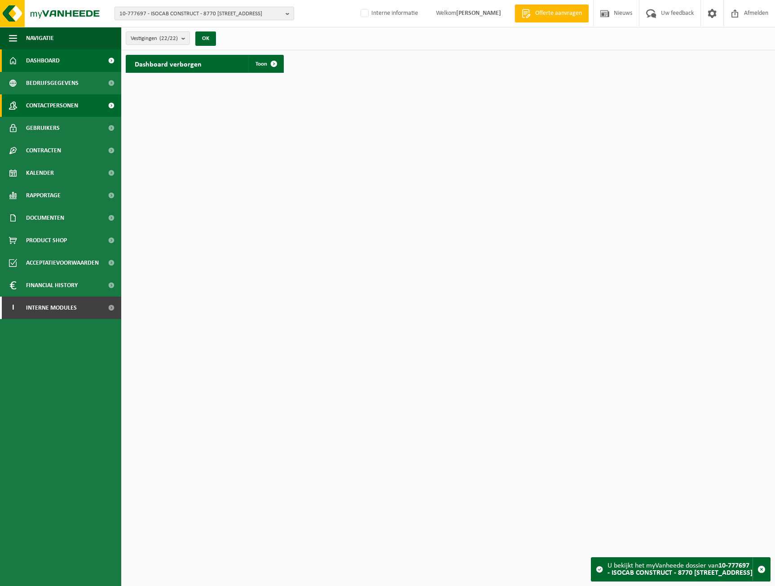
click at [68, 107] on span "Contactpersonen" at bounding box center [52, 105] width 52 height 22
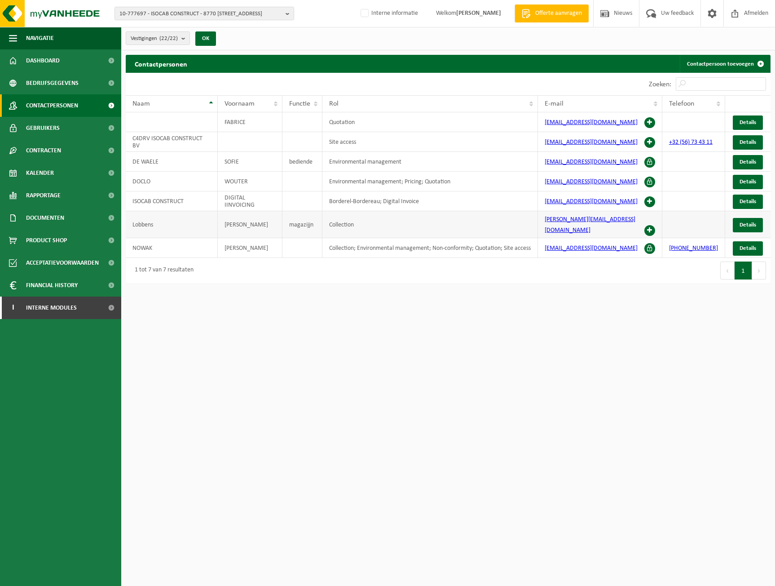
click at [656, 225] on span at bounding box center [650, 230] width 11 height 11
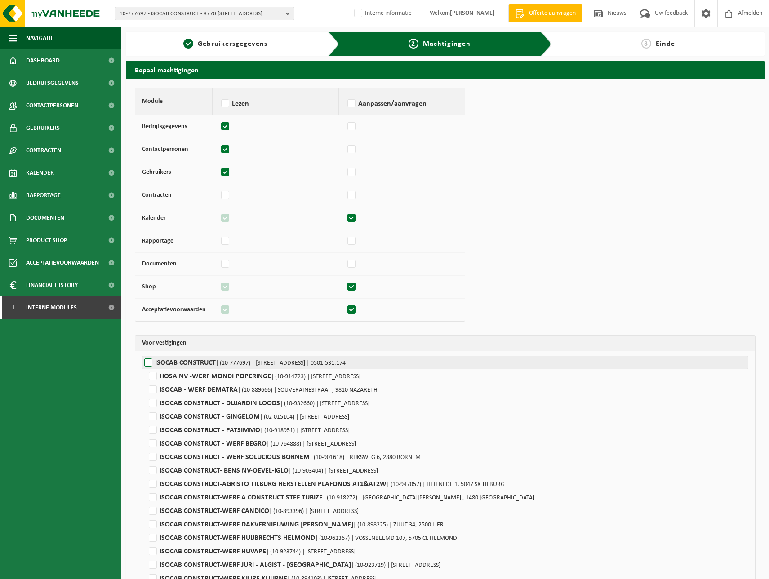
click at [181, 357] on label"] "ISOCAB CONSTRUCT | (10-777697) | [STREET_ADDRESS] | 0501.531.174" at bounding box center [445, 362] width 606 height 13
click at [181, 357] on input "ISOCAB CONSTRUCT | (10-777697) | [STREET_ADDRESS] | 0501.531.174" at bounding box center [526, 362] width 769 height 13
checkbox input "true"
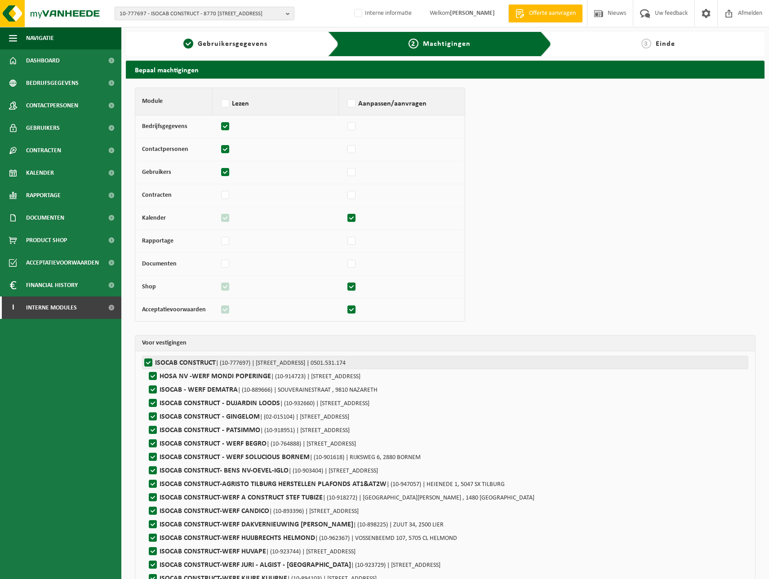
checkbox input "true"
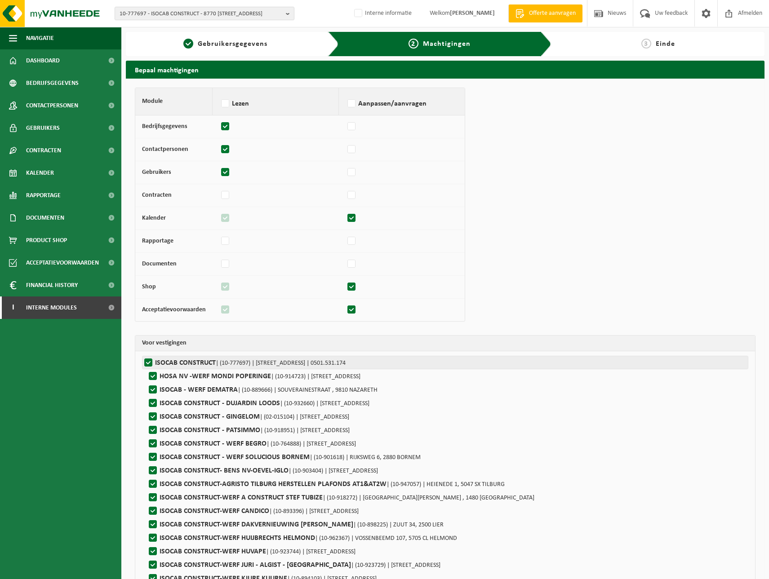
checkbox input "true"
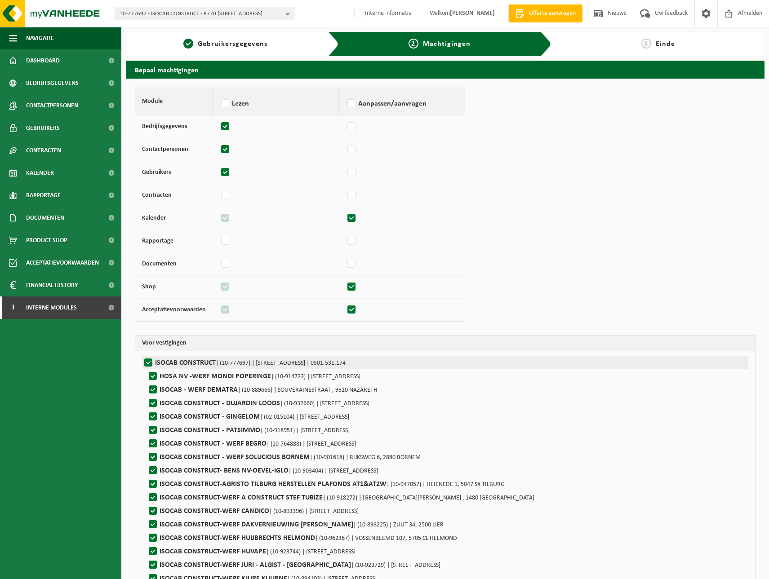
checkbox input "true"
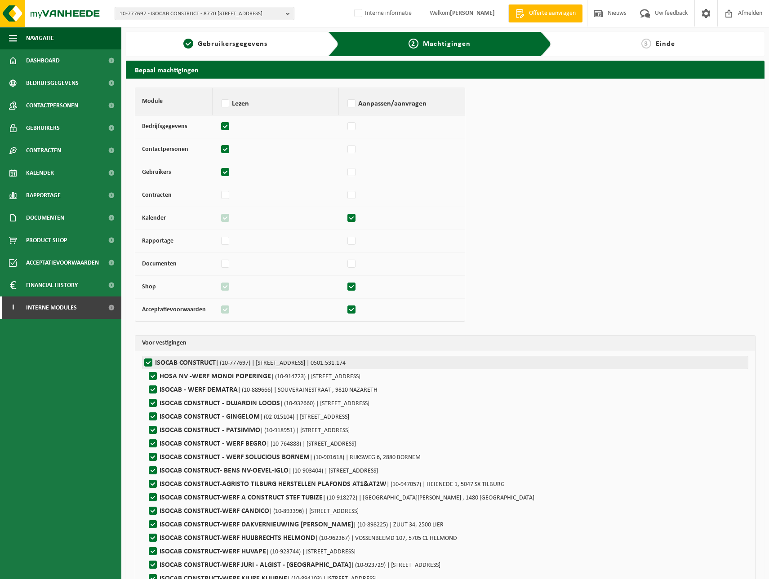
checkbox input "true"
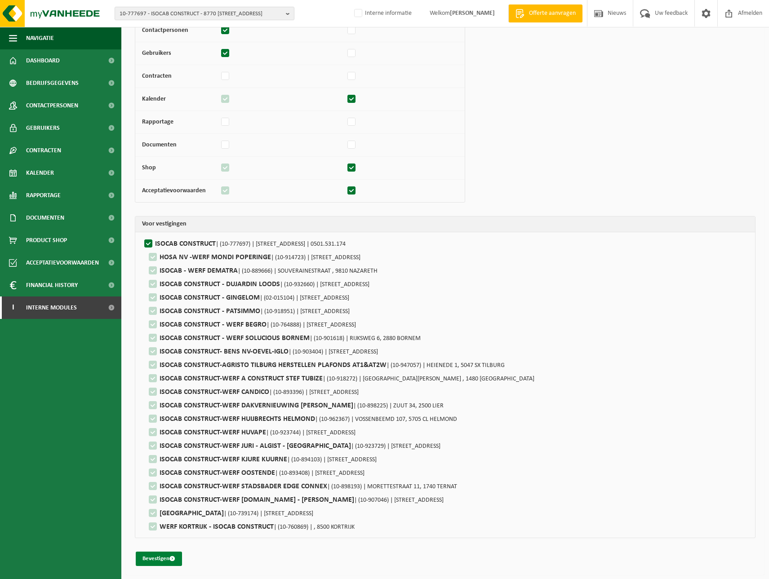
click at [153, 564] on button "Bevestigen" at bounding box center [159, 559] width 46 height 14
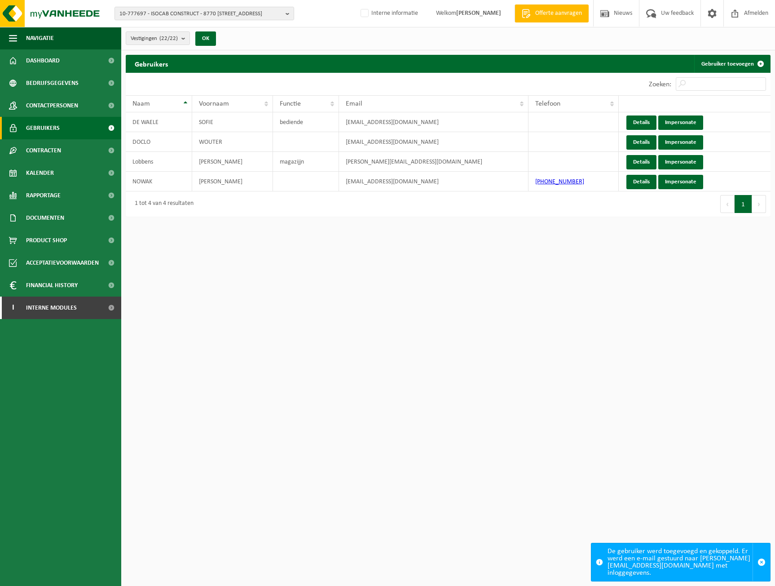
click at [314, 430] on html "10-777697 - ISOCAB CONSTRUCT - 8770 INGELMUNSTER, ZUIDKAAI 8 10-777697 - ISOCAB…" at bounding box center [387, 293] width 775 height 586
